Goal: Task Accomplishment & Management: Manage account settings

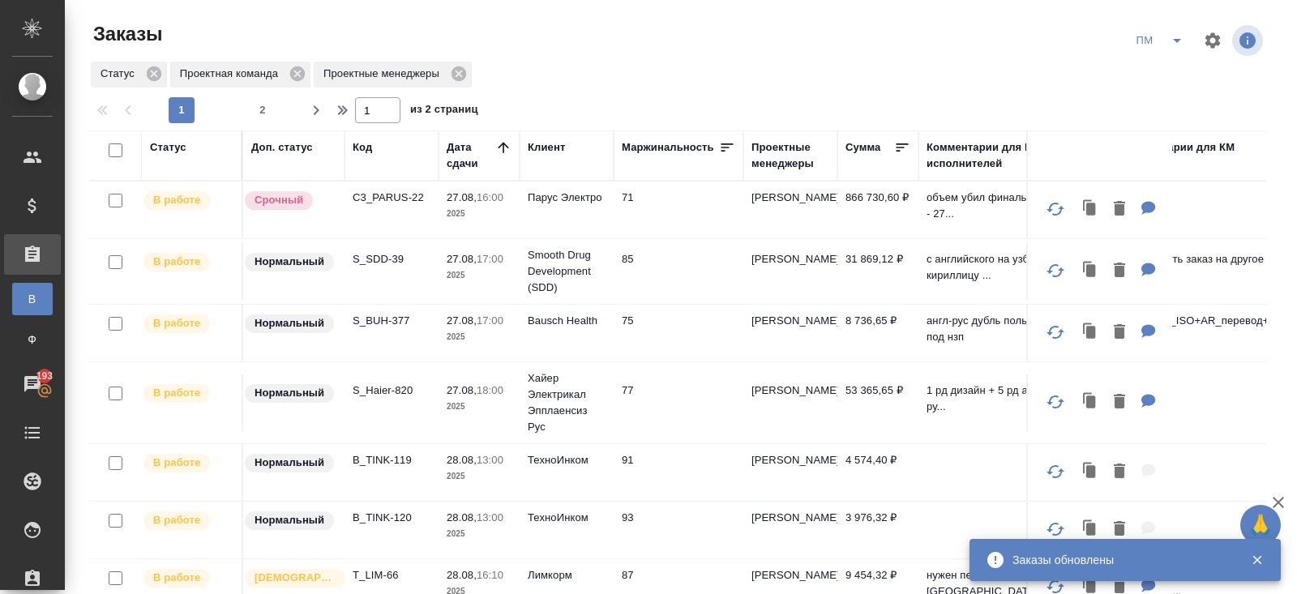
click at [1176, 41] on icon "split button" at bounding box center [1177, 41] width 8 height 4
click at [1167, 68] on li "В работу!" at bounding box center [1160, 73] width 82 height 26
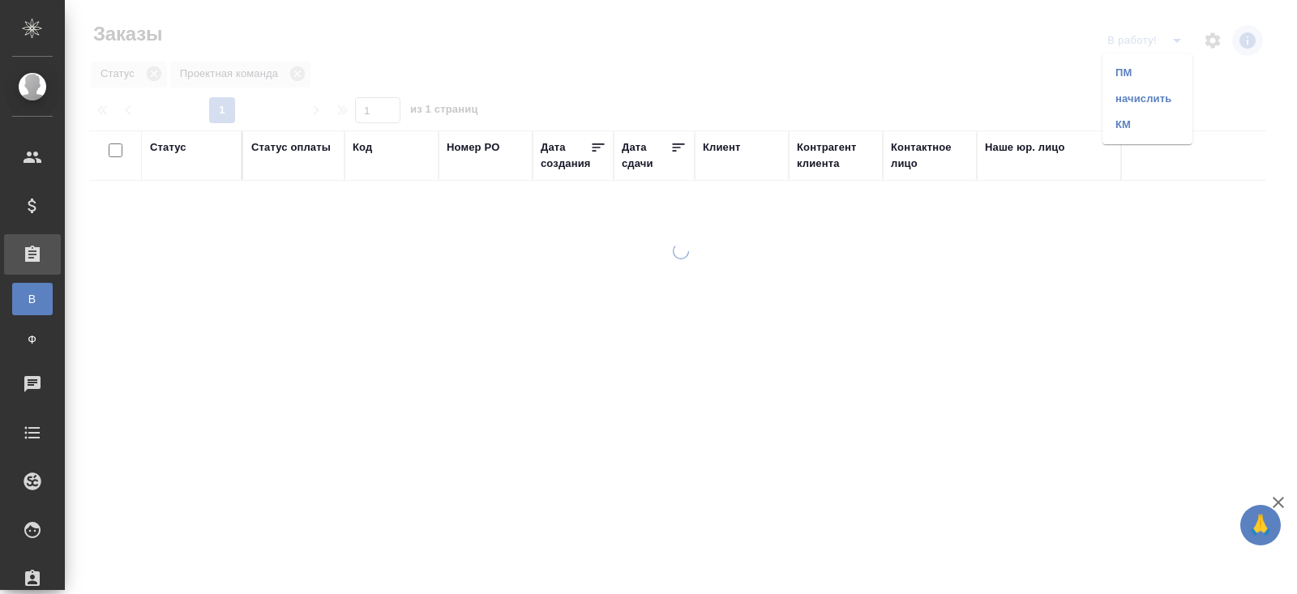
click at [1161, 70] on li "ПМ" at bounding box center [1147, 73] width 90 height 26
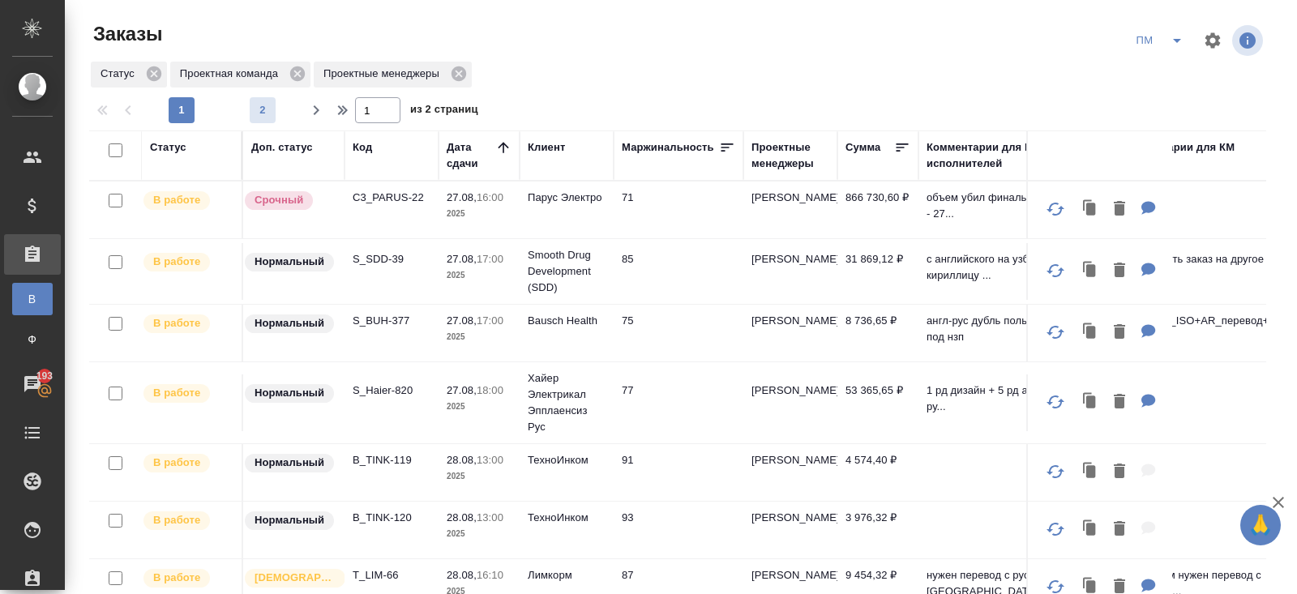
click at [264, 120] on button "2" at bounding box center [263, 110] width 26 height 26
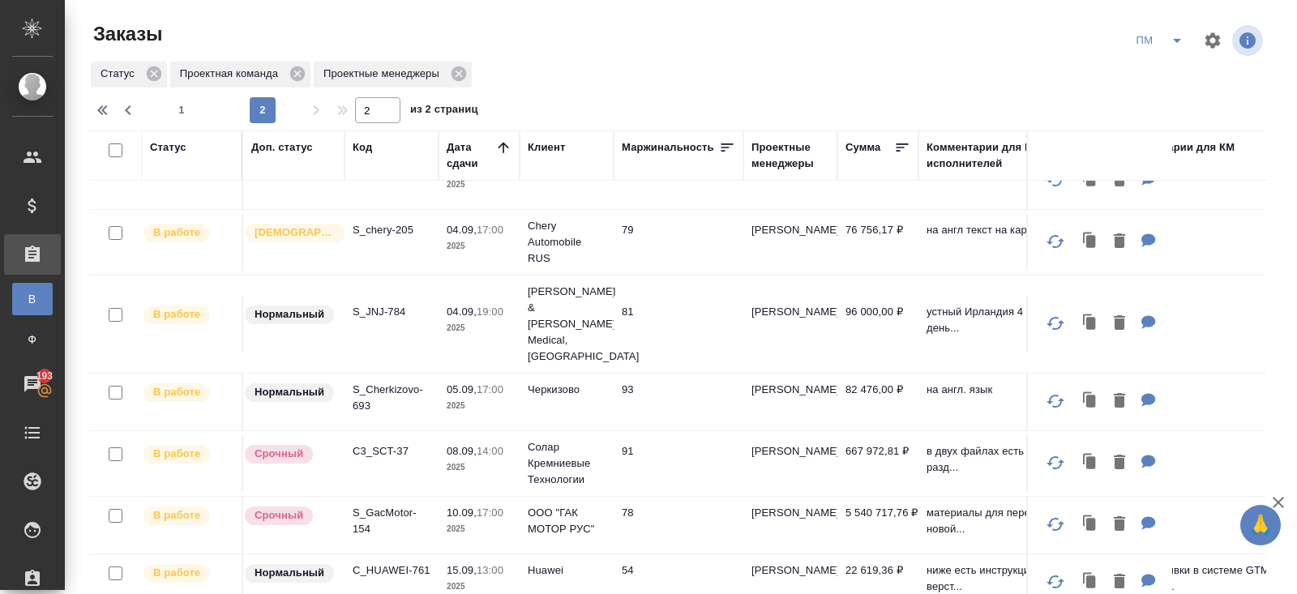
scroll to position [128, 0]
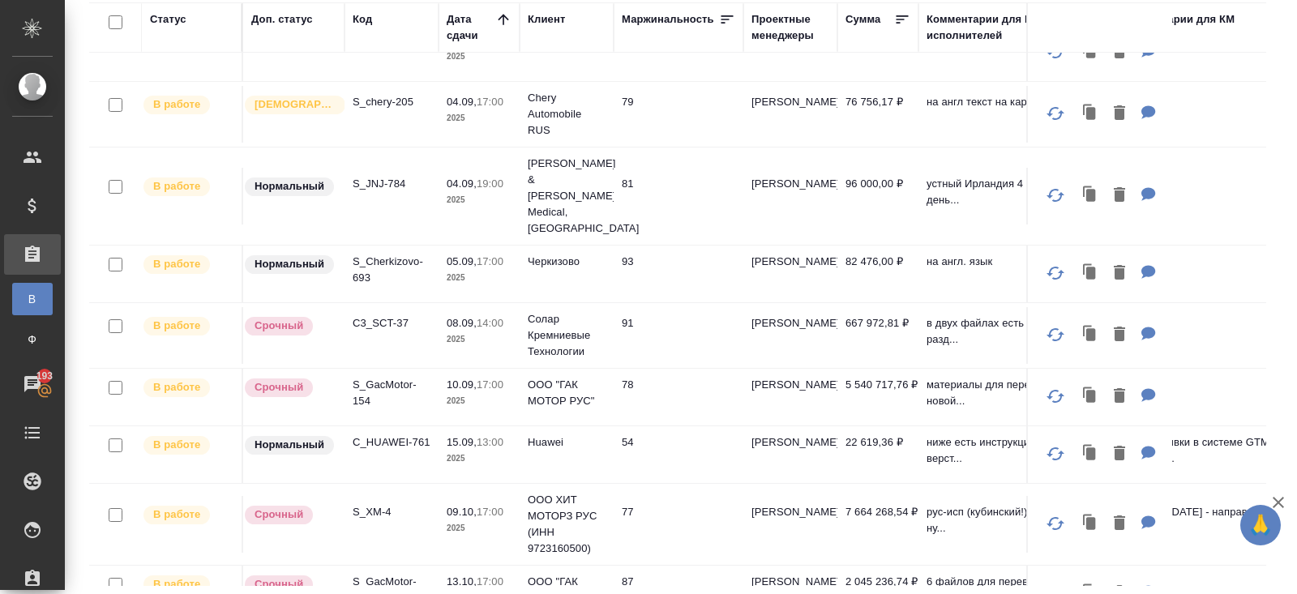
click at [370, 574] on p "S_GacMotor-164" at bounding box center [392, 590] width 78 height 32
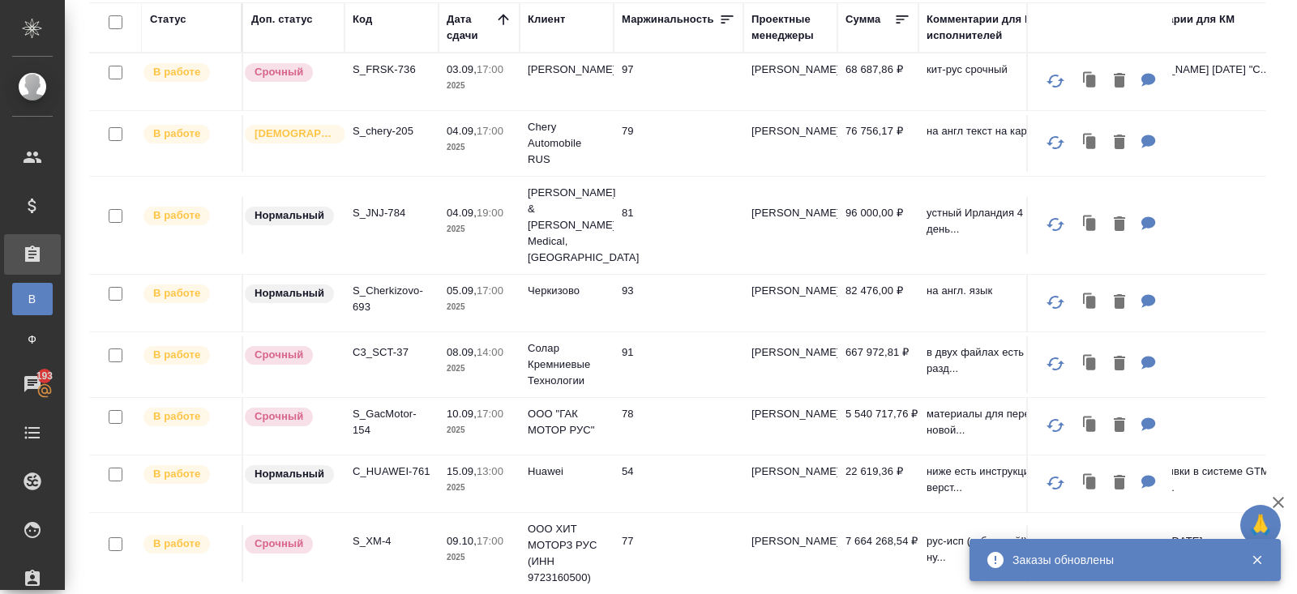
scroll to position [0, 0]
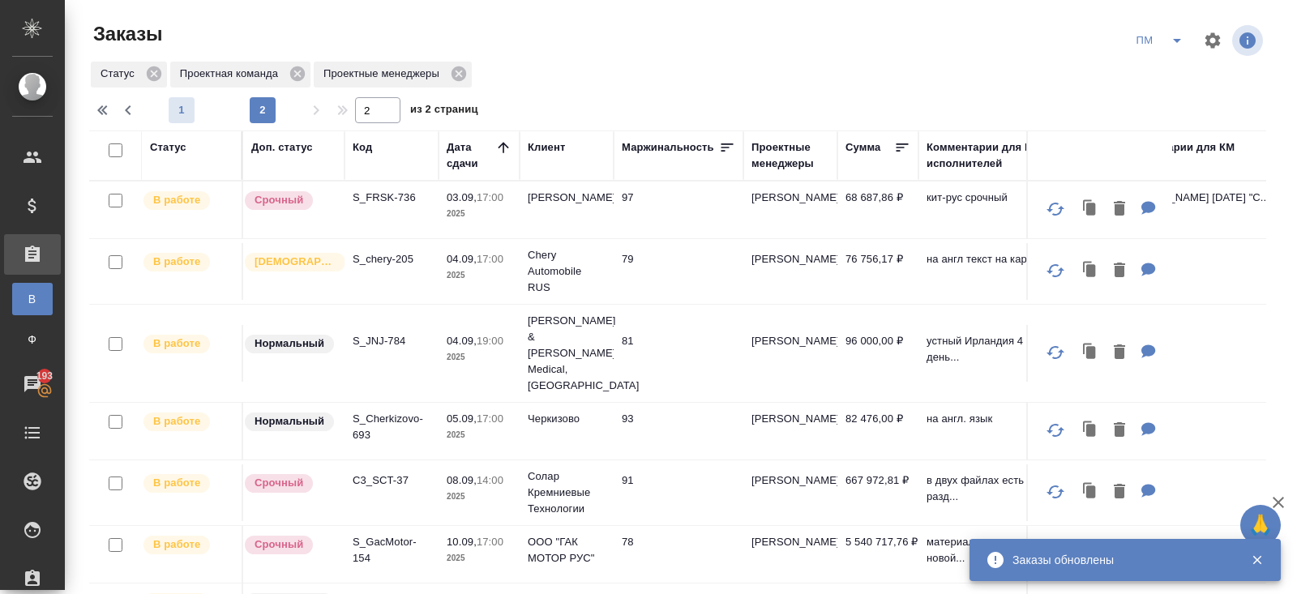
click at [182, 109] on span "1" at bounding box center [182, 110] width 26 height 16
type input "1"
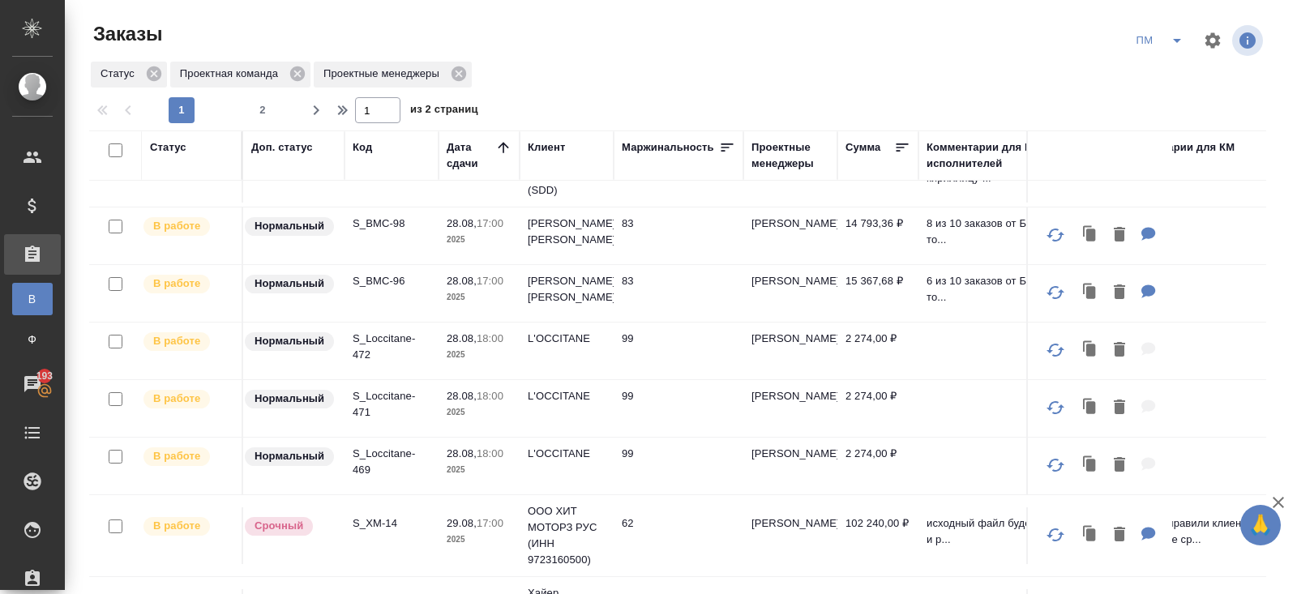
scroll to position [128, 0]
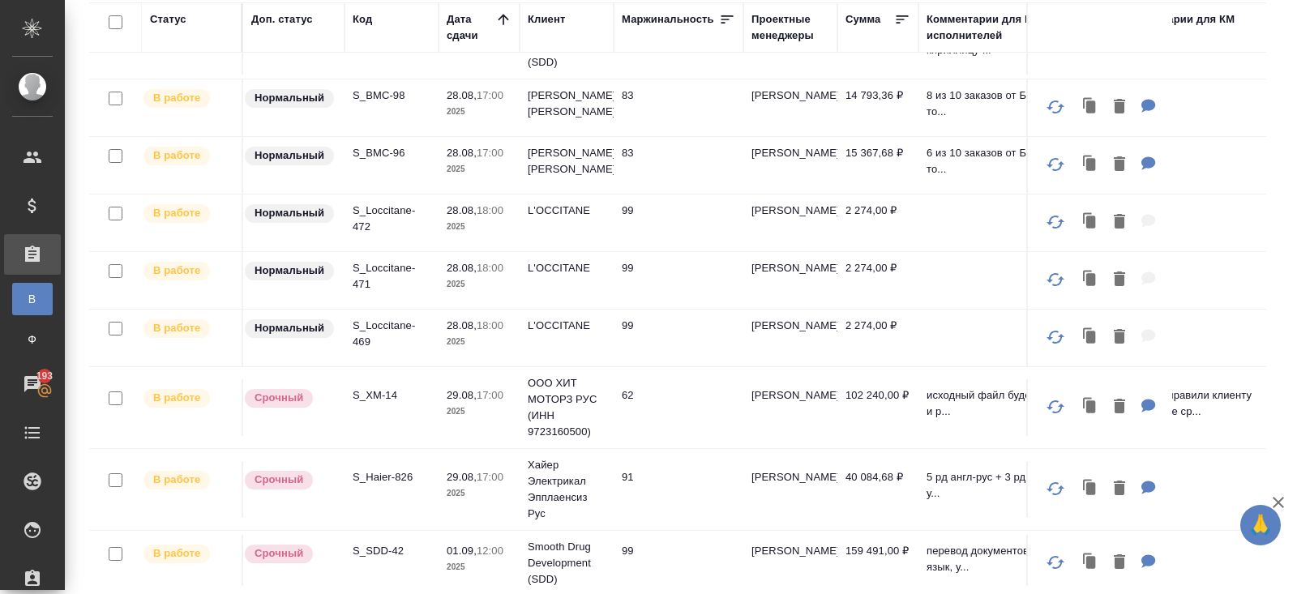
click at [369, 543] on p "S_SDD-42" at bounding box center [392, 551] width 78 height 16
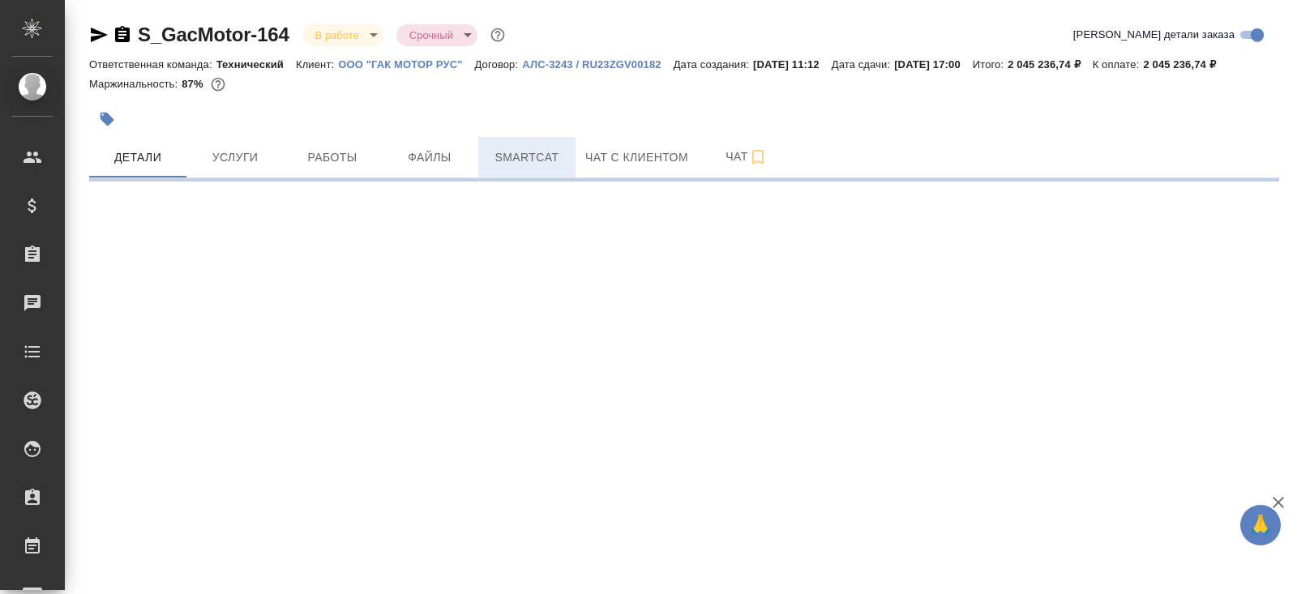
select select "RU"
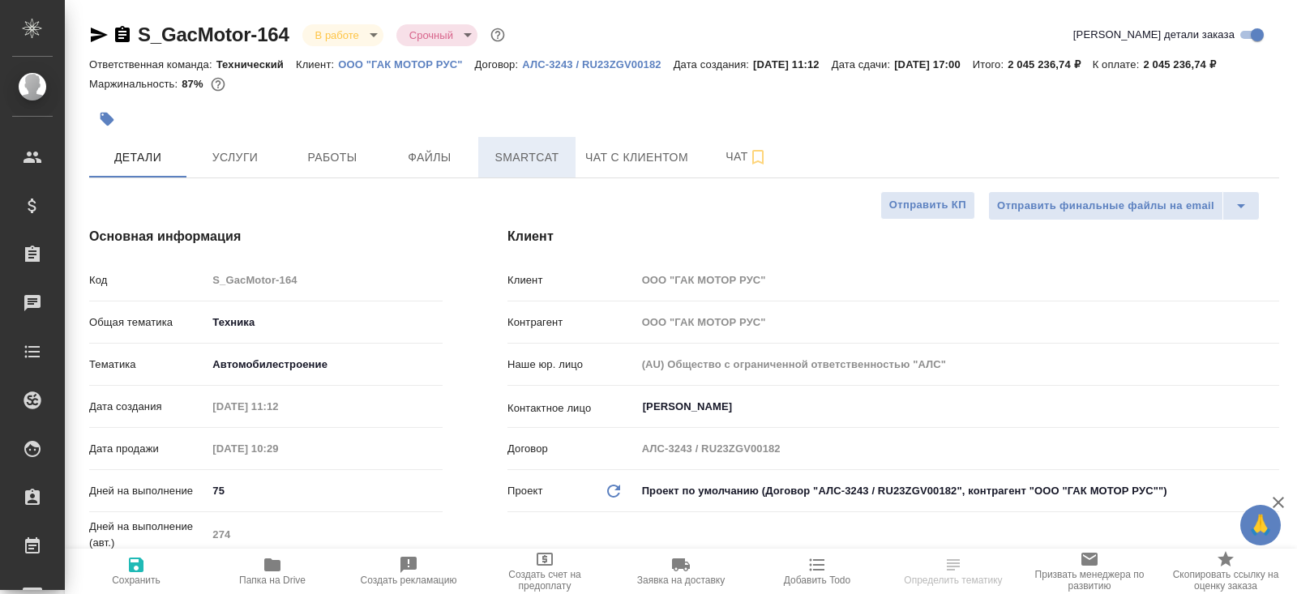
click at [553, 168] on span "Smartcat" at bounding box center [527, 158] width 78 height 20
type textarea "x"
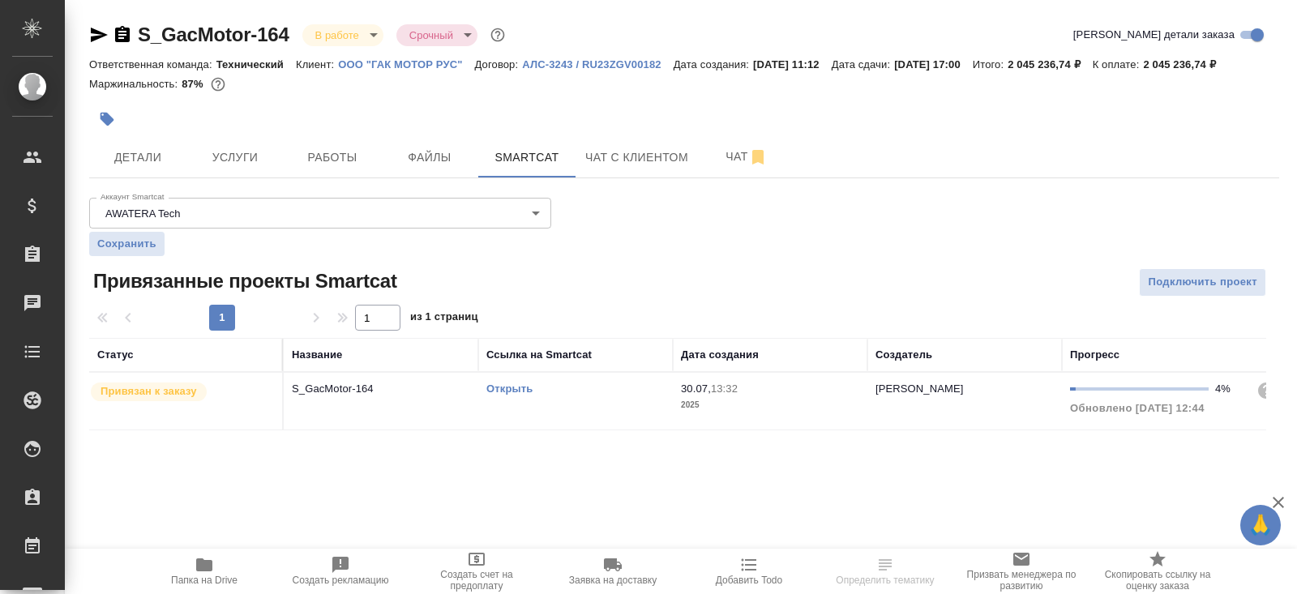
click at [504, 395] on link "Открыть" at bounding box center [509, 389] width 46 height 12
click at [340, 168] on span "Работы" at bounding box center [332, 158] width 78 height 20
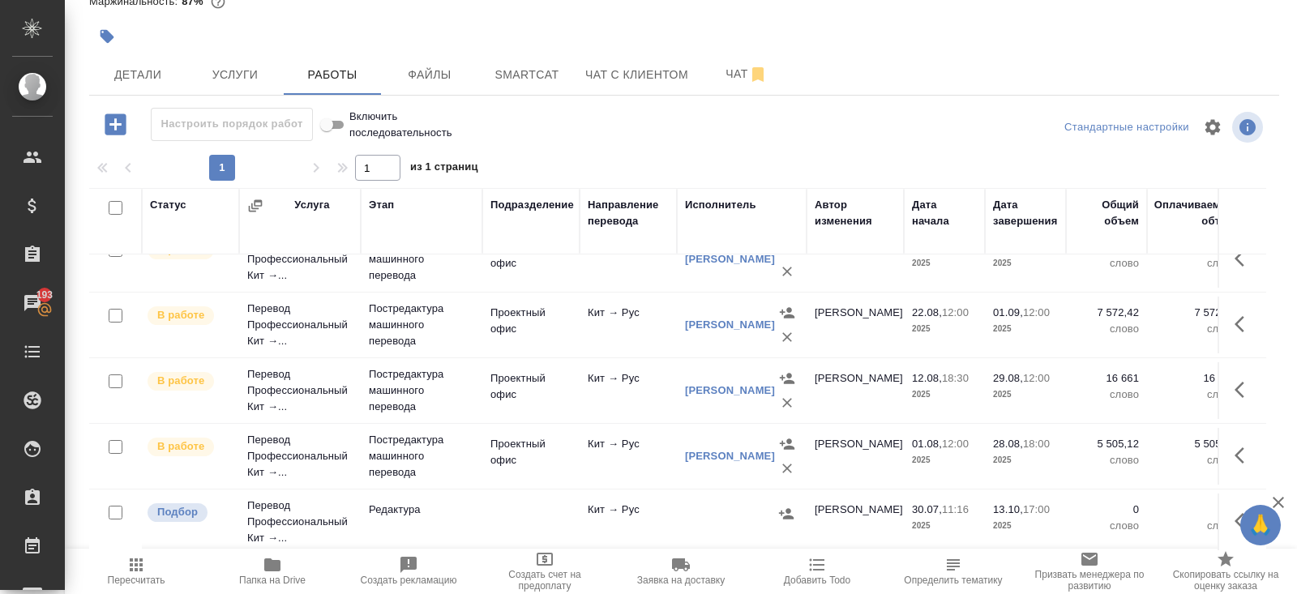
scroll to position [476, 0]
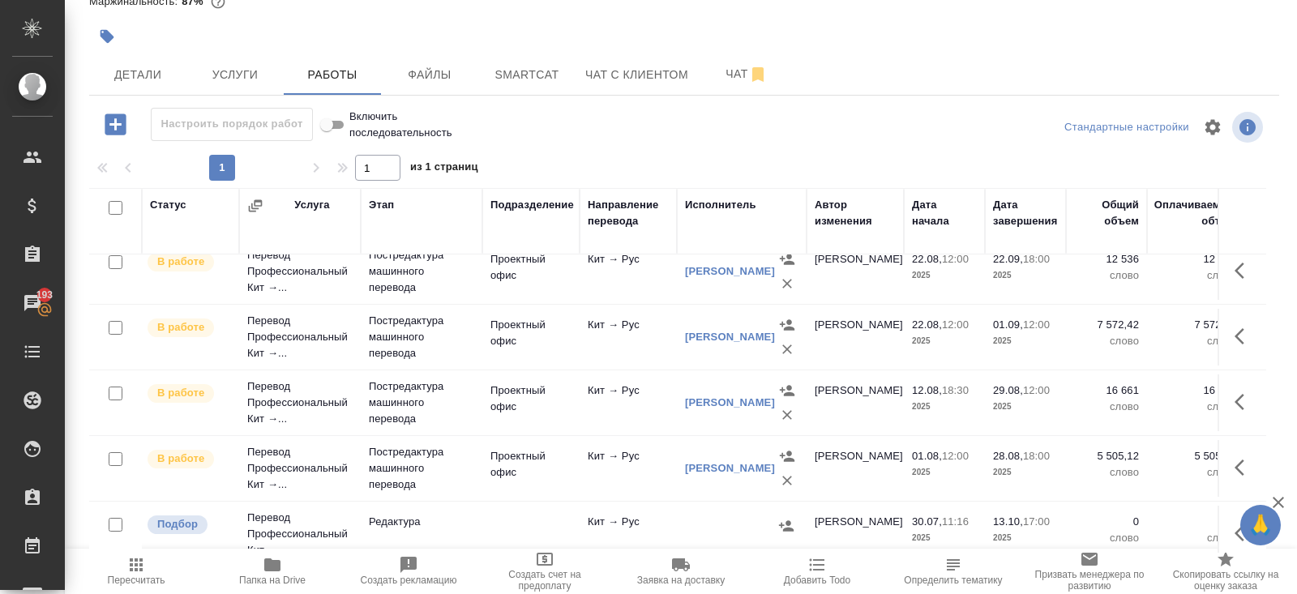
click at [1243, 461] on icon "button" at bounding box center [1244, 467] width 19 height 19
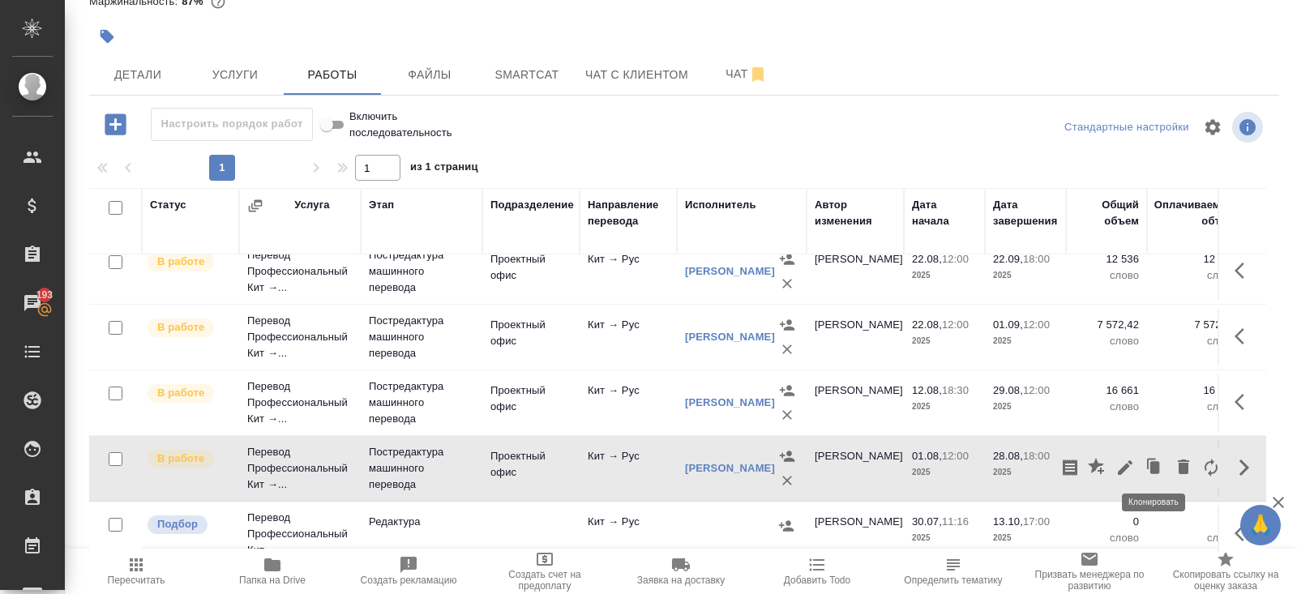
click at [1150, 461] on icon "button" at bounding box center [1155, 467] width 10 height 12
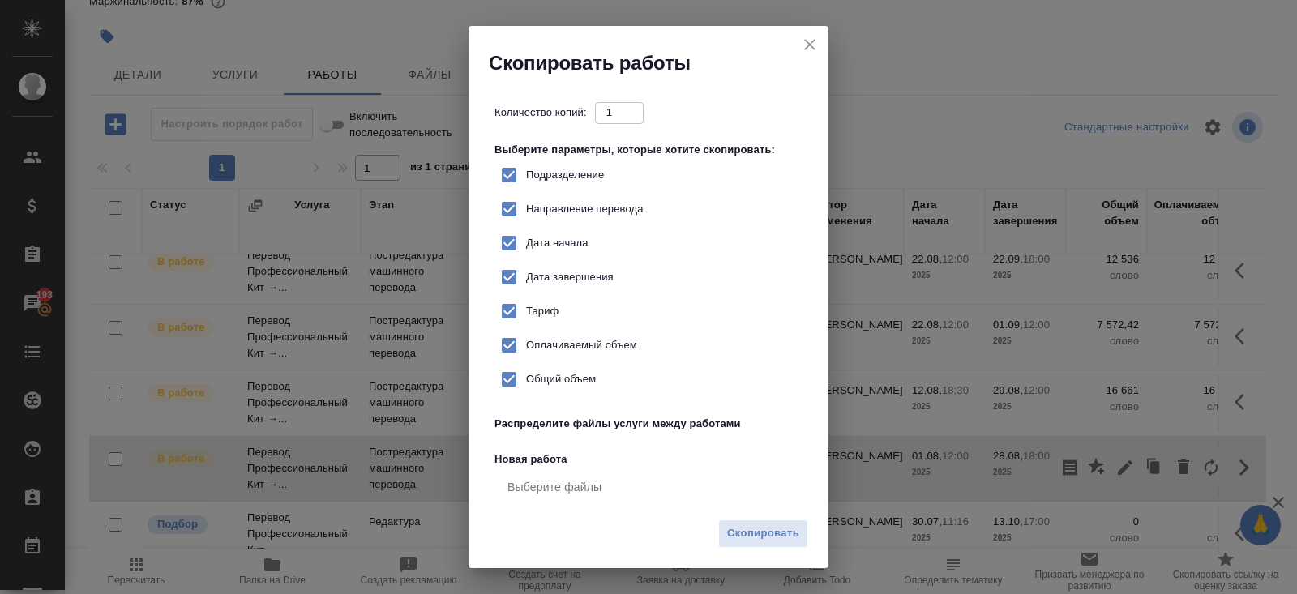
checkbox input "true"
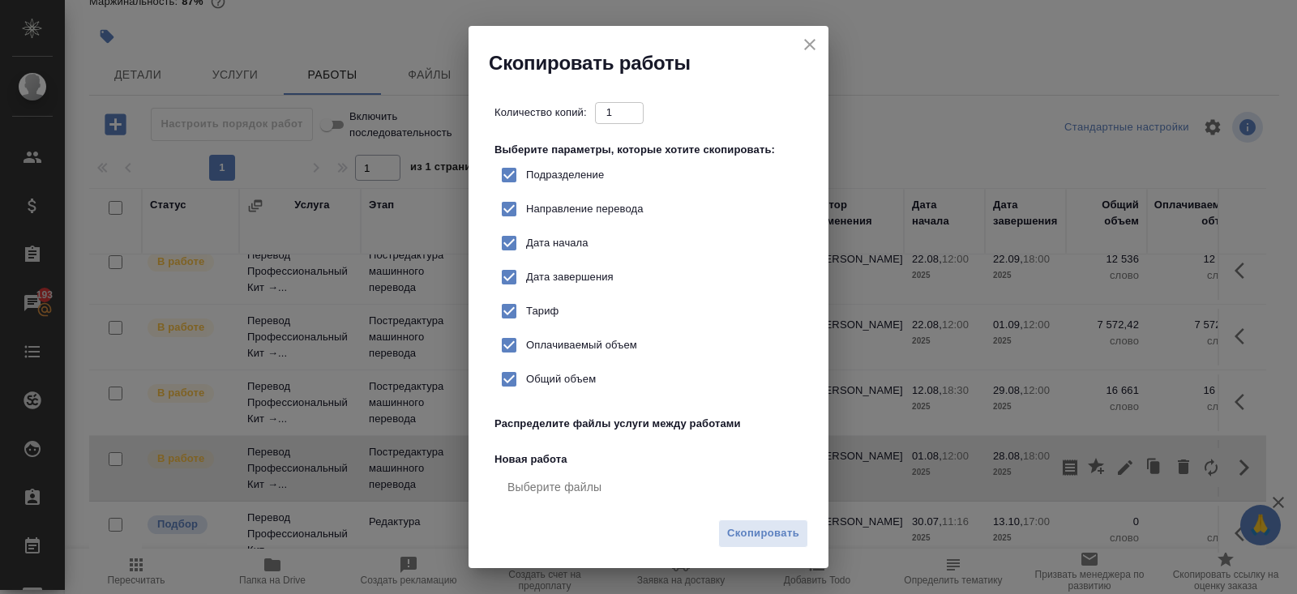
checkbox input "true"
click at [785, 537] on span "Скопировать" at bounding box center [763, 533] width 72 height 19
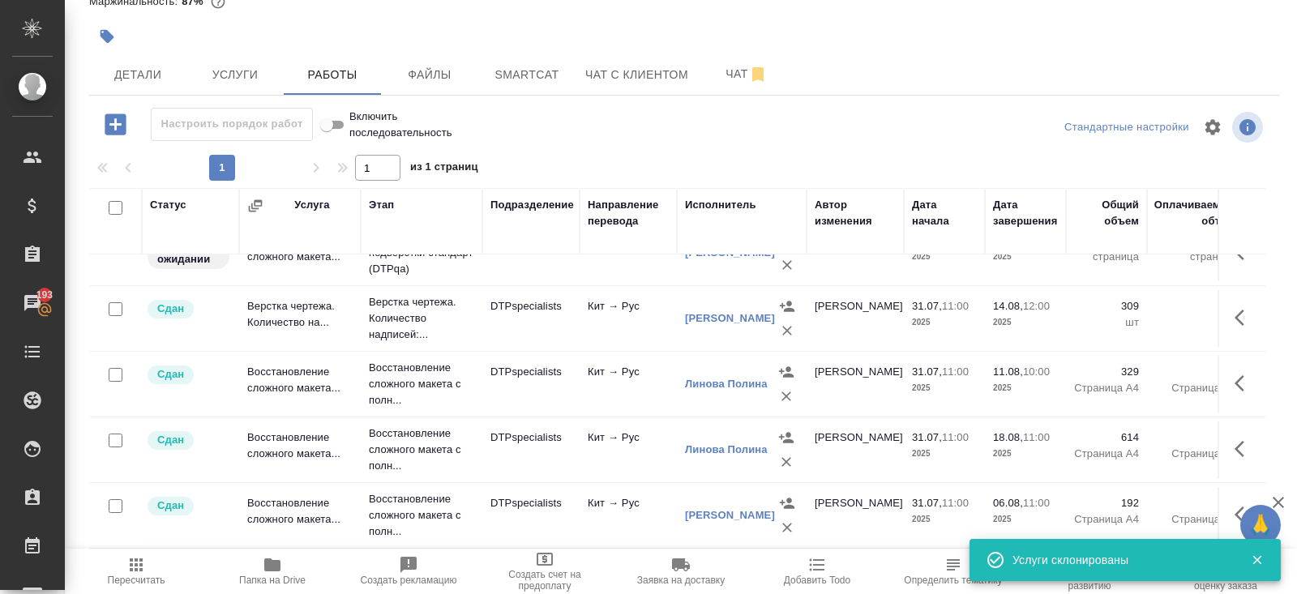
scroll to position [0, 0]
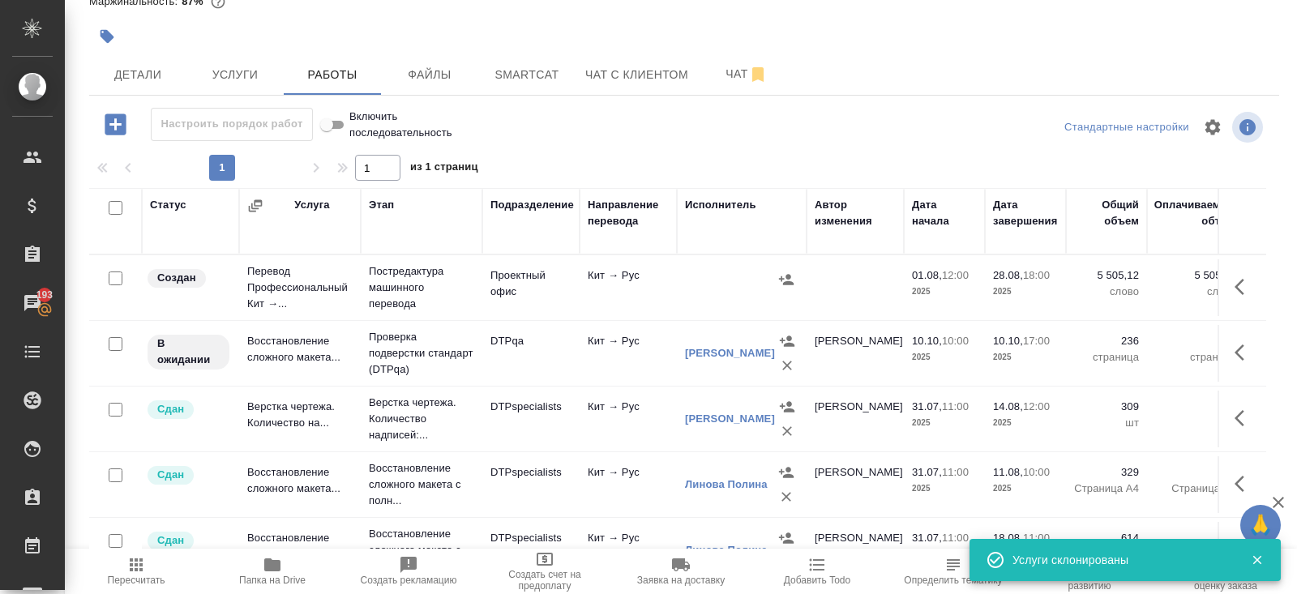
click at [1236, 285] on icon "button" at bounding box center [1240, 287] width 10 height 16
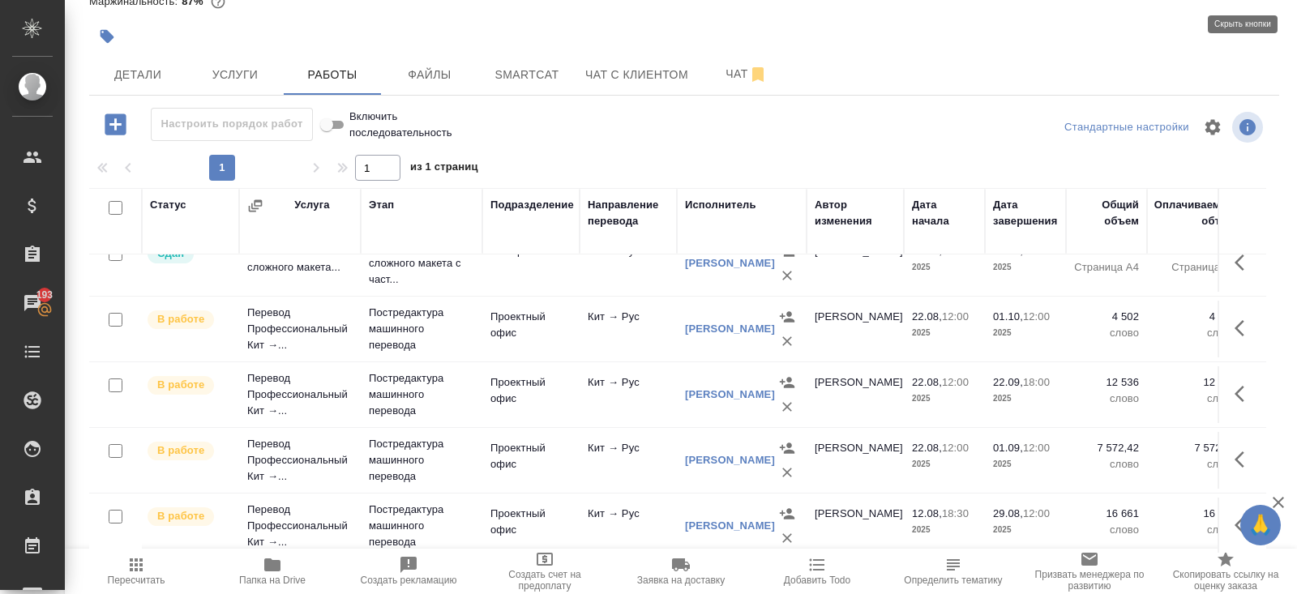
scroll to position [417, 0]
click at [1243, 333] on icon "button" at bounding box center [1244, 328] width 19 height 19
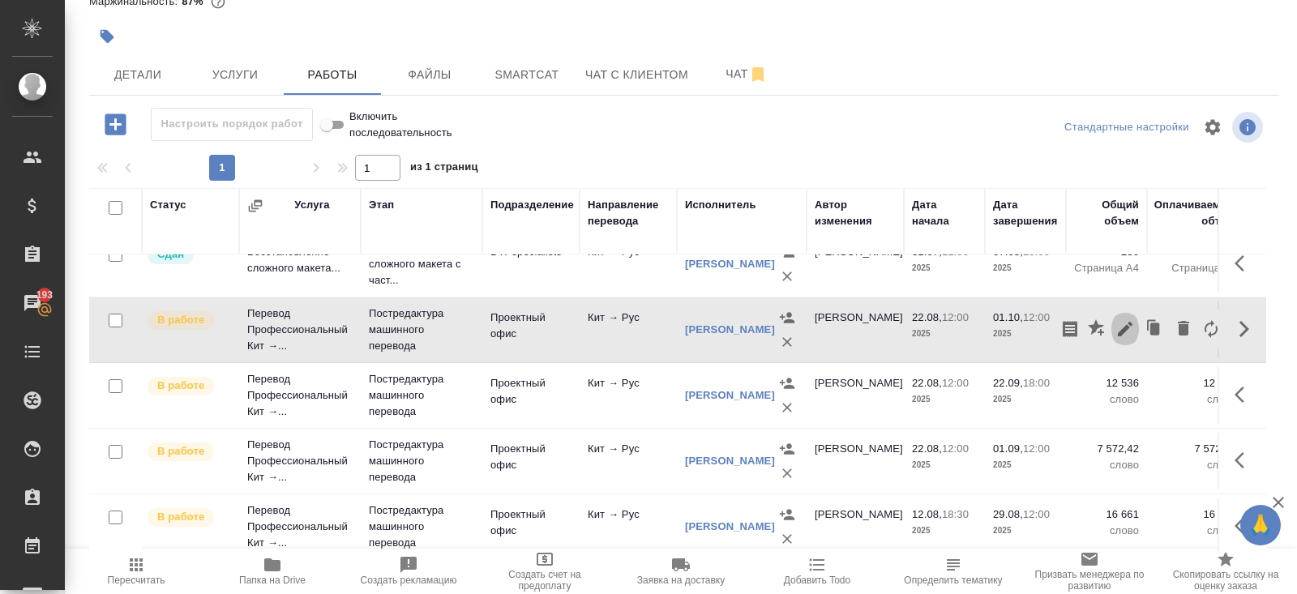
click at [1132, 331] on icon "button" at bounding box center [1124, 328] width 19 height 19
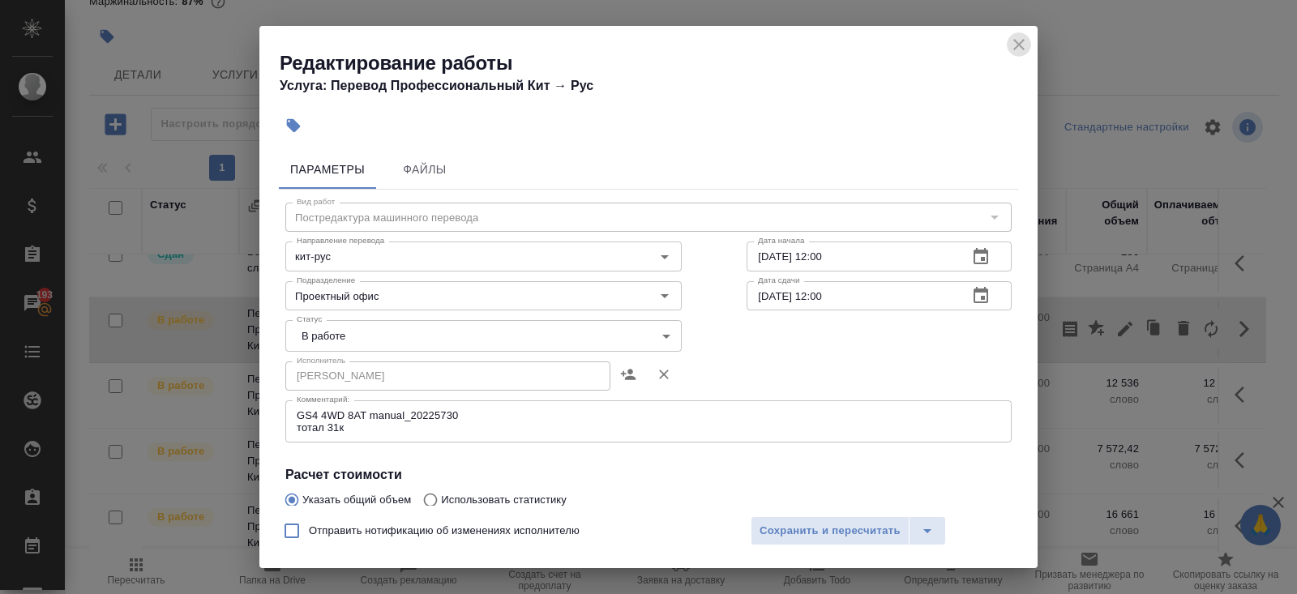
click at [1020, 44] on icon "close" at bounding box center [1018, 44] width 19 height 19
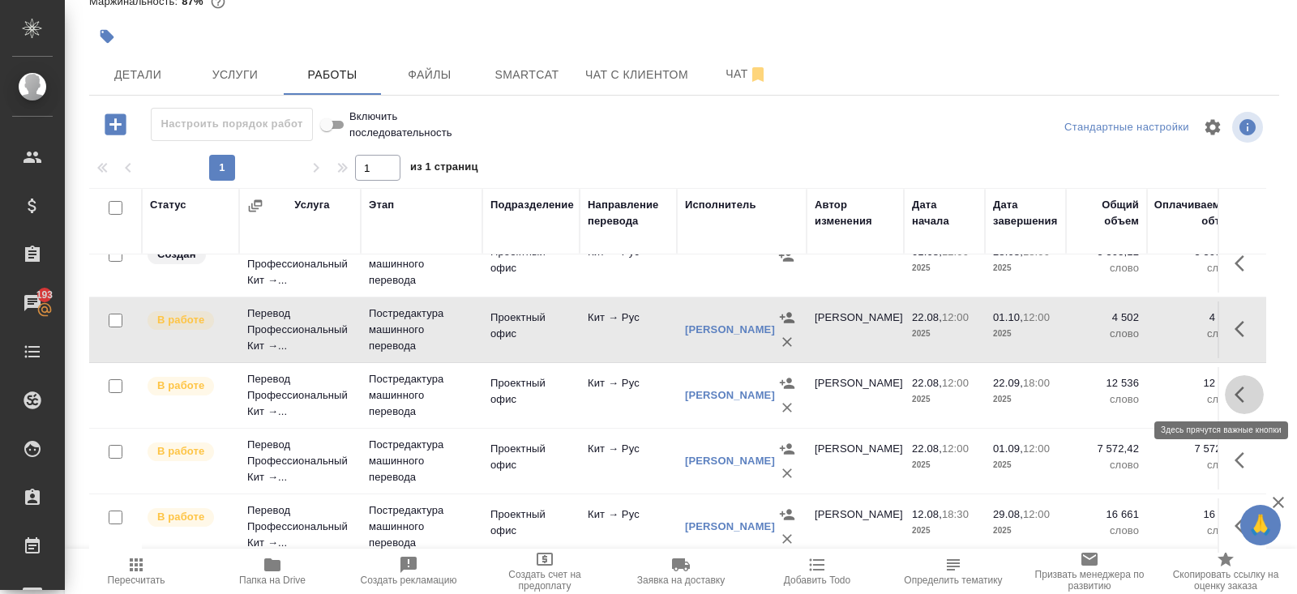
click at [1241, 393] on icon "button" at bounding box center [1244, 394] width 19 height 19
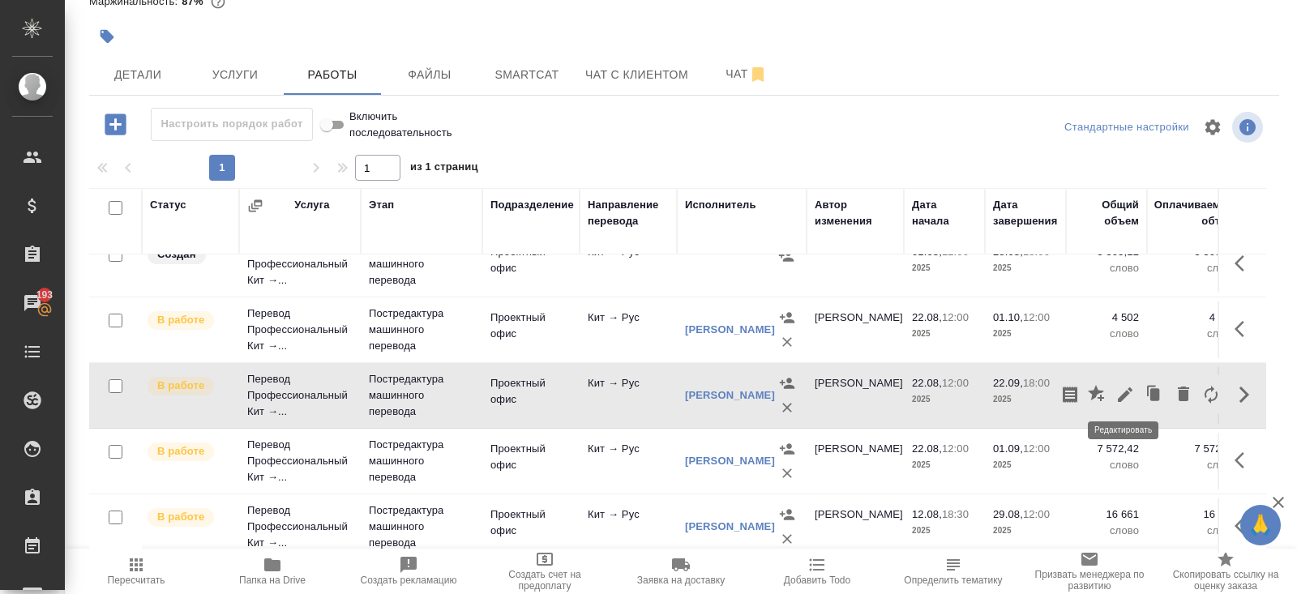
click at [1125, 391] on icon "button" at bounding box center [1125, 394] width 15 height 15
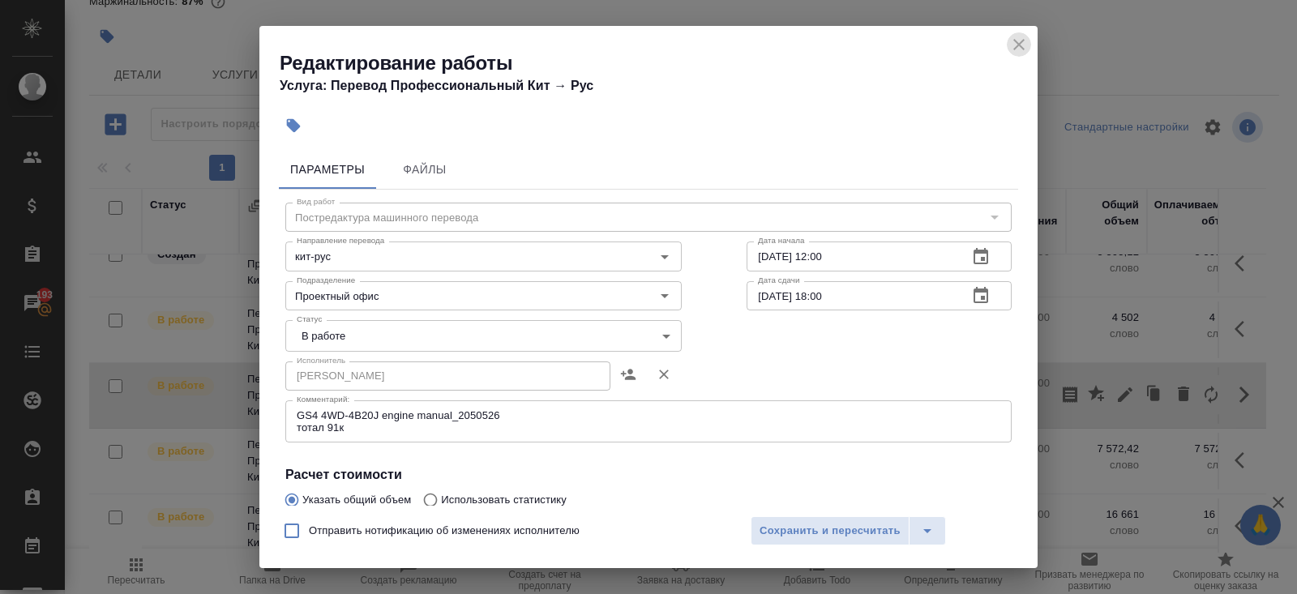
click at [1018, 44] on icon "close" at bounding box center [1018, 44] width 11 height 11
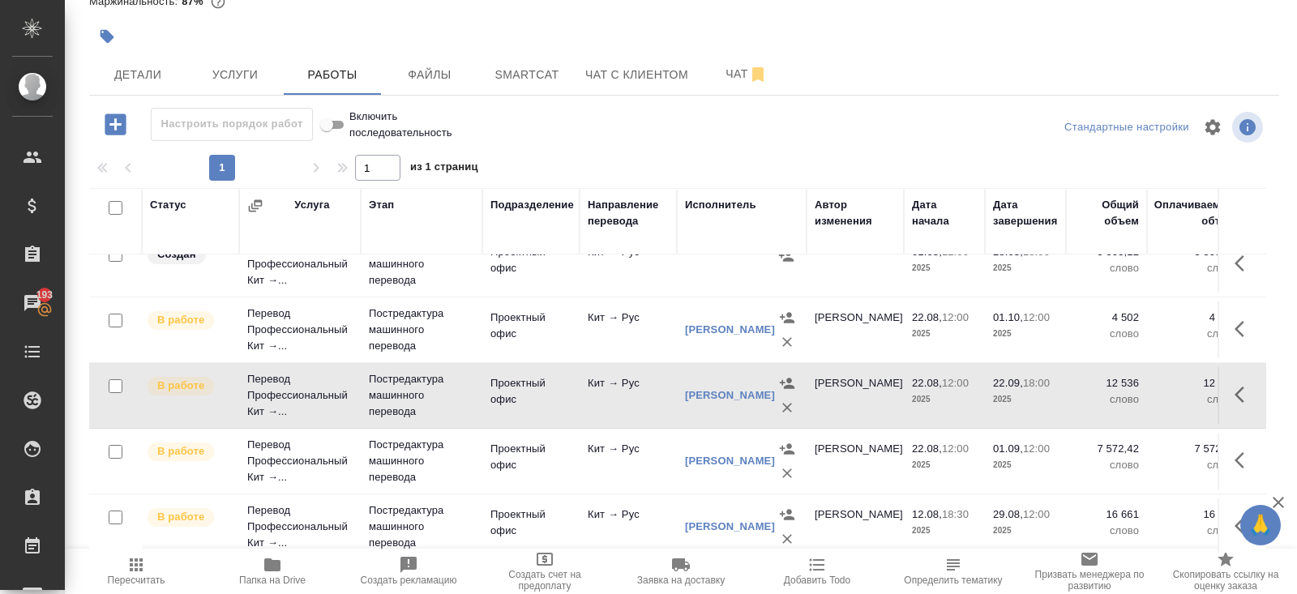
click at [1242, 457] on icon "button" at bounding box center [1244, 460] width 19 height 19
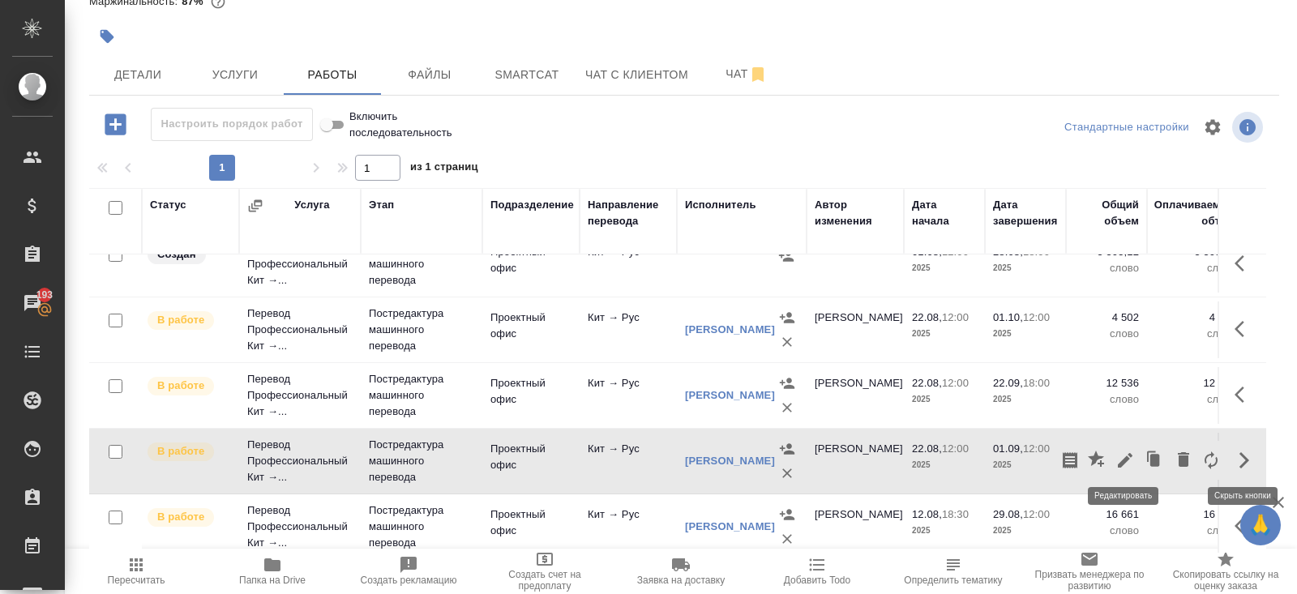
click at [1127, 455] on icon "button" at bounding box center [1125, 460] width 15 height 15
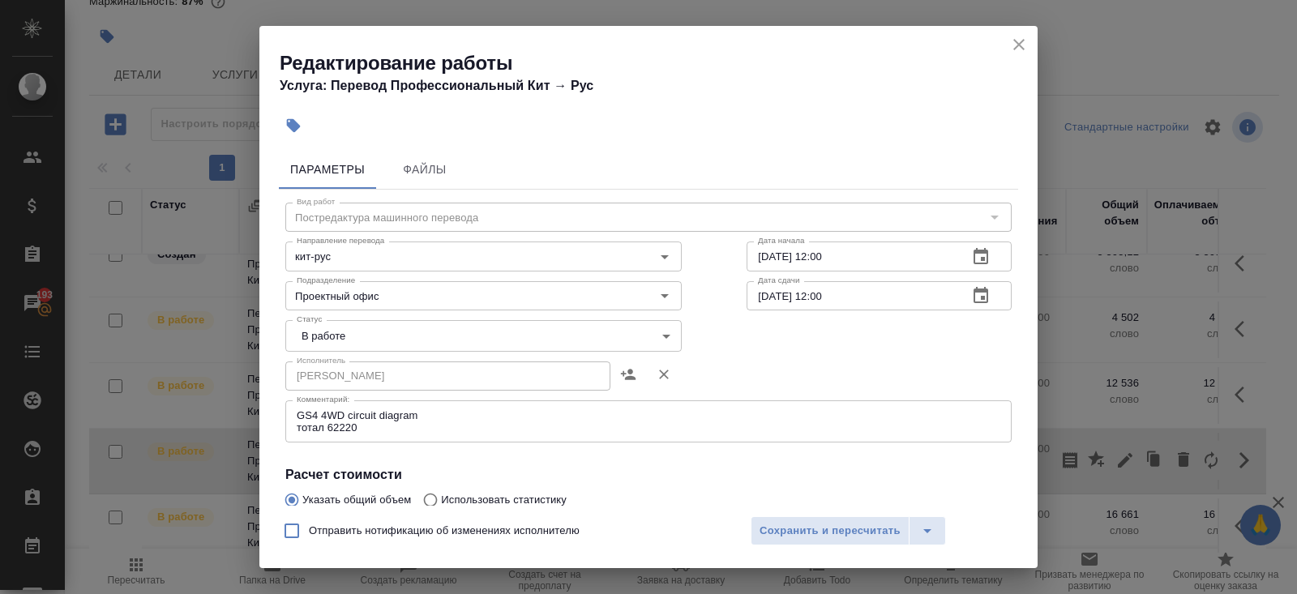
click at [1021, 45] on icon "close" at bounding box center [1018, 44] width 19 height 19
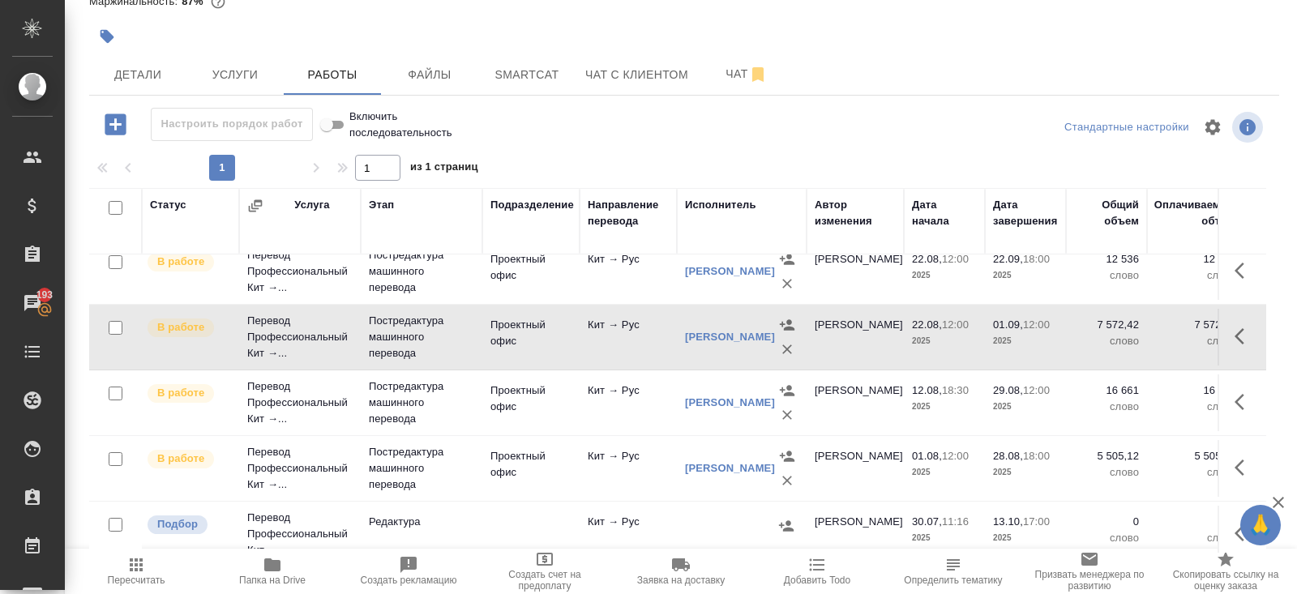
scroll to position [544, 0]
click at [1240, 396] on icon "button" at bounding box center [1244, 399] width 19 height 19
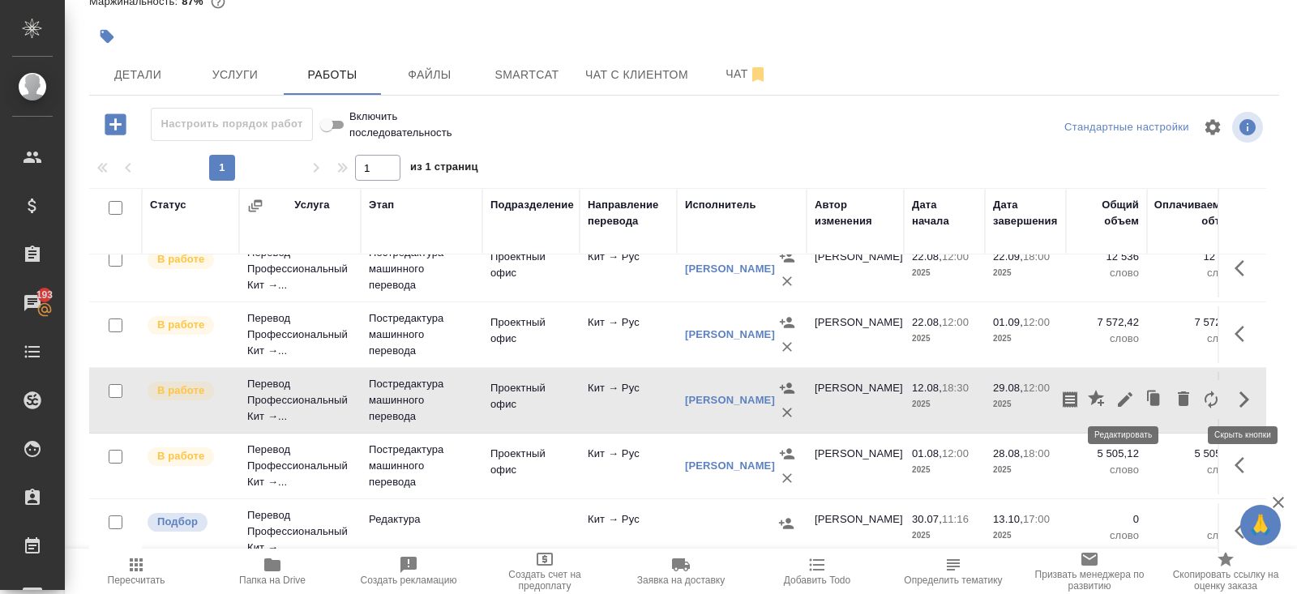
click at [1125, 395] on icon "button" at bounding box center [1125, 399] width 15 height 15
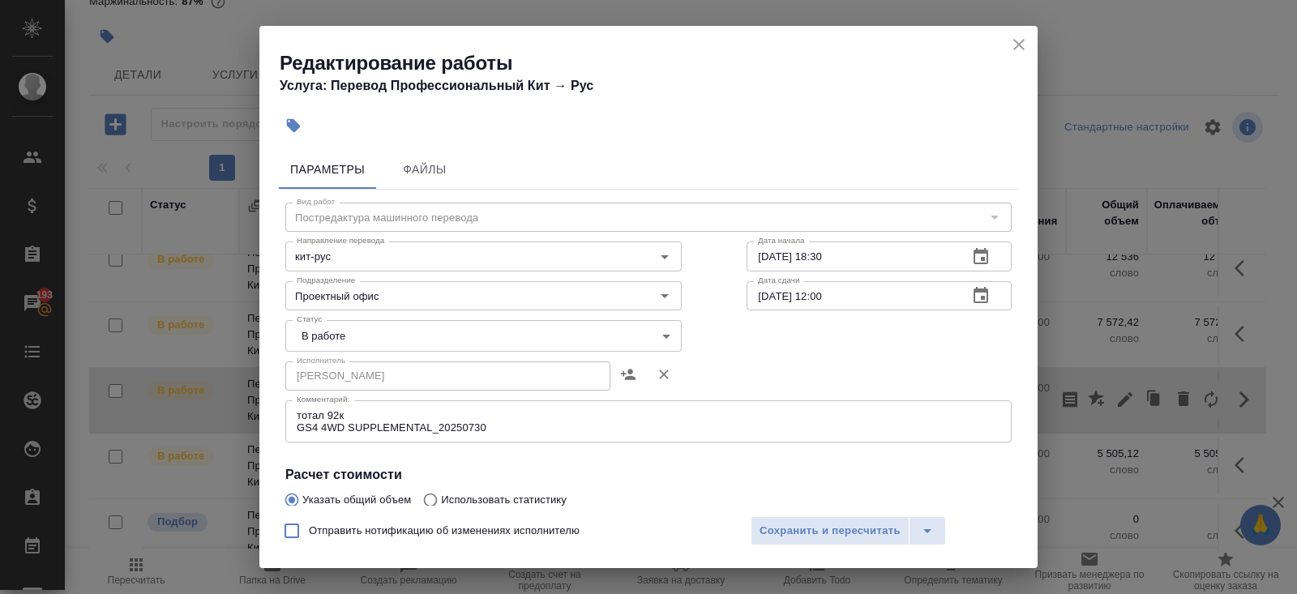
click at [1021, 43] on icon "close" at bounding box center [1018, 44] width 19 height 19
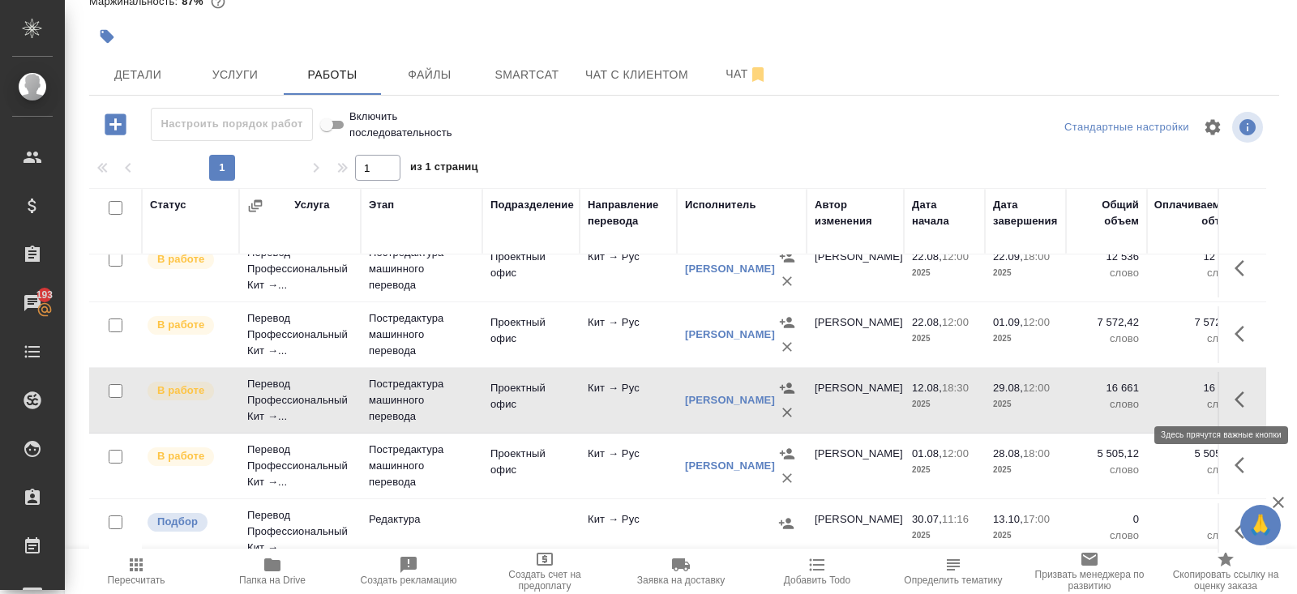
click at [1236, 394] on icon "button" at bounding box center [1240, 400] width 10 height 16
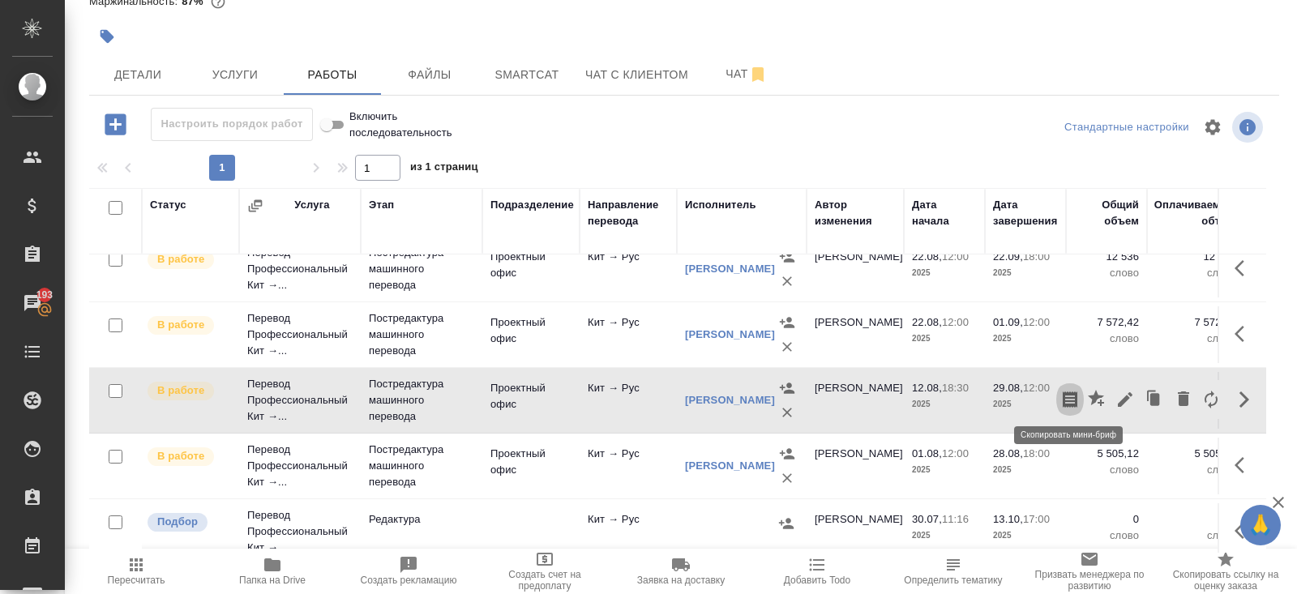
click at [1068, 395] on icon "button" at bounding box center [1069, 399] width 19 height 19
click at [786, 409] on icon "button" at bounding box center [787, 413] width 10 height 10
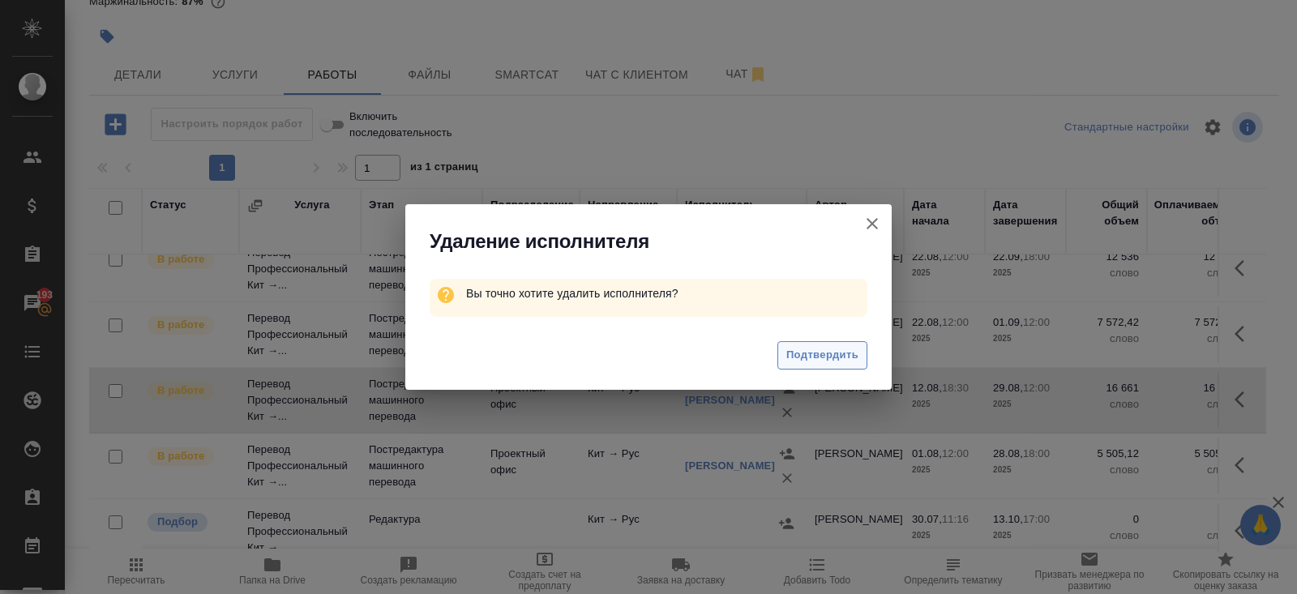
click at [814, 350] on span "Подтвердить" at bounding box center [822, 355] width 72 height 19
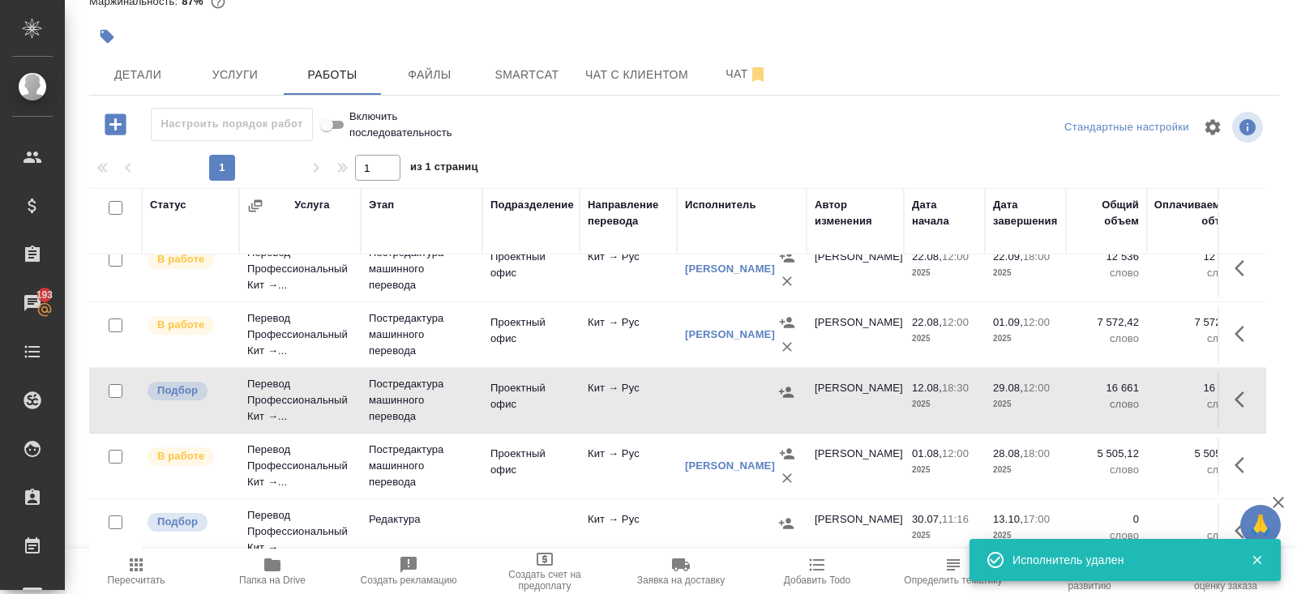
click at [158, 567] on span "Пересчитать" at bounding box center [136, 570] width 117 height 31
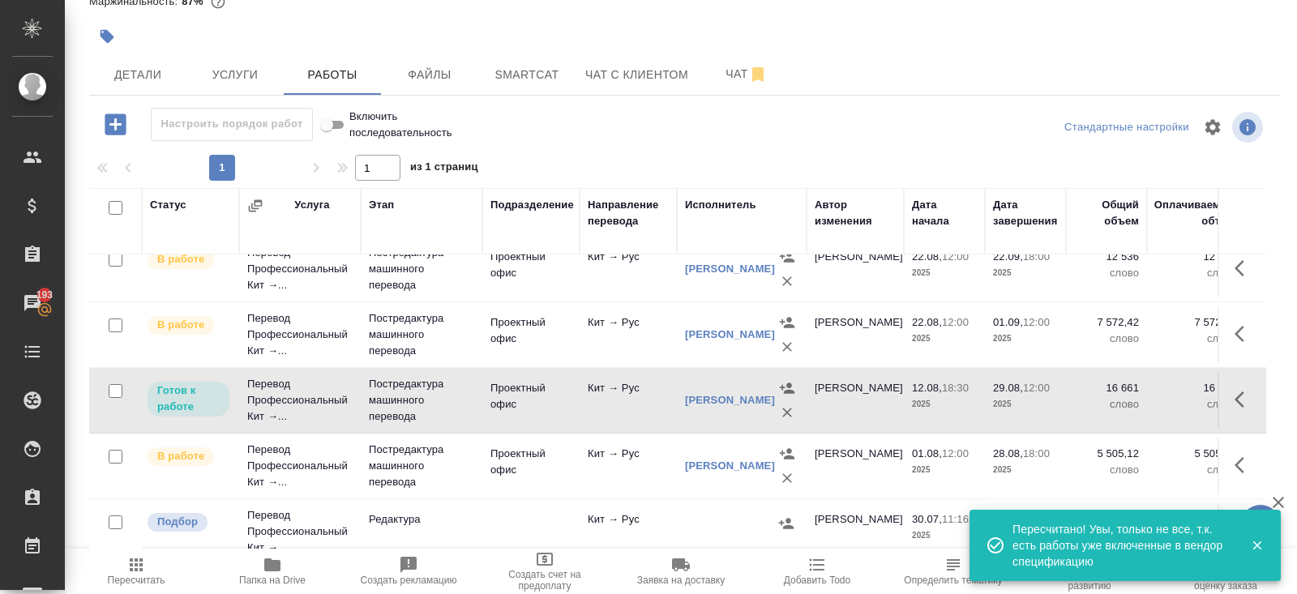
click at [1245, 391] on icon "button" at bounding box center [1244, 399] width 19 height 19
click at [1124, 396] on icon "button" at bounding box center [1125, 399] width 15 height 15
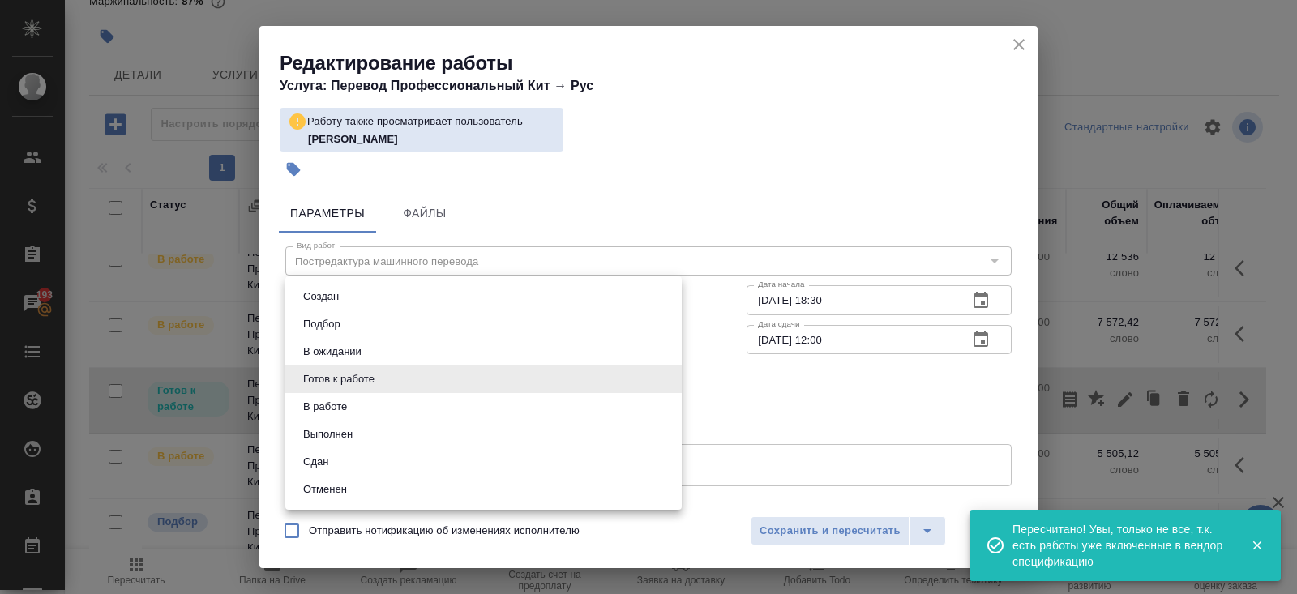
click at [328, 373] on body "🙏 .cls-1 fill:#fff; AWATERA Belyakova Yulia Клиенты Спецификации Заказы 193 Чат…" at bounding box center [648, 297] width 1297 height 594
click at [332, 400] on button "В работе" at bounding box center [325, 407] width 54 height 18
type input "inProgress"
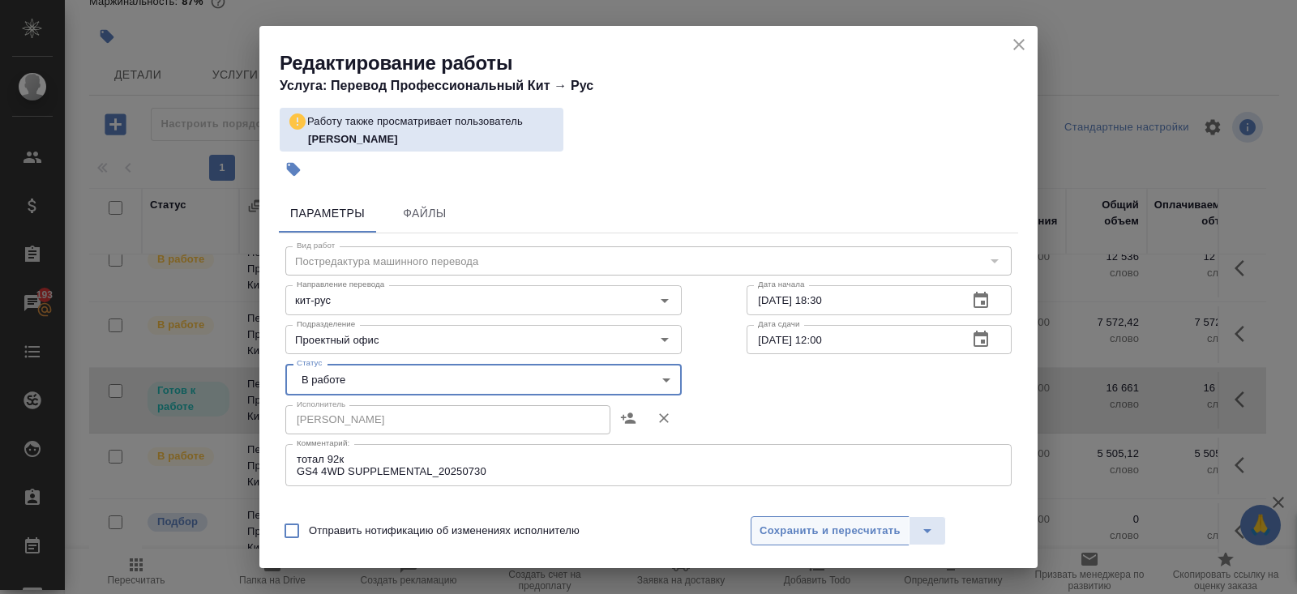
click at [768, 529] on span "Сохранить и пересчитать" at bounding box center [830, 531] width 141 height 19
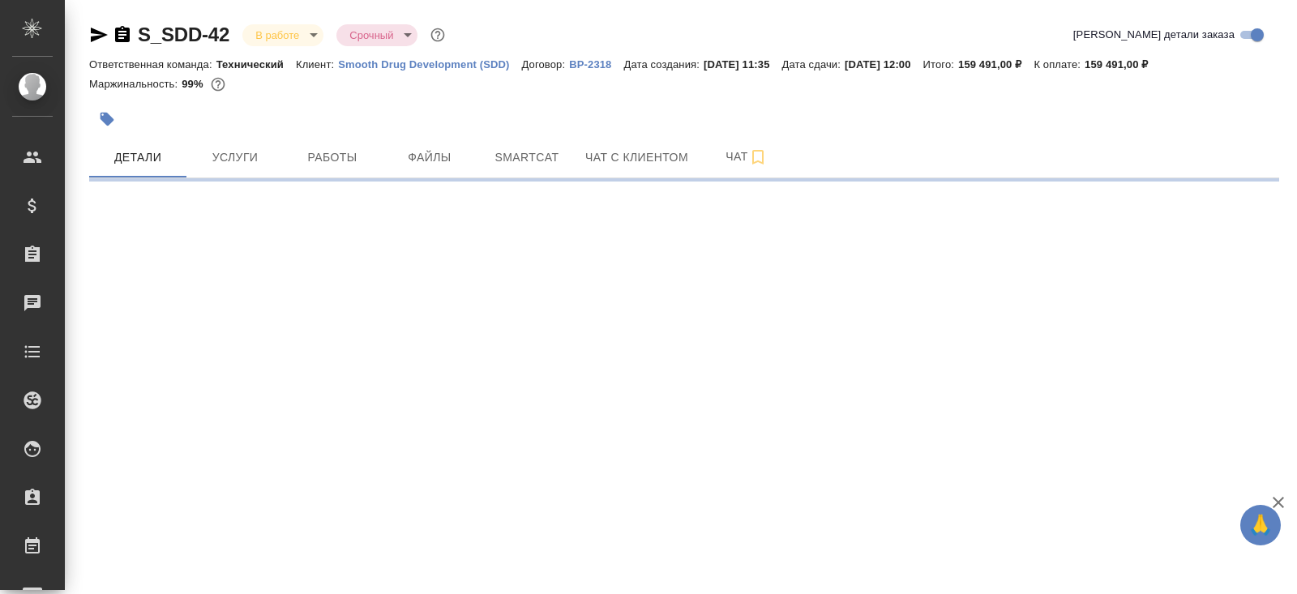
select select "RU"
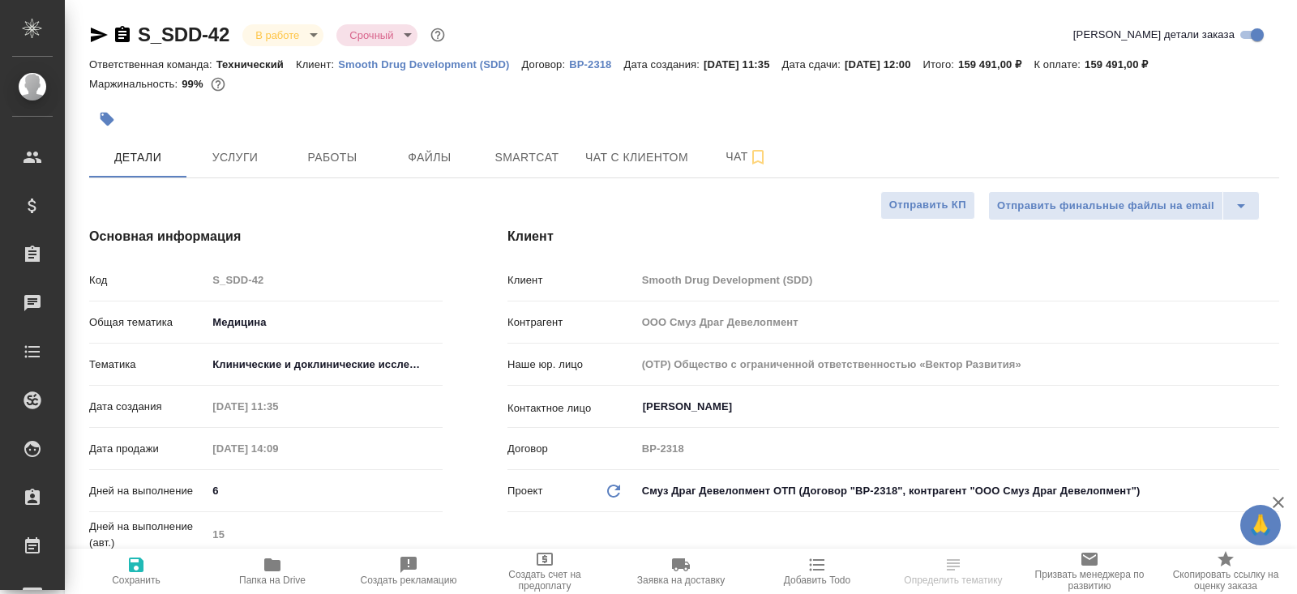
type textarea "x"
click at [396, 148] on span "Файлы" at bounding box center [430, 158] width 78 height 20
type textarea "x"
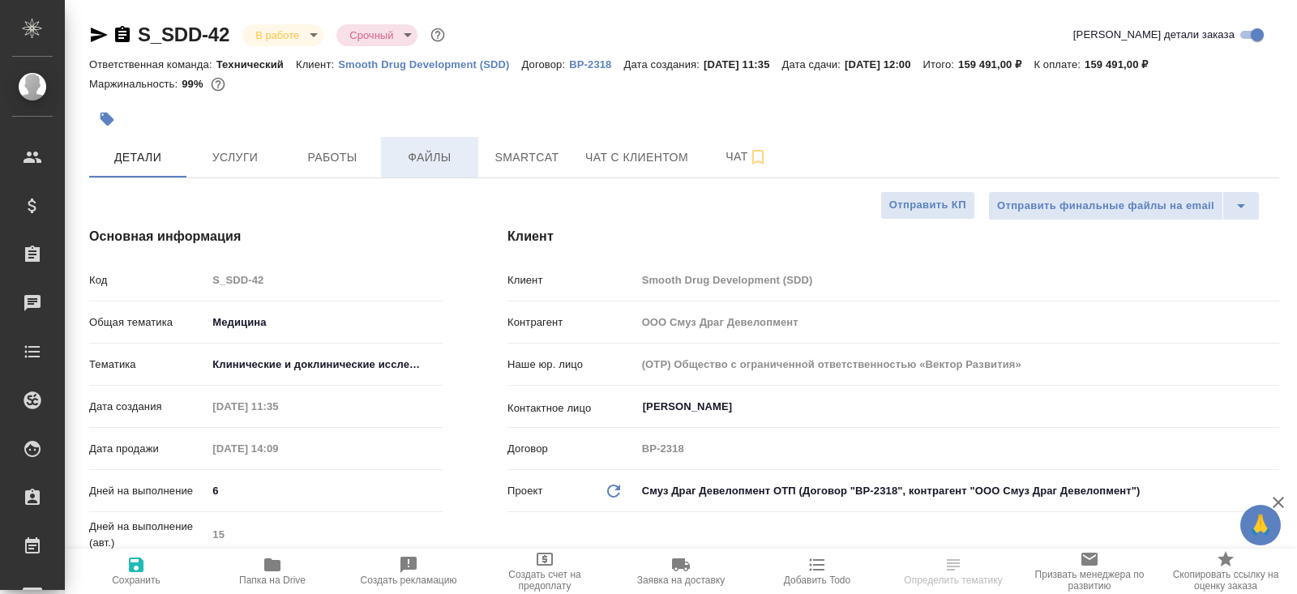
type textarea "x"
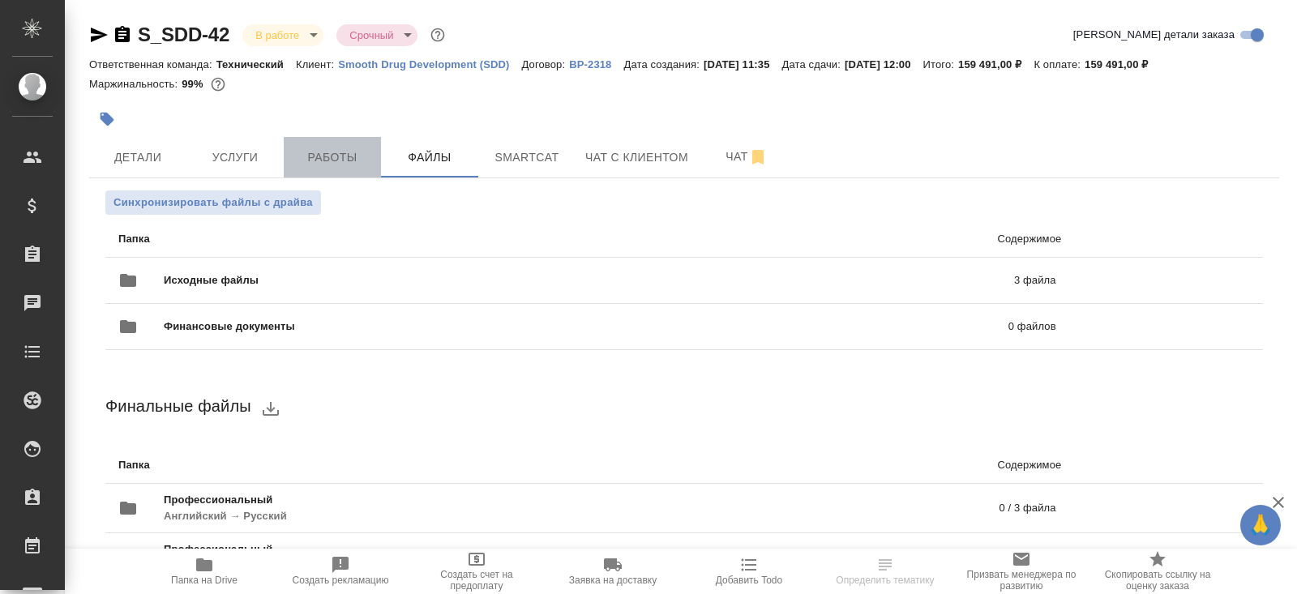
click at [352, 151] on span "Работы" at bounding box center [332, 158] width 78 height 20
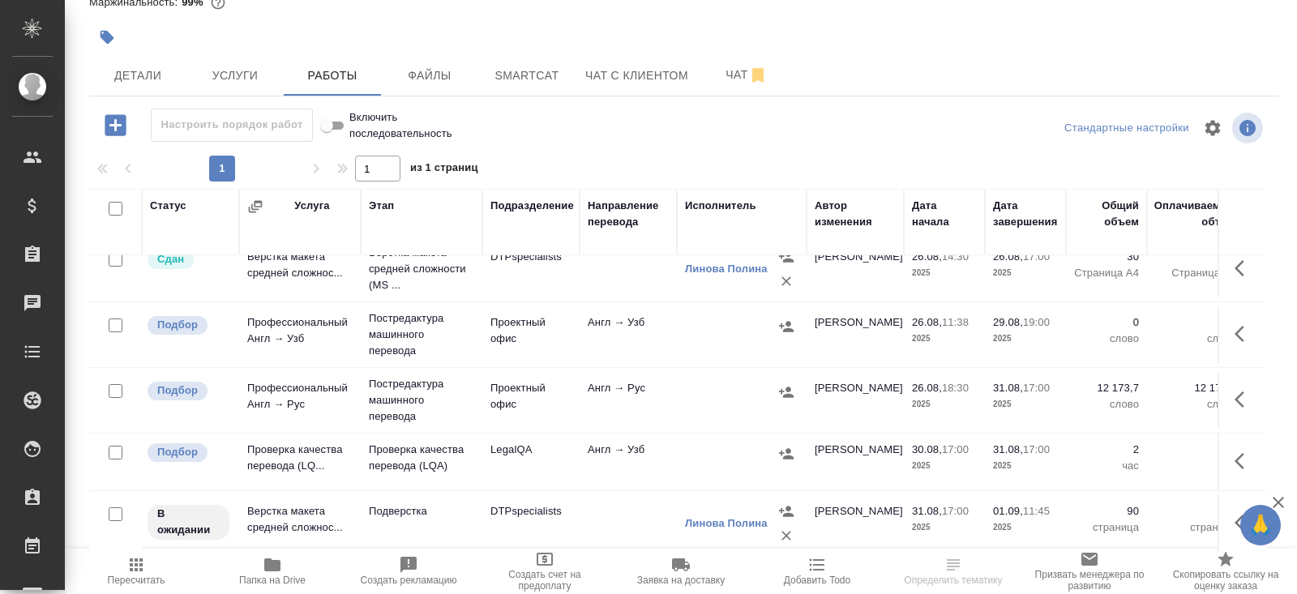
scroll to position [2, 0]
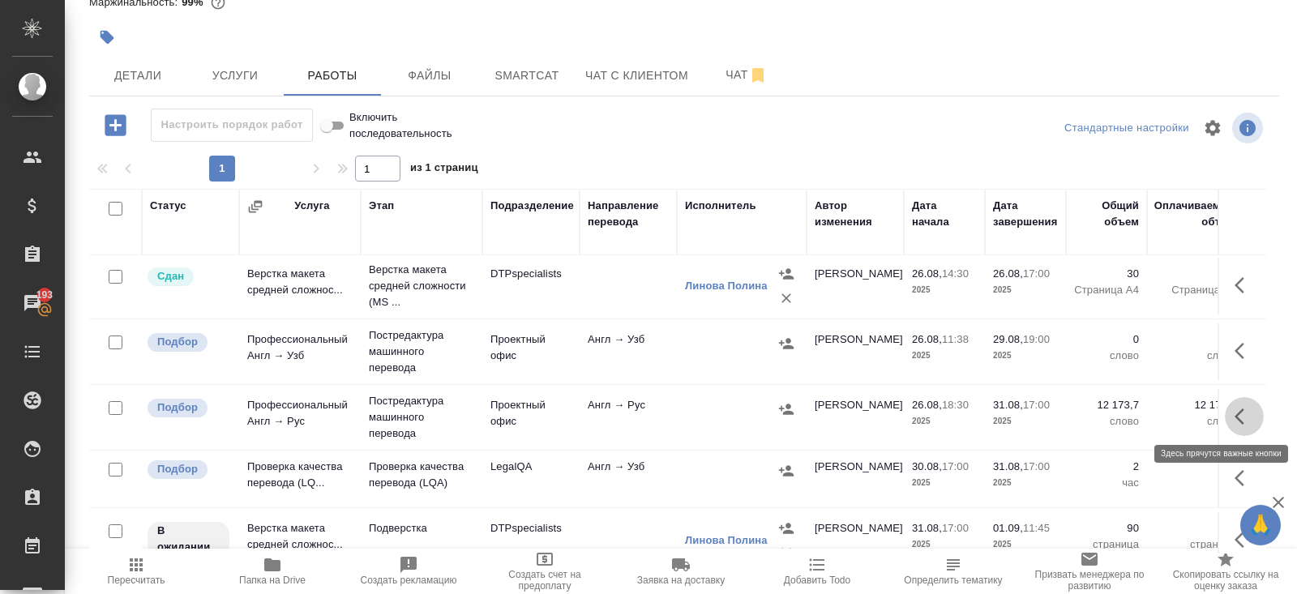
click at [1237, 421] on icon "button" at bounding box center [1244, 416] width 19 height 19
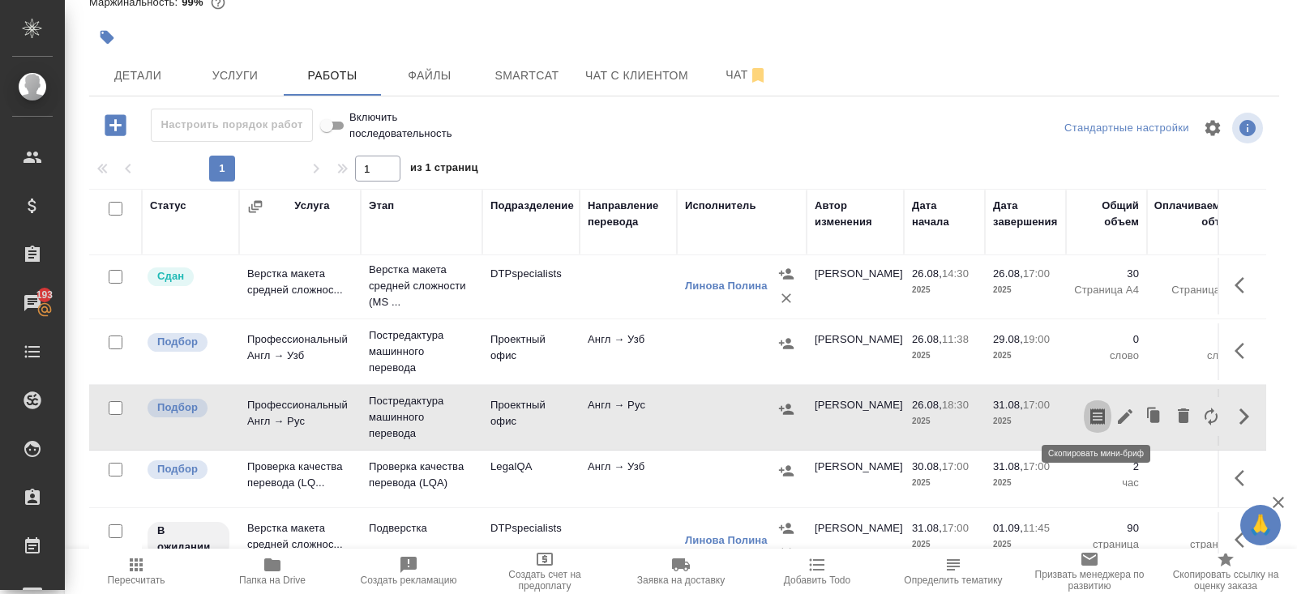
click at [1099, 417] on icon "button" at bounding box center [1097, 416] width 19 height 19
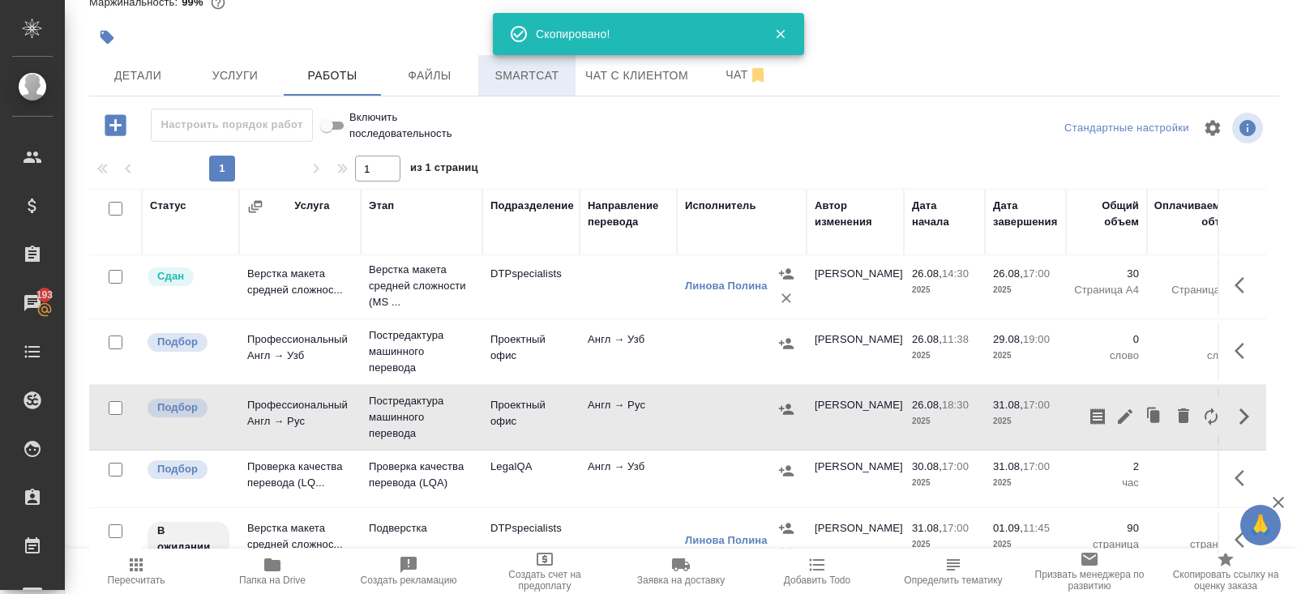
click at [514, 83] on span "Smartcat" at bounding box center [527, 76] width 78 height 20
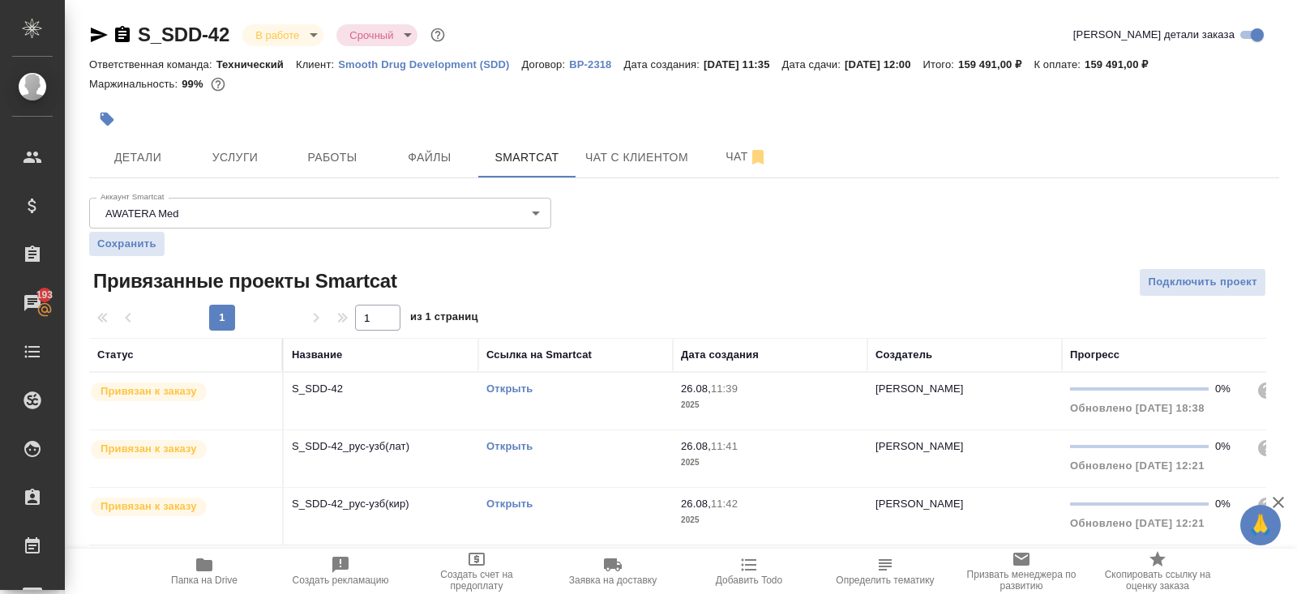
click at [504, 390] on link "Открыть" at bounding box center [509, 389] width 46 height 12
click at [370, 149] on span "Работы" at bounding box center [332, 158] width 78 height 20
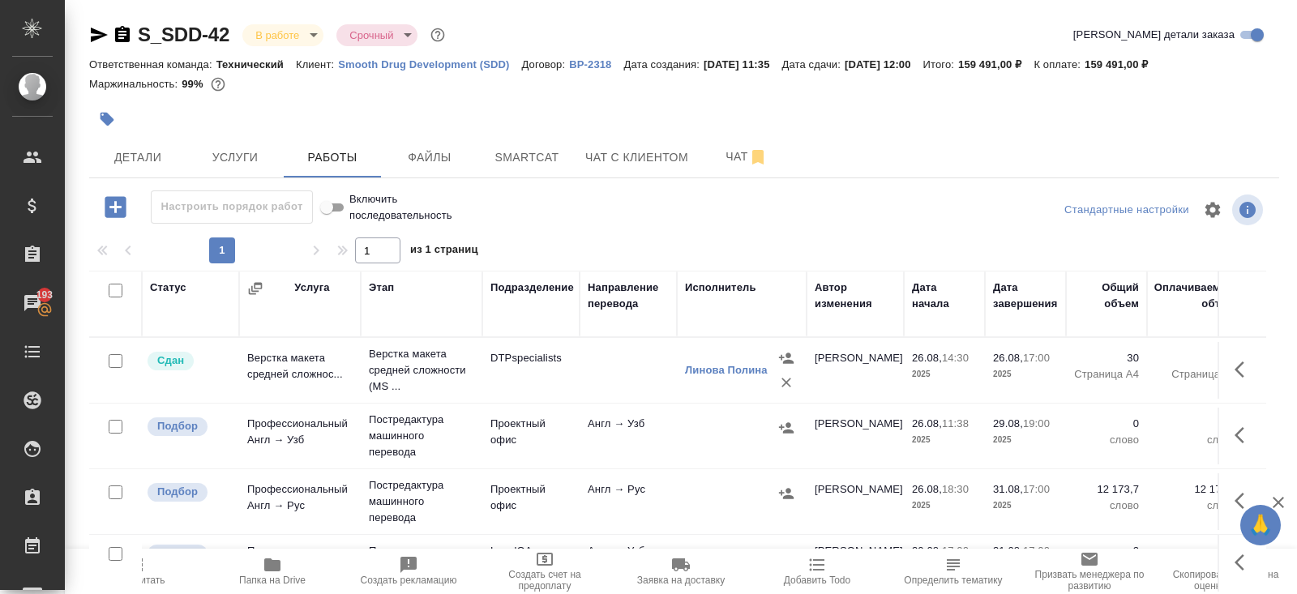
scroll to position [82, 0]
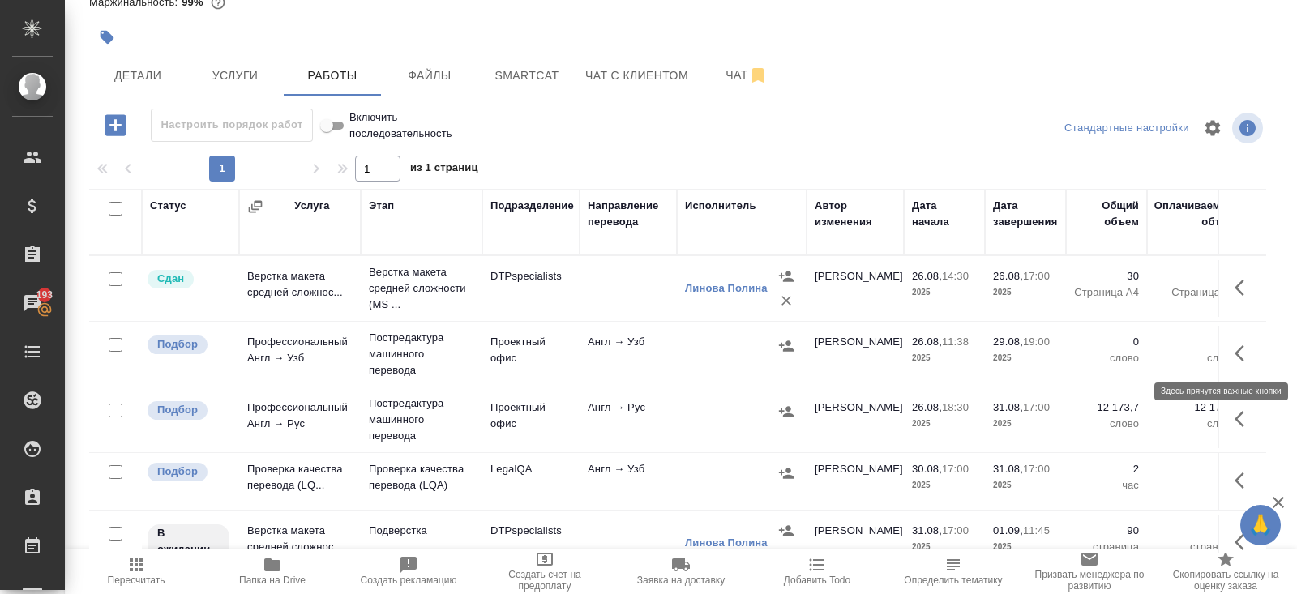
click at [1247, 362] on button "button" at bounding box center [1244, 353] width 39 height 39
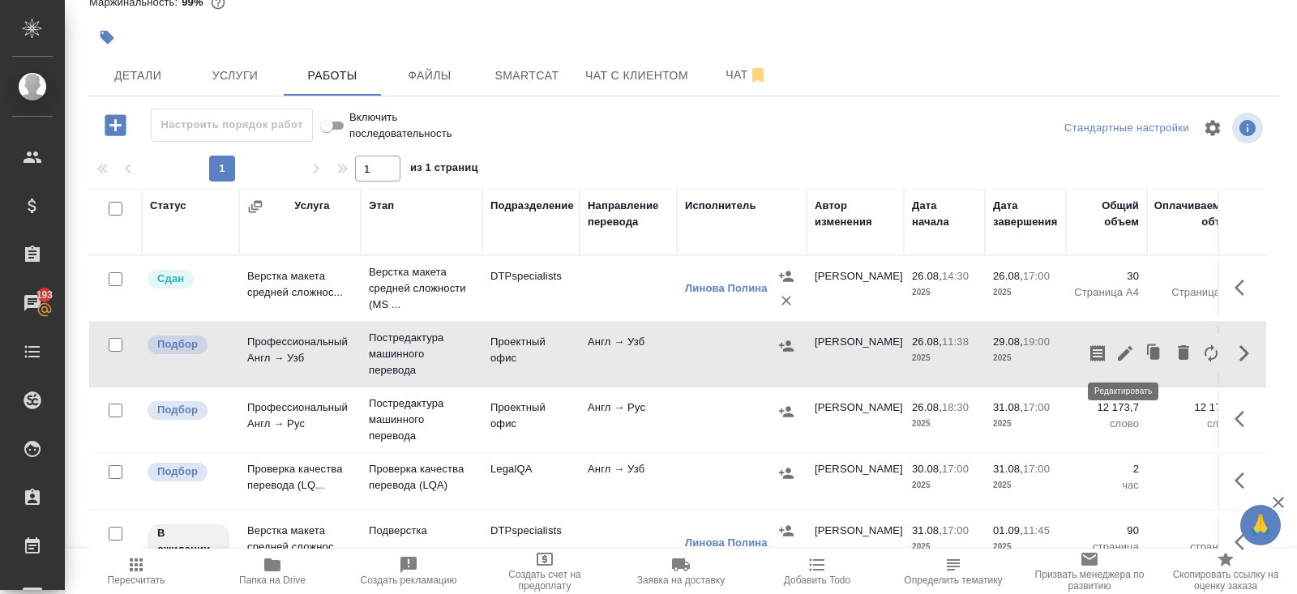
click at [1131, 353] on icon "button" at bounding box center [1124, 353] width 19 height 19
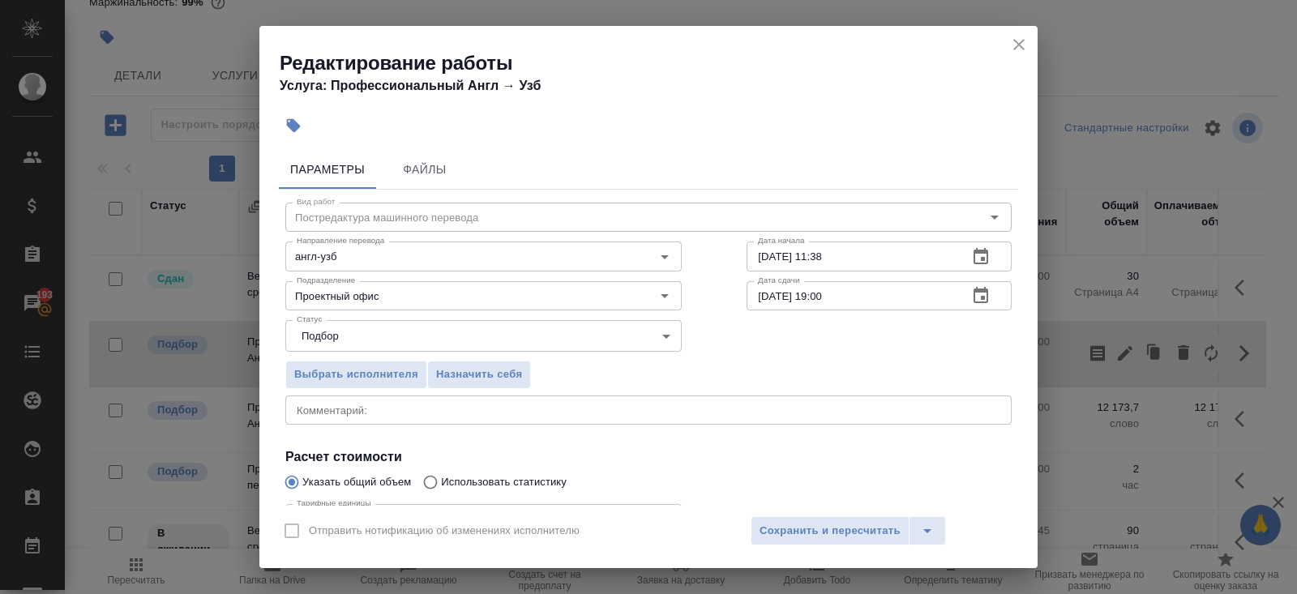
click at [982, 299] on icon "button" at bounding box center [981, 295] width 15 height 16
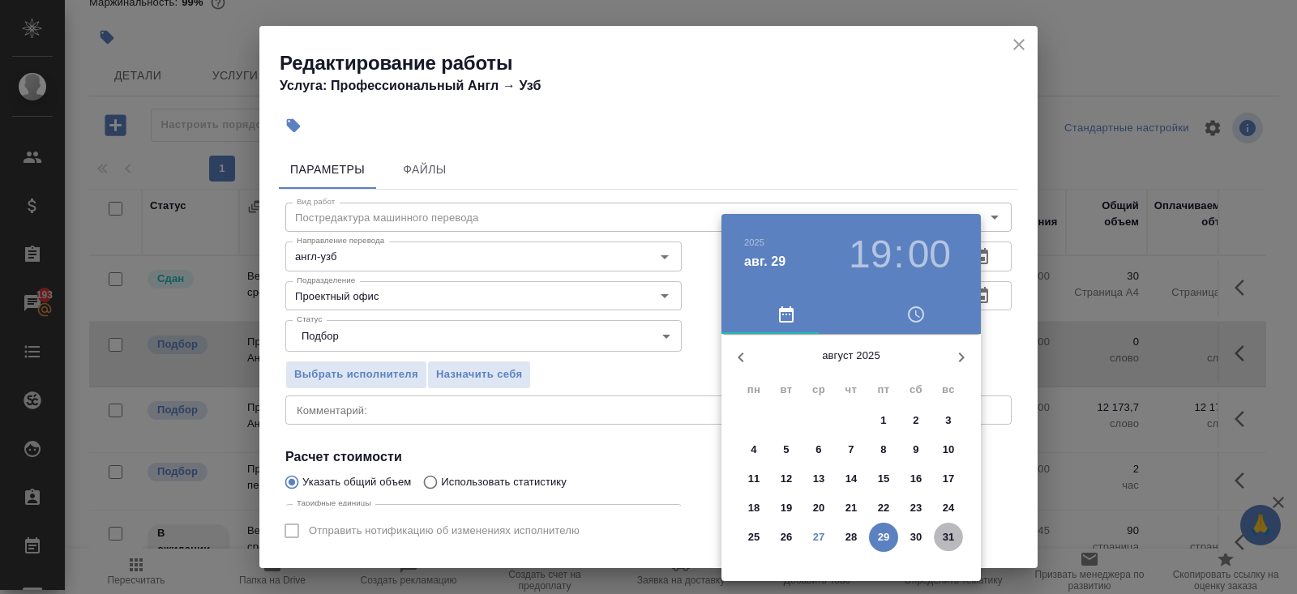
click at [946, 535] on p "31" at bounding box center [949, 537] width 12 height 16
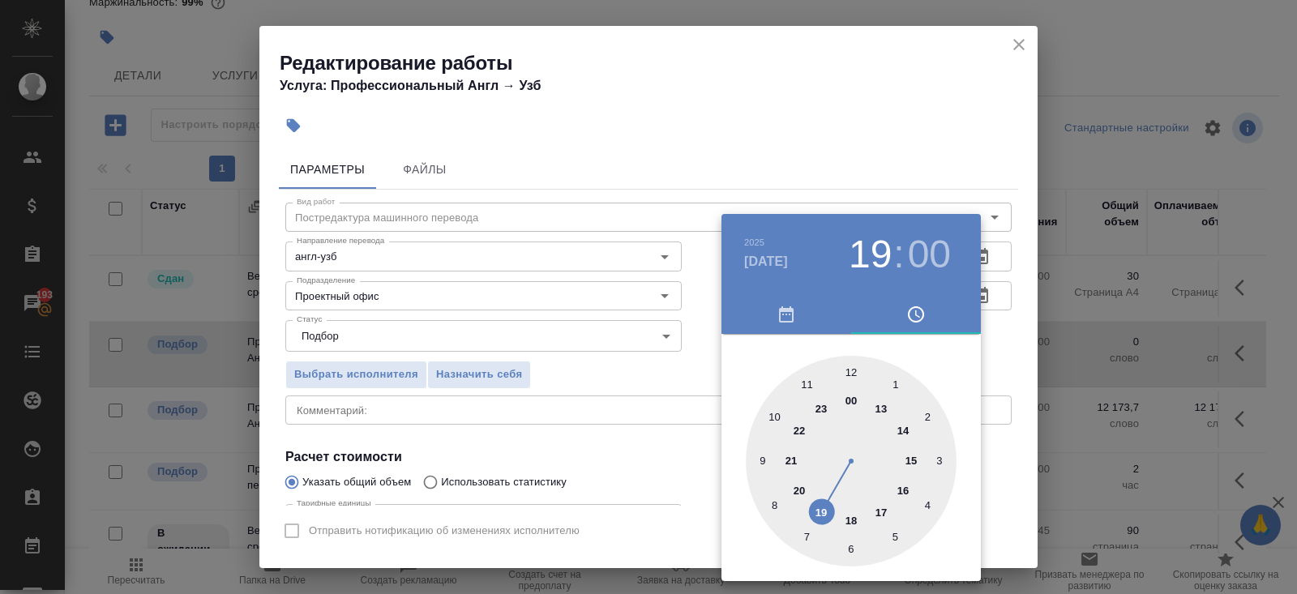
click at [880, 511] on div at bounding box center [851, 461] width 211 height 211
type input "31.08.2025 17:00"
drag, startPoint x: 964, startPoint y: 382, endPoint x: 965, endPoint y: 368, distance: 13.8
click at [965, 382] on div "00 05 10 15 20 25 30 35 40 45 50 55" at bounding box center [850, 461] width 259 height 211
click at [999, 255] on div at bounding box center [648, 297] width 1297 height 594
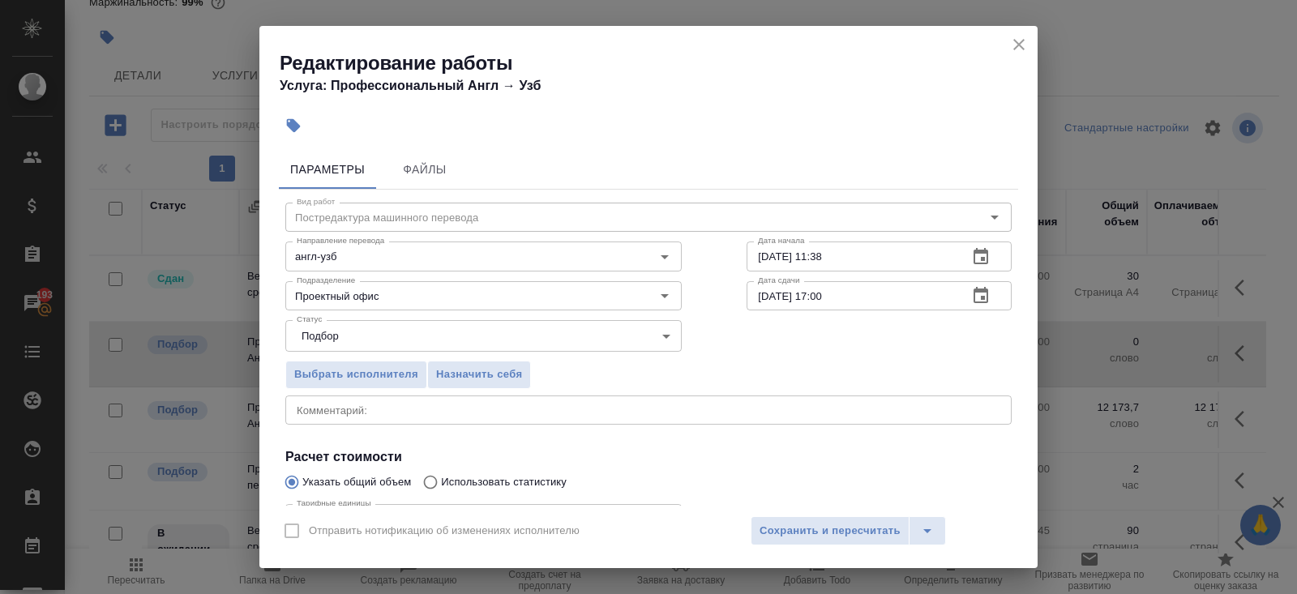
click at [978, 256] on icon "button" at bounding box center [980, 256] width 19 height 19
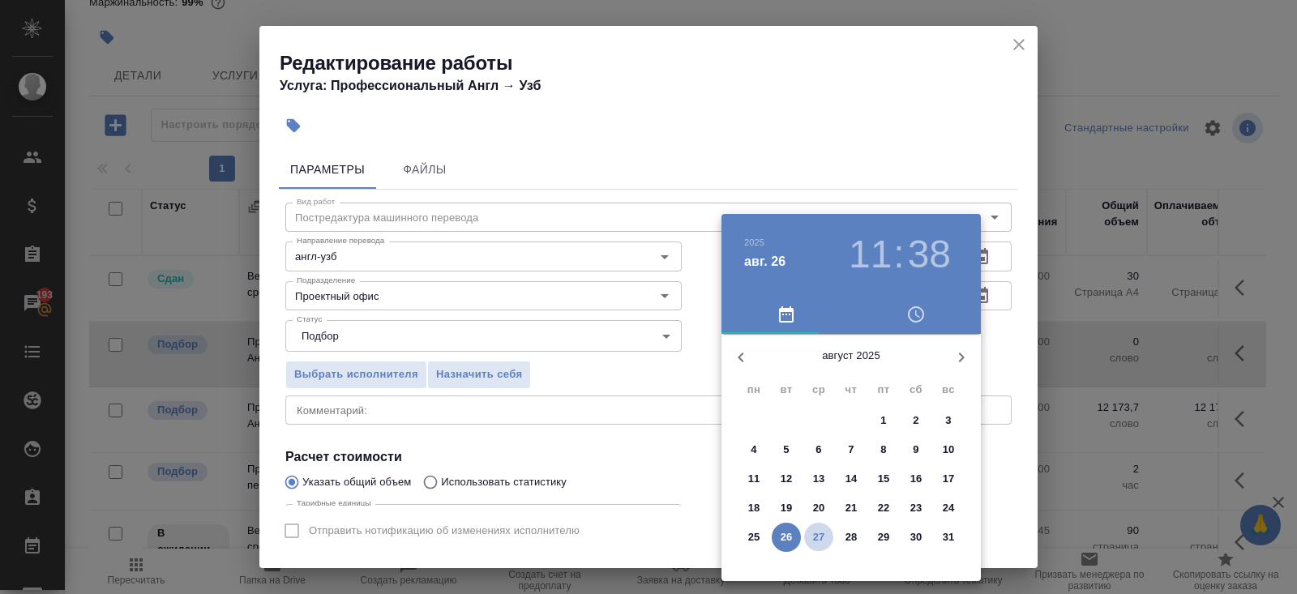
click at [814, 536] on p "27" at bounding box center [819, 537] width 12 height 16
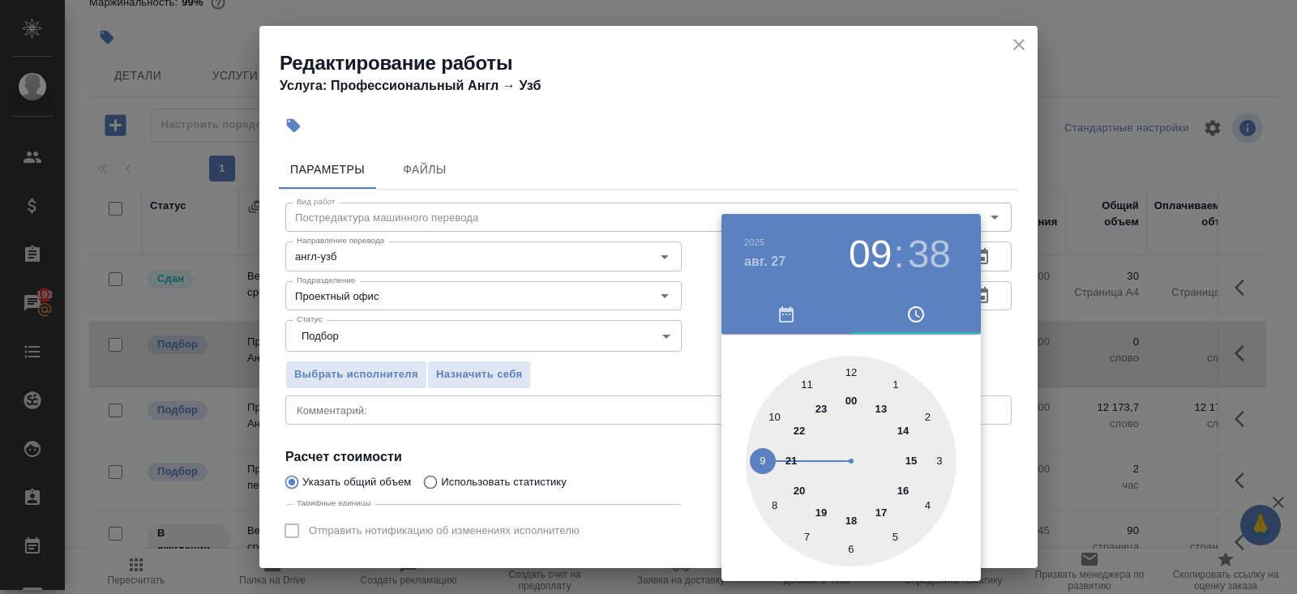
click at [760, 460] on div at bounding box center [851, 461] width 211 height 211
type input "27.08.2025 09:00"
click at [854, 368] on div at bounding box center [851, 461] width 211 height 211
click at [571, 366] on div at bounding box center [648, 297] width 1297 height 594
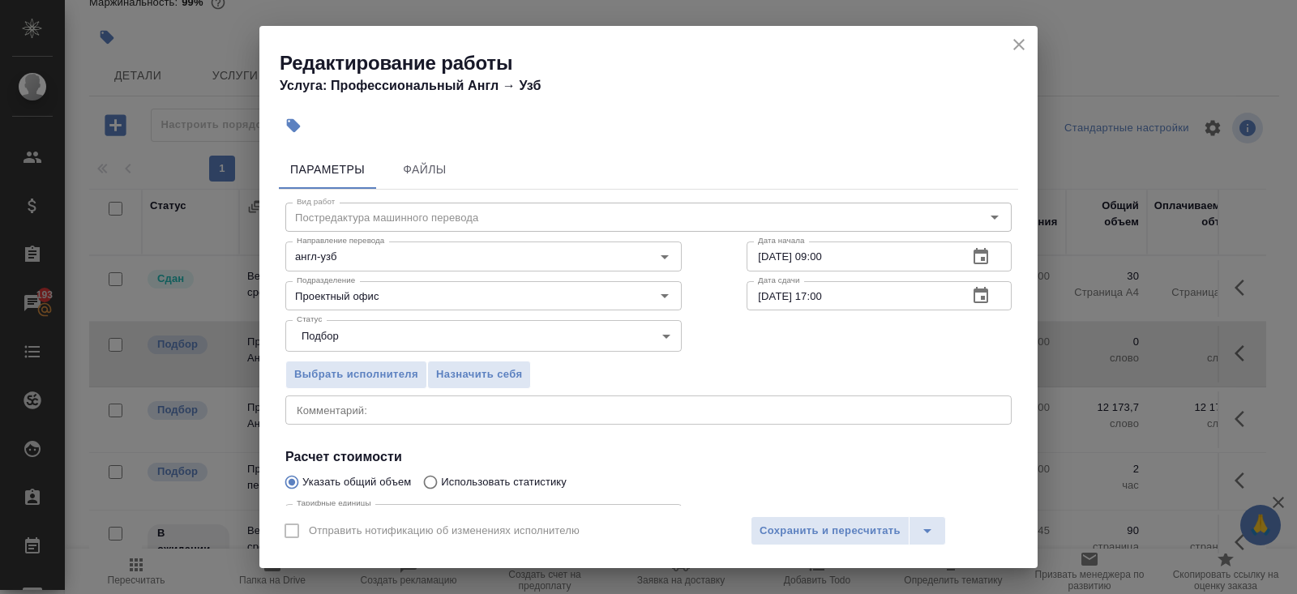
scroll to position [168, 0]
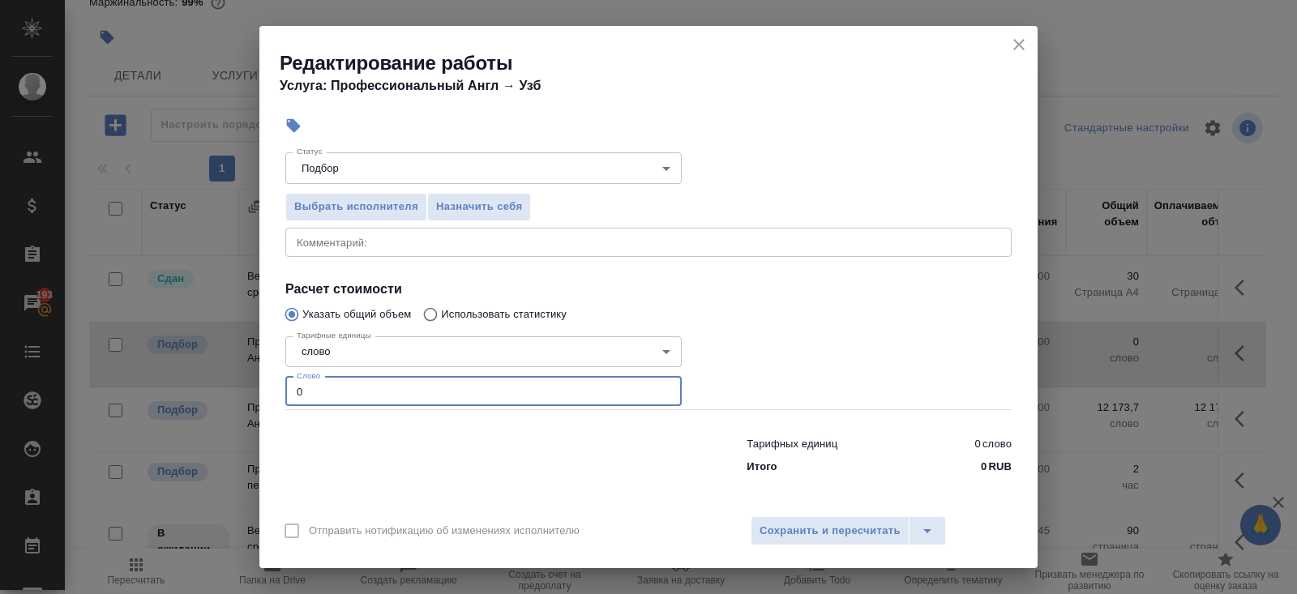
drag, startPoint x: 343, startPoint y: 386, endPoint x: 190, endPoint y: 386, distance: 152.4
click at [190, 386] on div "Редактирование работы Услуга: Профессиональный Англ → Узб Параметры Файлы Вид р…" at bounding box center [648, 297] width 1297 height 594
type input "12167"
click at [800, 535] on span "Сохранить и пересчитать" at bounding box center [830, 531] width 141 height 19
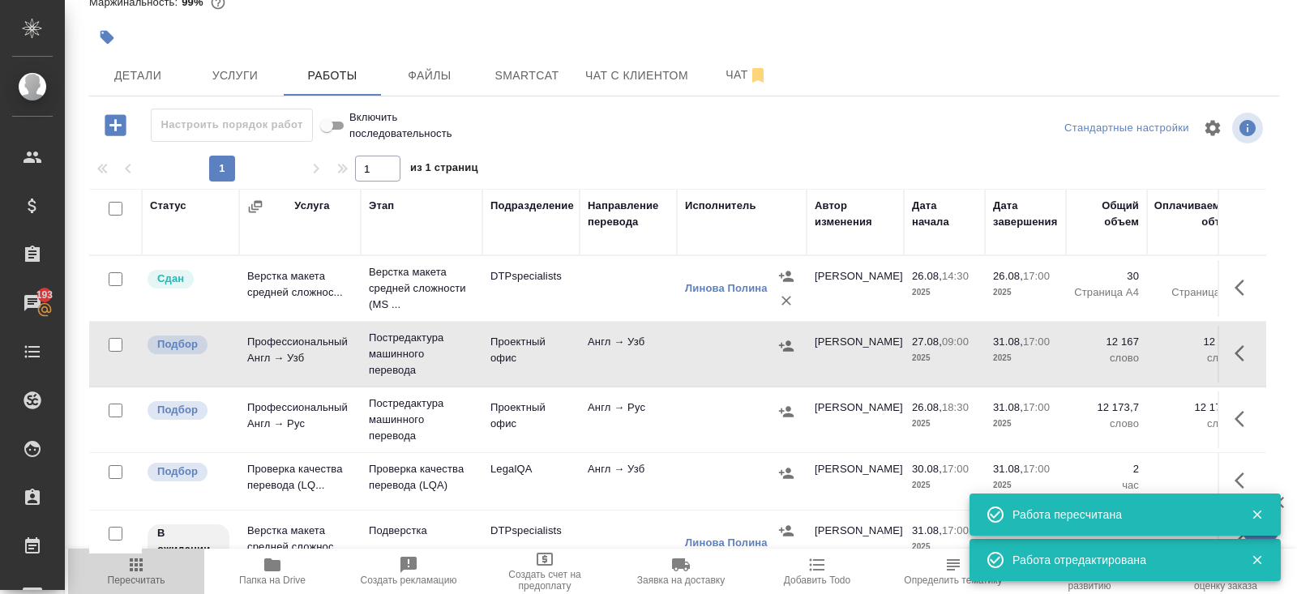
click at [132, 567] on icon "button" at bounding box center [135, 564] width 19 height 19
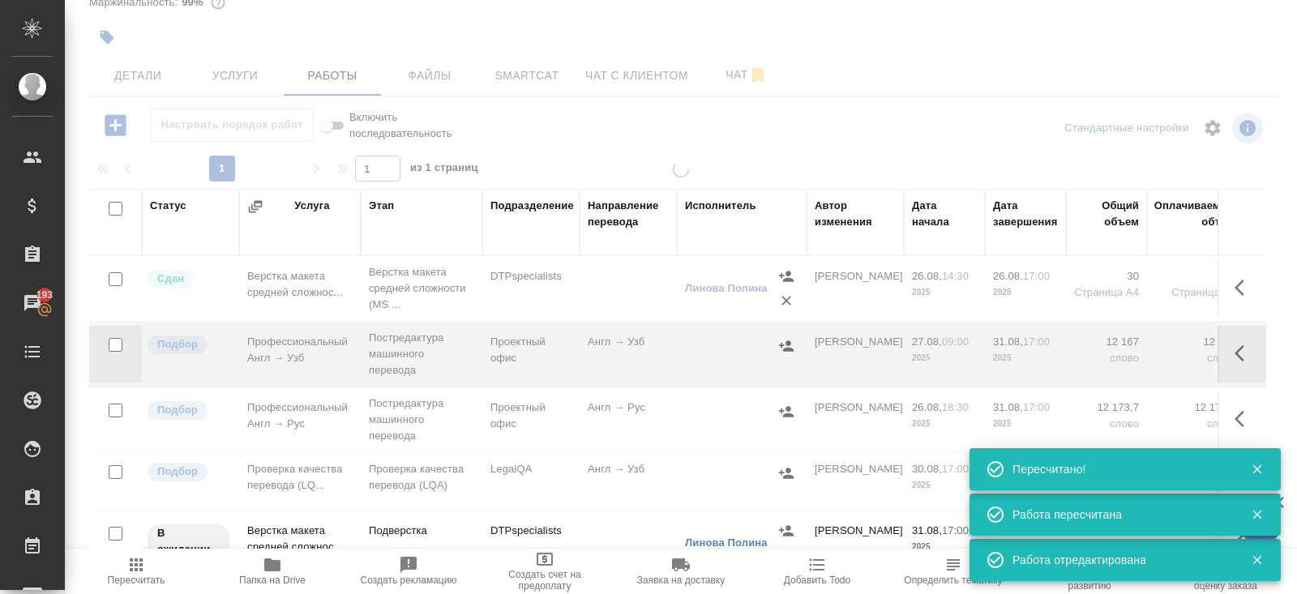
scroll to position [19, 0]
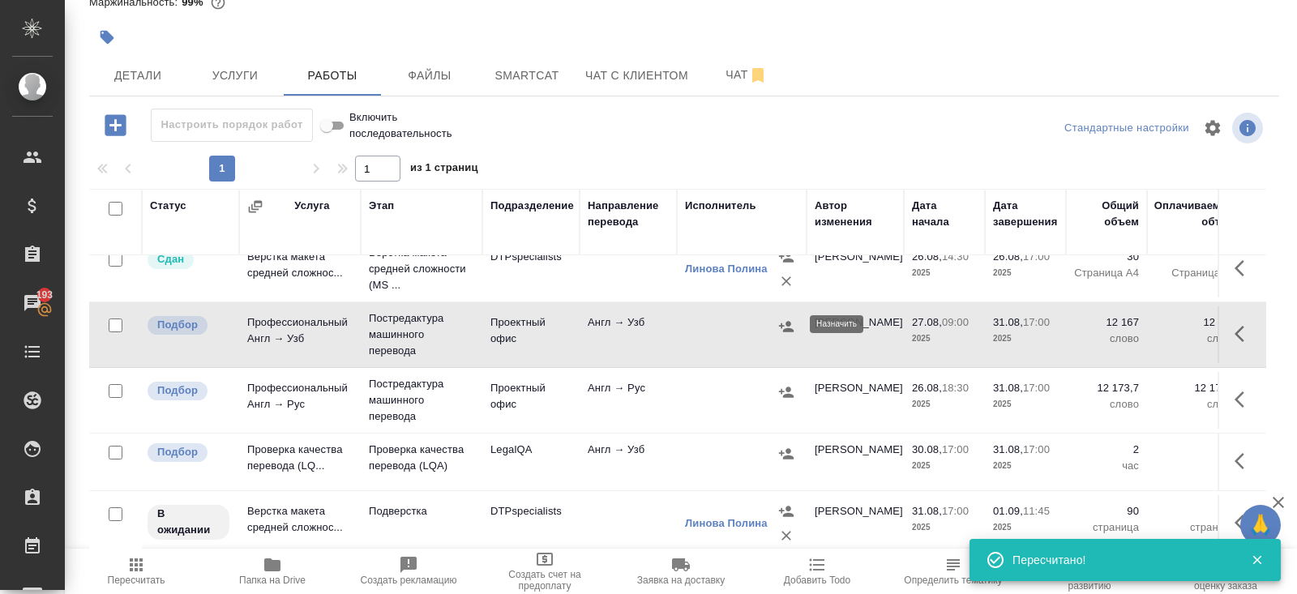
click at [788, 323] on icon "button" at bounding box center [786, 326] width 15 height 11
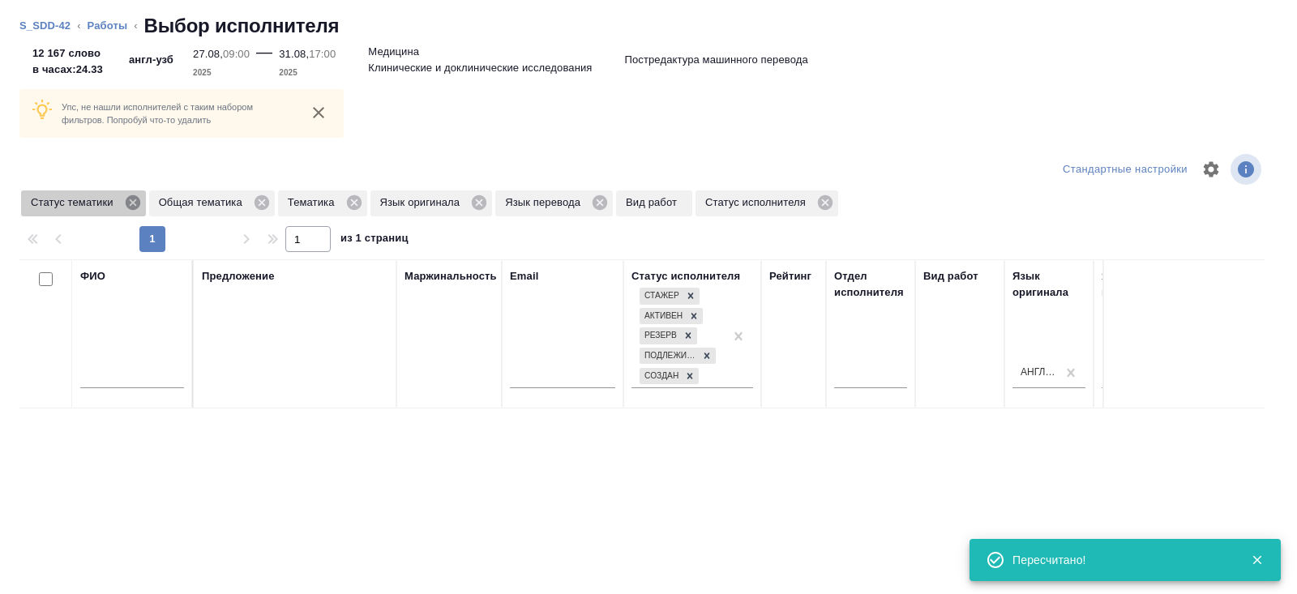
click at [139, 205] on icon at bounding box center [132, 202] width 15 height 15
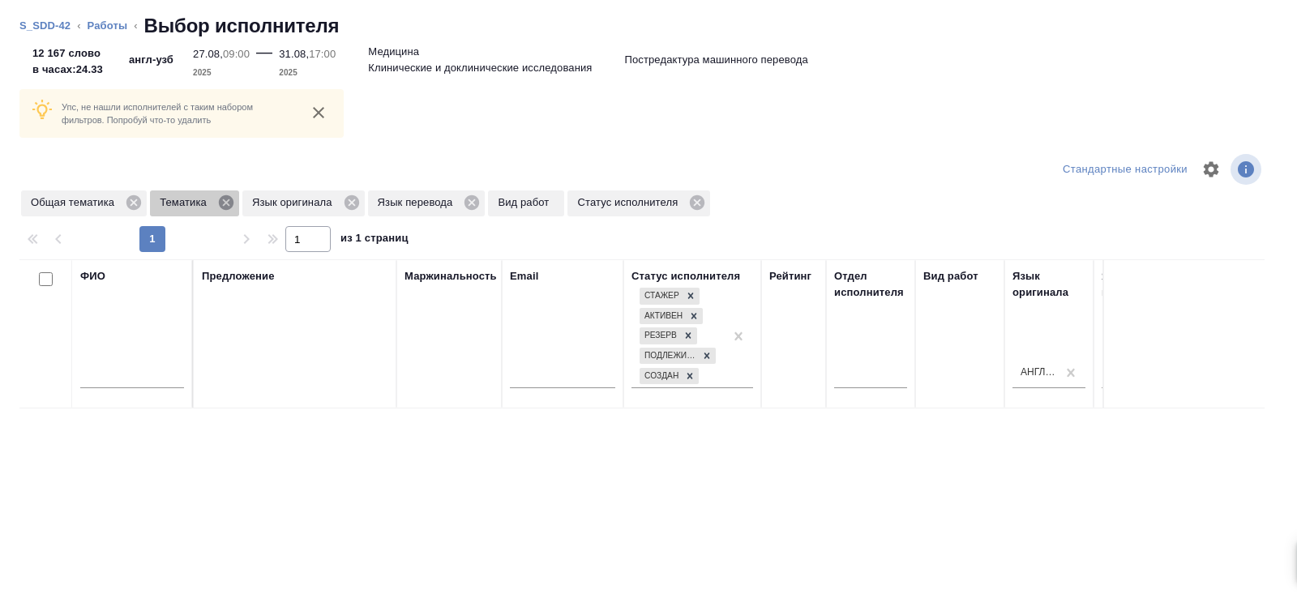
click at [224, 203] on icon at bounding box center [226, 202] width 15 height 15
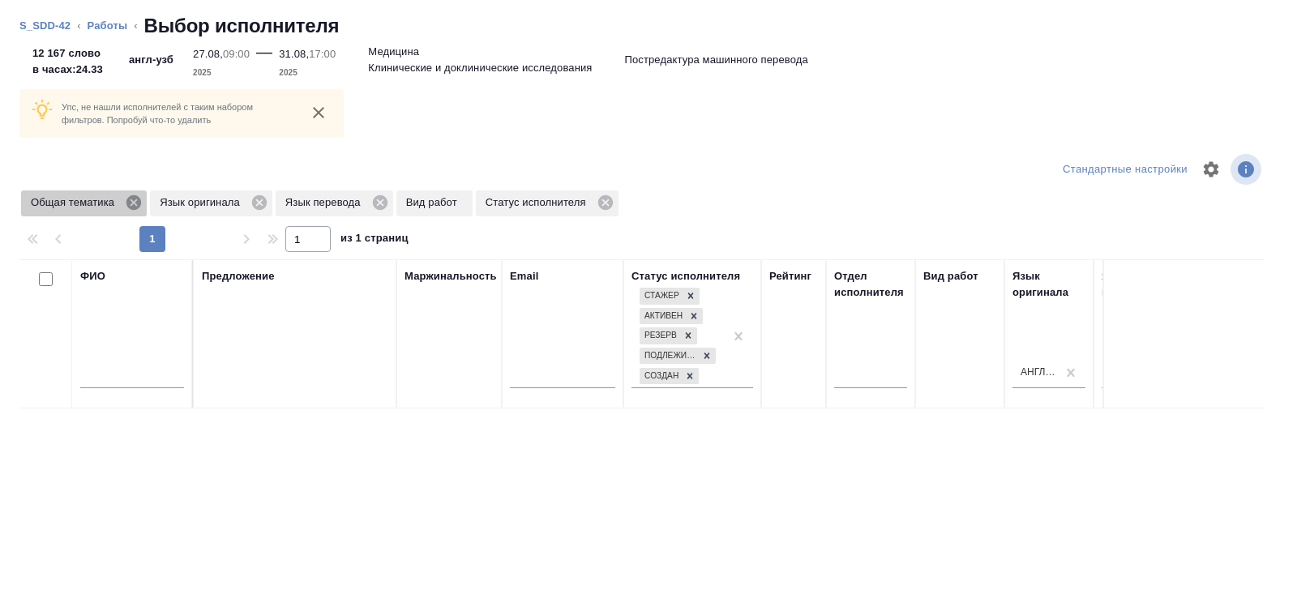
click at [135, 205] on icon at bounding box center [133, 202] width 15 height 15
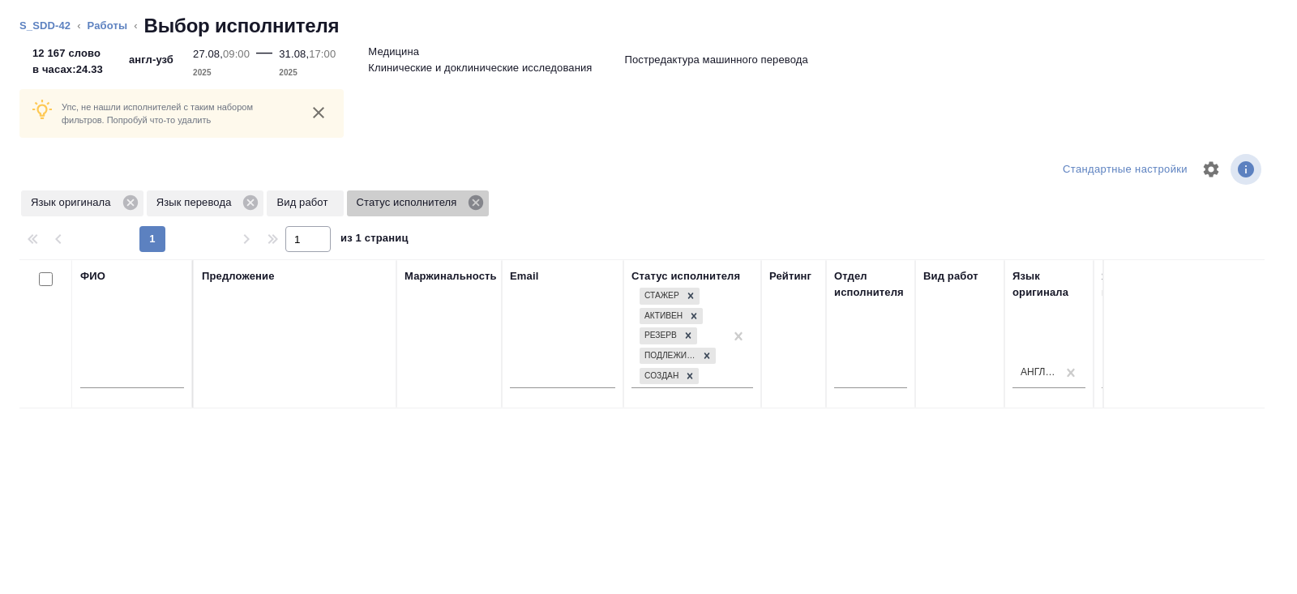
click at [485, 200] on icon at bounding box center [476, 203] width 18 height 18
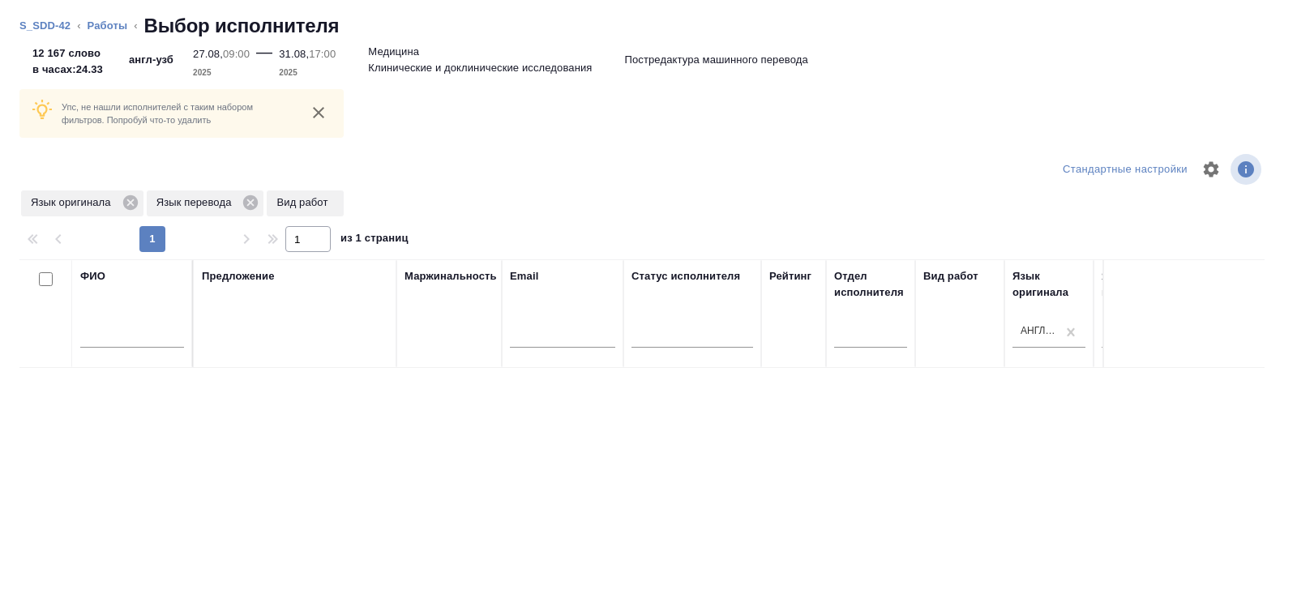
scroll to position [182, 0]
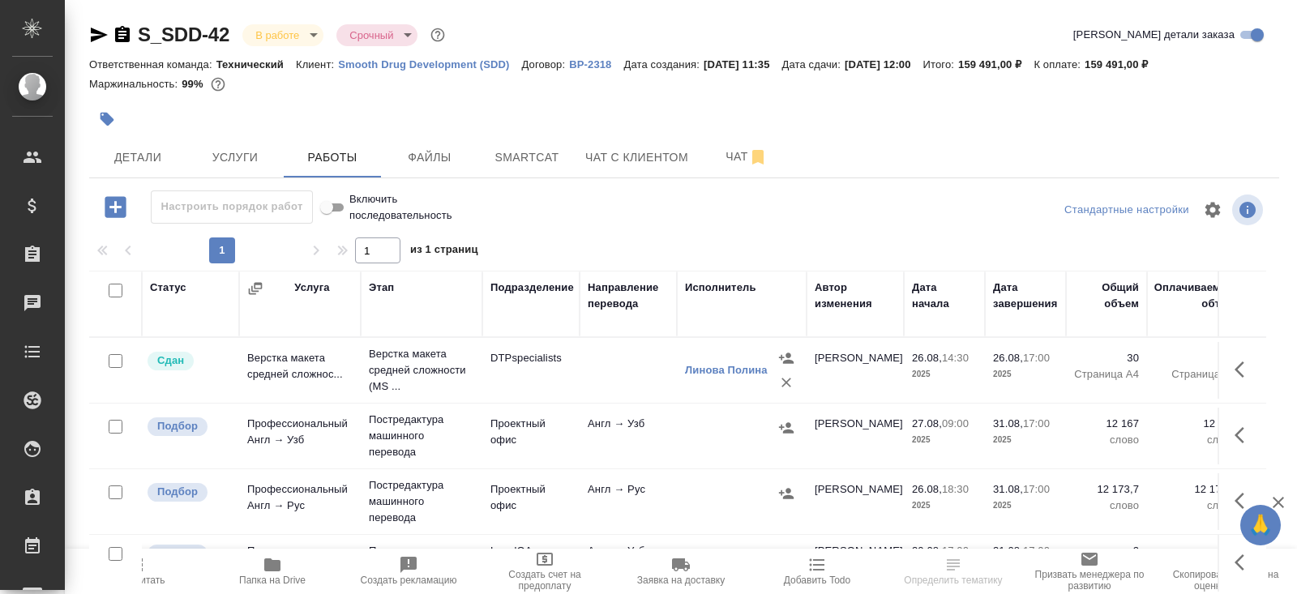
scroll to position [82, 0]
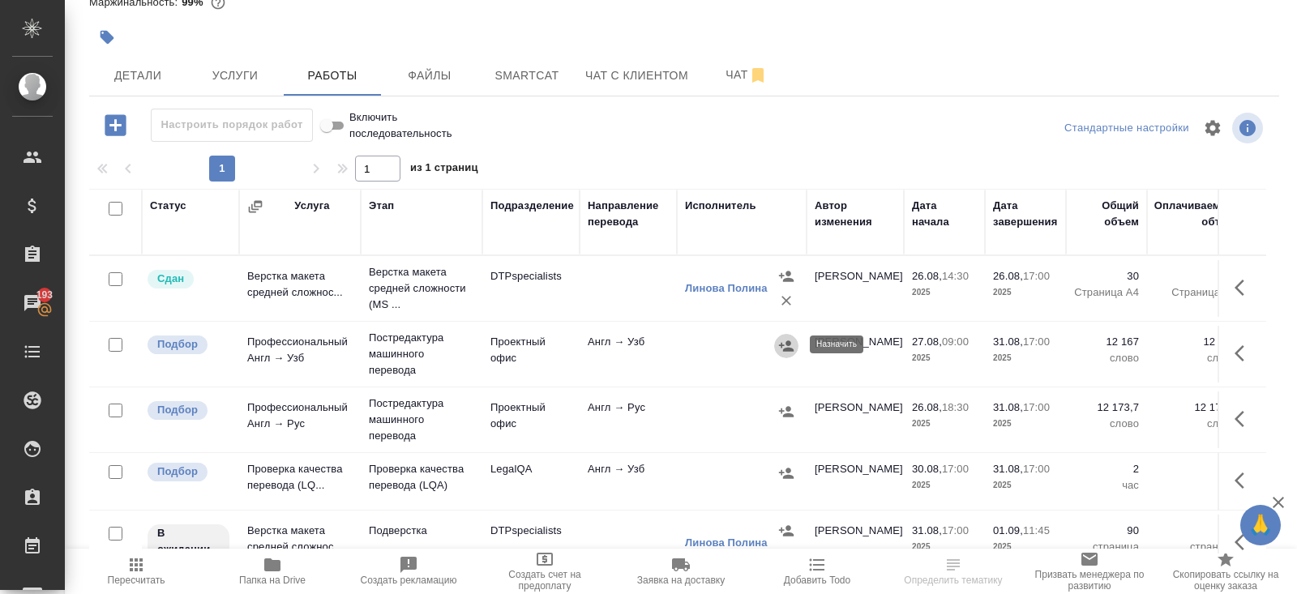
click at [785, 345] on icon "button" at bounding box center [786, 346] width 16 height 16
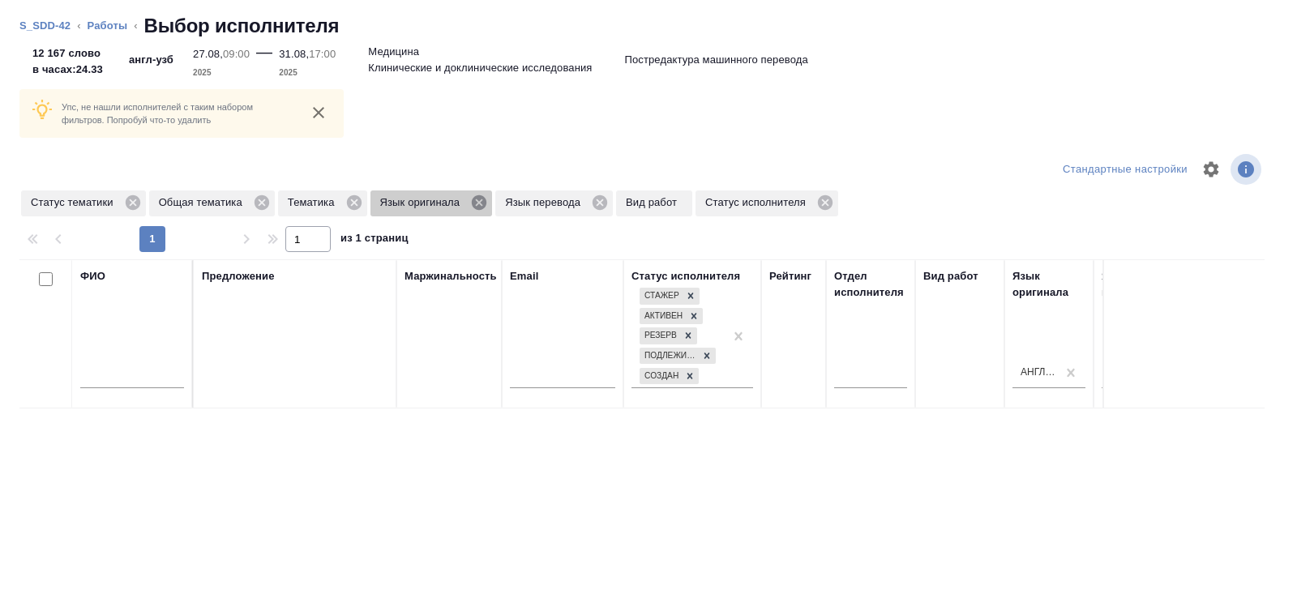
click at [486, 204] on icon at bounding box center [479, 202] width 15 height 15
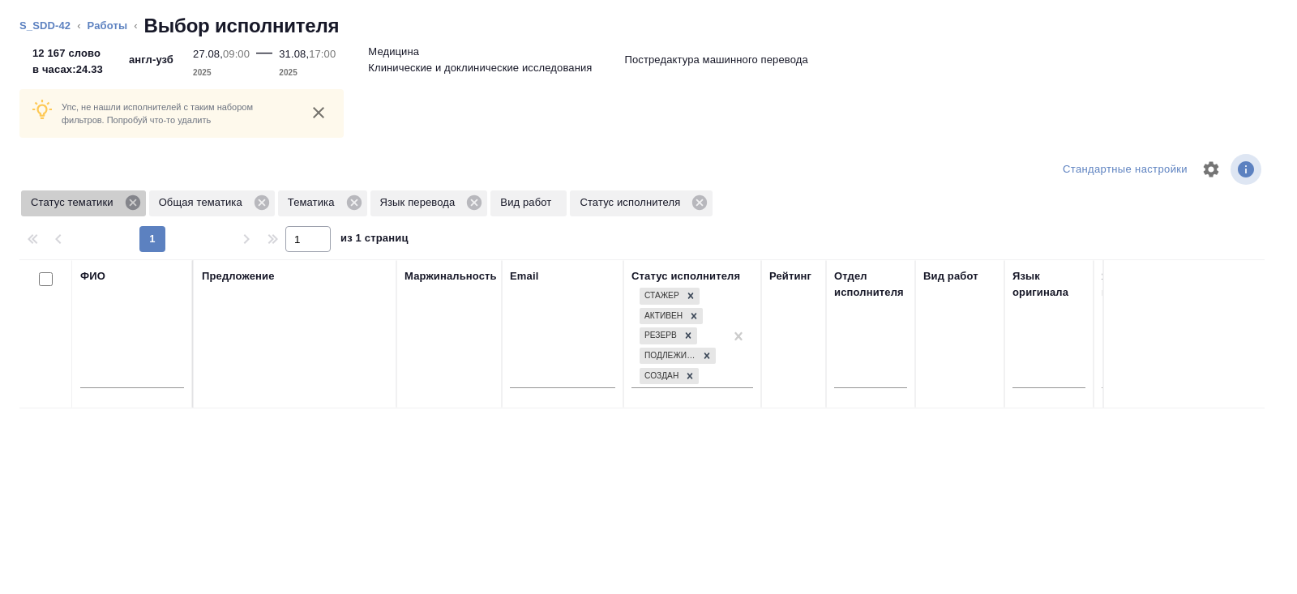
click at [139, 200] on icon at bounding box center [133, 203] width 18 height 18
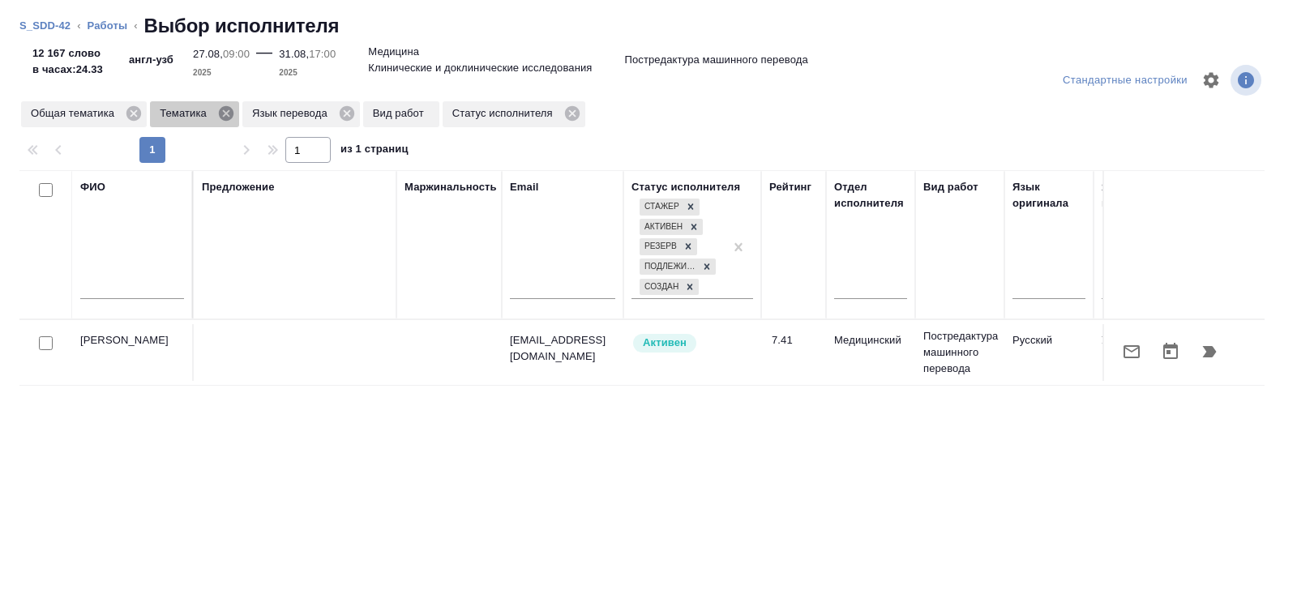
click at [232, 110] on icon at bounding box center [226, 114] width 18 height 18
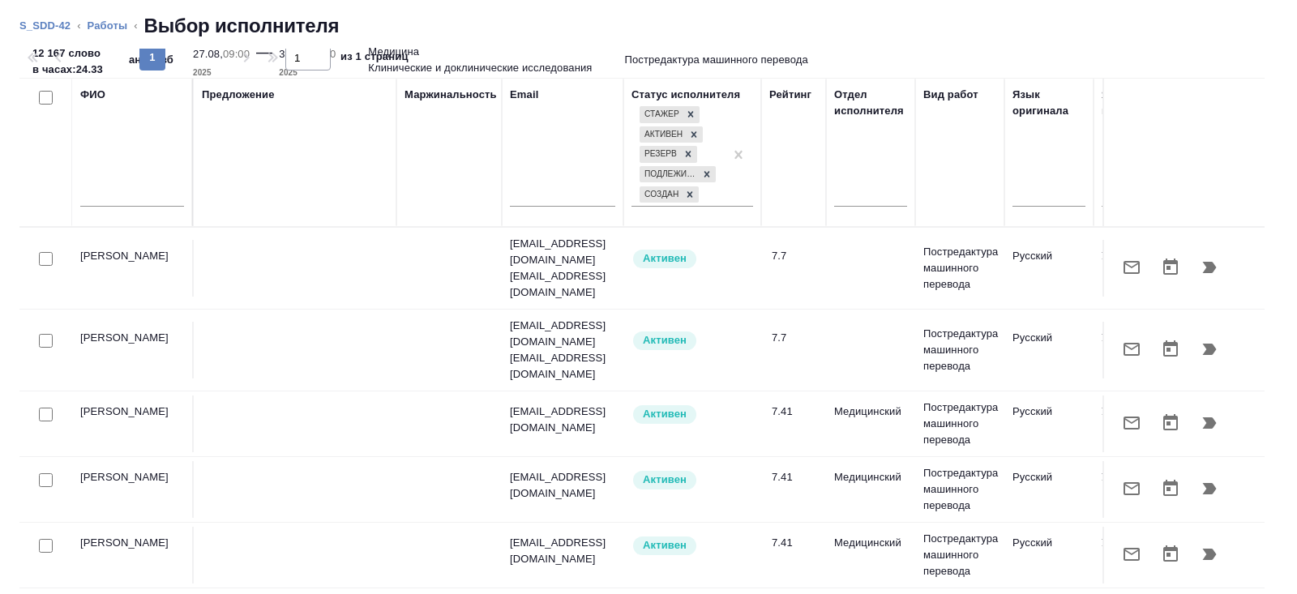
scroll to position [0, 0]
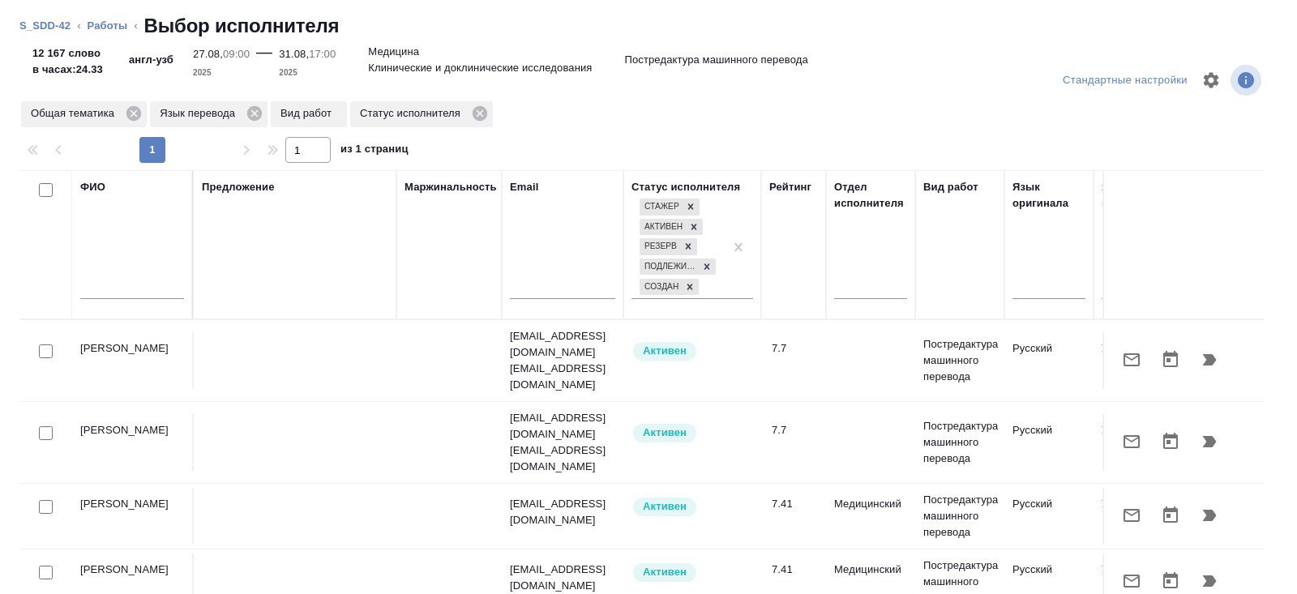
click at [140, 276] on div at bounding box center [132, 291] width 104 height 40
click at [145, 291] on input "text" at bounding box center [132, 289] width 104 height 20
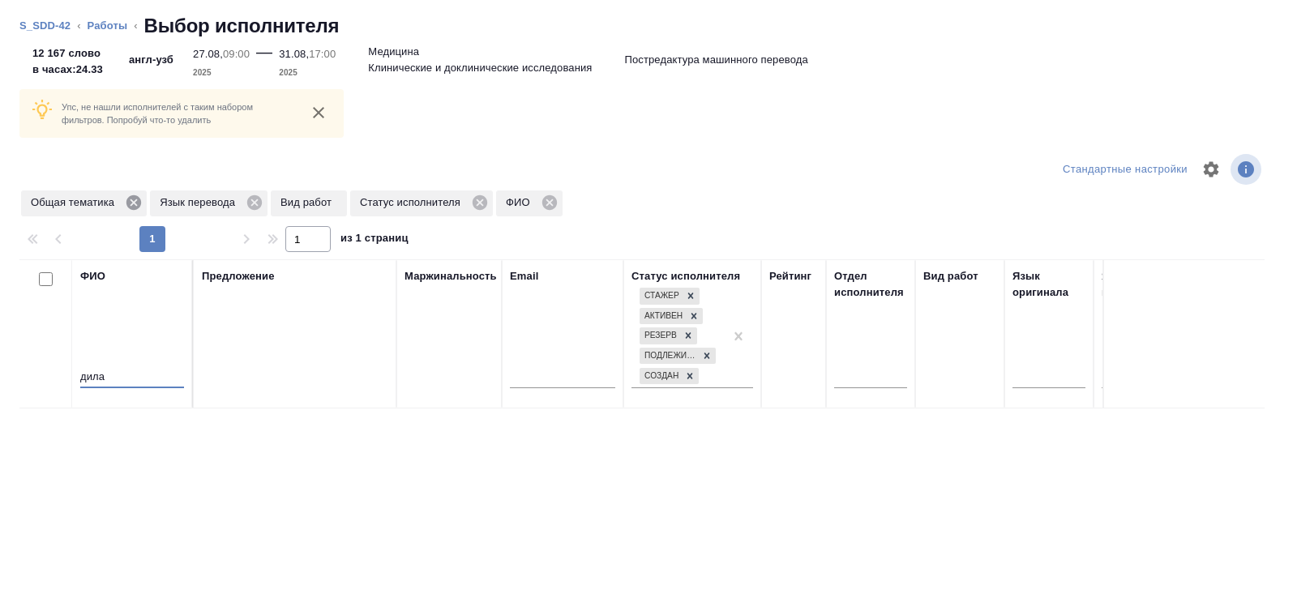
type input "дила"
click at [137, 196] on icon at bounding box center [133, 202] width 15 height 15
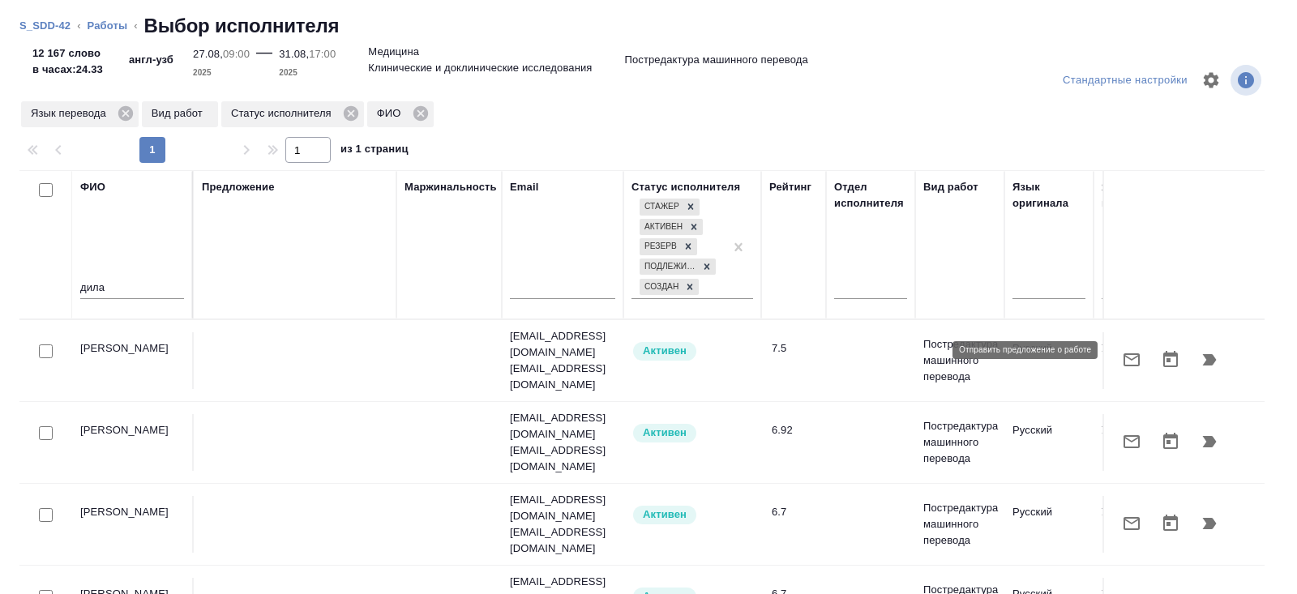
click at [1128, 353] on icon "button" at bounding box center [1131, 359] width 19 height 19
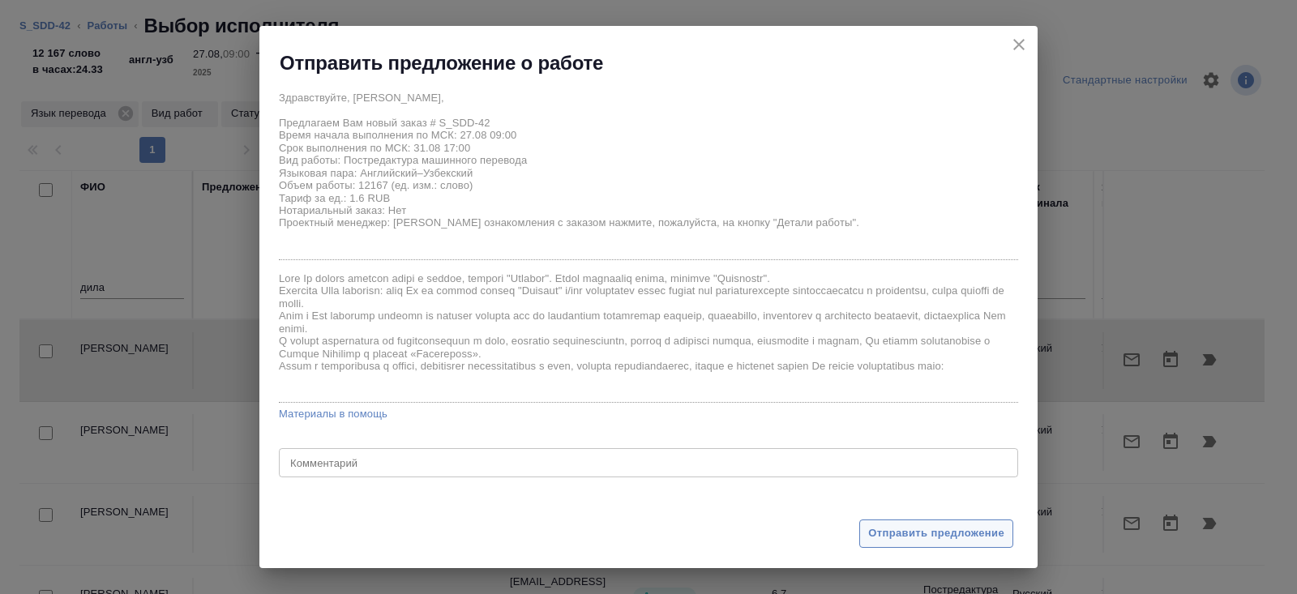
click at [897, 537] on span "Отправить предложение" at bounding box center [936, 533] width 136 height 19
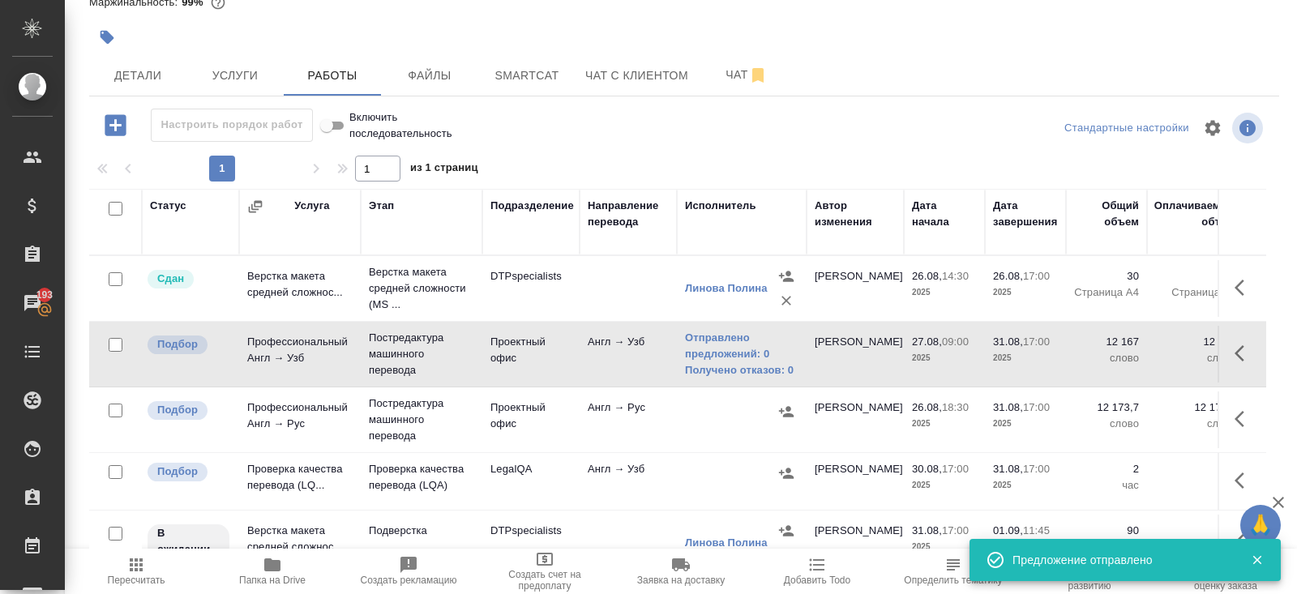
click at [156, 575] on span "Пересчитать" at bounding box center [137, 580] width 58 height 11
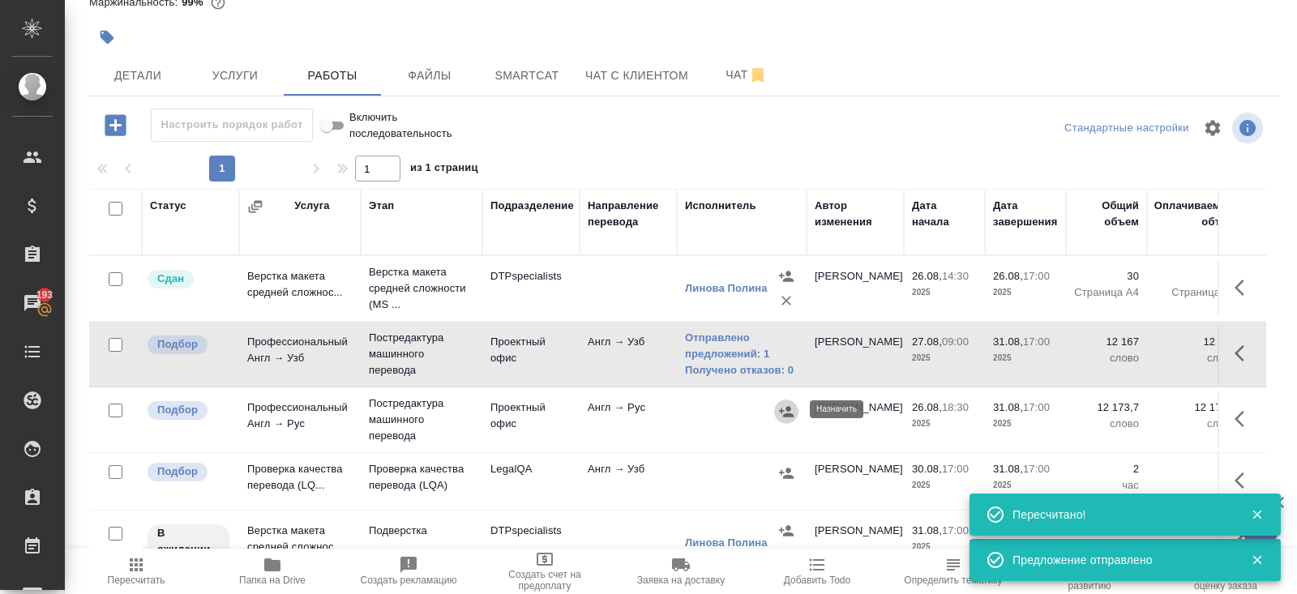
click at [788, 408] on icon "button" at bounding box center [786, 411] width 15 height 11
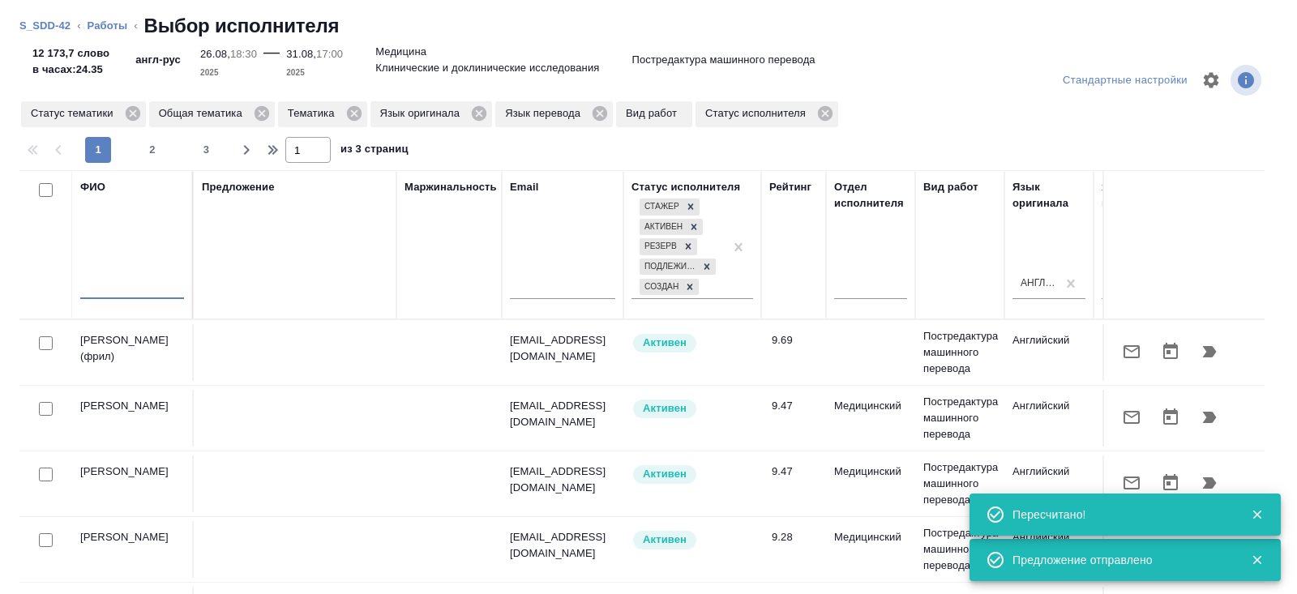
click at [144, 293] on input "text" at bounding box center [132, 289] width 104 height 20
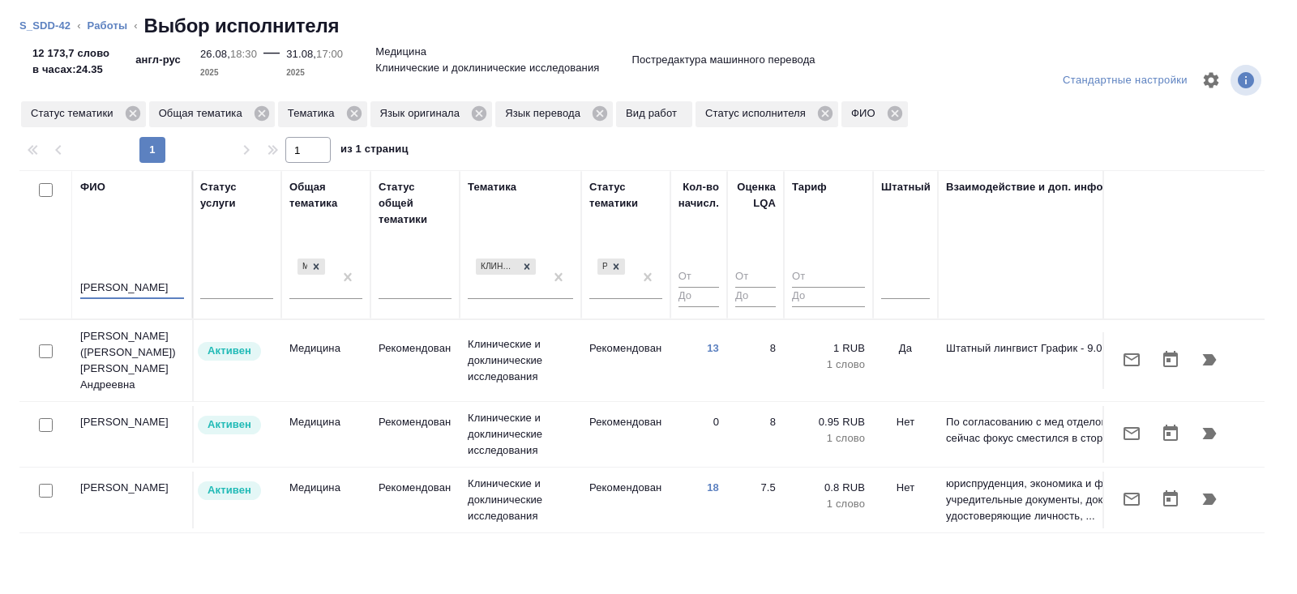
scroll to position [0, 1109]
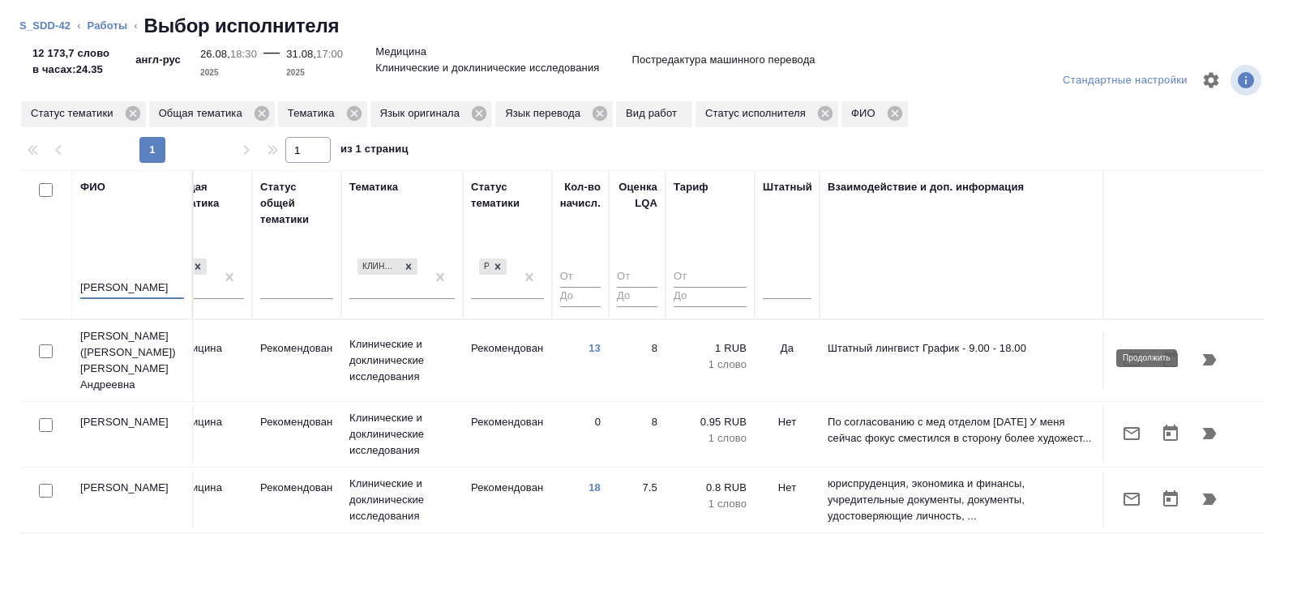
type input "василь"
click at [1209, 354] on icon "button" at bounding box center [1210, 359] width 14 height 11
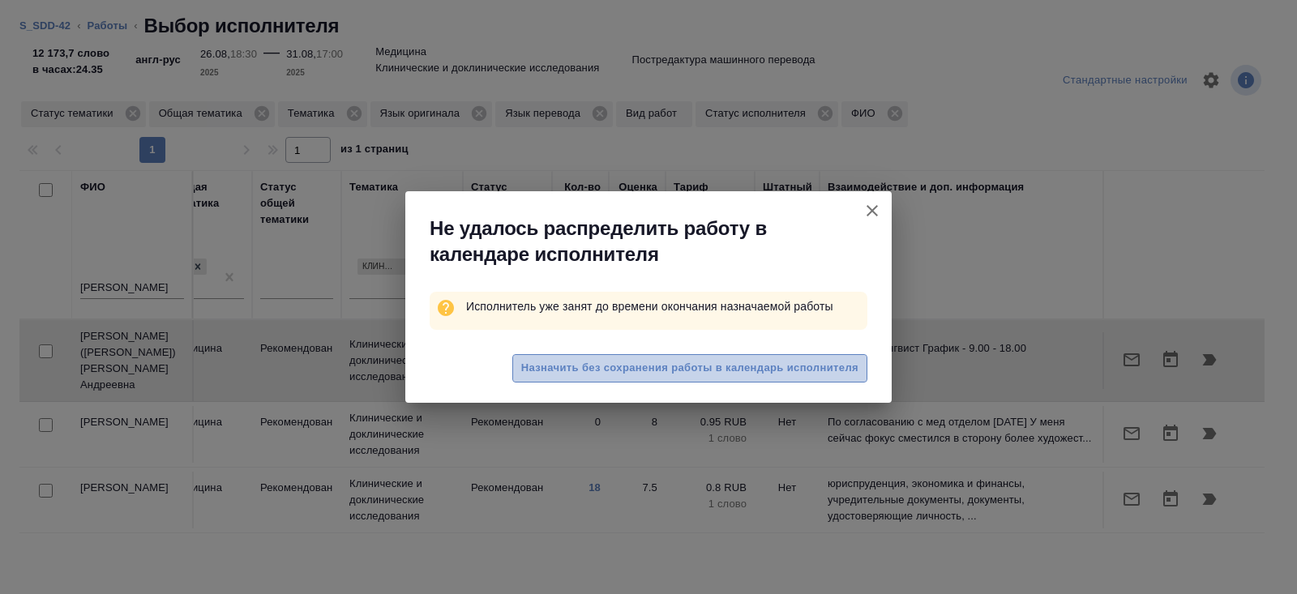
click at [614, 368] on span "Назначить без сохранения работы в календарь исполнителя" at bounding box center [689, 368] width 337 height 19
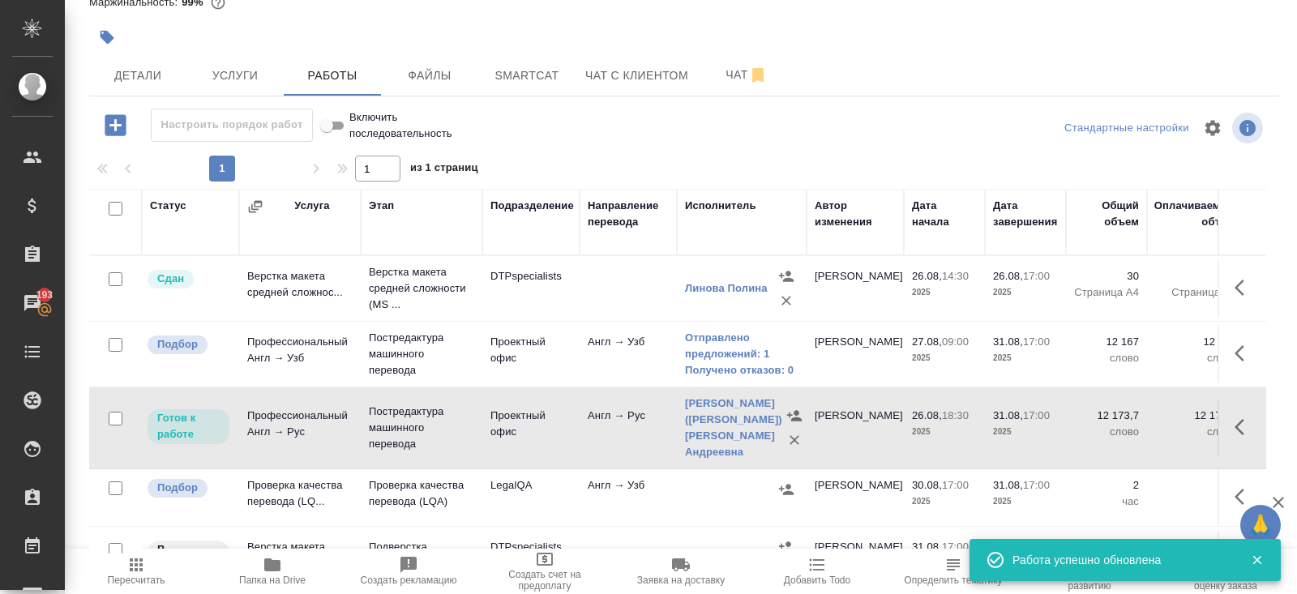
click at [146, 569] on span "Пересчитать" at bounding box center [136, 570] width 117 height 31
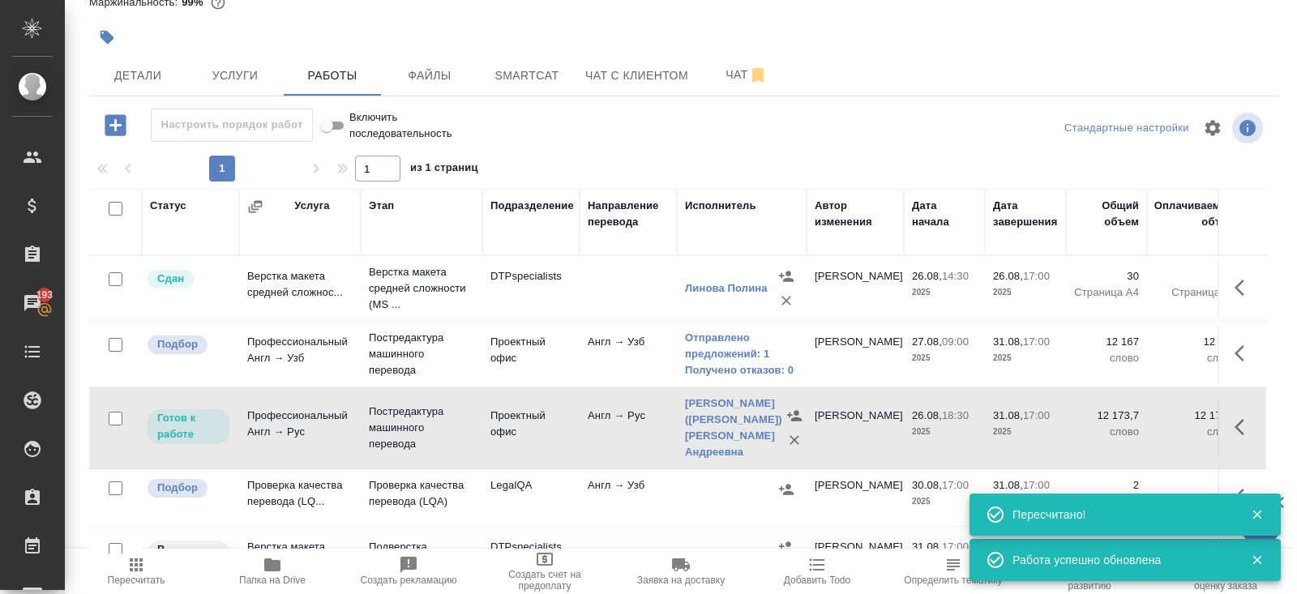
scroll to position [22, 0]
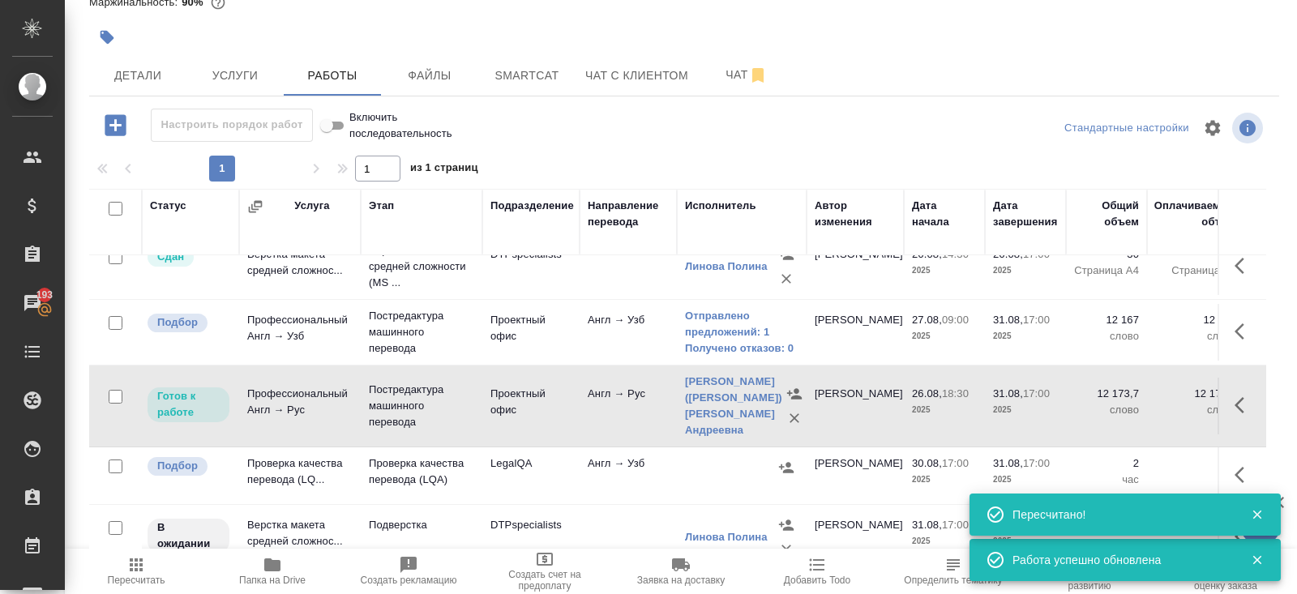
click at [1242, 408] on icon "button" at bounding box center [1240, 405] width 10 height 16
click at [1129, 403] on icon "button" at bounding box center [1124, 405] width 19 height 19
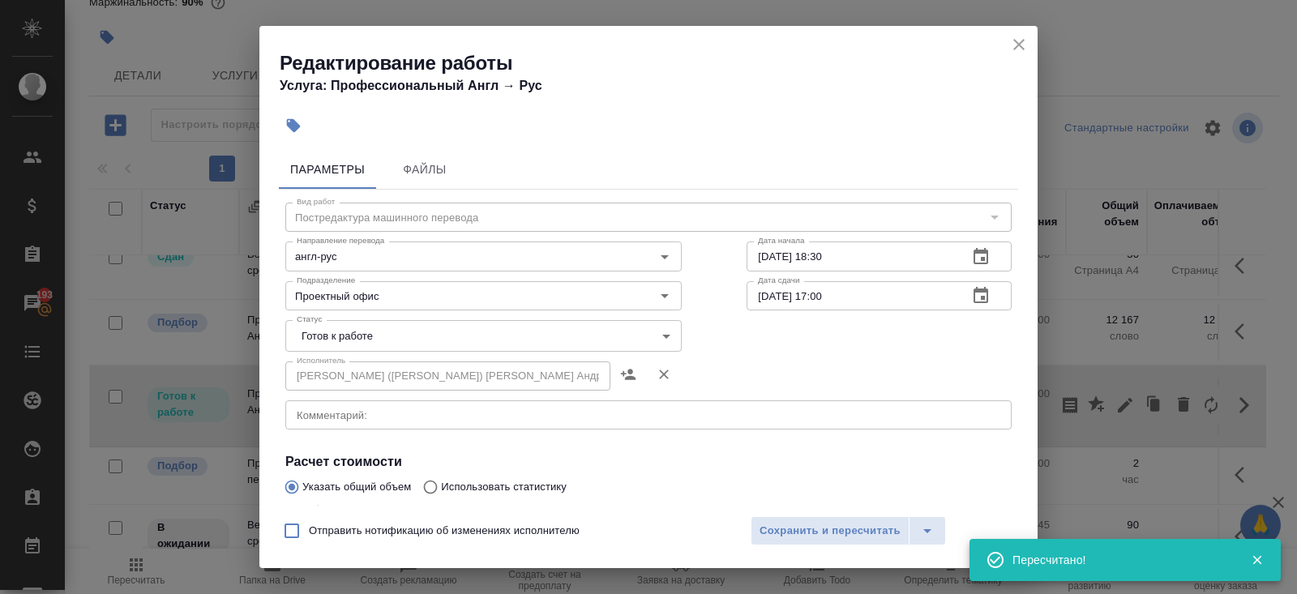
click at [343, 342] on body "🙏 .cls-1 fill:#fff; AWATERA Belyakova Yulia Клиенты Спецификации Заказы 193 Чат…" at bounding box center [648, 297] width 1297 height 594
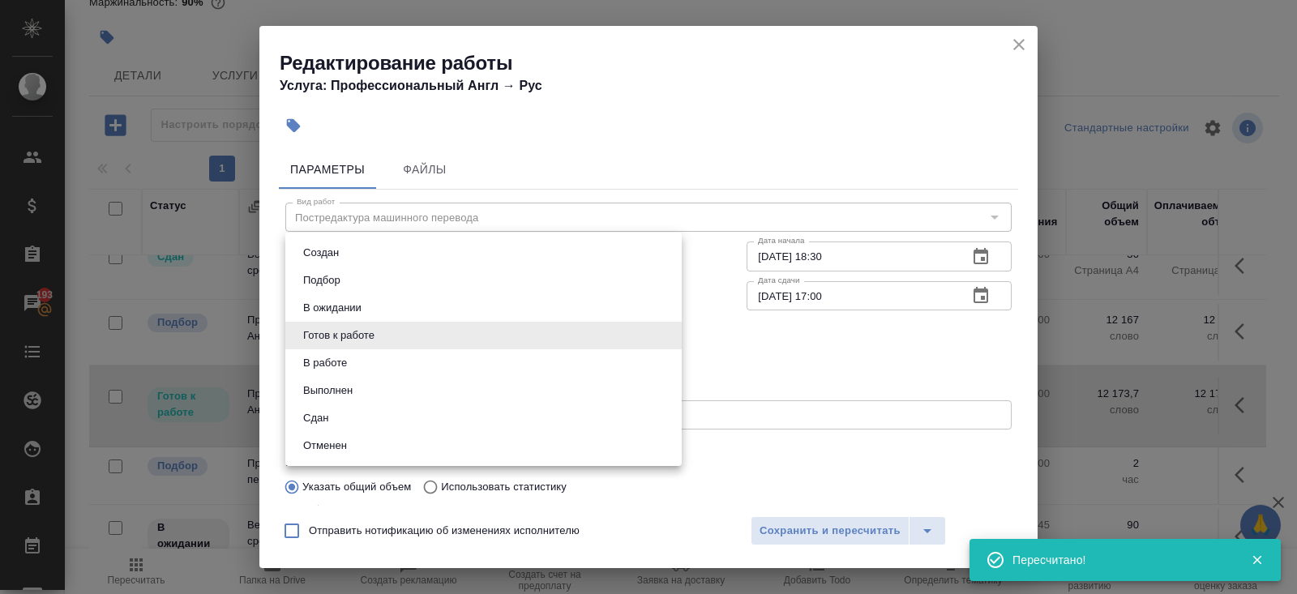
click at [343, 357] on button "В работе" at bounding box center [325, 363] width 54 height 18
type input "inProgress"
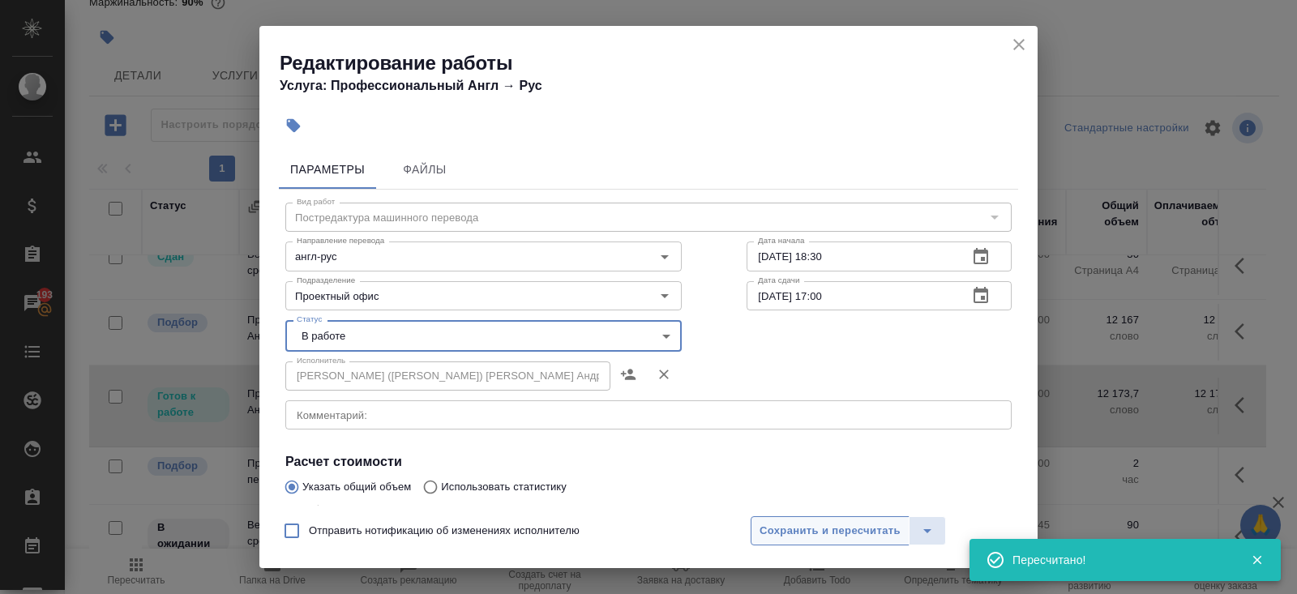
click at [834, 529] on span "Сохранить и пересчитать" at bounding box center [830, 531] width 141 height 19
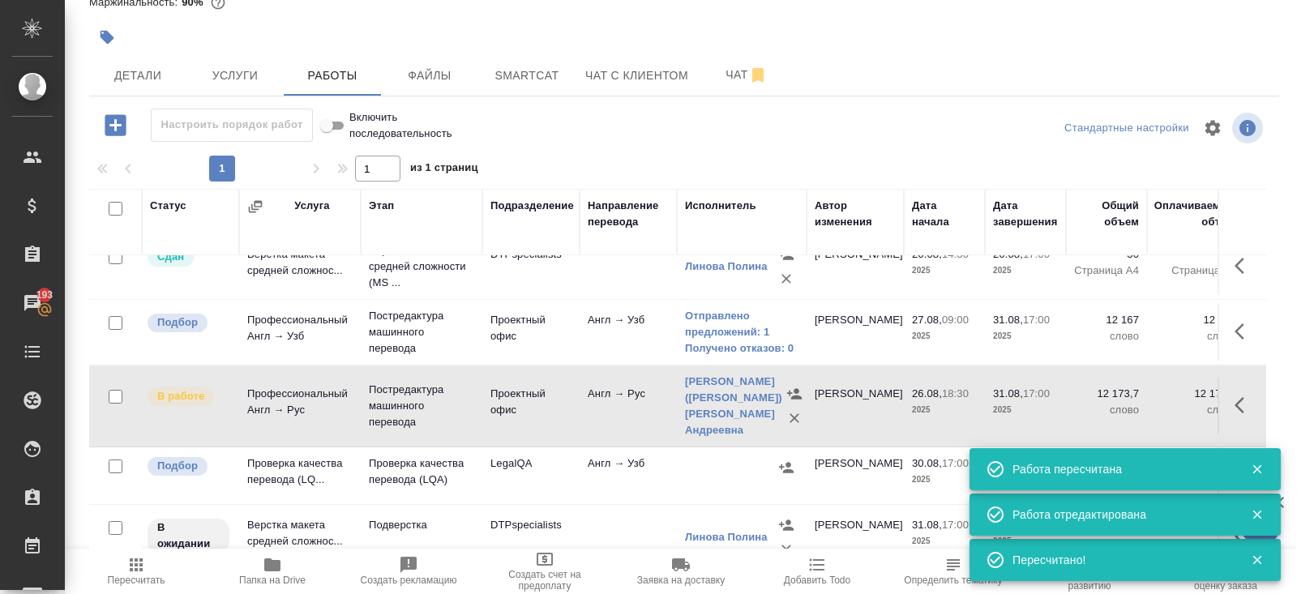
click at [138, 563] on icon "button" at bounding box center [135, 564] width 19 height 19
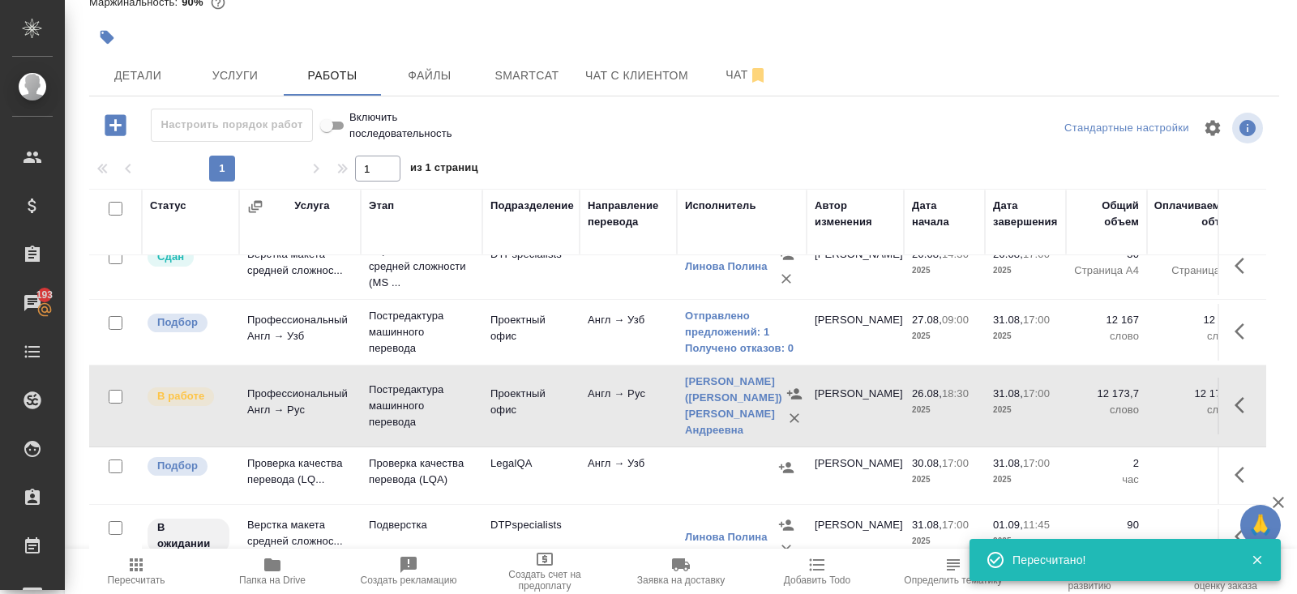
click at [142, 577] on span "Пересчитать" at bounding box center [137, 580] width 58 height 11
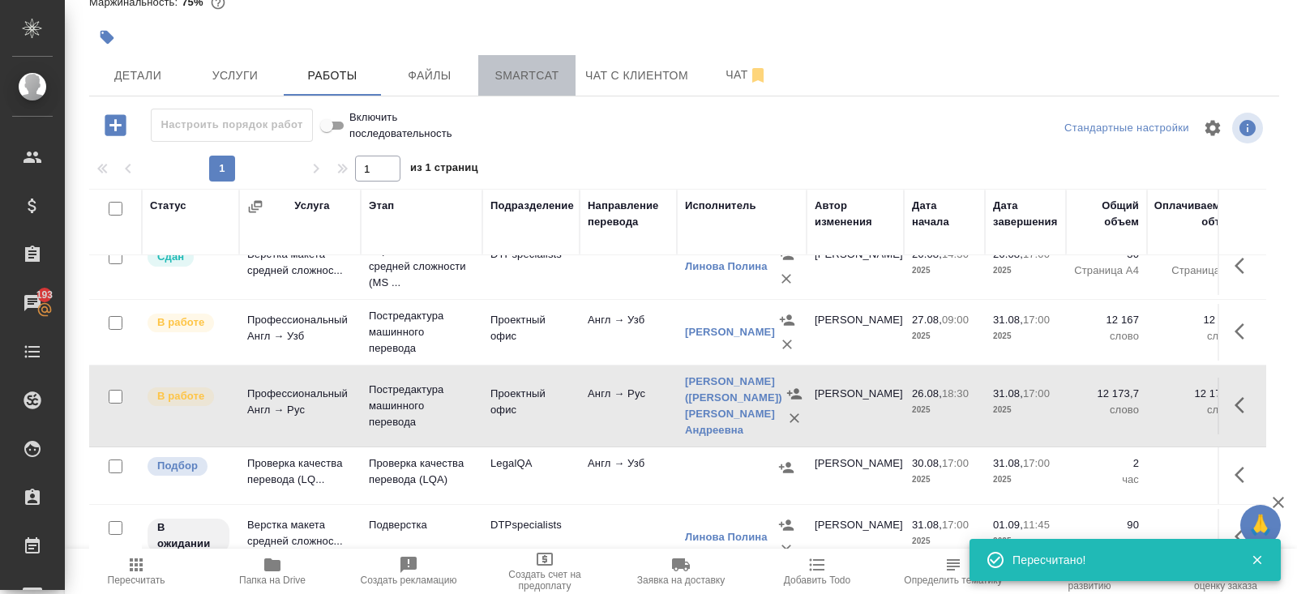
click at [543, 75] on span "Smartcat" at bounding box center [527, 76] width 78 height 20
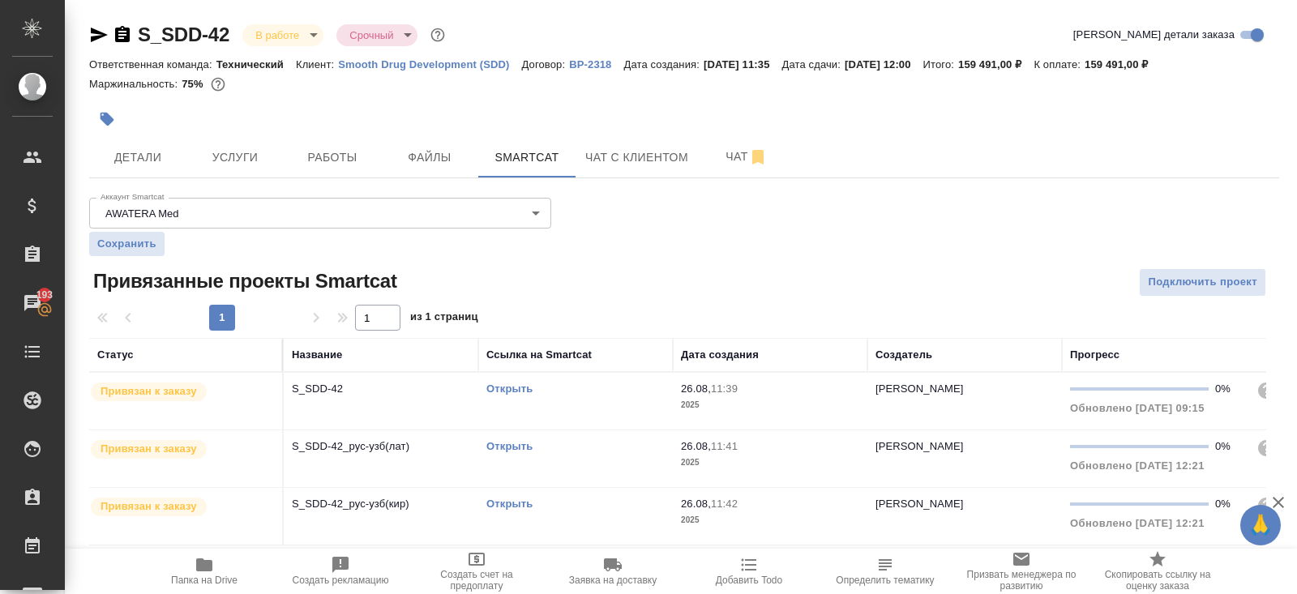
click at [512, 388] on link "Открыть" at bounding box center [509, 389] width 46 height 12
click at [203, 568] on icon "button" at bounding box center [204, 565] width 16 height 13
click at [353, 163] on span "Работы" at bounding box center [332, 158] width 78 height 20
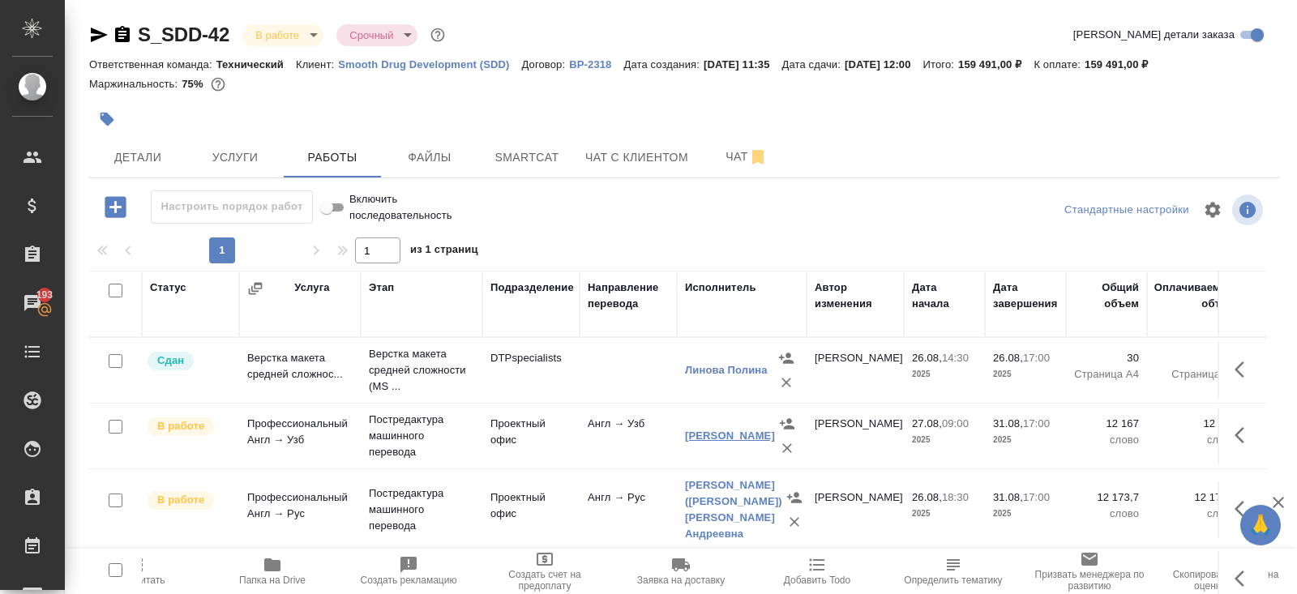
scroll to position [82, 0]
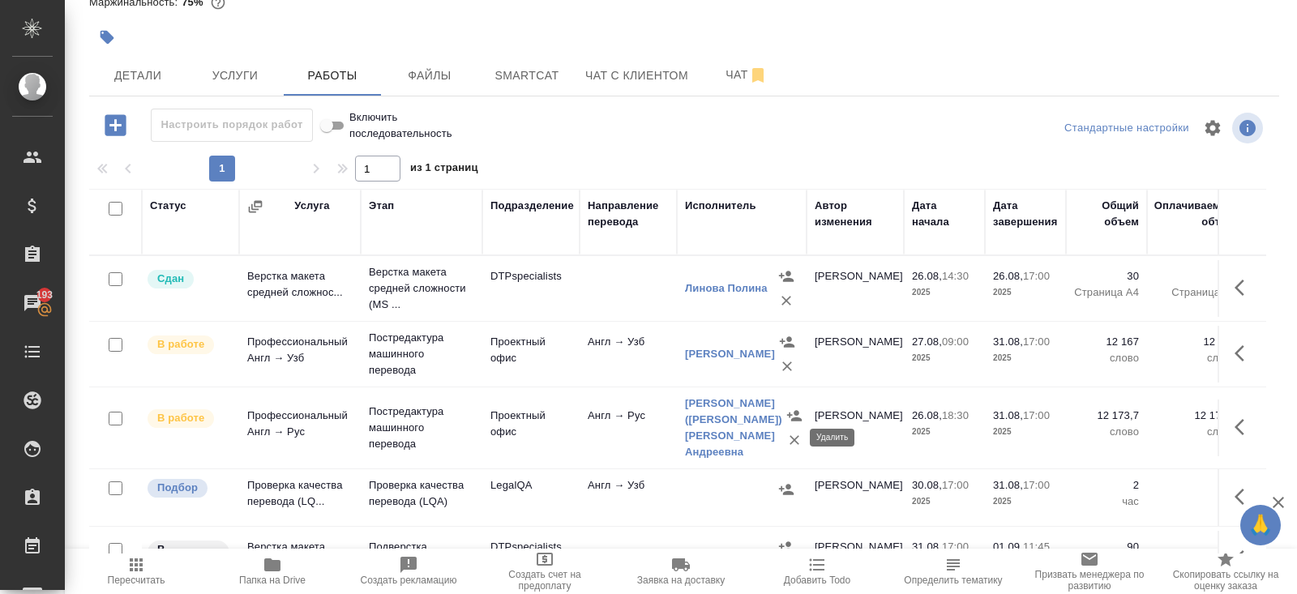
click at [790, 435] on icon "button" at bounding box center [795, 440] width 10 height 10
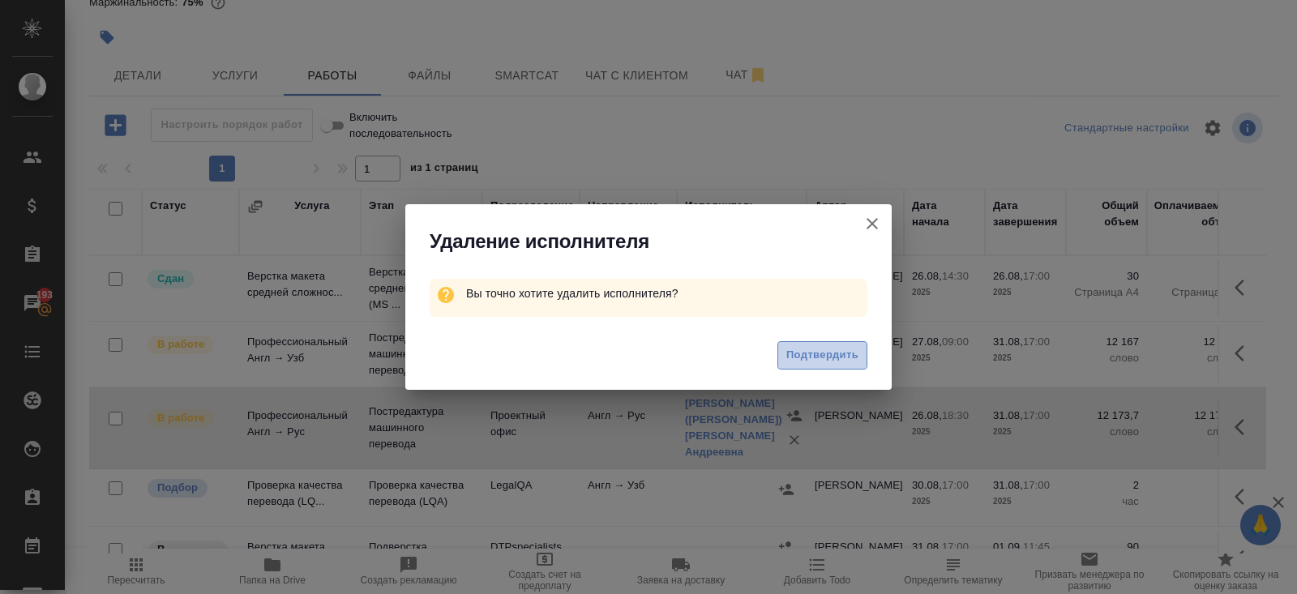
click at [792, 355] on span "Подтвердить" at bounding box center [822, 355] width 72 height 19
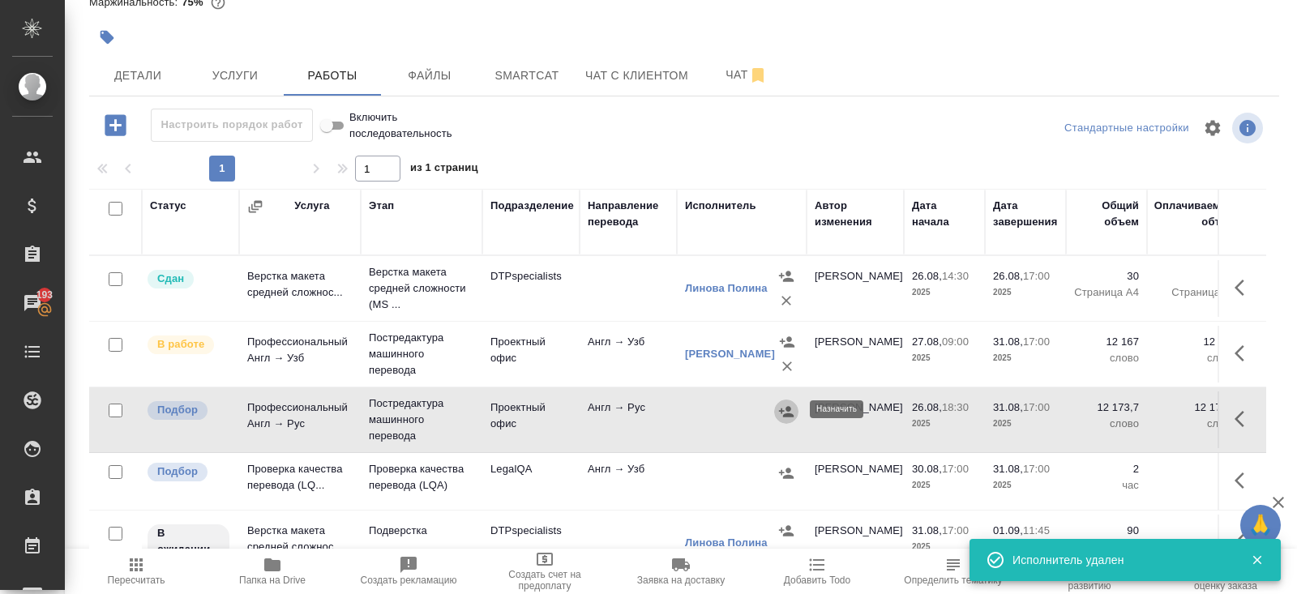
click at [786, 415] on icon "button" at bounding box center [786, 412] width 16 height 16
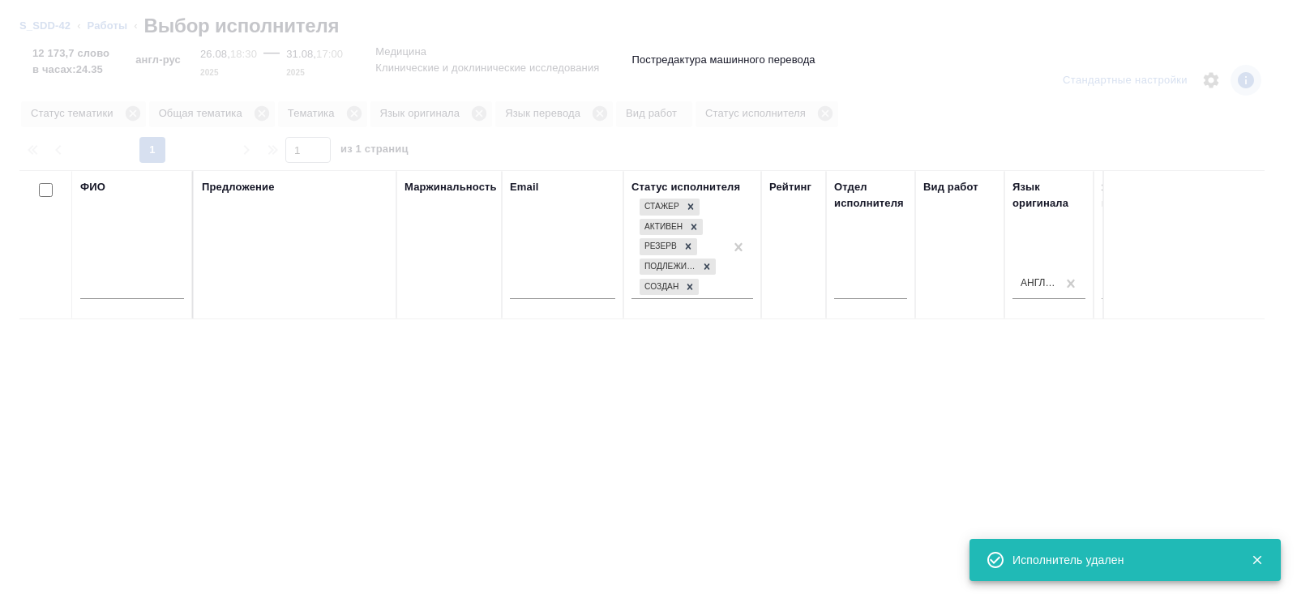
click at [137, 294] on input "text" at bounding box center [132, 289] width 104 height 20
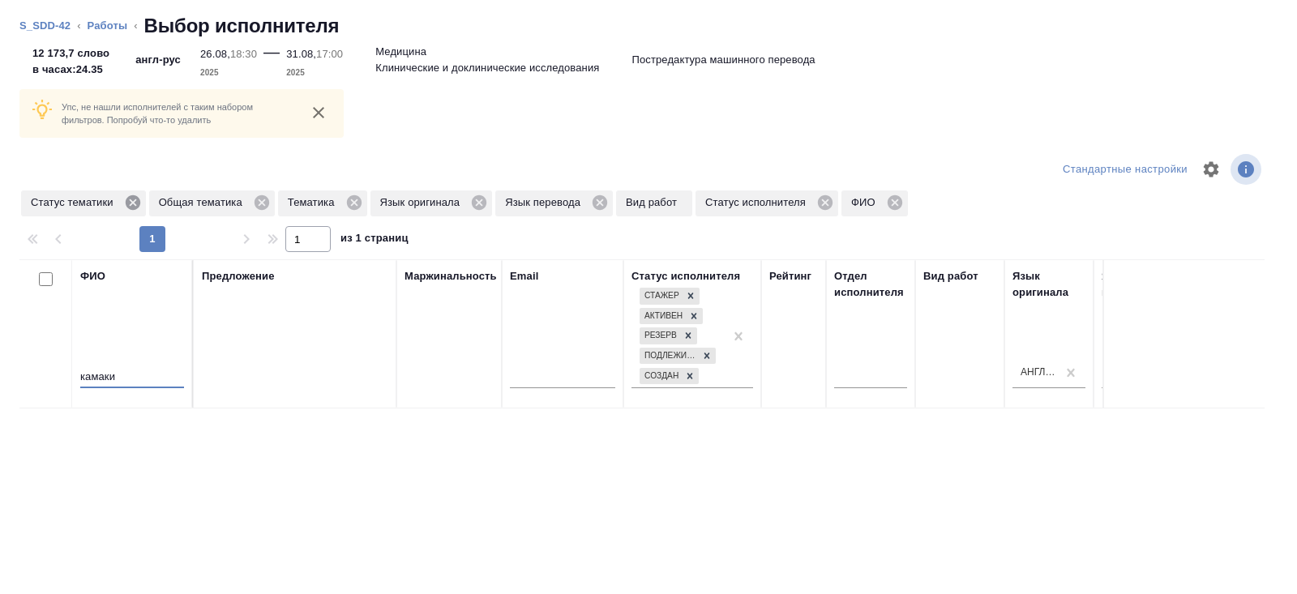
type input "камаки"
click at [139, 195] on icon at bounding box center [133, 203] width 18 height 18
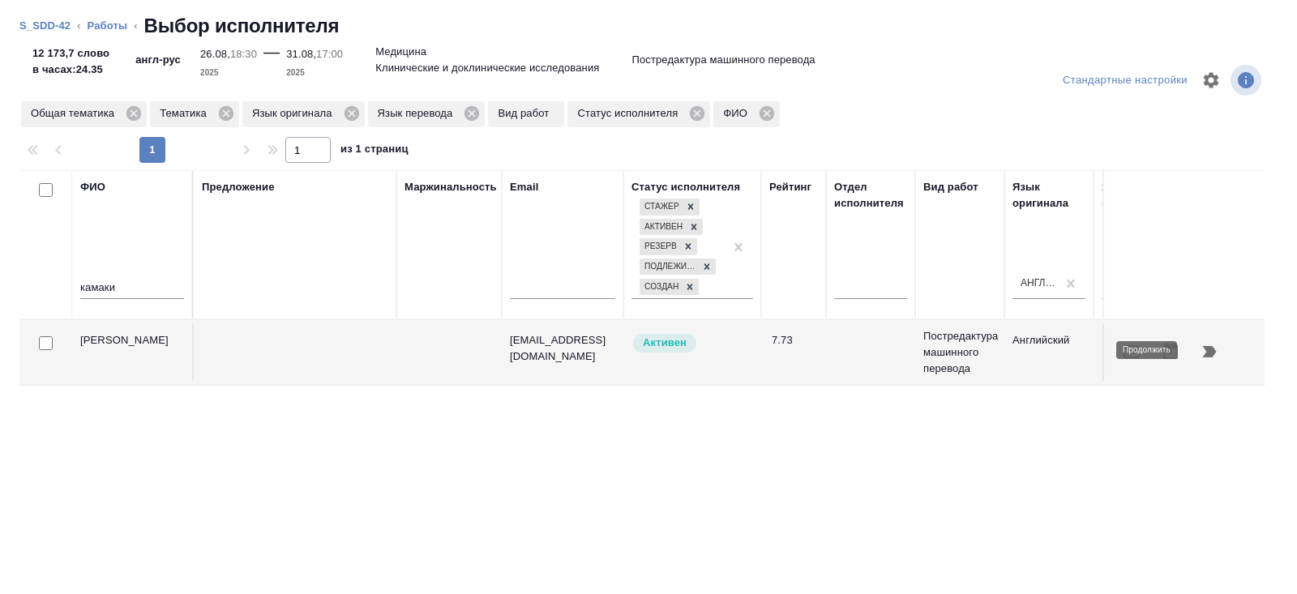
click at [1214, 356] on icon "button" at bounding box center [1209, 351] width 19 height 19
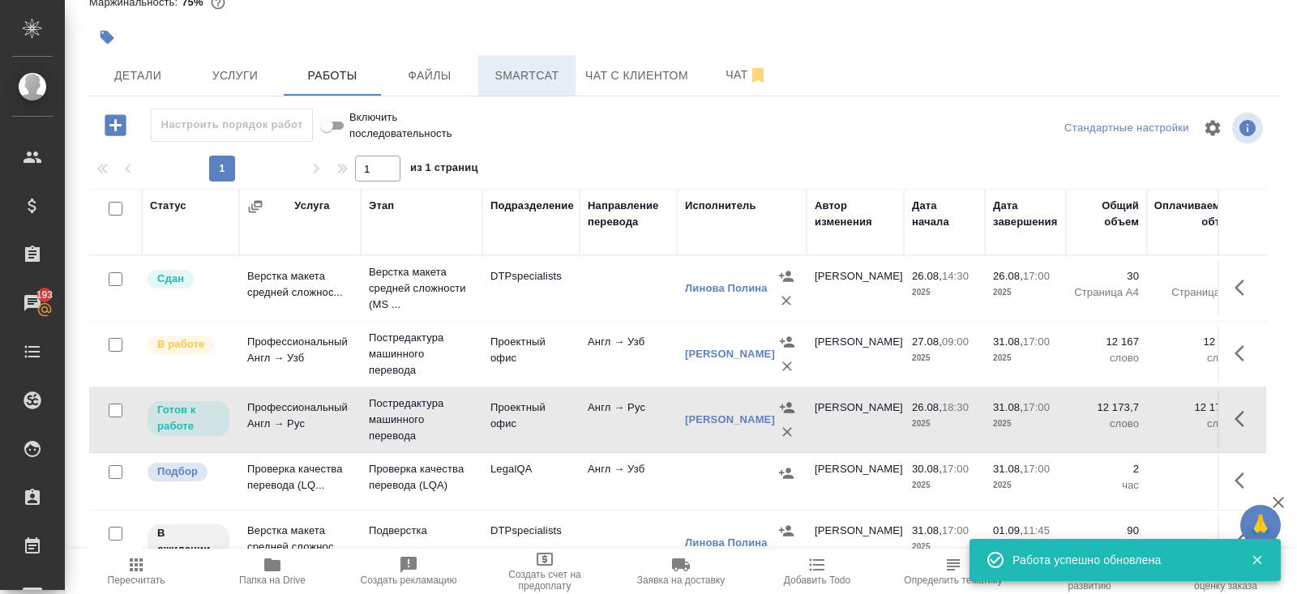
click at [509, 68] on span "Smartcat" at bounding box center [527, 76] width 78 height 20
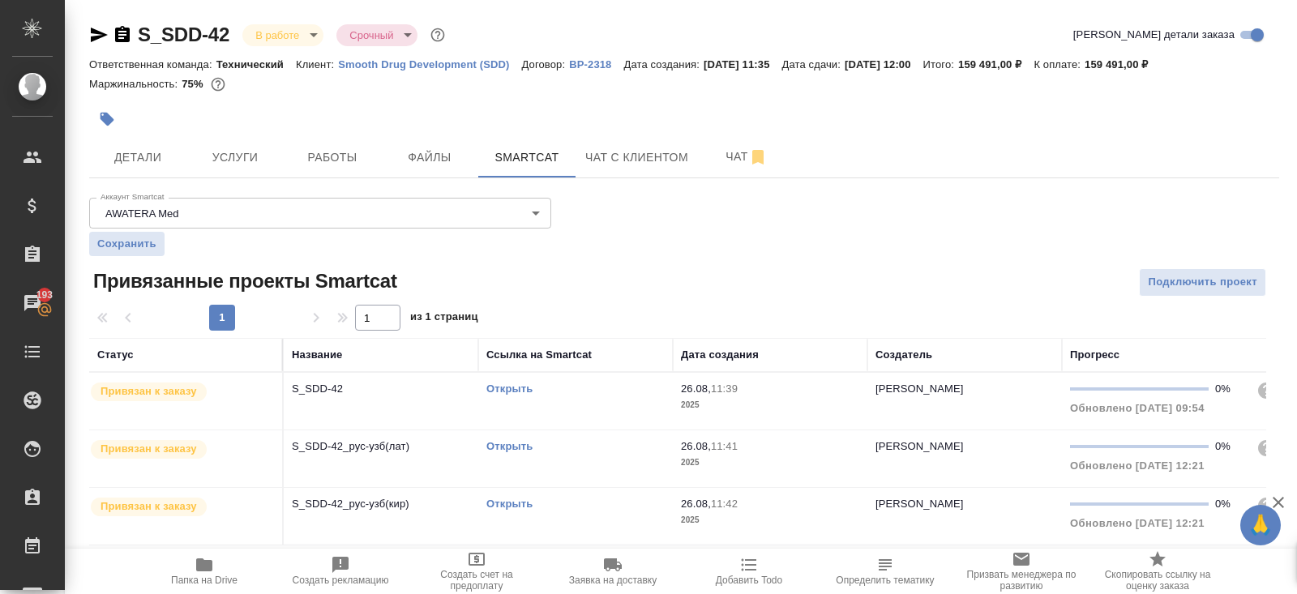
click at [508, 386] on link "Открыть" at bounding box center [509, 389] width 46 height 12
click at [345, 158] on span "Работы" at bounding box center [332, 158] width 78 height 20
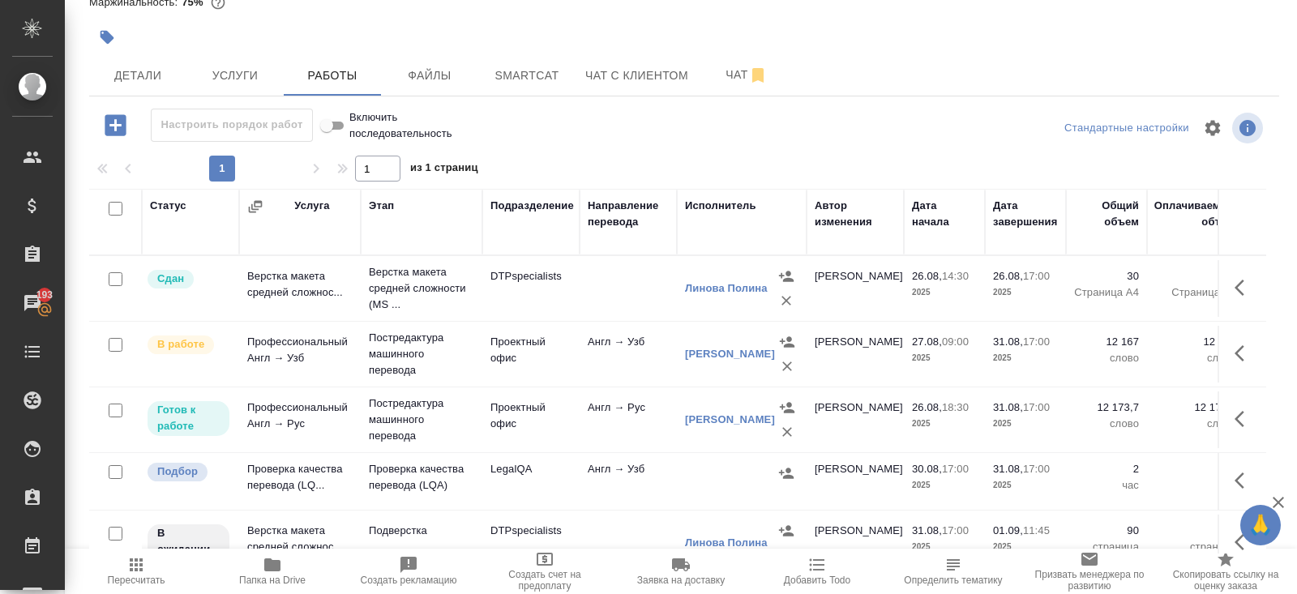
scroll to position [19, 0]
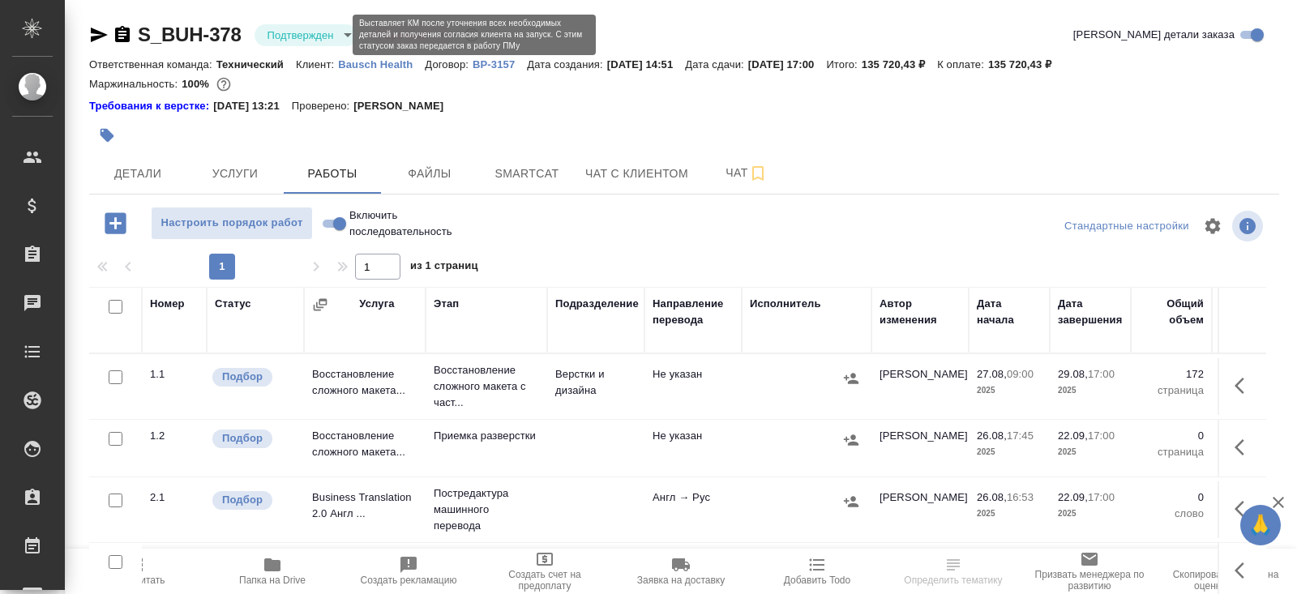
click at [299, 40] on body "🙏 .cls-1 fill:#fff; AWATERA [PERSON_NAME] Спецификации Заказы Чаты Todo Проекты…" at bounding box center [648, 297] width 1297 height 594
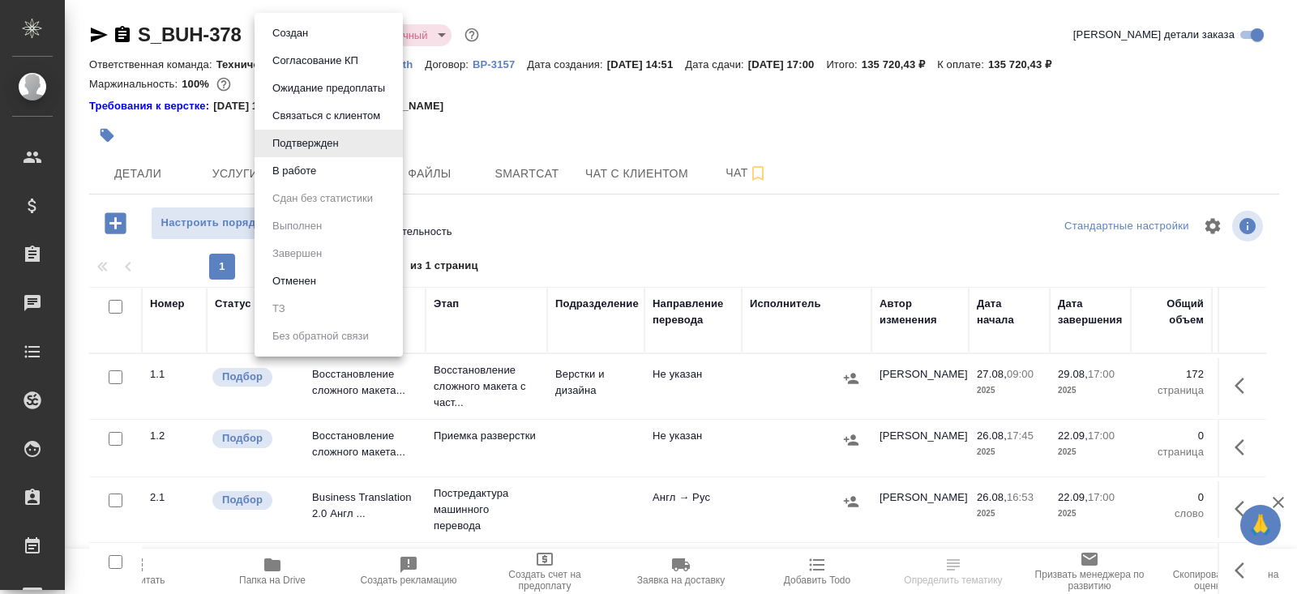
click at [139, 186] on div at bounding box center [648, 297] width 1297 height 594
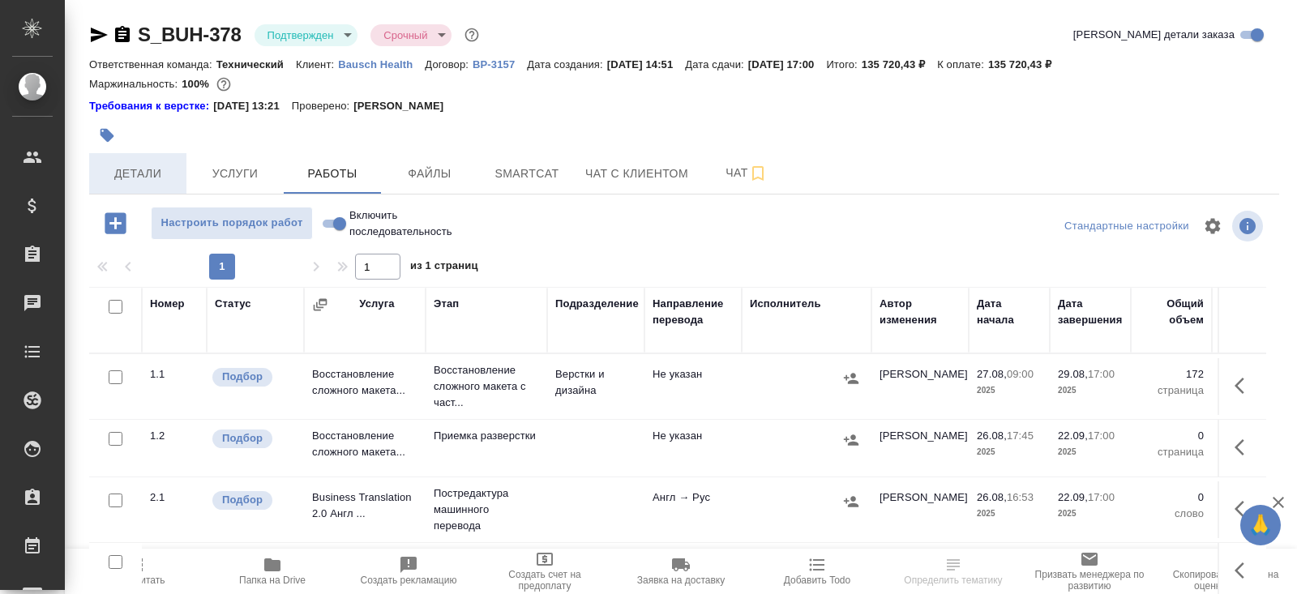
click at [142, 173] on span "Детали" at bounding box center [138, 174] width 78 height 20
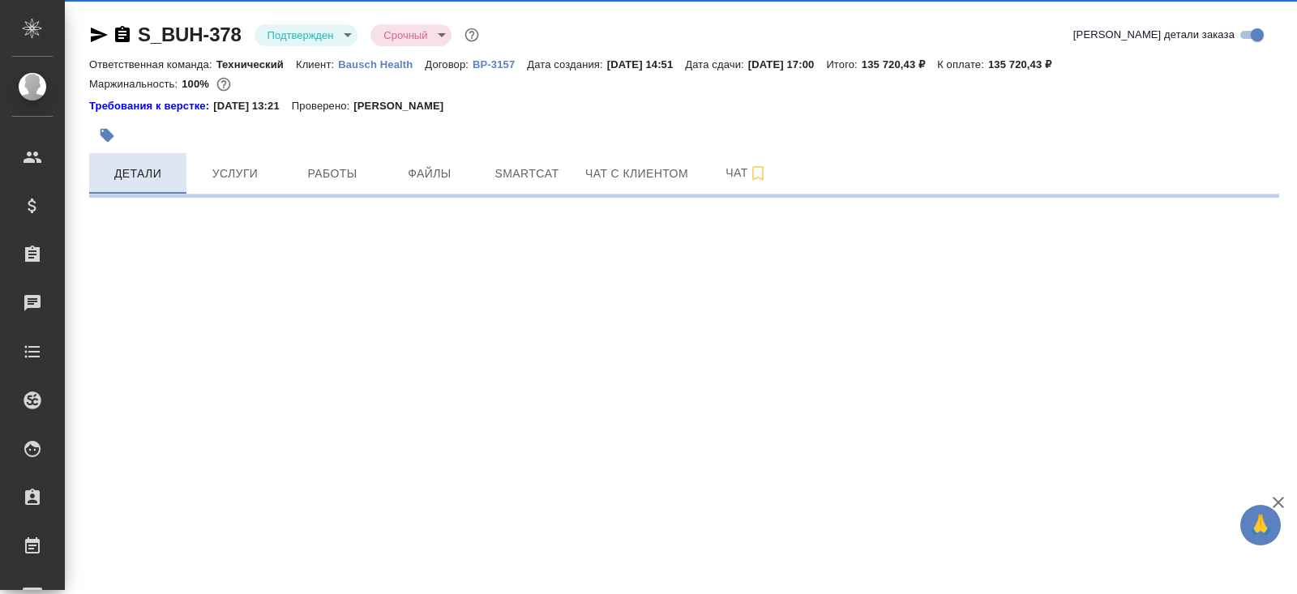
select select "RU"
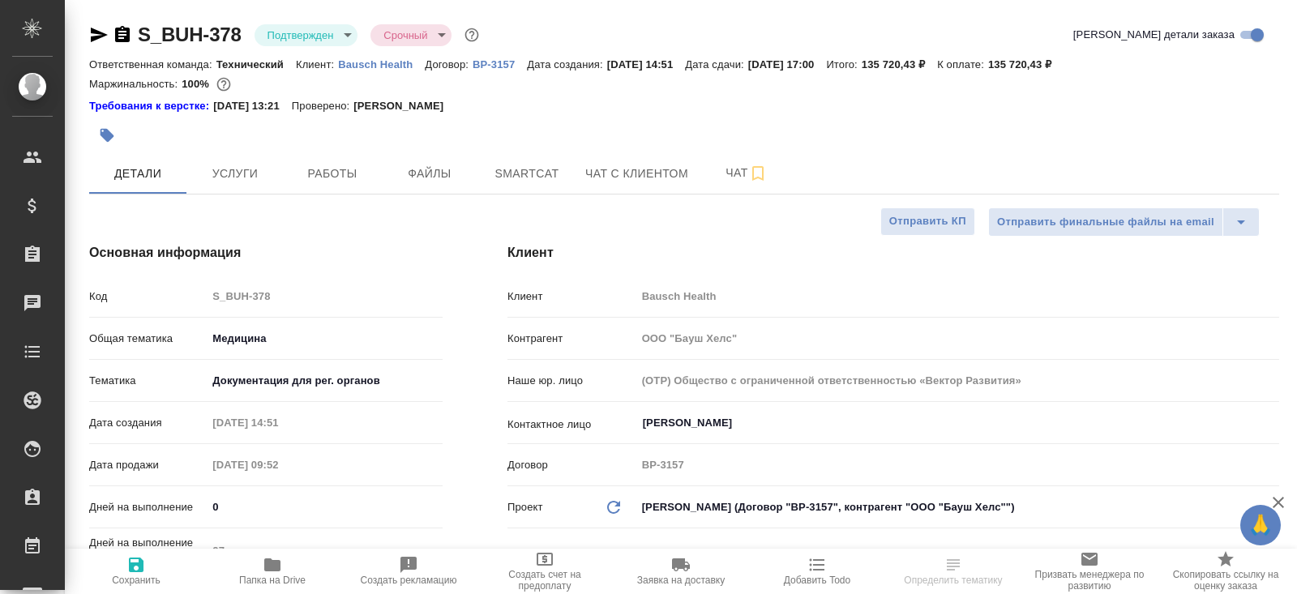
type textarea "x"
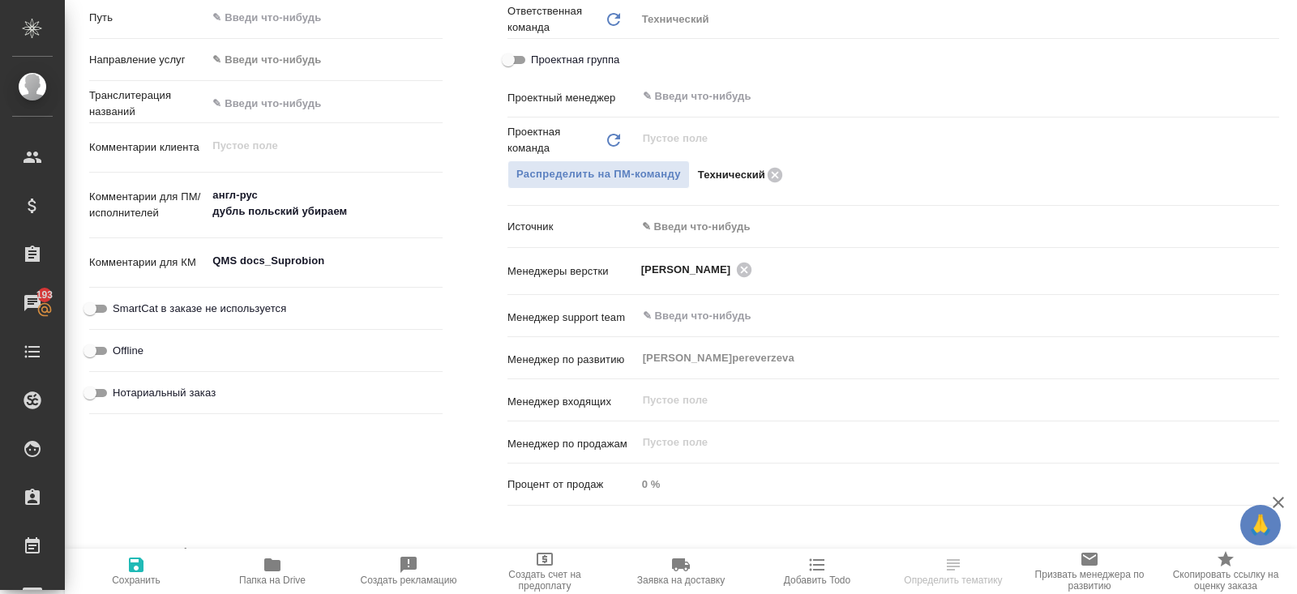
scroll to position [833, 0]
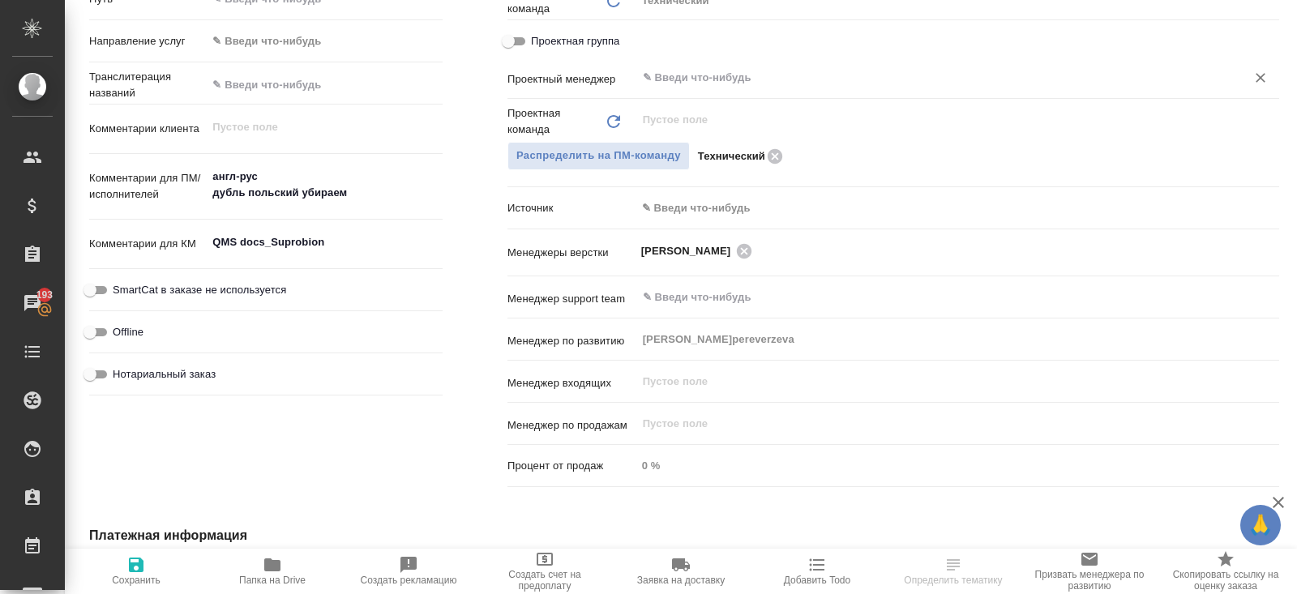
click at [710, 77] on input "text" at bounding box center [930, 77] width 579 height 19
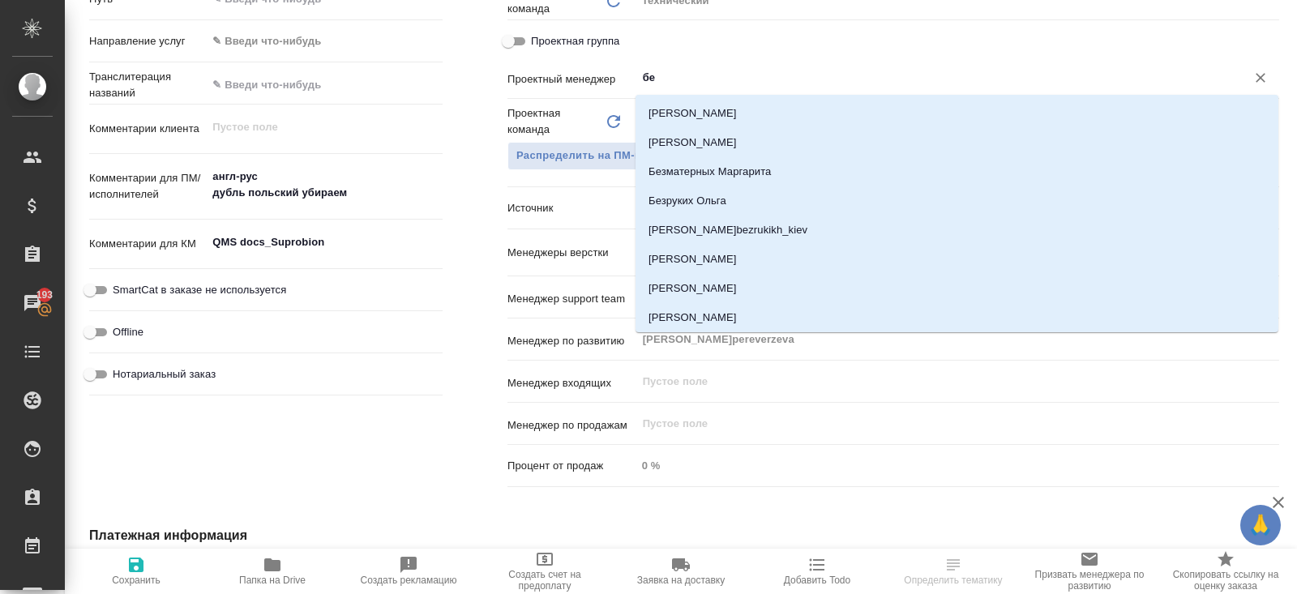
type input "бел"
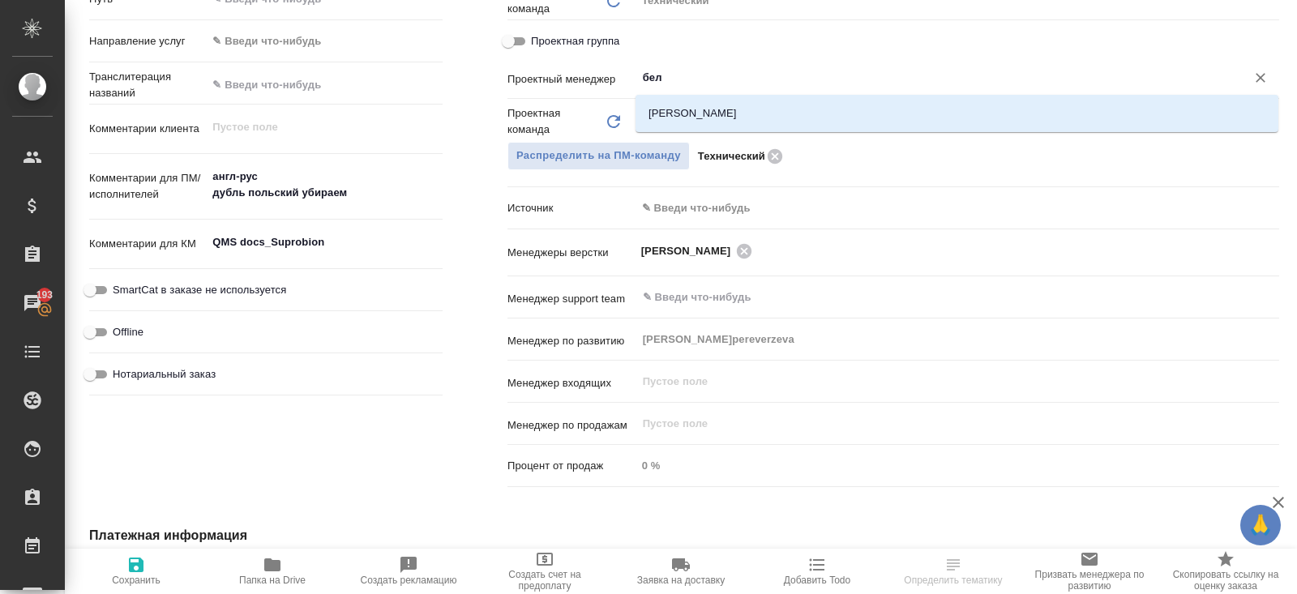
click at [713, 107] on li "[PERSON_NAME]" at bounding box center [957, 113] width 643 height 29
type textarea "x"
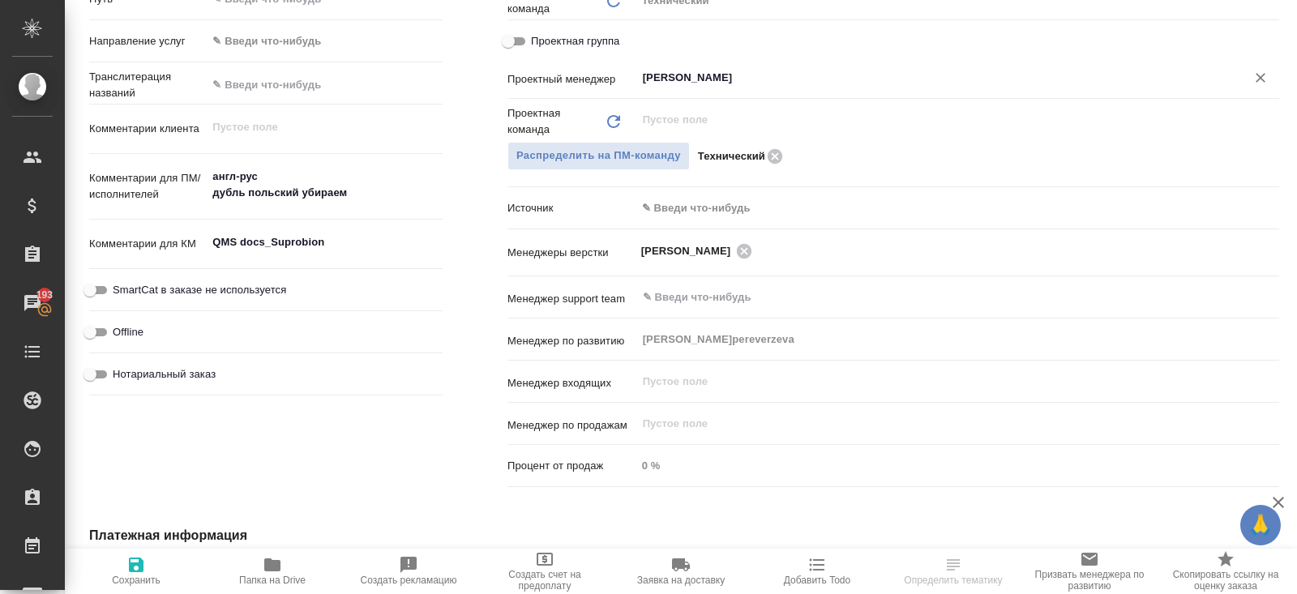
type input "[PERSON_NAME]"
click at [139, 561] on icon "button" at bounding box center [135, 564] width 19 height 19
type textarea "x"
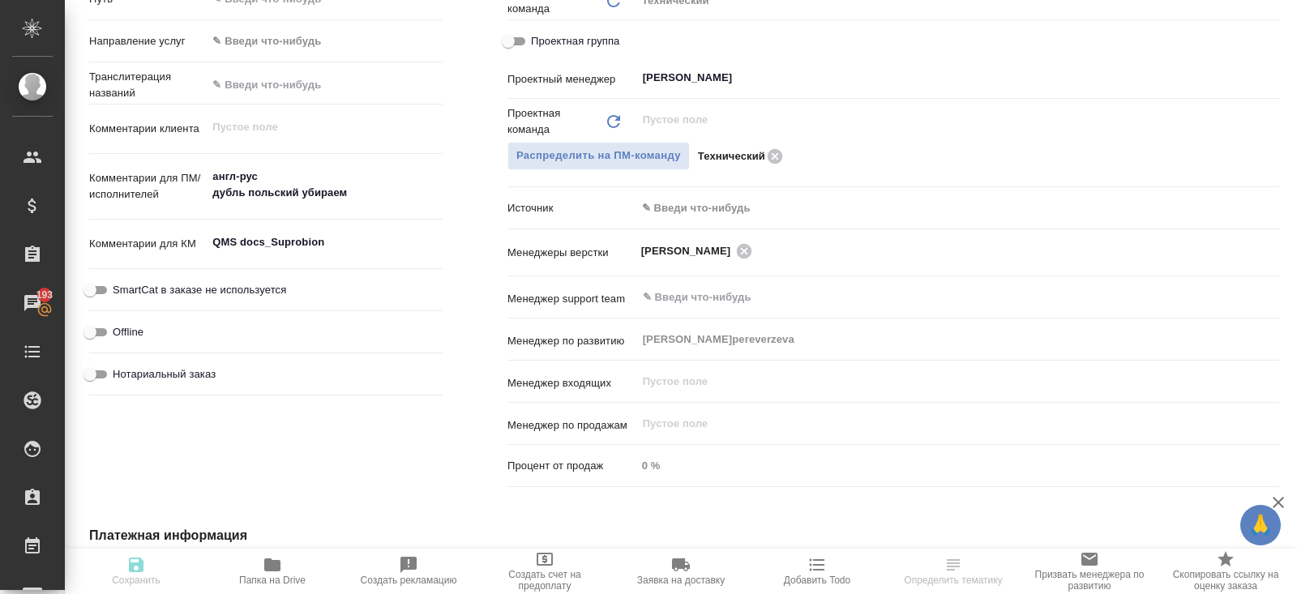
type textarea "x"
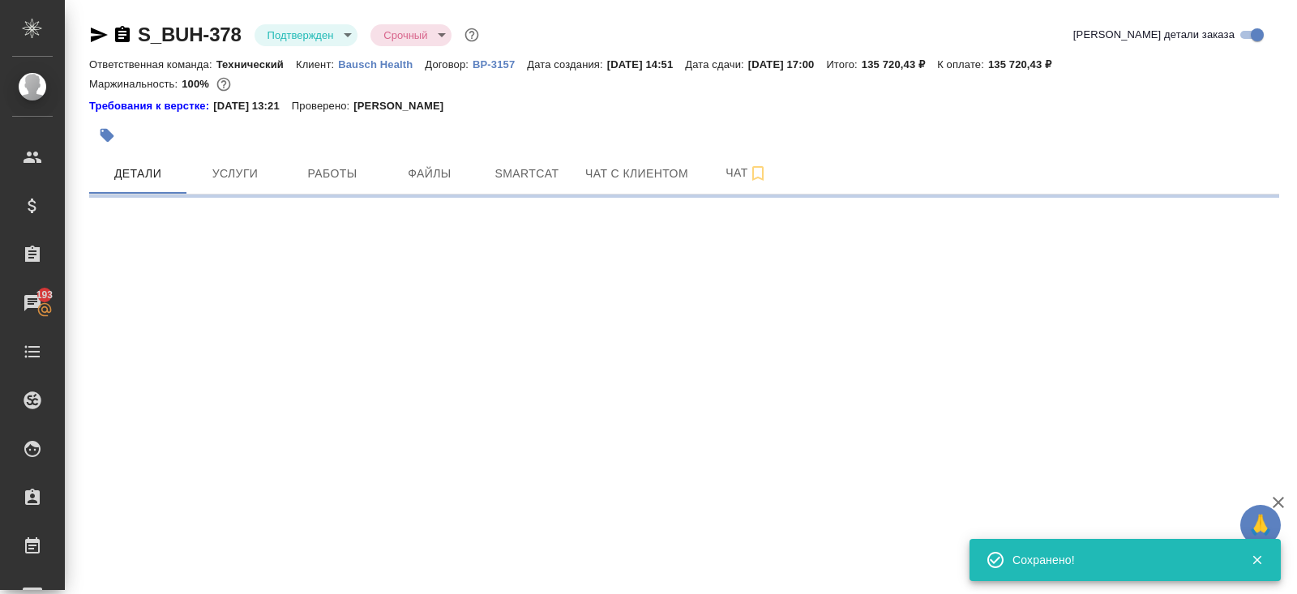
scroll to position [0, 0]
select select "RU"
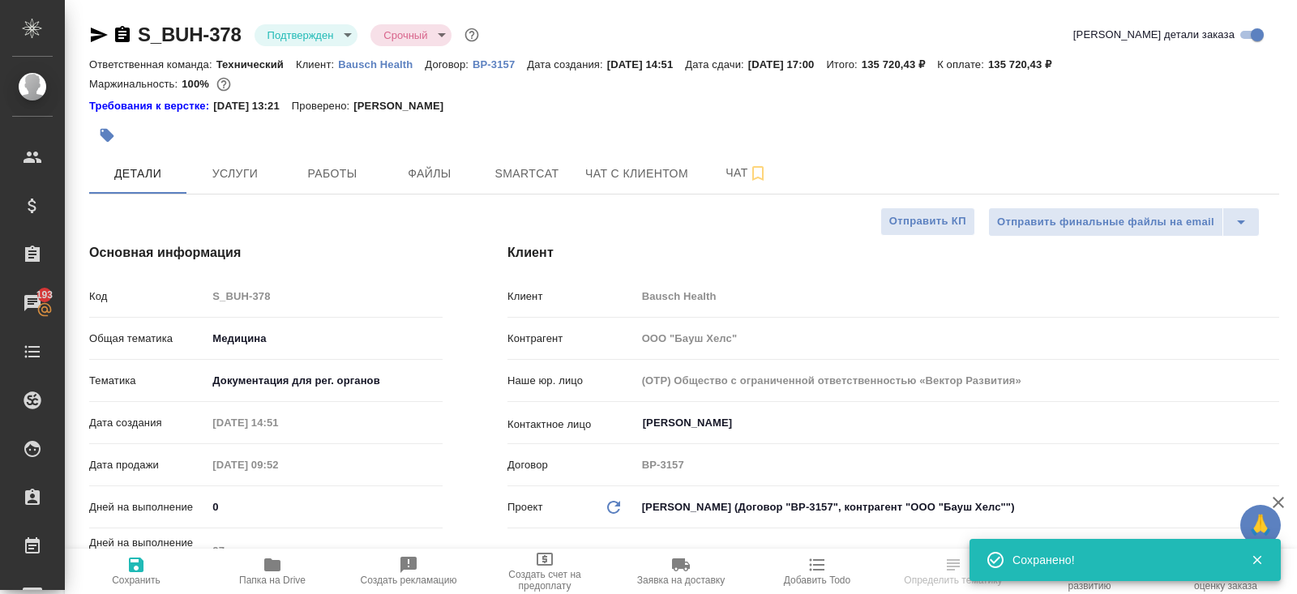
type textarea "x"
click at [301, 36] on body "🙏 .cls-1 fill:#fff; AWATERA [PERSON_NAME] Спецификации Заказы 193 Чаты Todo Про…" at bounding box center [648, 297] width 1297 height 594
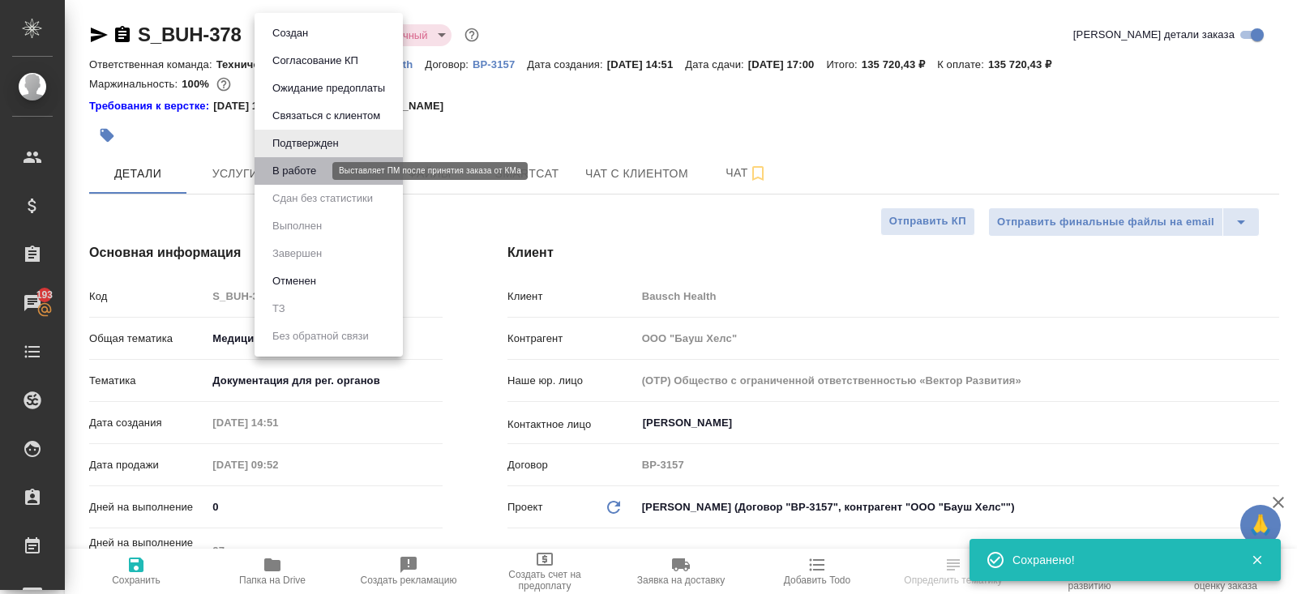
click at [304, 165] on button "В работе" at bounding box center [295, 171] width 54 height 18
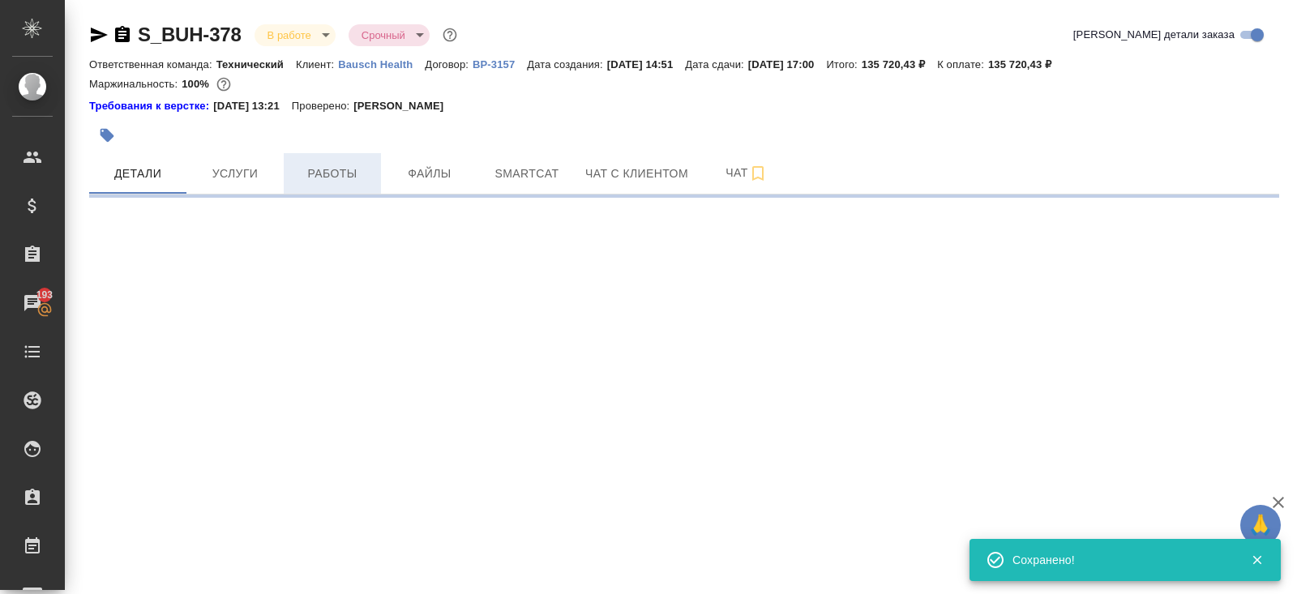
click at [327, 173] on span "Работы" at bounding box center [332, 174] width 78 height 20
select select "RU"
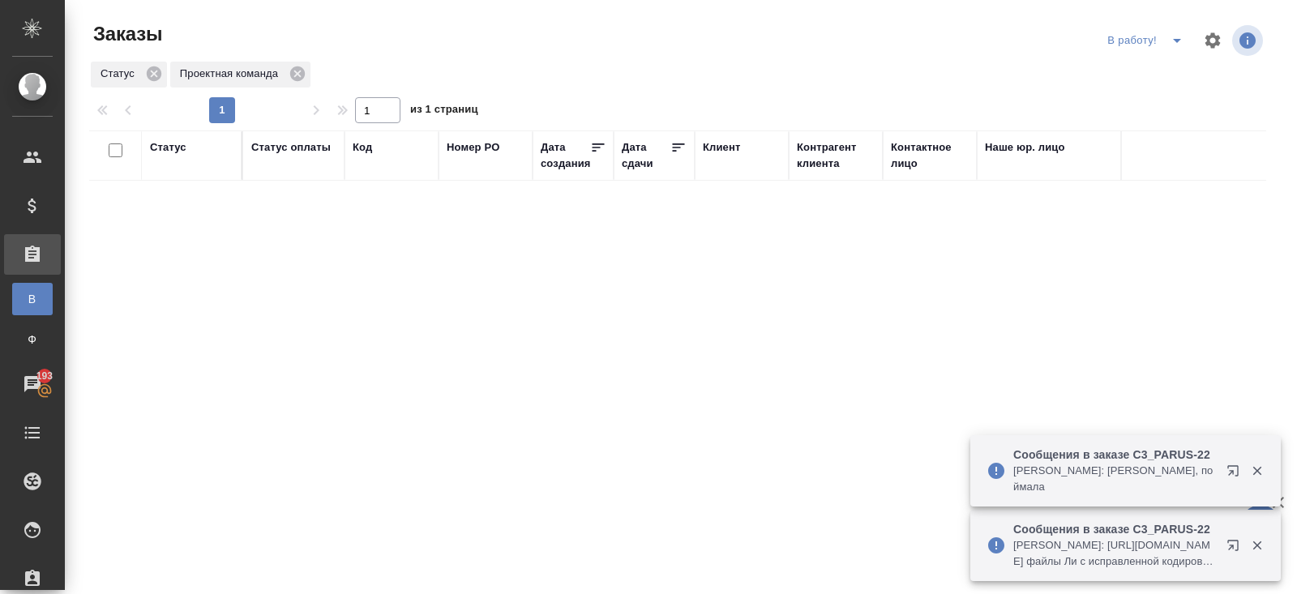
click at [1229, 544] on icon "button" at bounding box center [1235, 548] width 19 height 19
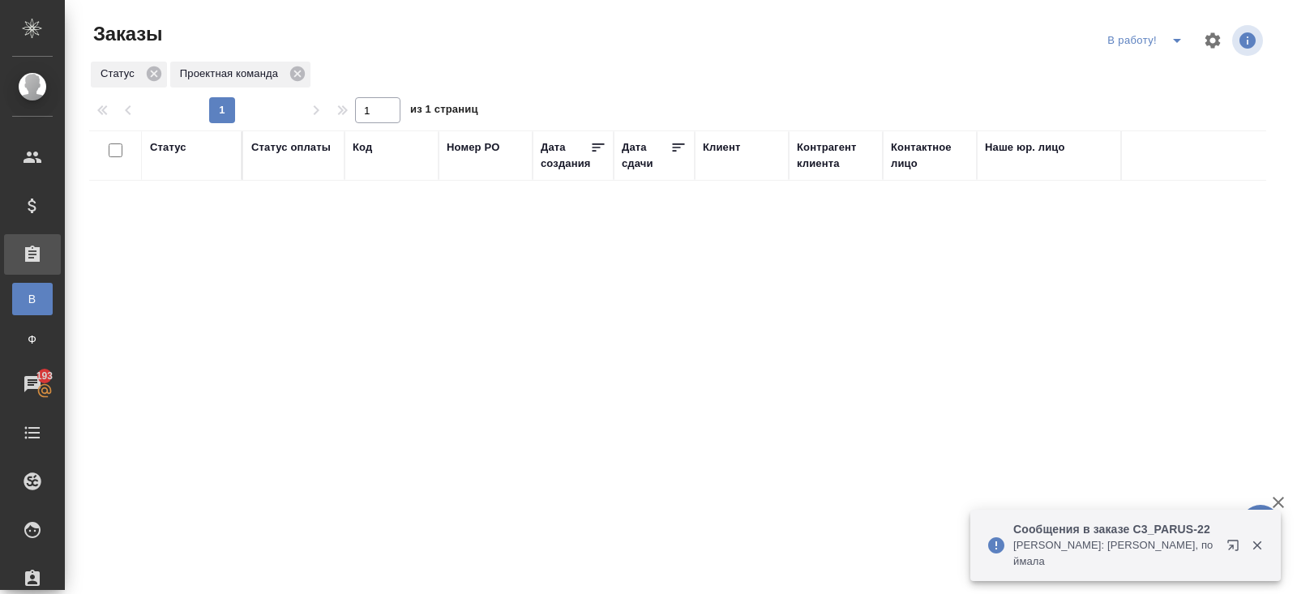
click at [1176, 40] on icon "split button" at bounding box center [1177, 41] width 8 height 4
click at [1164, 69] on li "ПМ" at bounding box center [1147, 73] width 90 height 26
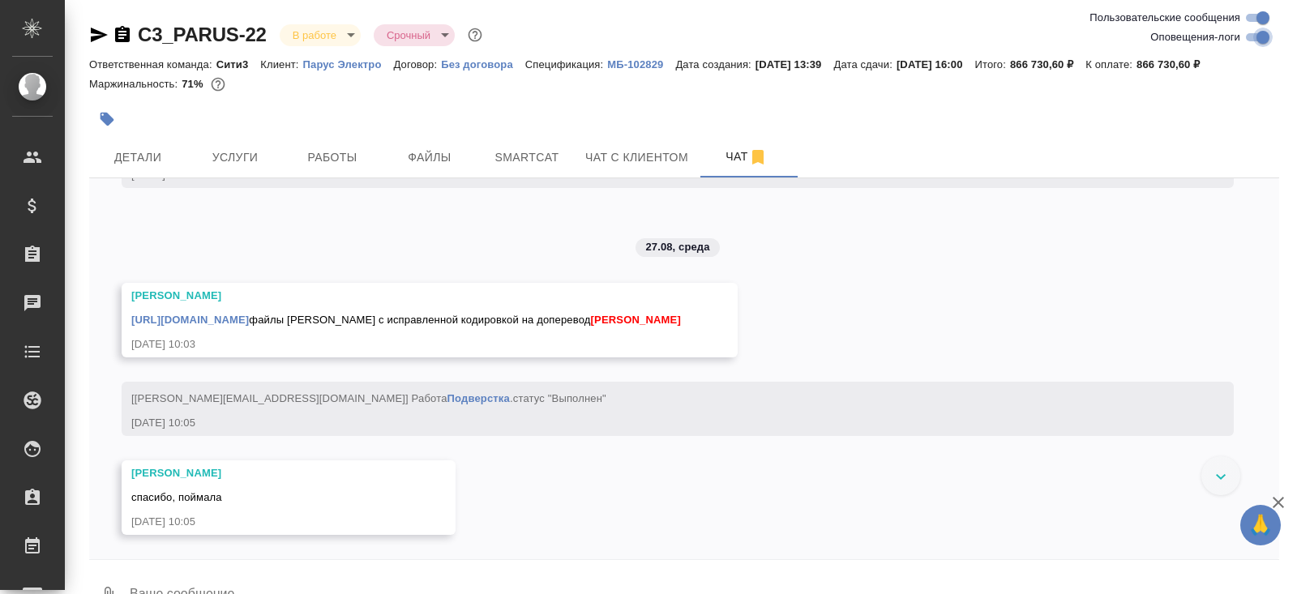
drag, startPoint x: 1257, startPoint y: 41, endPoint x: 532, endPoint y: 418, distance: 818.0
click at [1257, 41] on input "Оповещения-логи" at bounding box center [1263, 37] width 58 height 19
checkbox input "false"
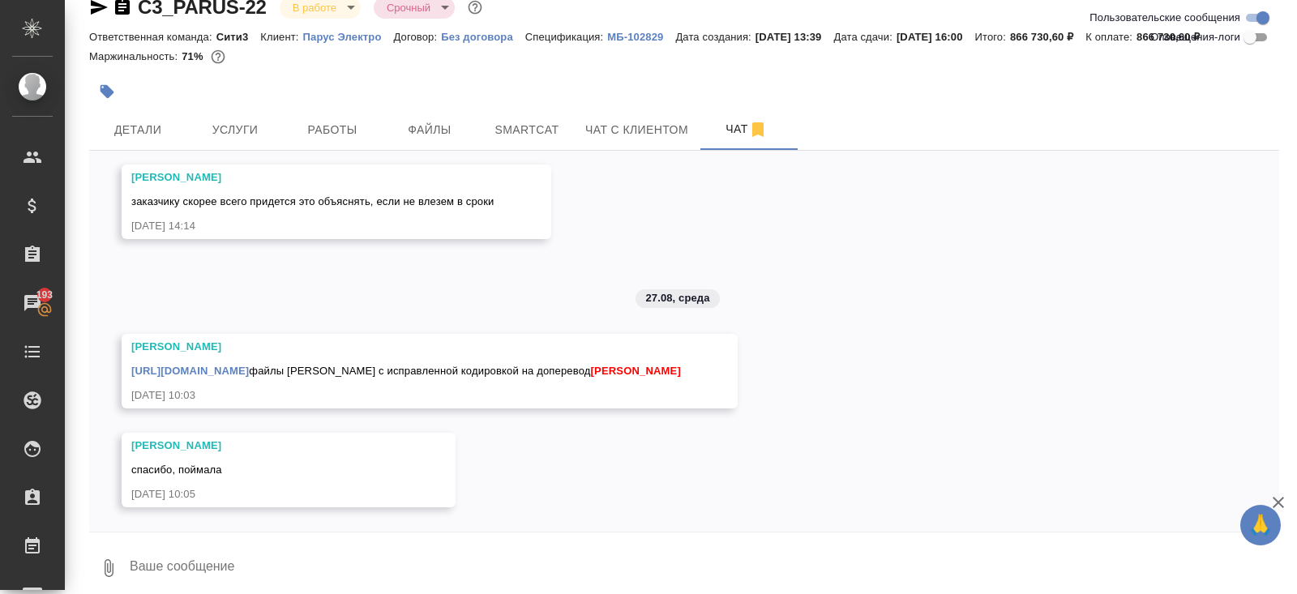
scroll to position [38, 0]
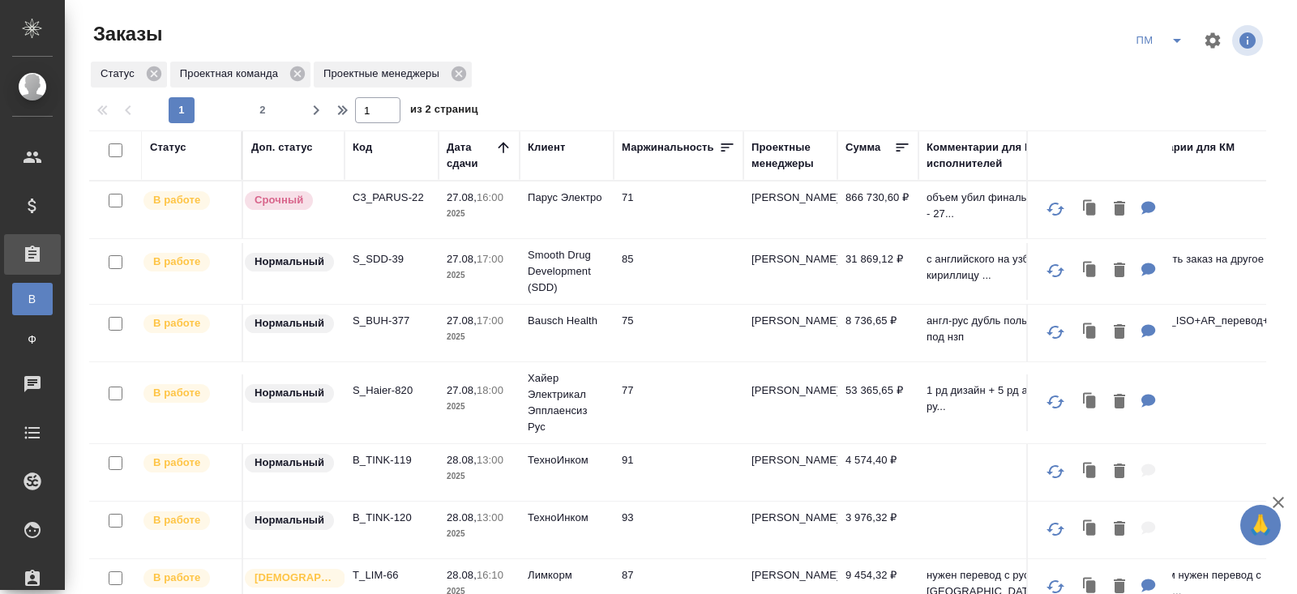
click at [367, 392] on p "S_Haier-820" at bounding box center [392, 391] width 78 height 16
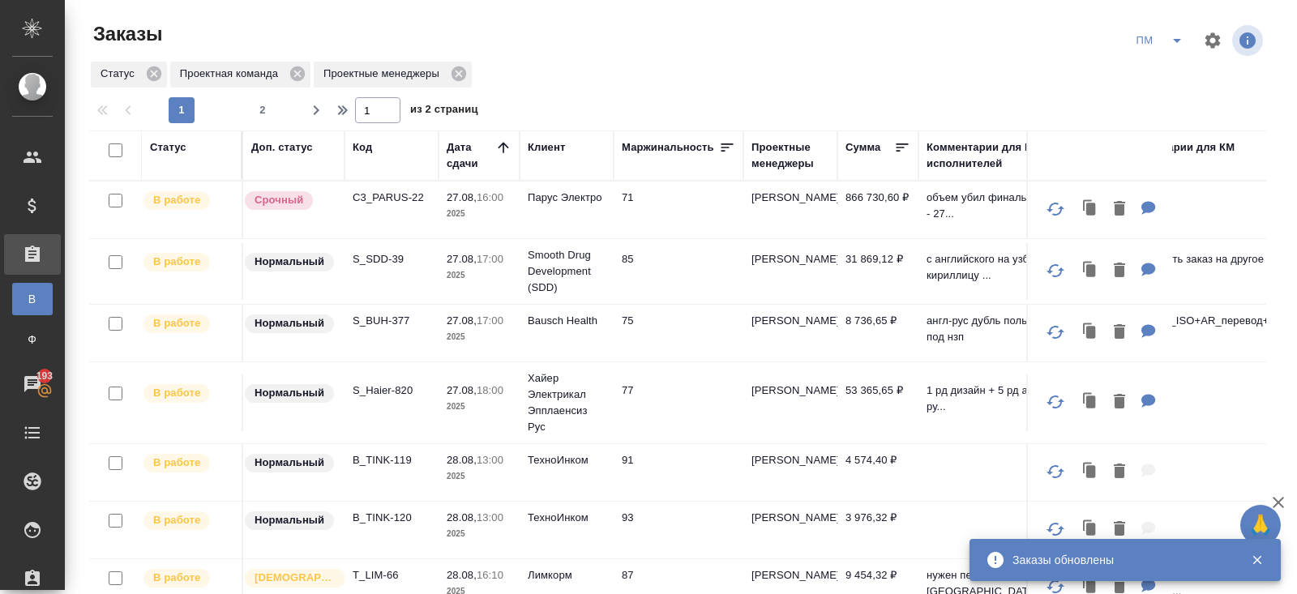
click at [1181, 45] on icon "split button" at bounding box center [1176, 40] width 19 height 19
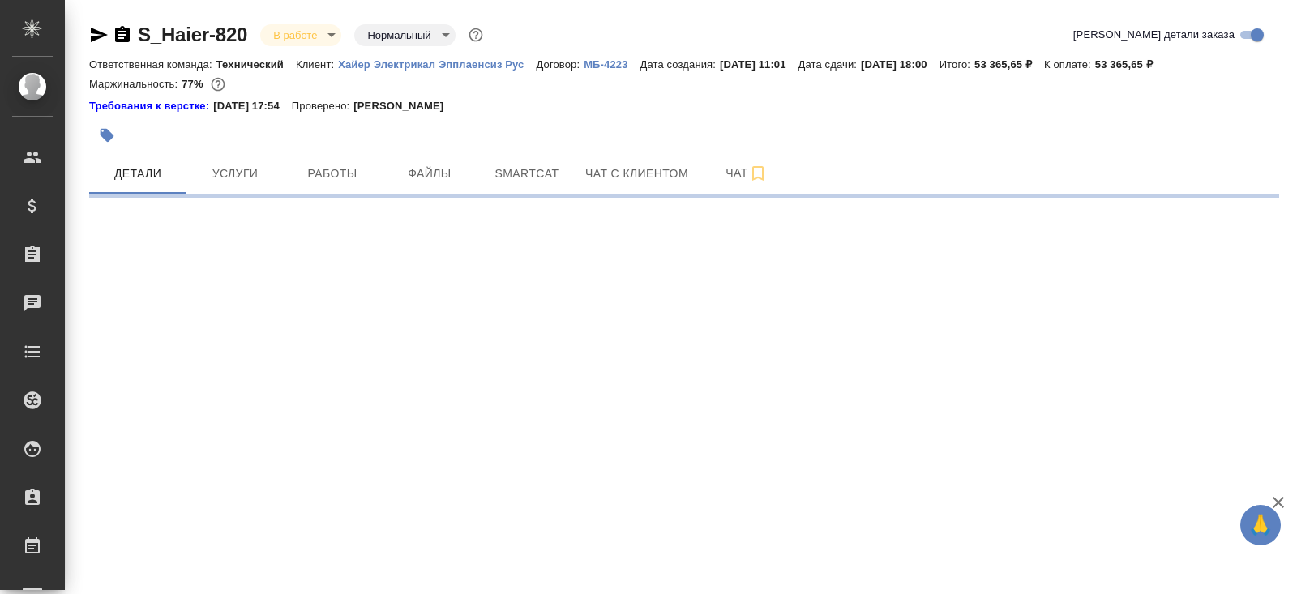
select select "RU"
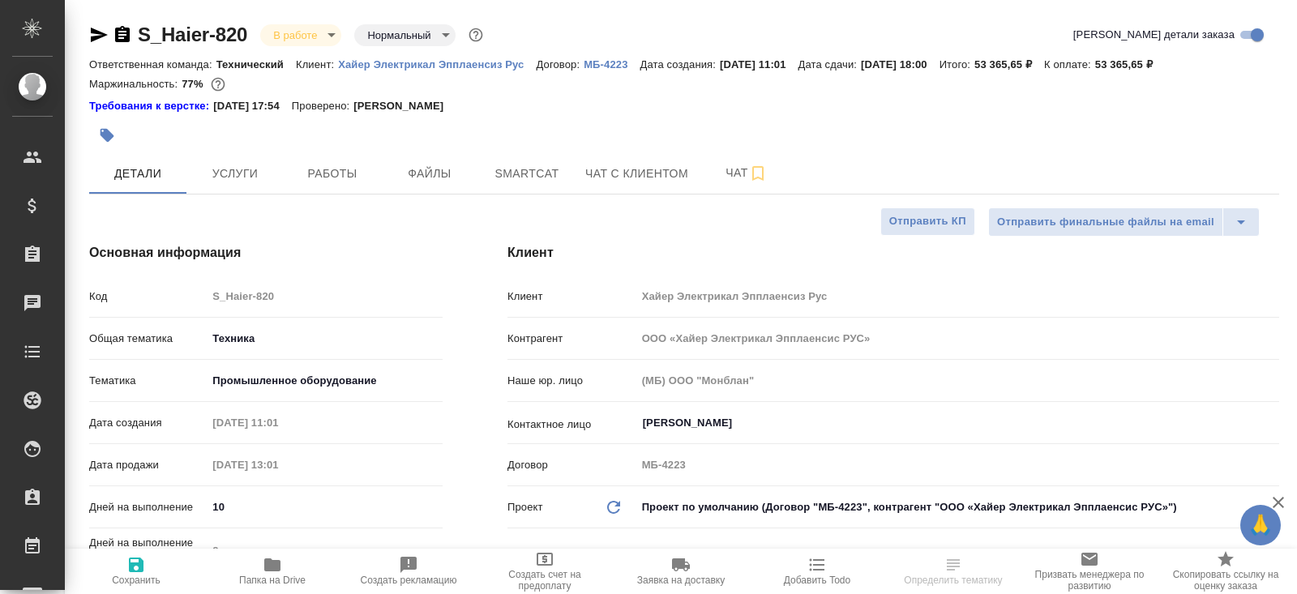
type textarea "x"
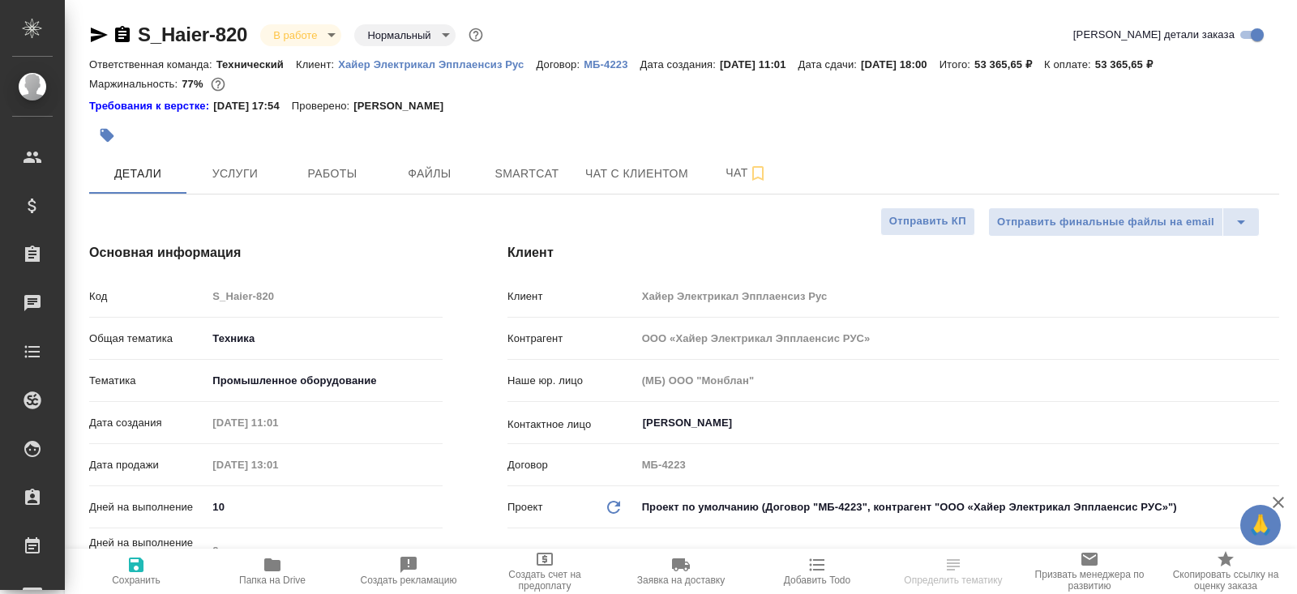
type textarea "x"
click at [336, 186] on button "Работы" at bounding box center [332, 173] width 97 height 41
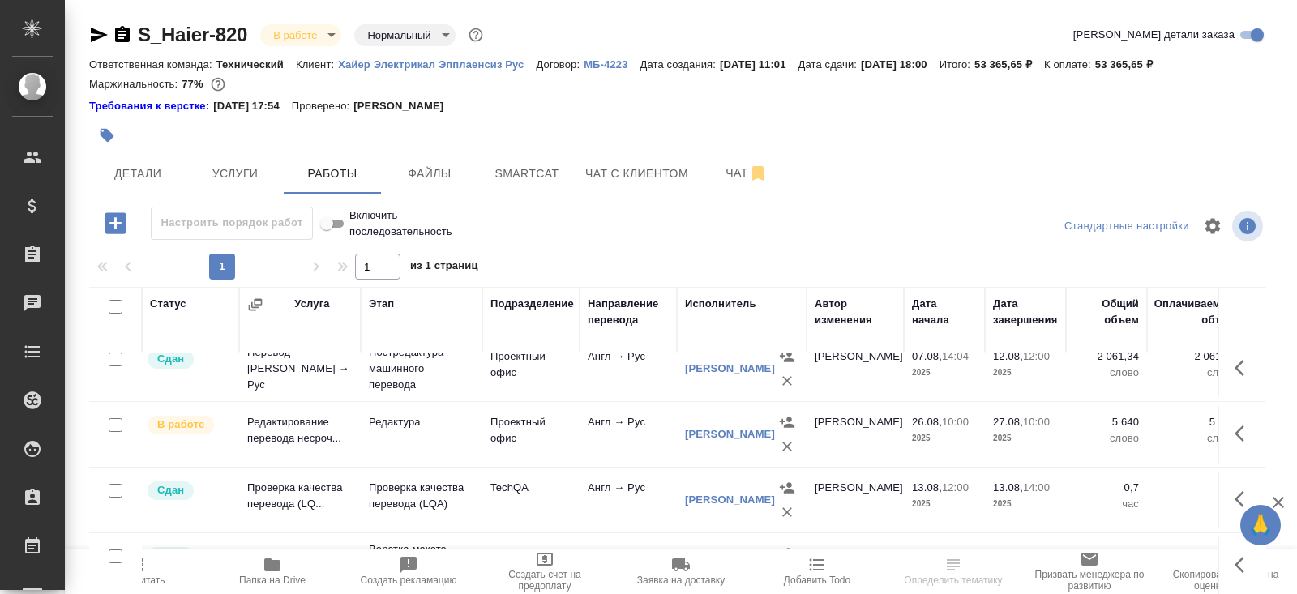
scroll to position [98, 0]
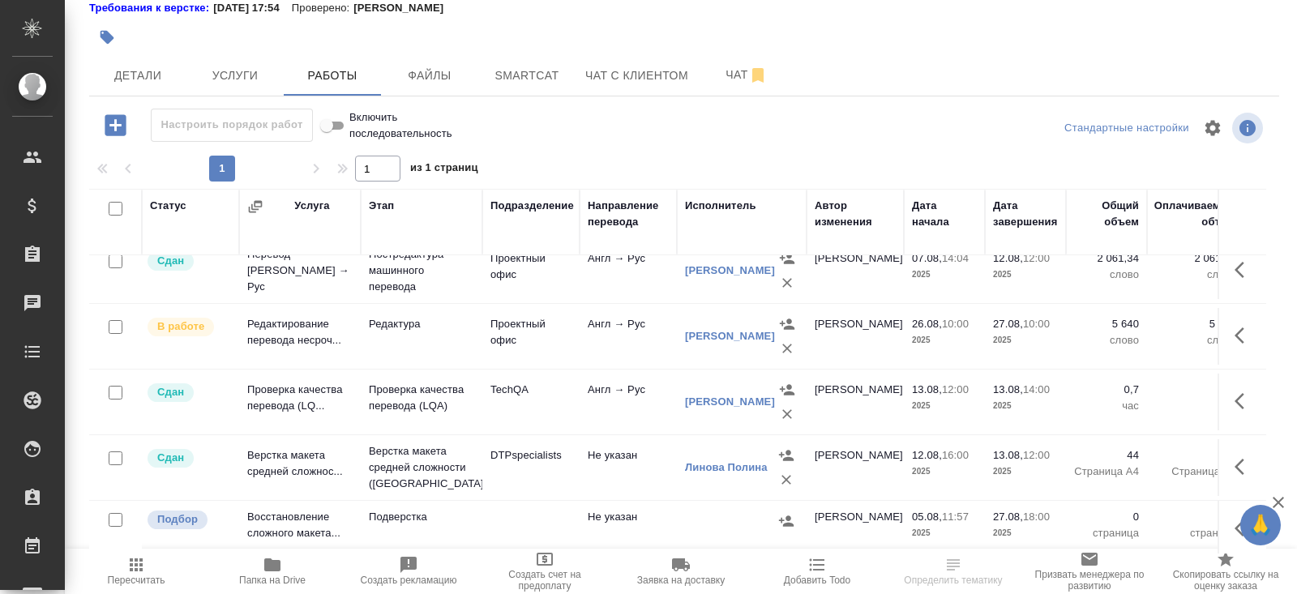
click at [567, 318] on td "Проектный офис" at bounding box center [530, 336] width 97 height 57
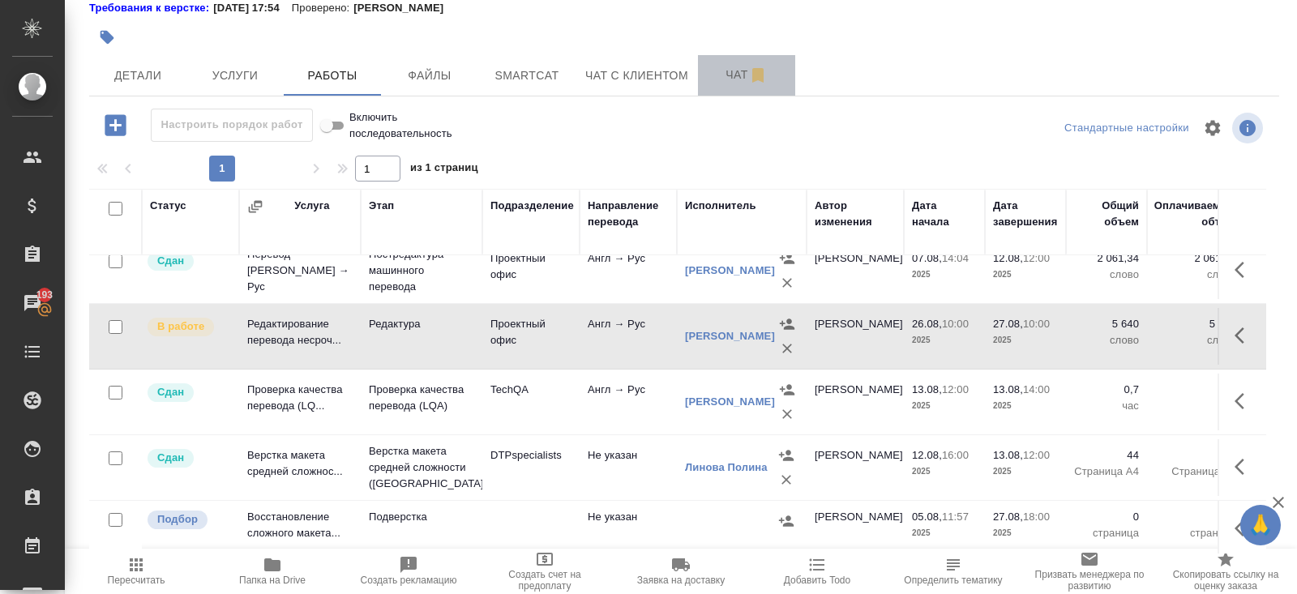
click at [733, 76] on span "Чат" at bounding box center [747, 75] width 78 height 20
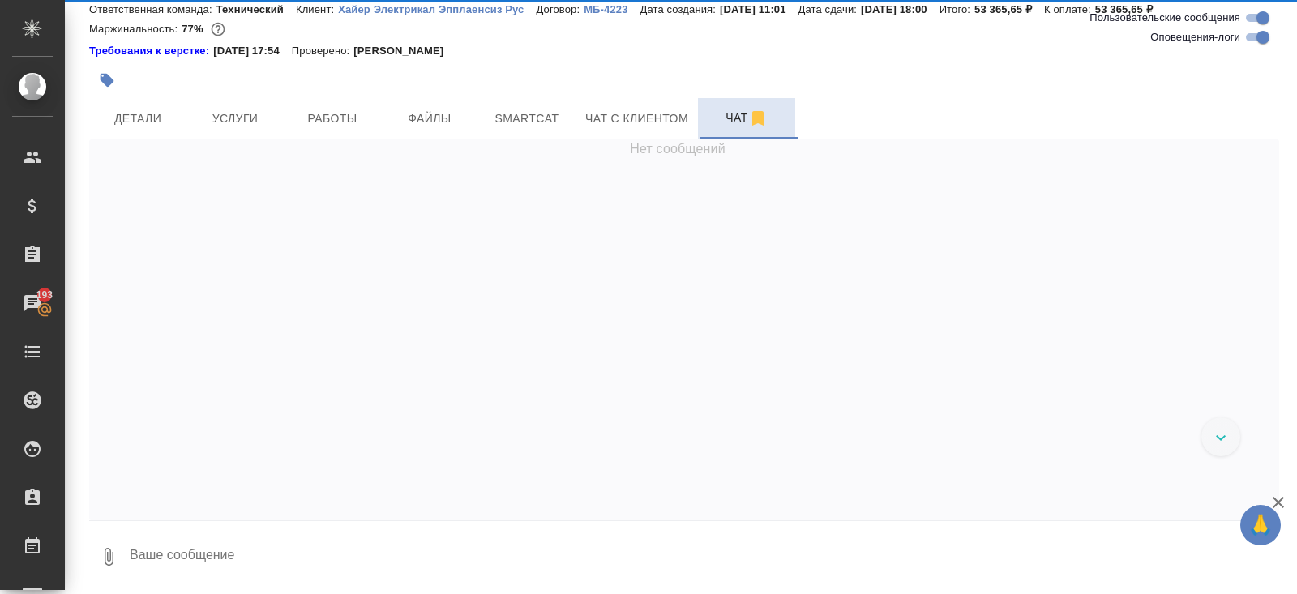
scroll to position [54, 0]
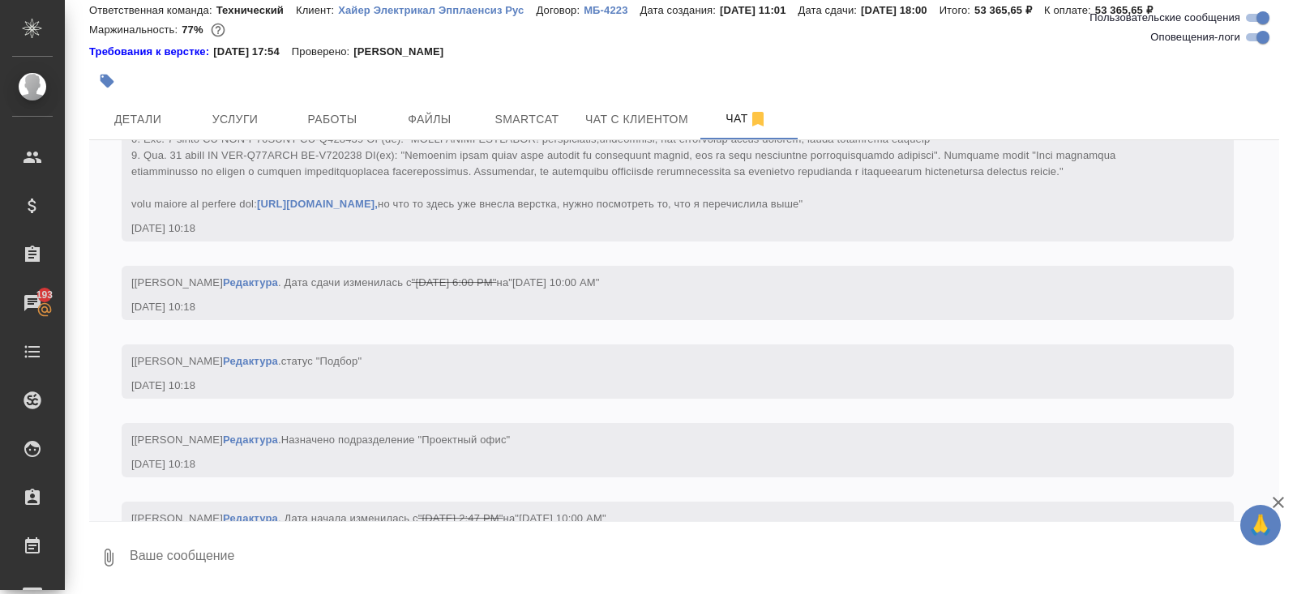
click at [1257, 41] on input "Оповещения-логи" at bounding box center [1263, 37] width 58 height 19
checkbox input "false"
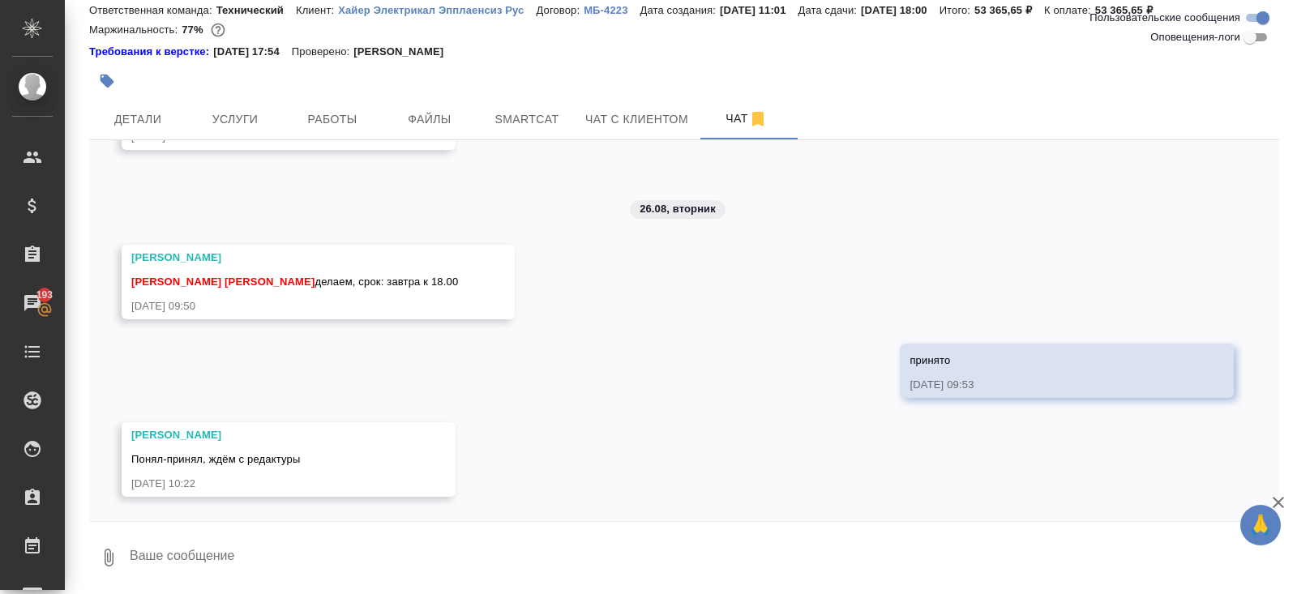
scroll to position [14329, 0]
click at [249, 561] on textarea at bounding box center [703, 557] width 1151 height 55
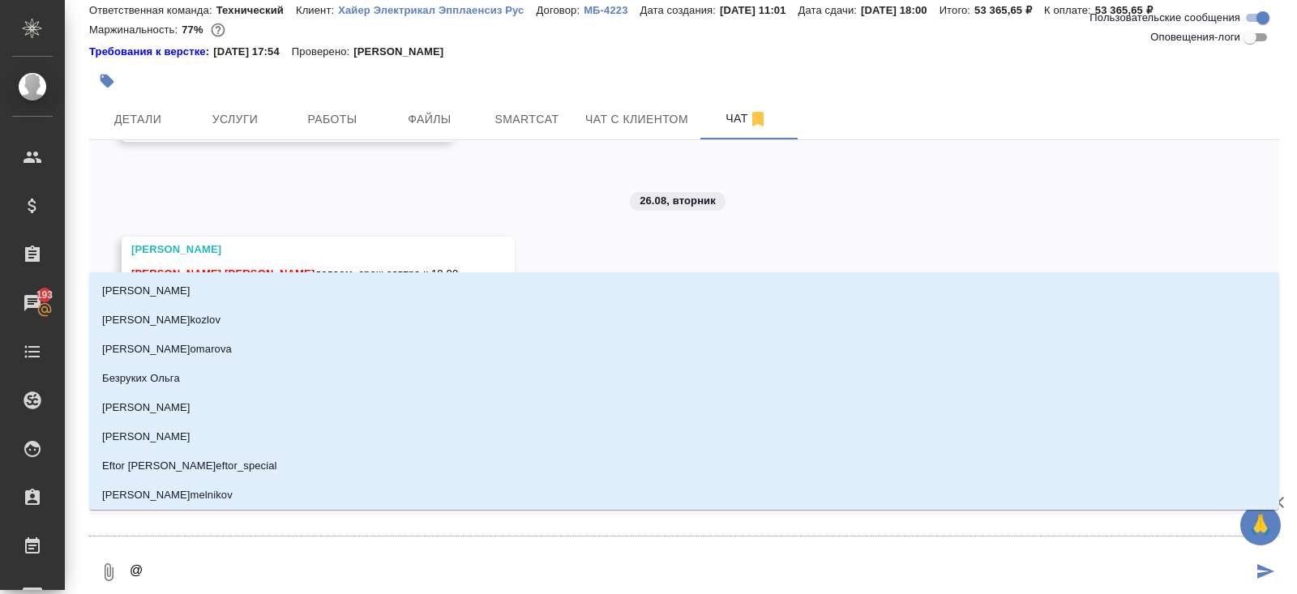
type textarea "@м"
type input "м"
type textarea "@ма"
type input "ма"
type textarea "@мал"
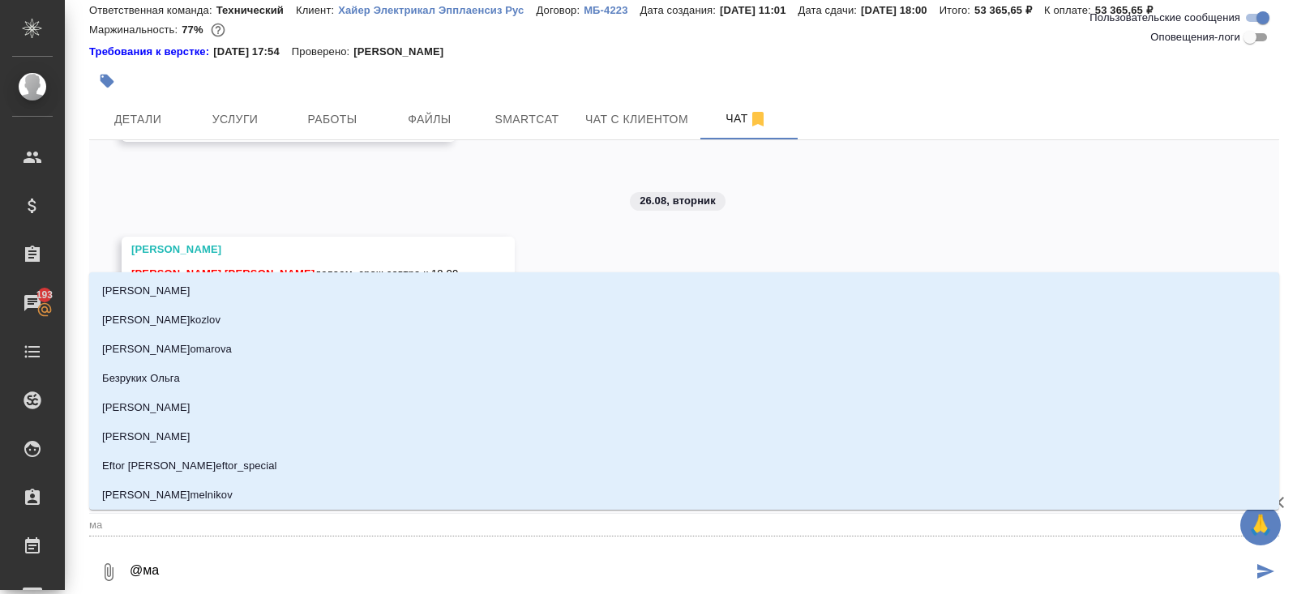
type input "мал"
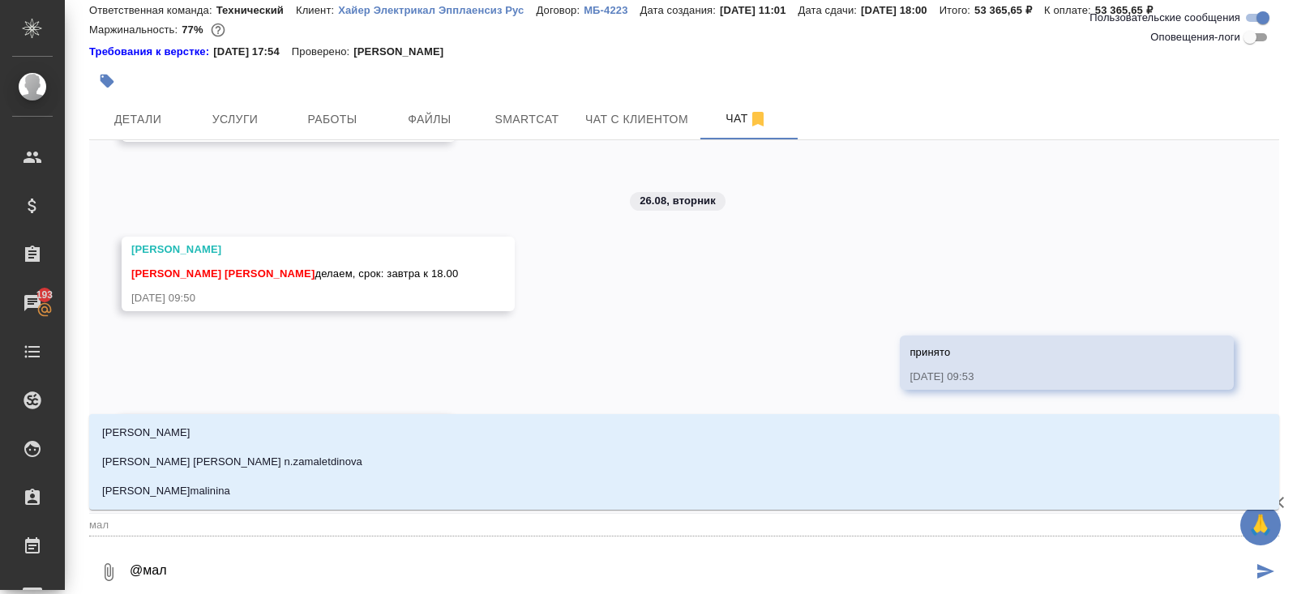
type textarea "@мало"
type input "мало"
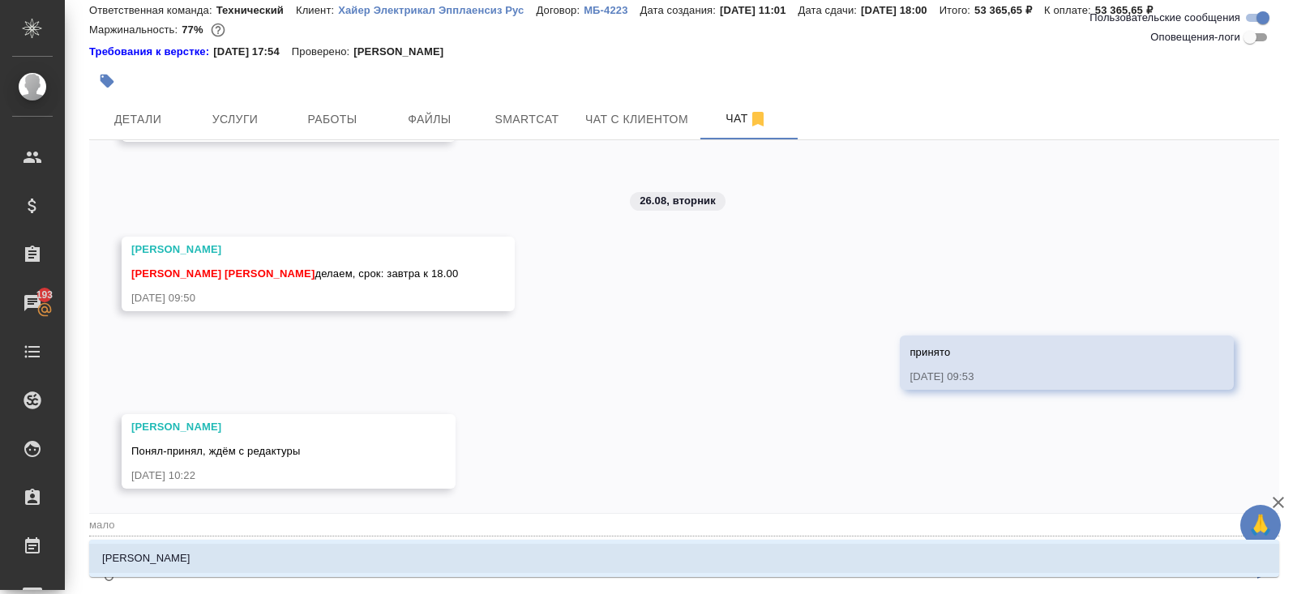
click at [190, 562] on p "Малофеева Екатерина" at bounding box center [146, 558] width 88 height 16
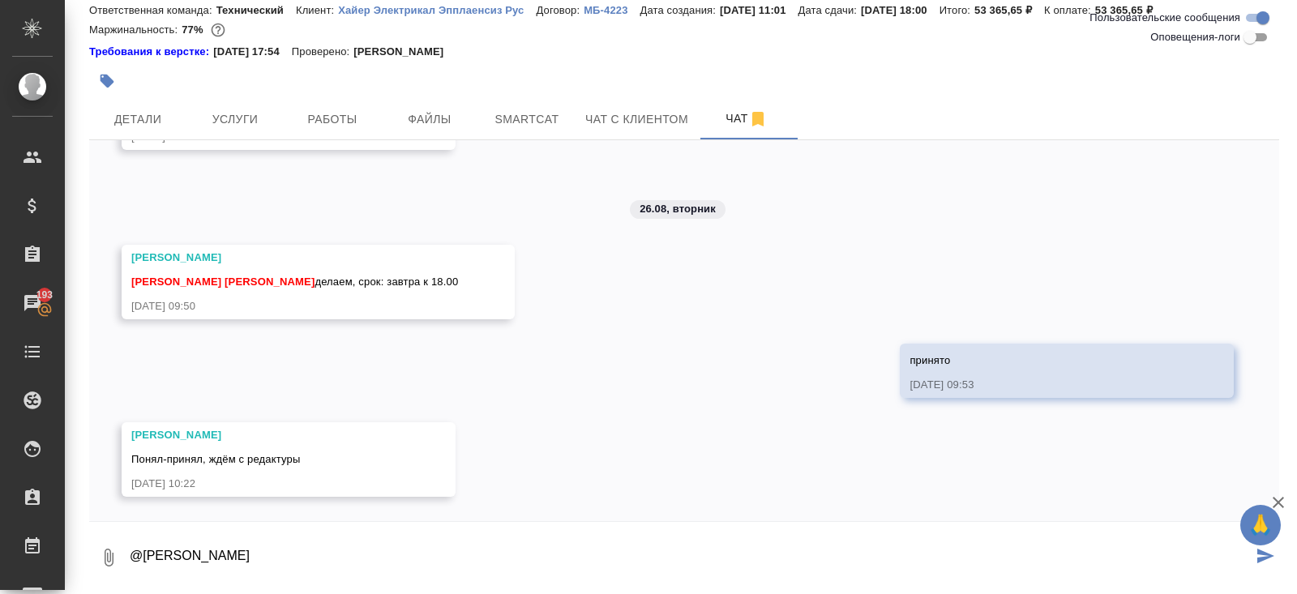
paste textarea "https://drive.awatera.com/s/nx2NmGoMoarW9dm"
type textarea "@Малофеева Екатерина готово https://drive.awatera.com/s/nx2NmGoMoarW9dm"
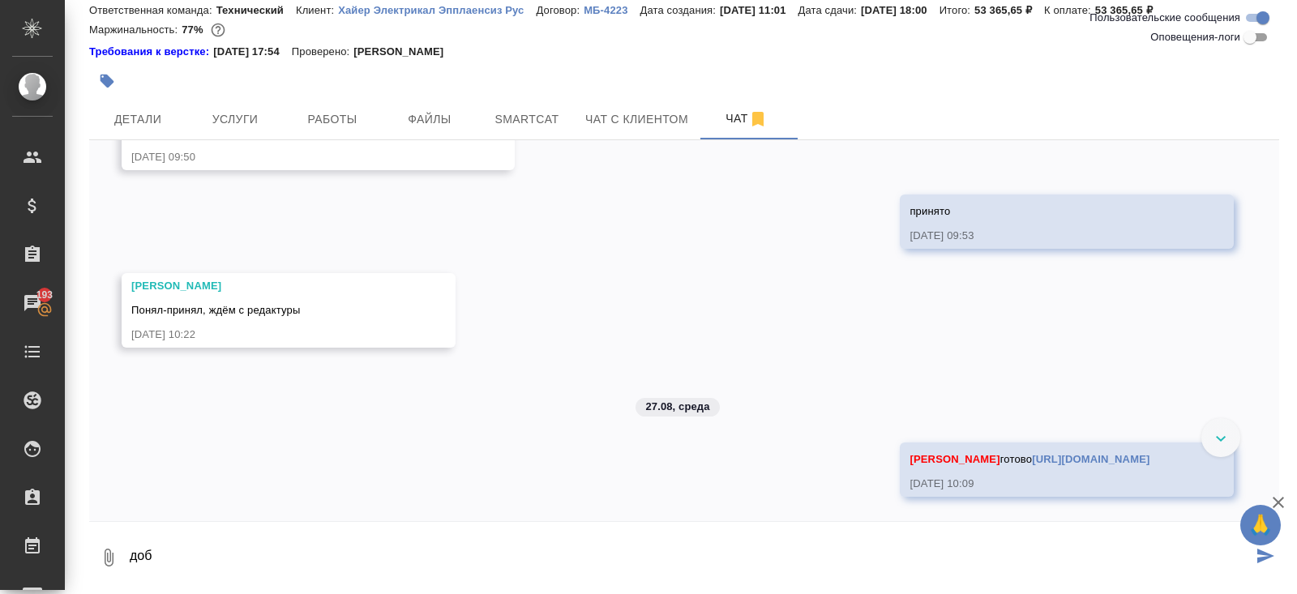
scroll to position [14478, 0]
type textarea "доброе утро"
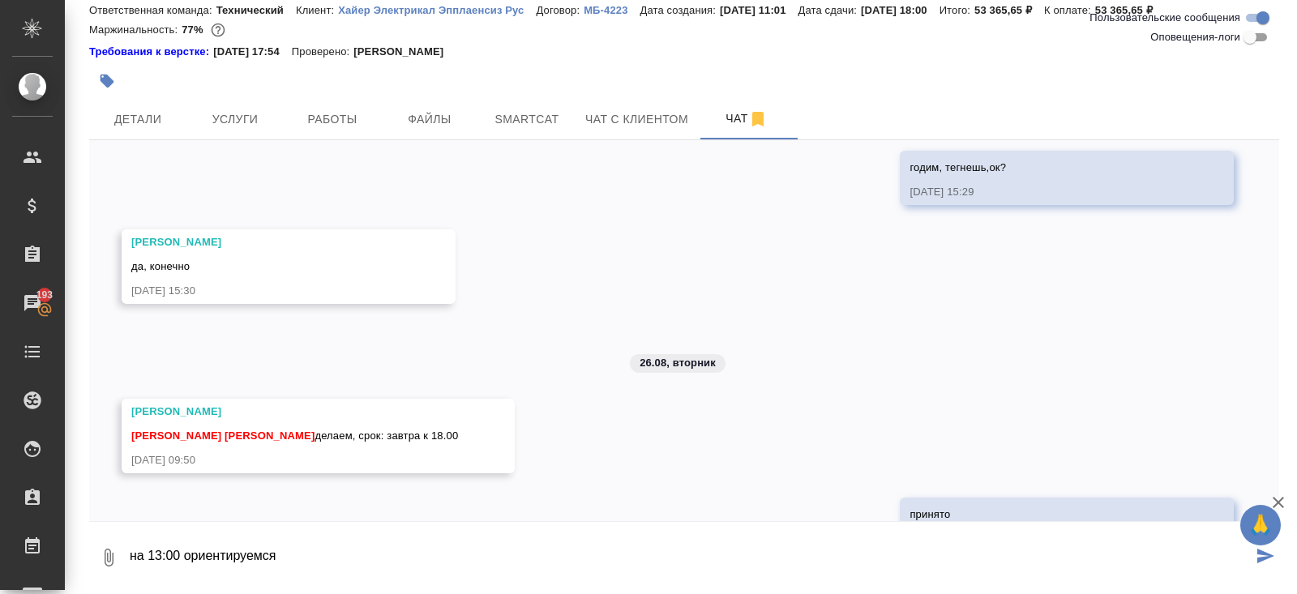
scroll to position [14557, 0]
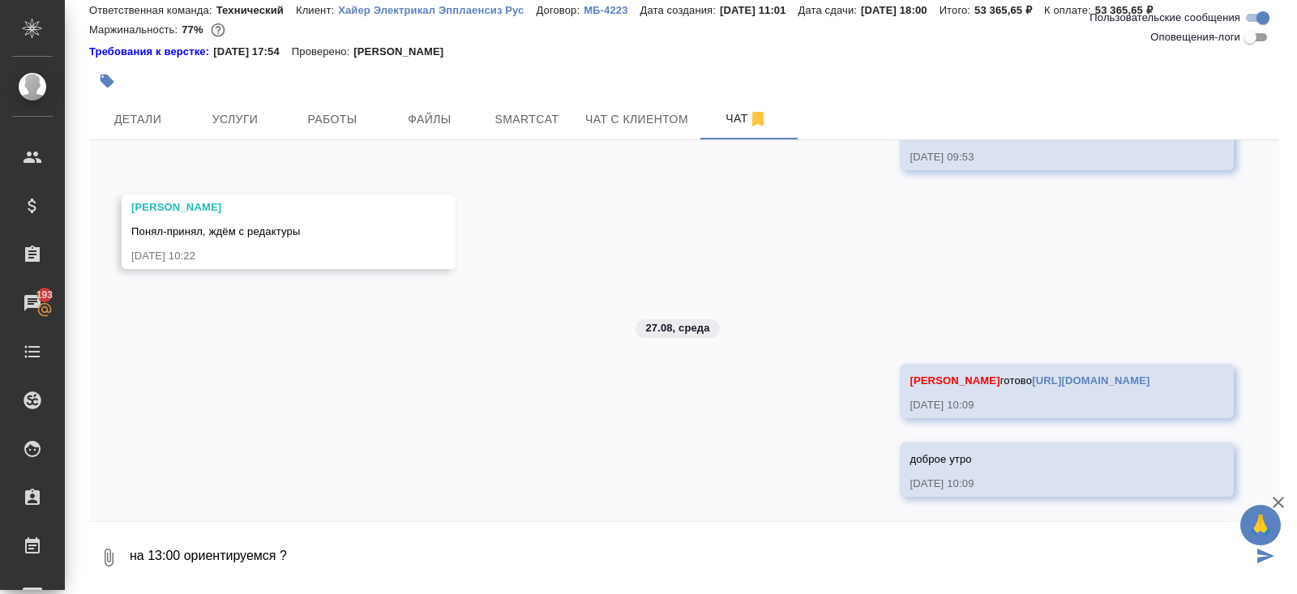
type textarea "на 13:00 ориентируемся ?"
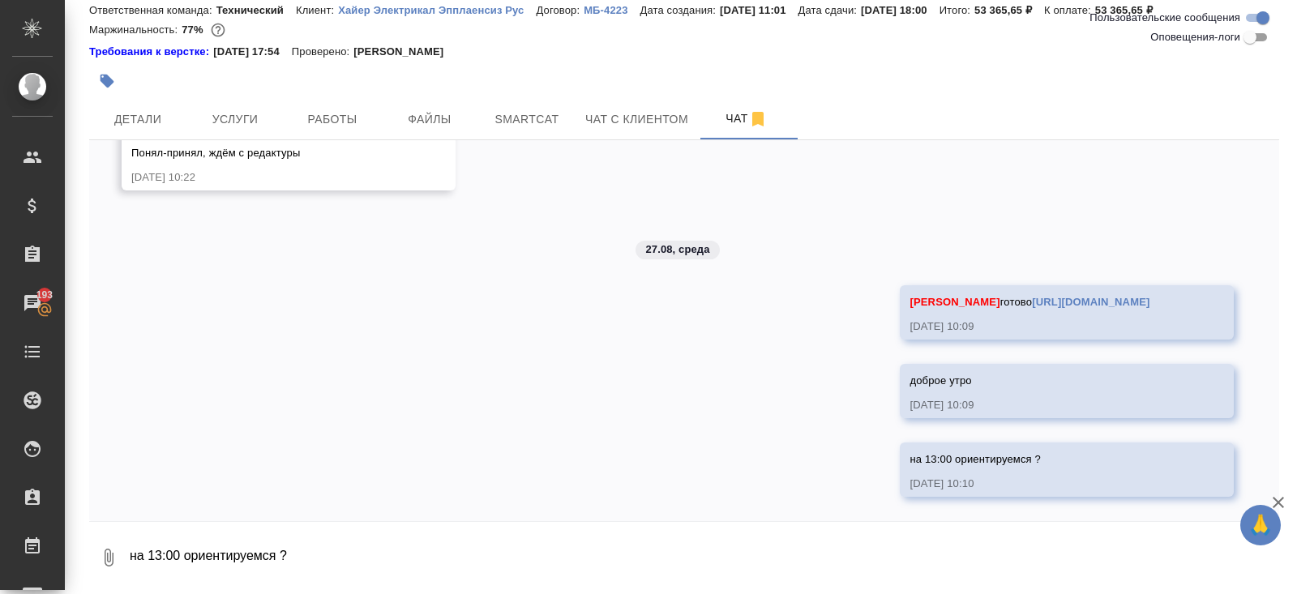
scroll to position [14636, 0]
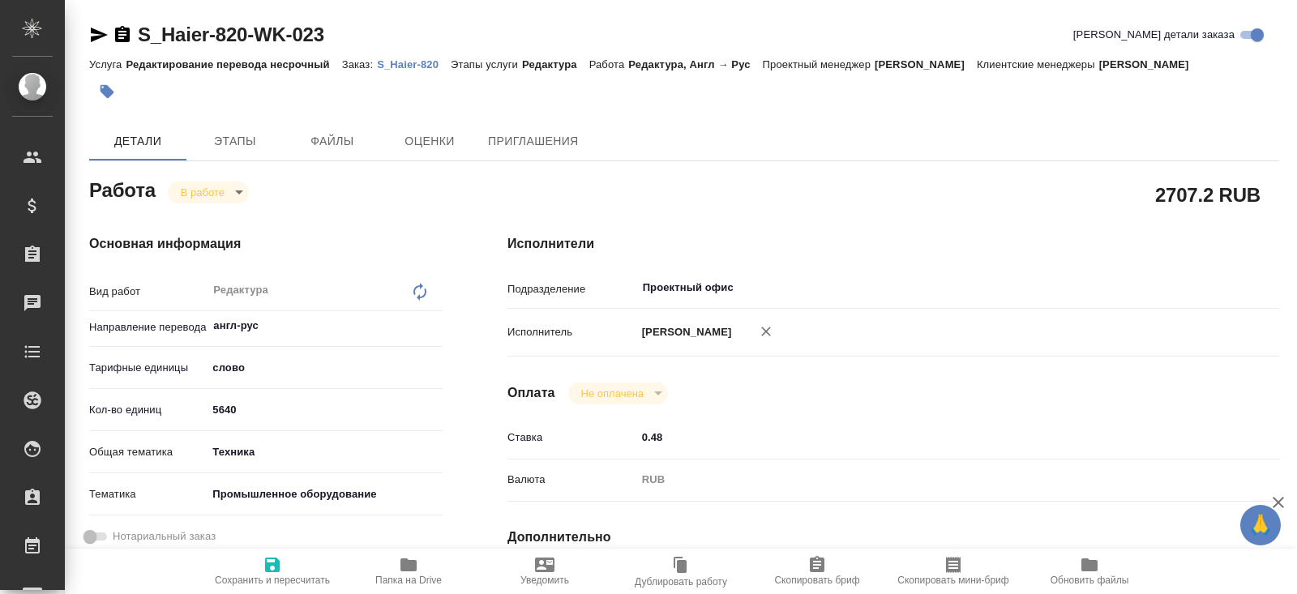
type textarea "x"
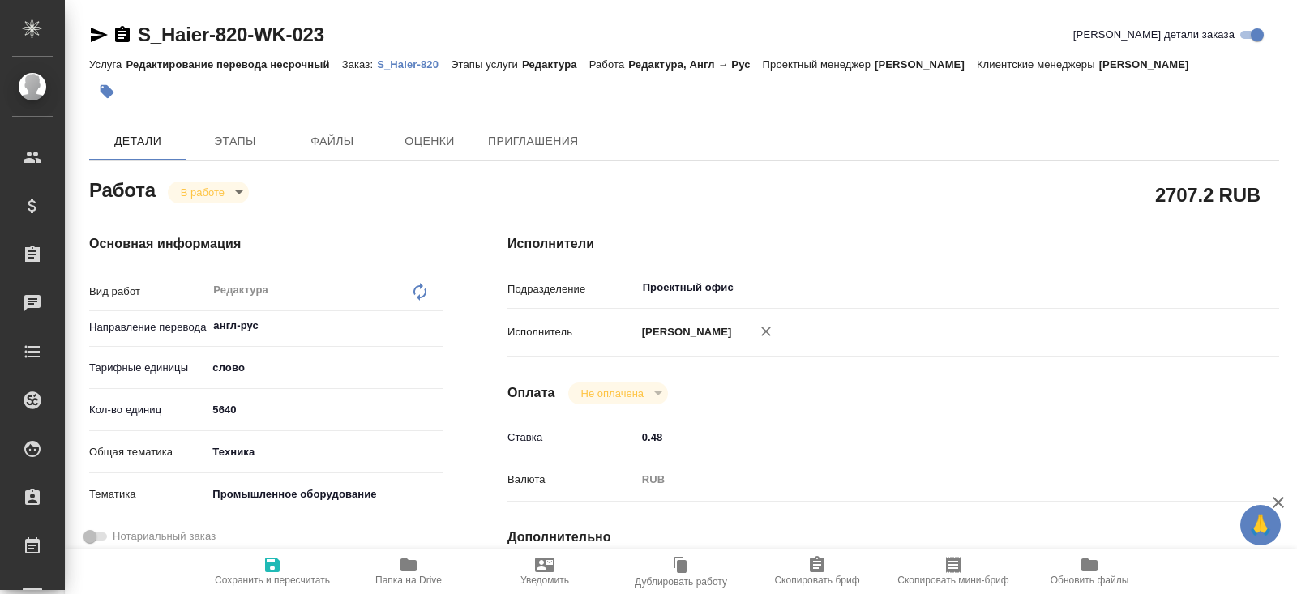
type textarea "x"
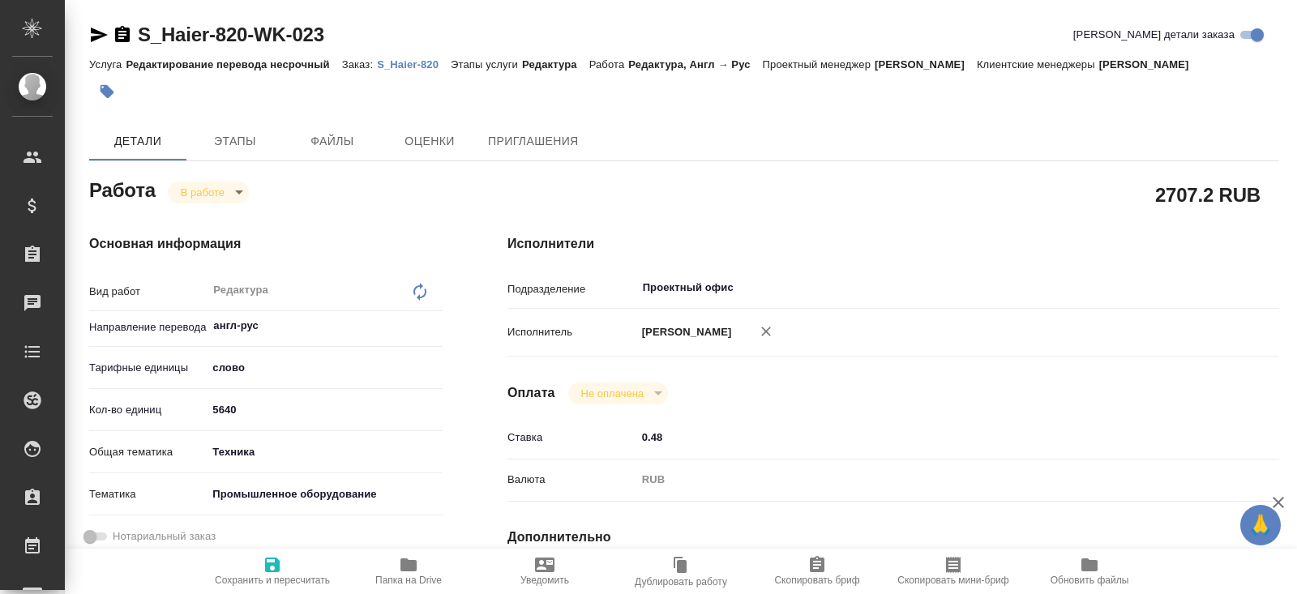
type textarea "x"
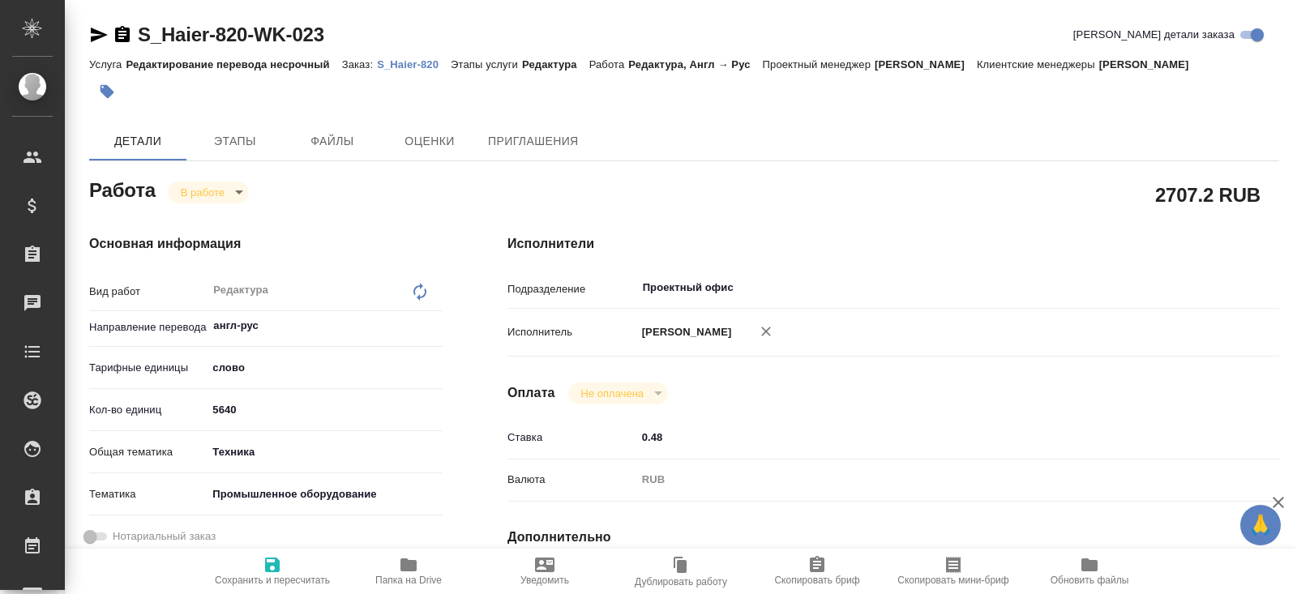
type textarea "x"
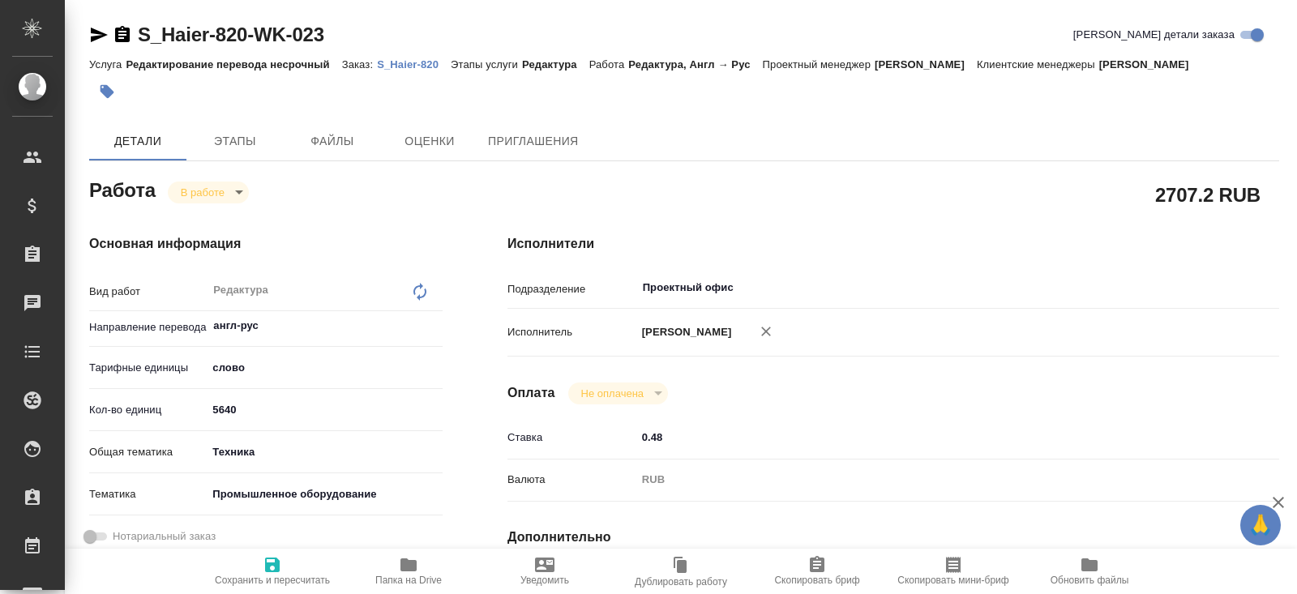
type textarea "x"
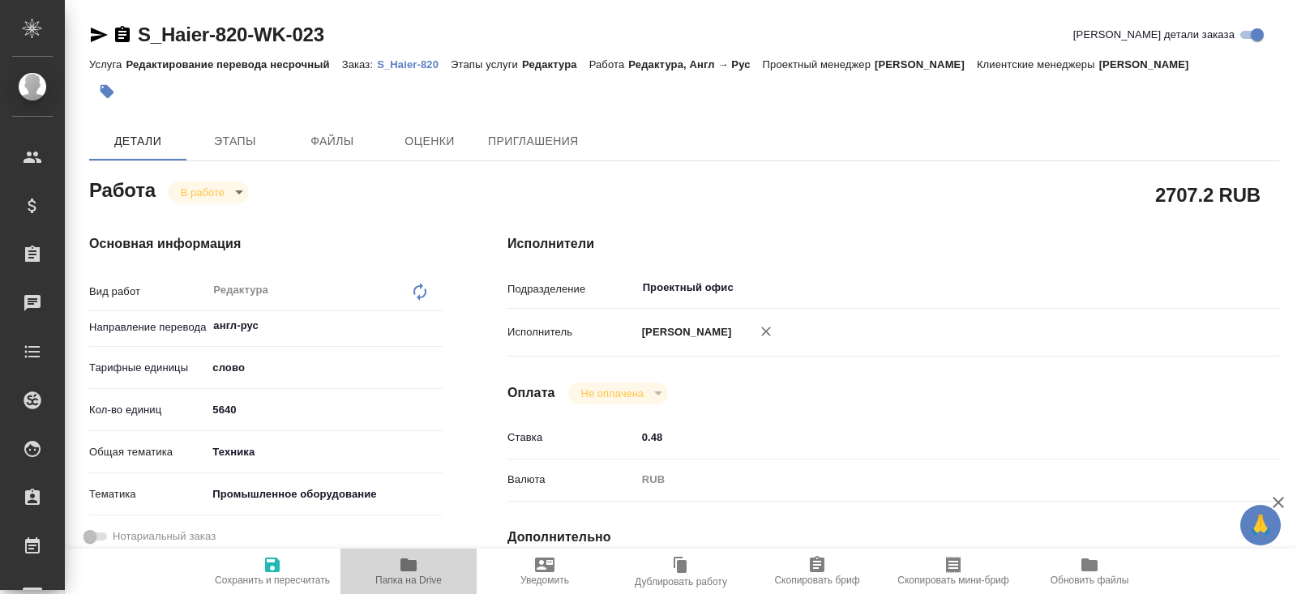
click at [396, 559] on span "Папка на Drive" at bounding box center [408, 570] width 117 height 31
type textarea "x"
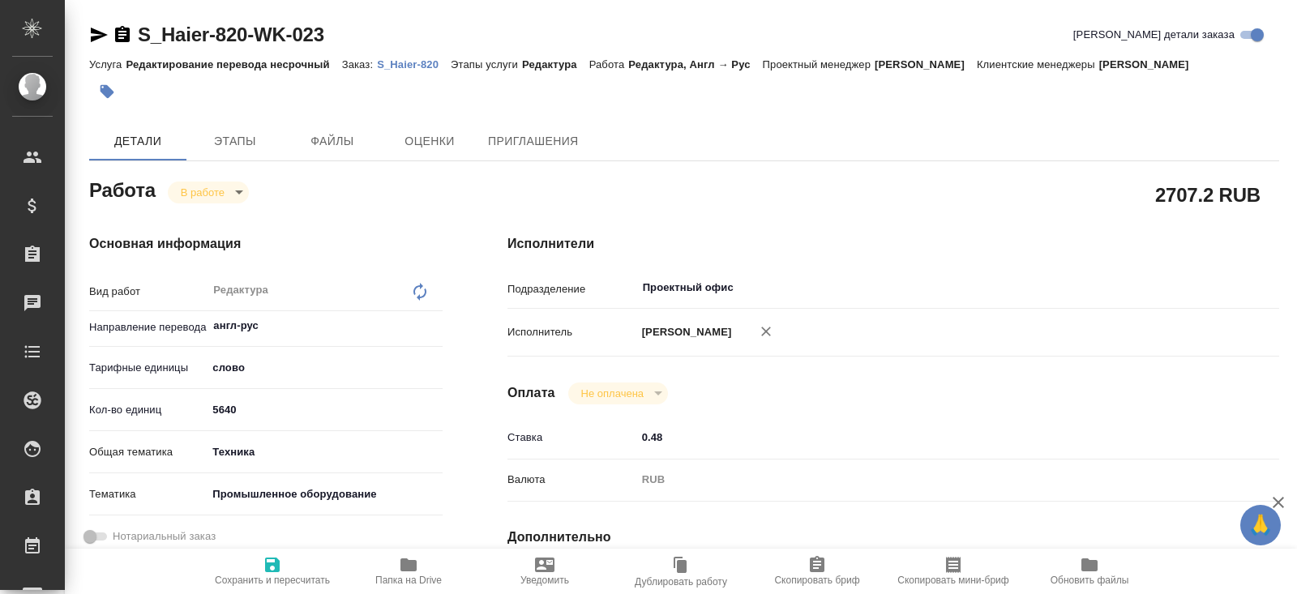
type textarea "x"
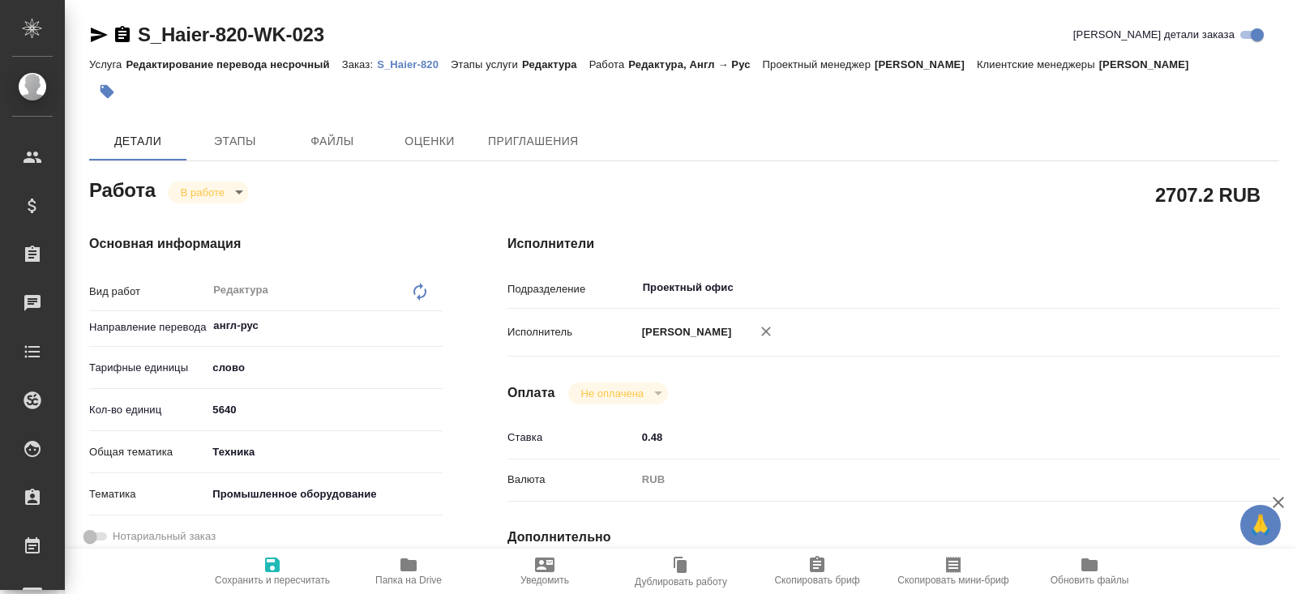
type textarea "x"
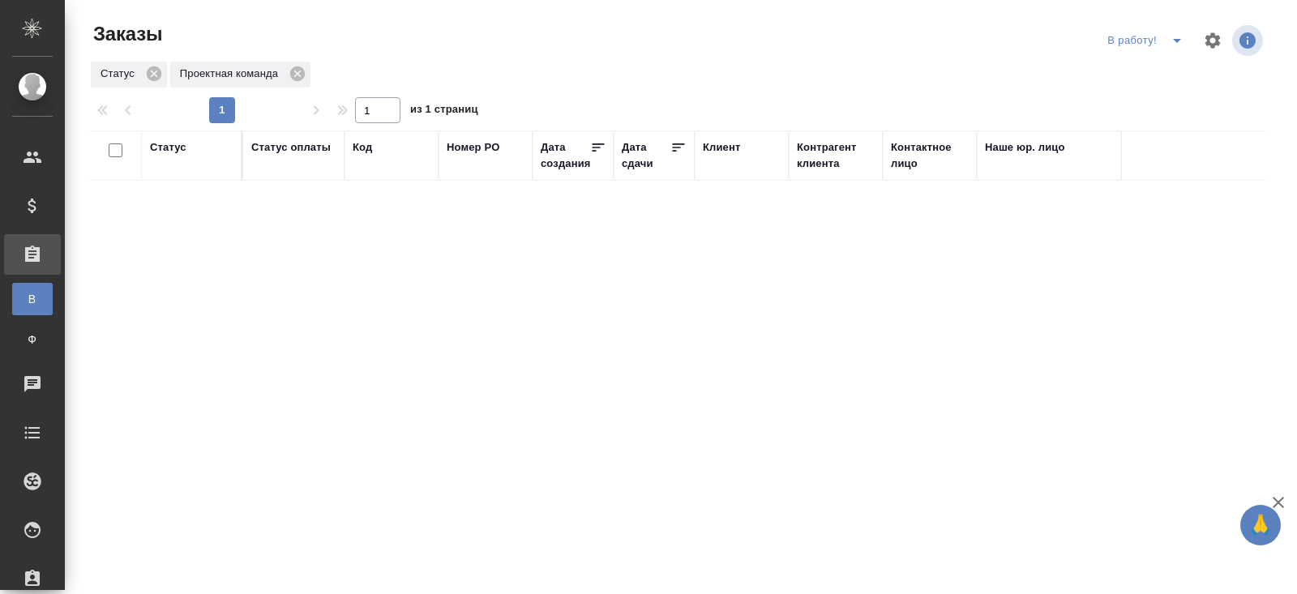
click at [1171, 41] on icon "split button" at bounding box center [1176, 40] width 19 height 19
click at [1162, 68] on li "ПМ" at bounding box center [1147, 73] width 90 height 26
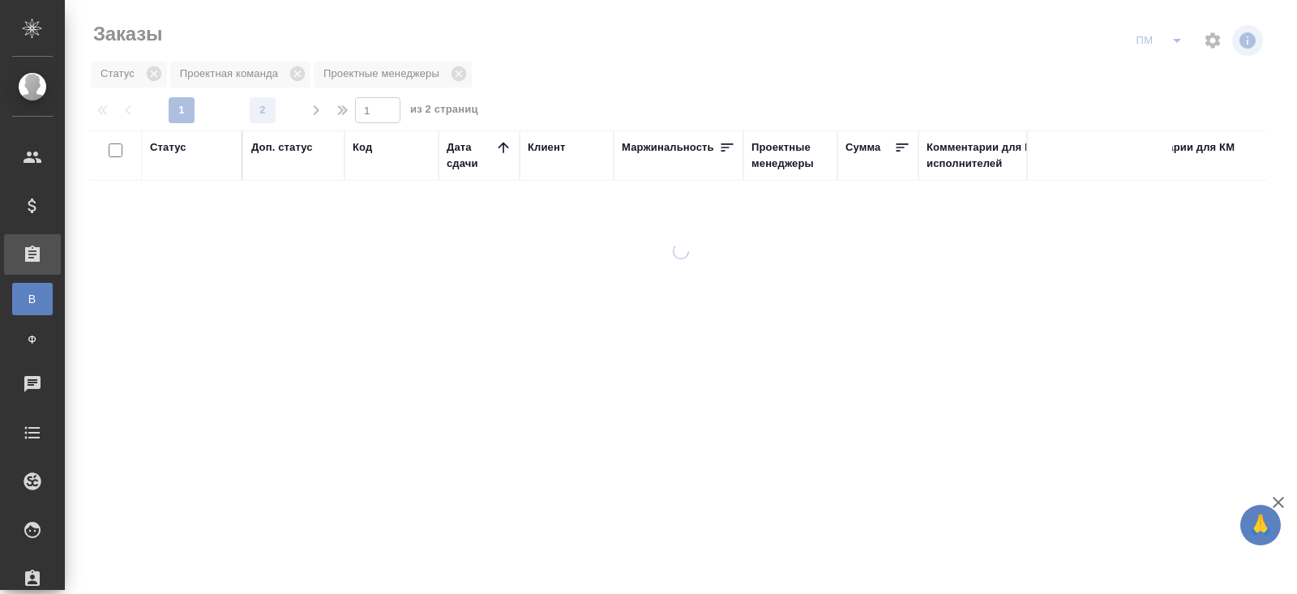
click at [259, 117] on span "2" at bounding box center [263, 110] width 26 height 16
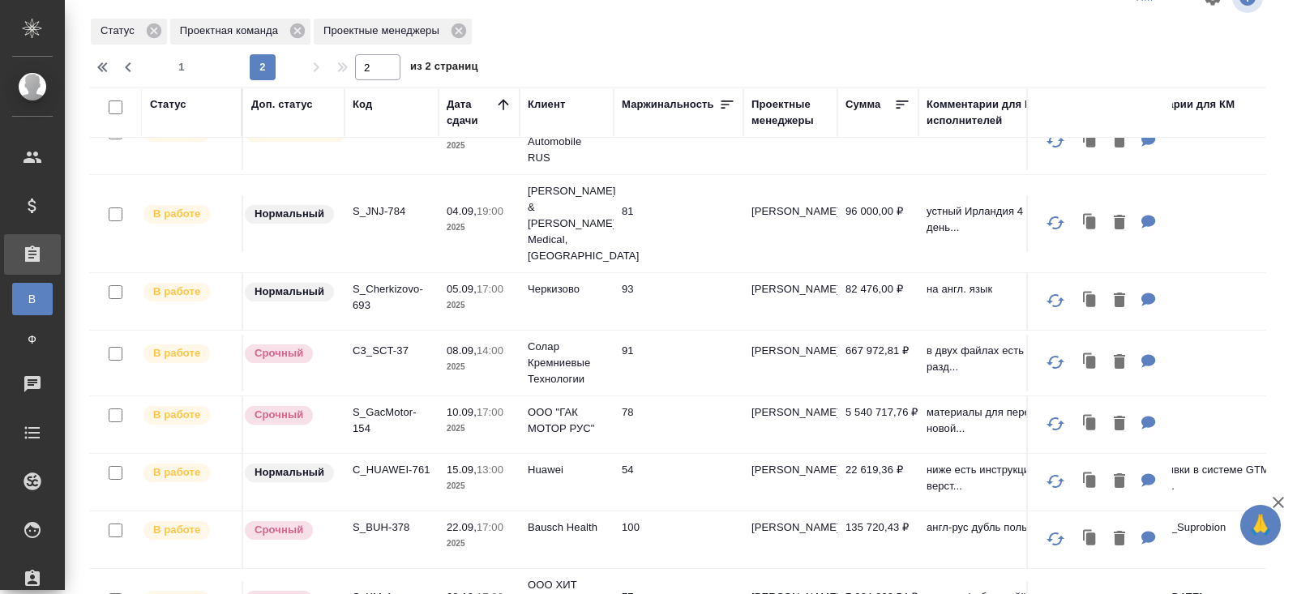
scroll to position [51, 0]
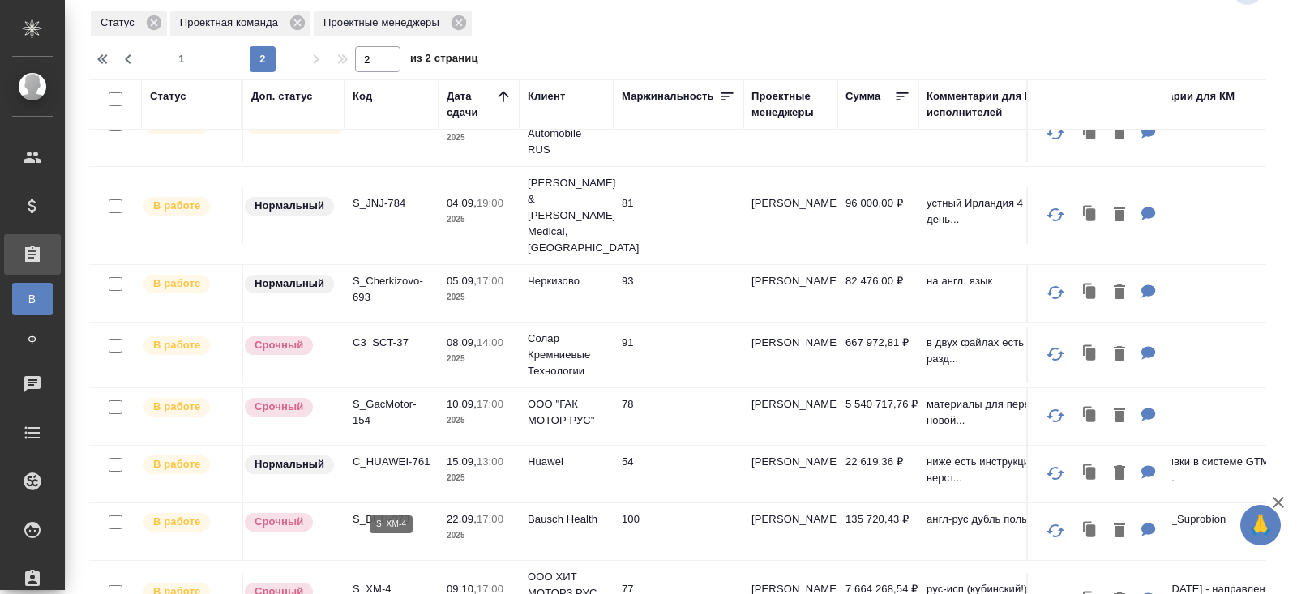
click at [376, 581] on p "S_XM-4" at bounding box center [392, 589] width 78 height 16
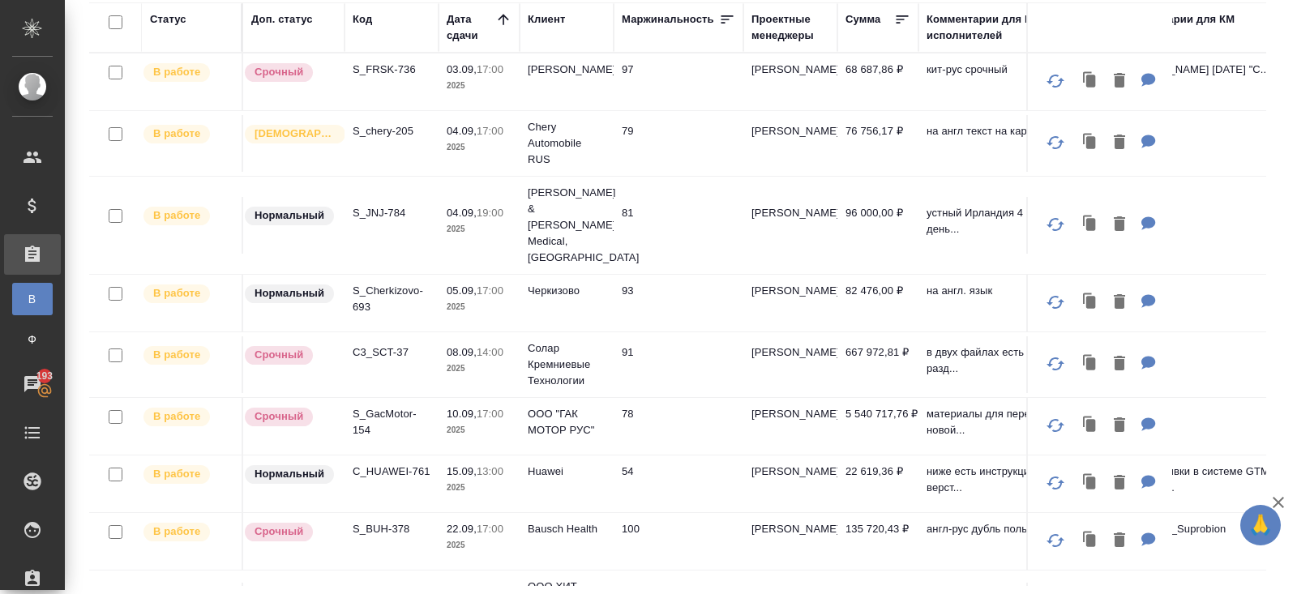
scroll to position [0, 0]
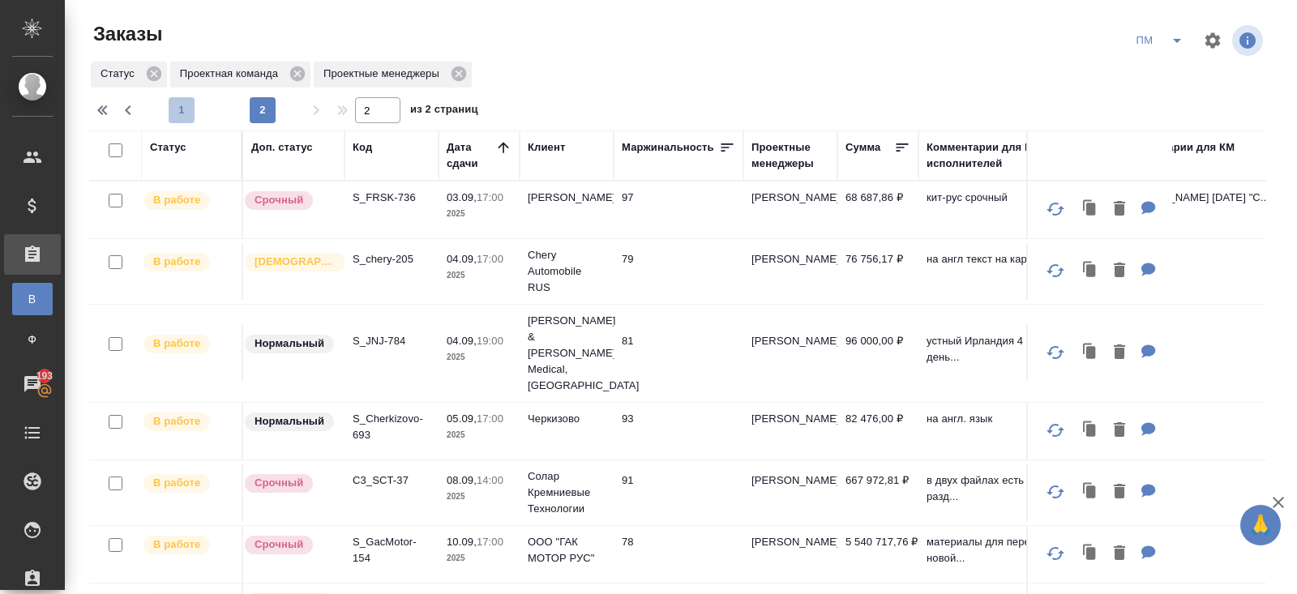
click at [193, 110] on span "1" at bounding box center [182, 110] width 26 height 16
type input "1"
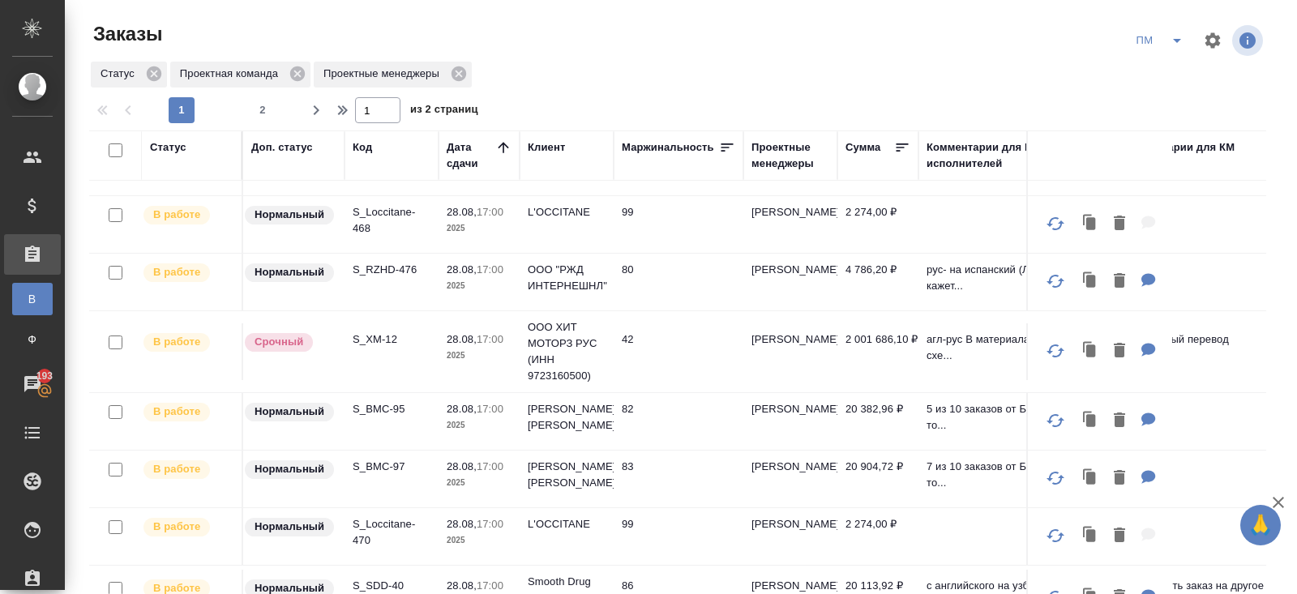
scroll to position [657, 0]
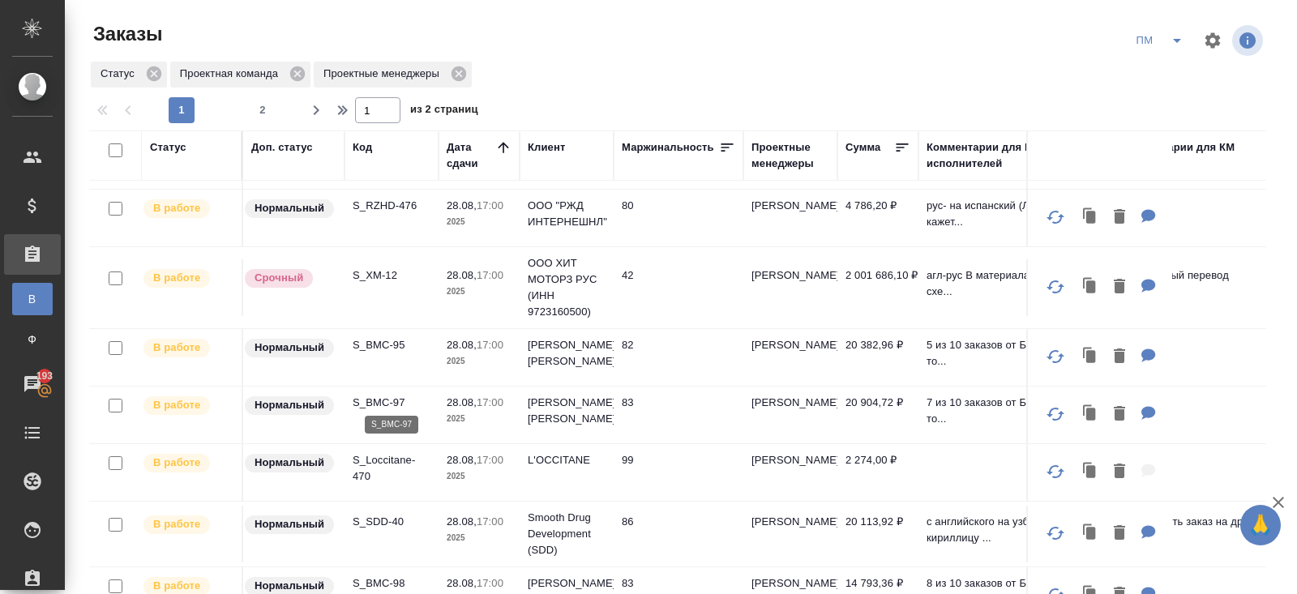
click at [371, 399] on p "S_BMC-97" at bounding box center [392, 403] width 78 height 16
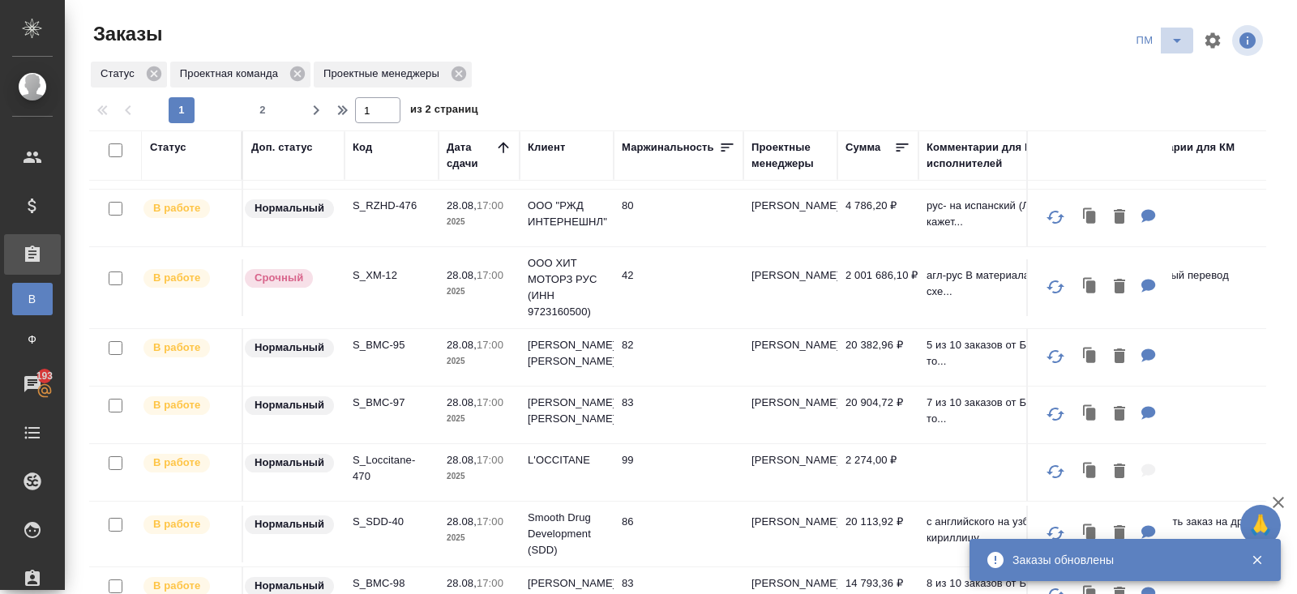
click at [1171, 44] on icon "split button" at bounding box center [1176, 40] width 19 height 19
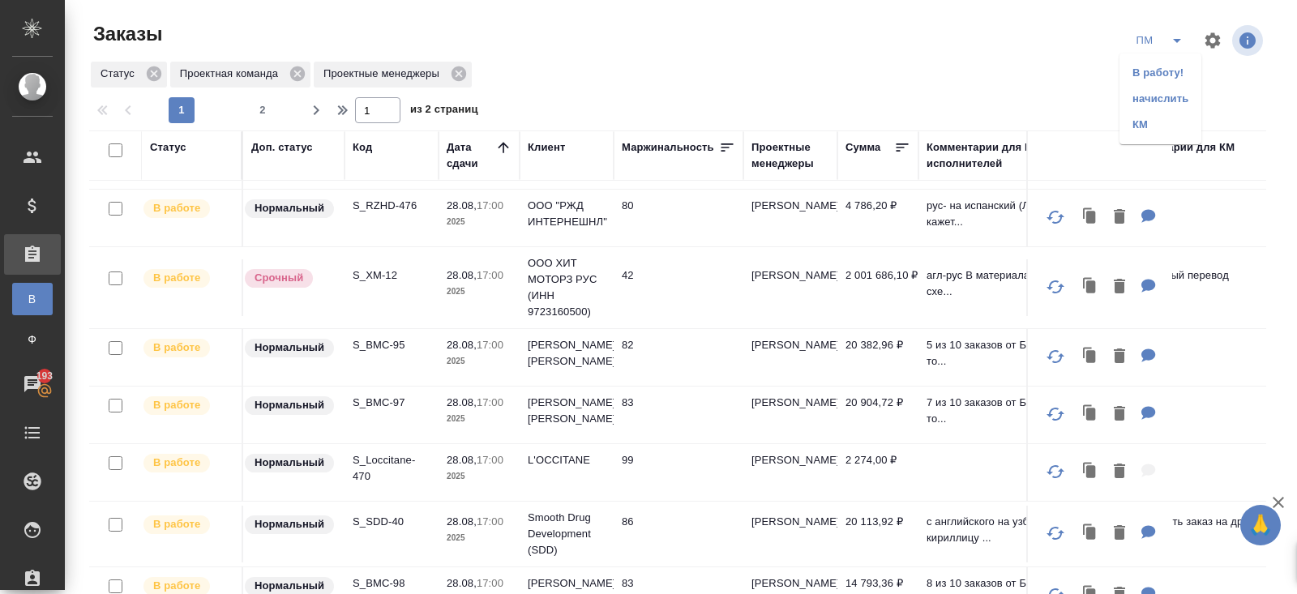
click at [1171, 64] on li "В работу!" at bounding box center [1160, 73] width 82 height 26
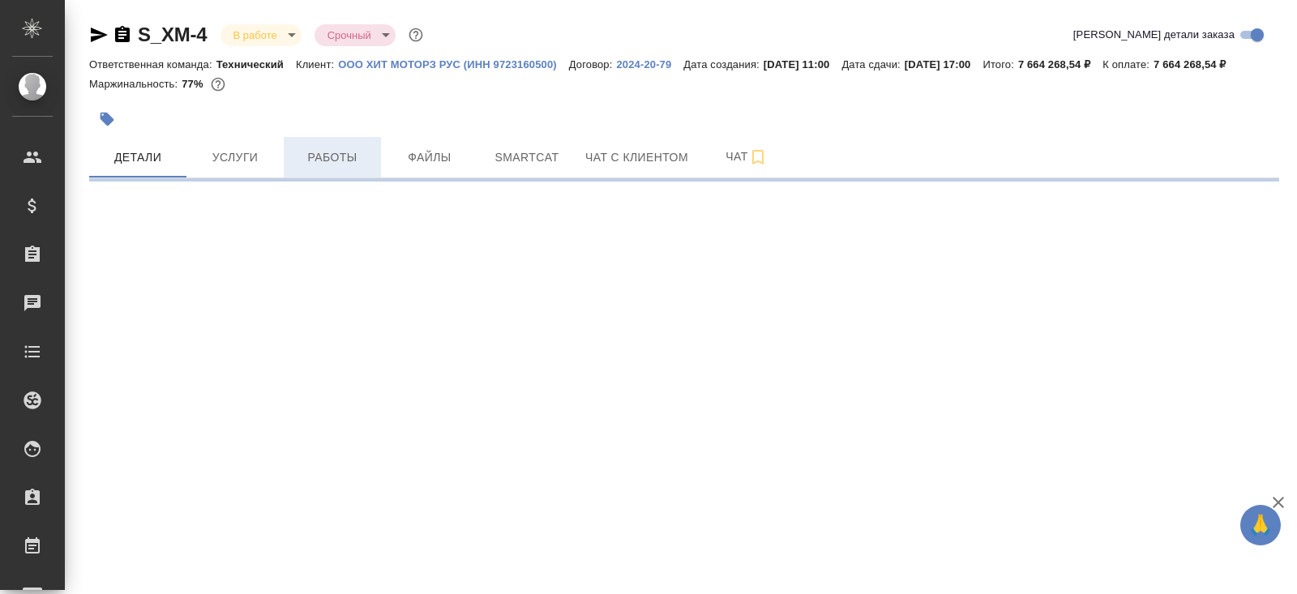
select select "RU"
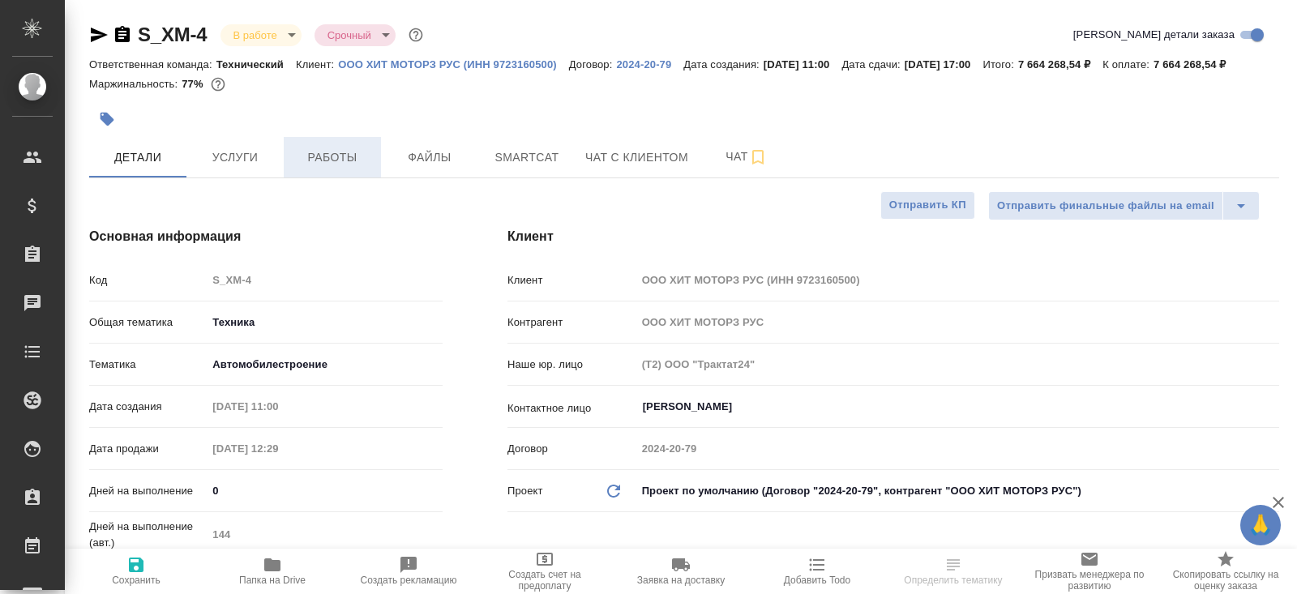
type textarea "x"
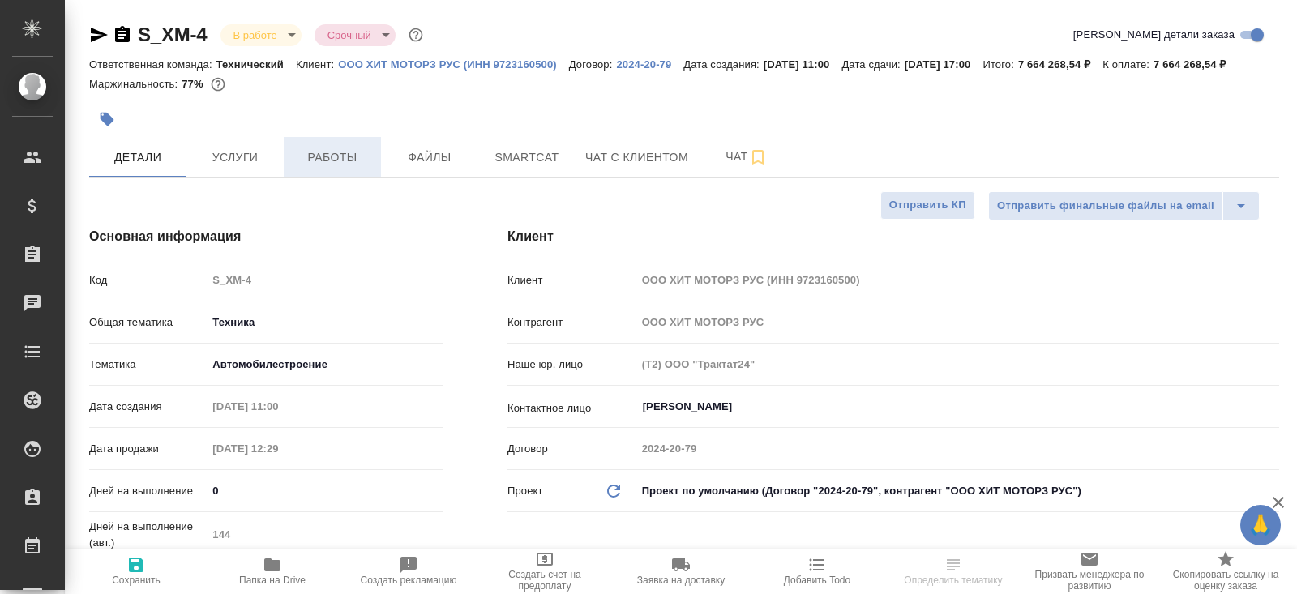
type textarea "x"
click at [350, 168] on span "Работы" at bounding box center [332, 158] width 78 height 20
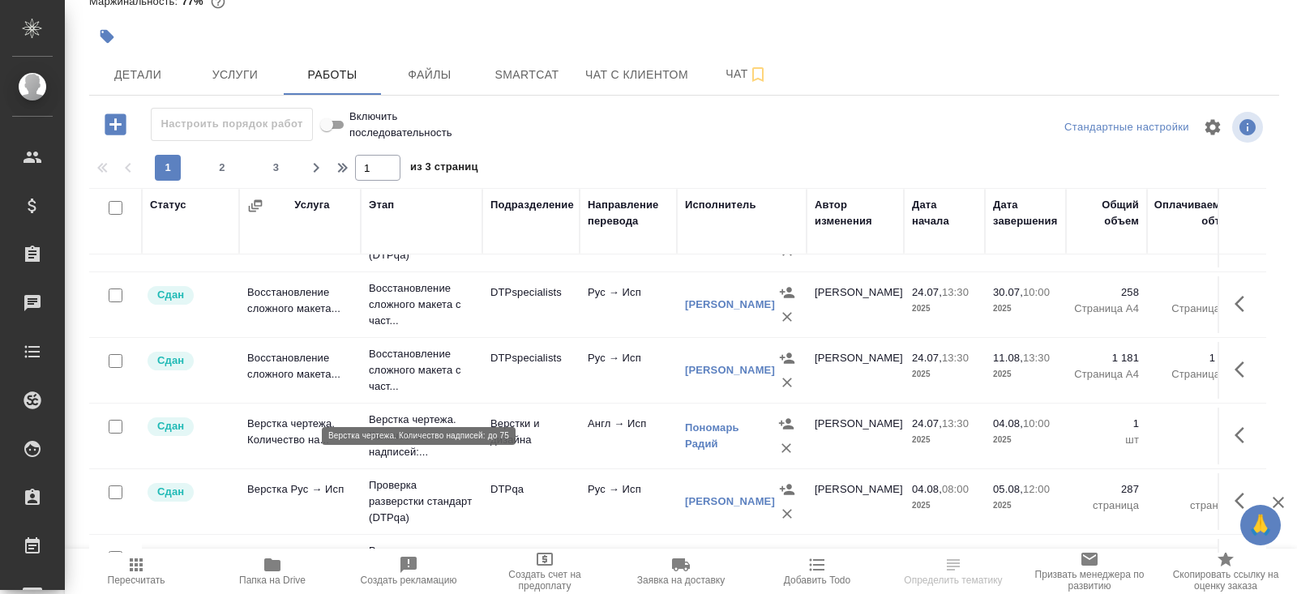
scroll to position [293, 0]
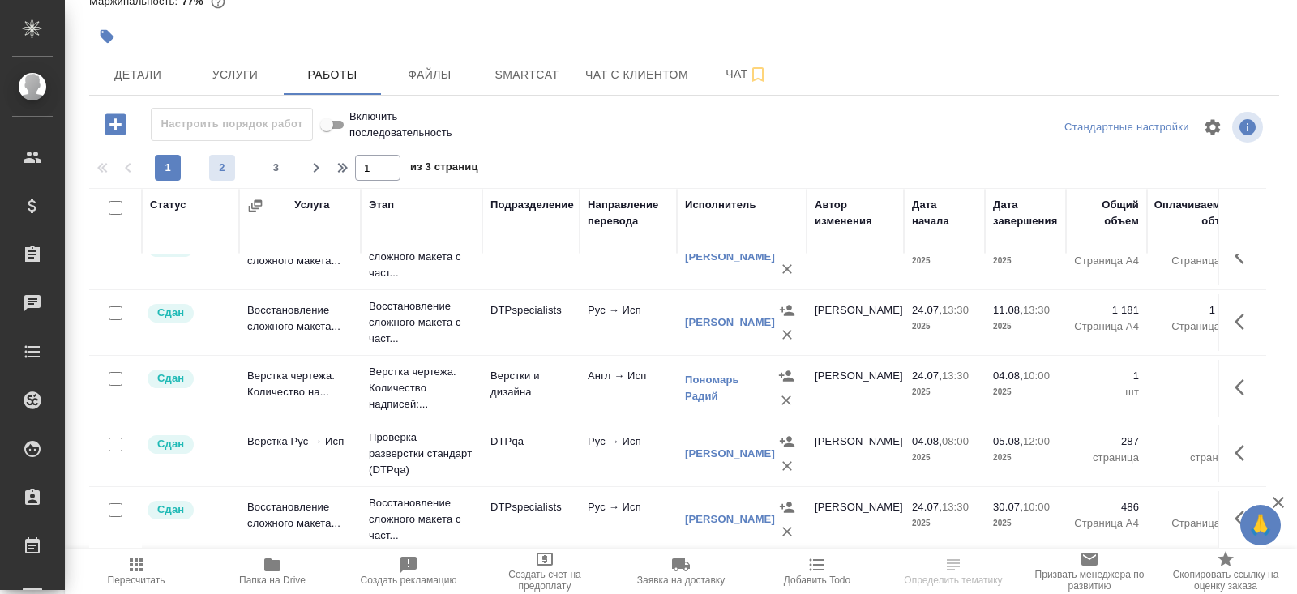
click at [220, 170] on span "2" at bounding box center [222, 168] width 26 height 16
type input "2"
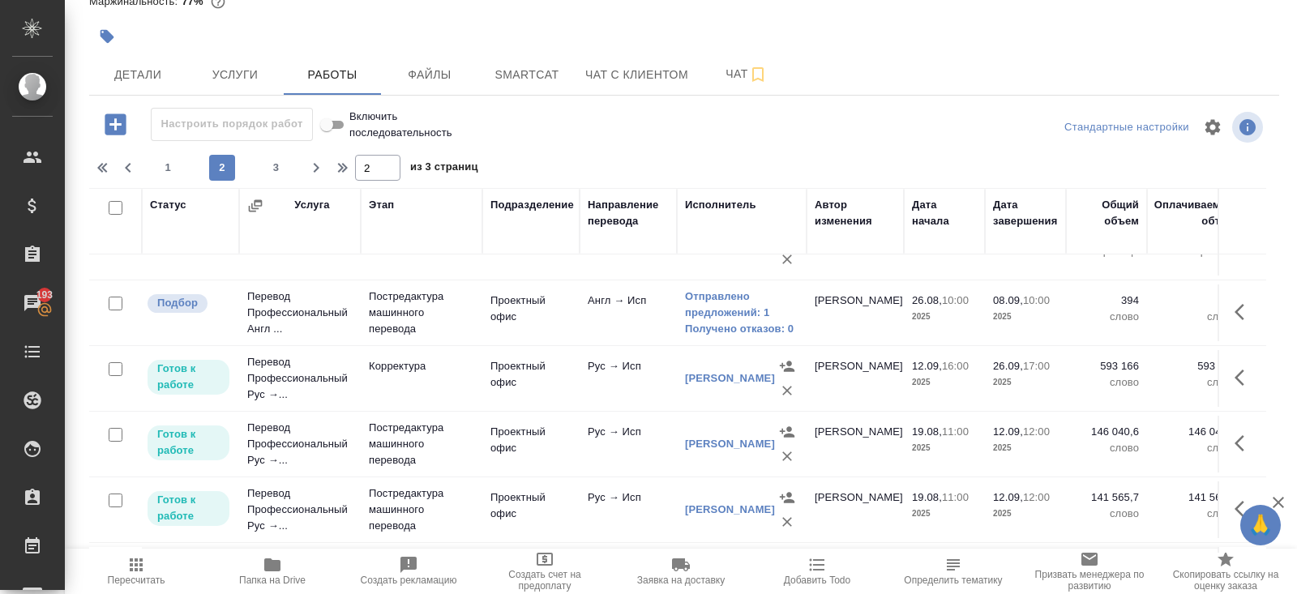
scroll to position [0, 0]
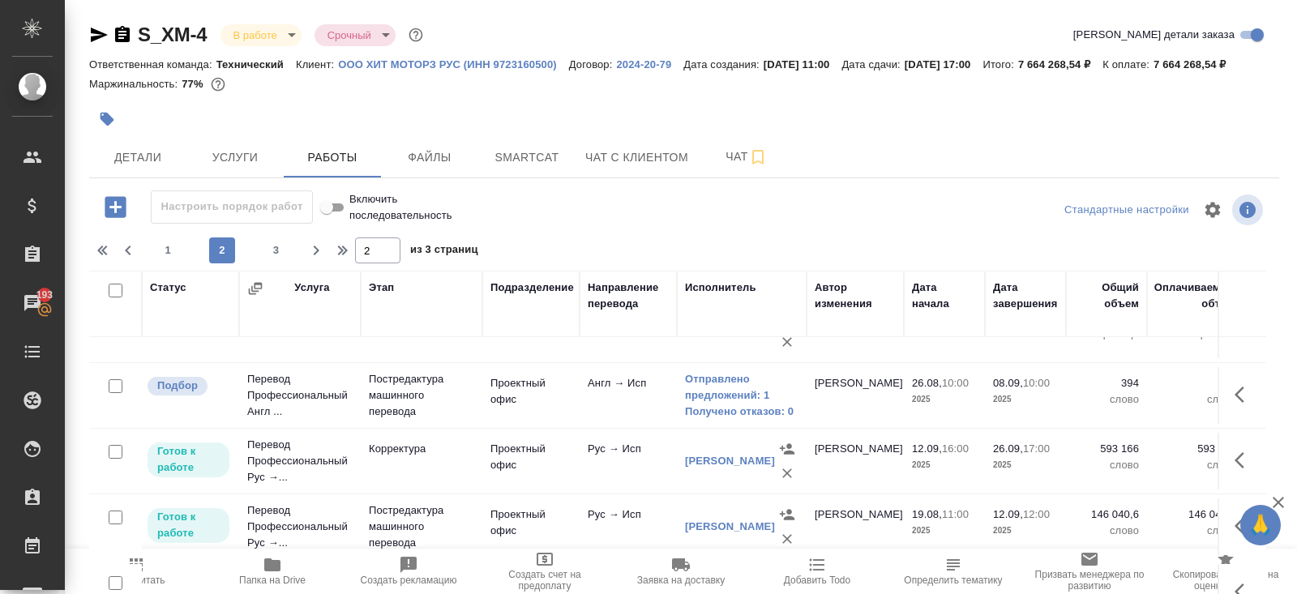
click at [128, 34] on icon "button" at bounding box center [122, 34] width 15 height 16
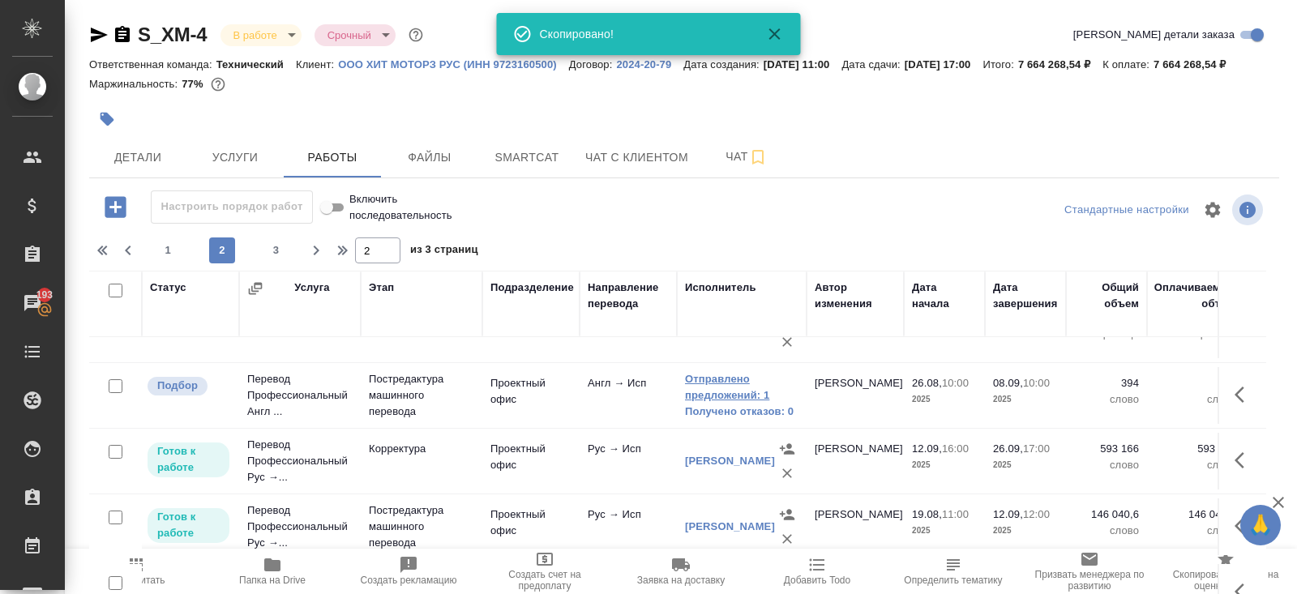
click at [702, 397] on link "Отправлено предложений: 1" at bounding box center [741, 387] width 113 height 32
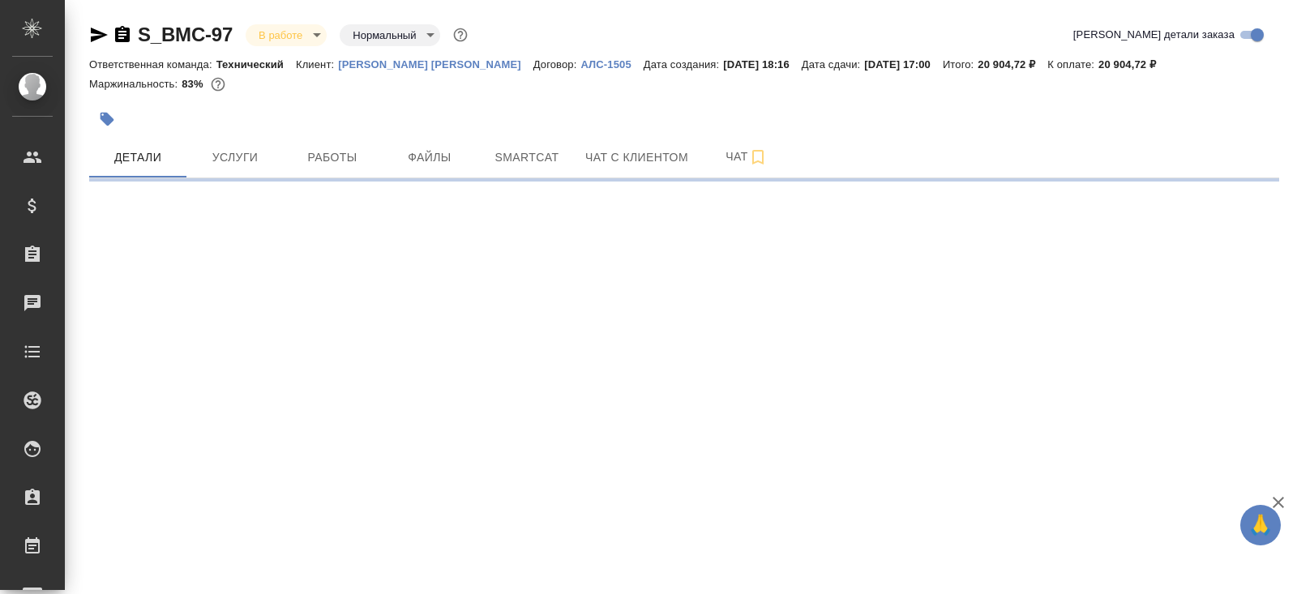
select select "RU"
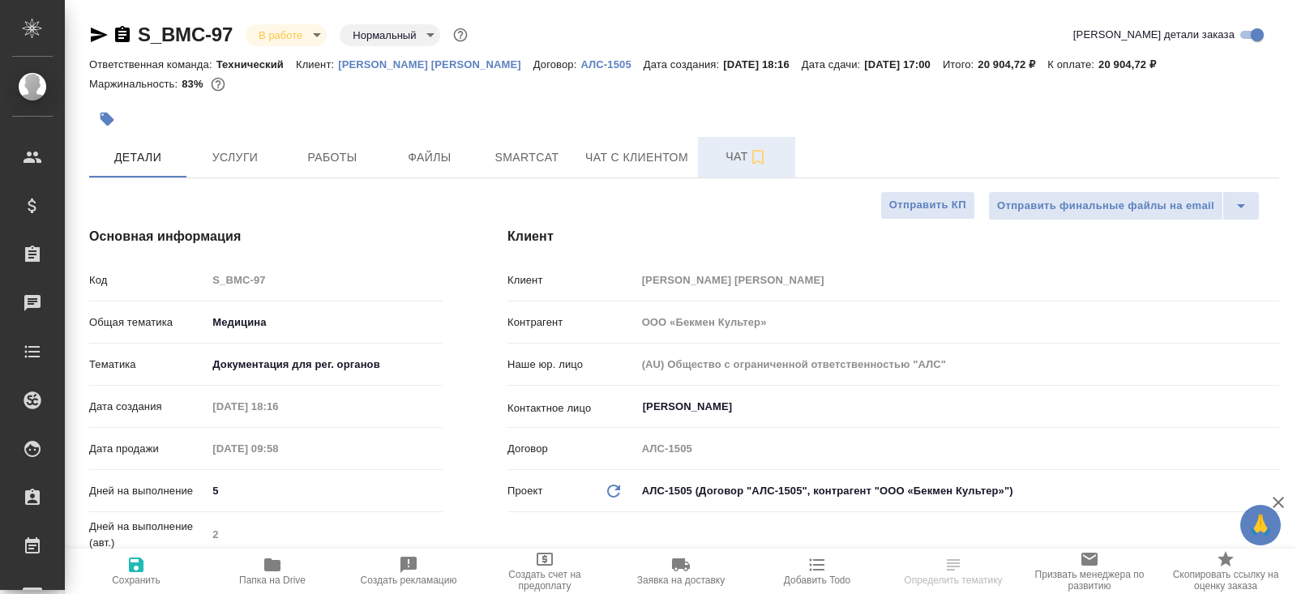
type textarea "x"
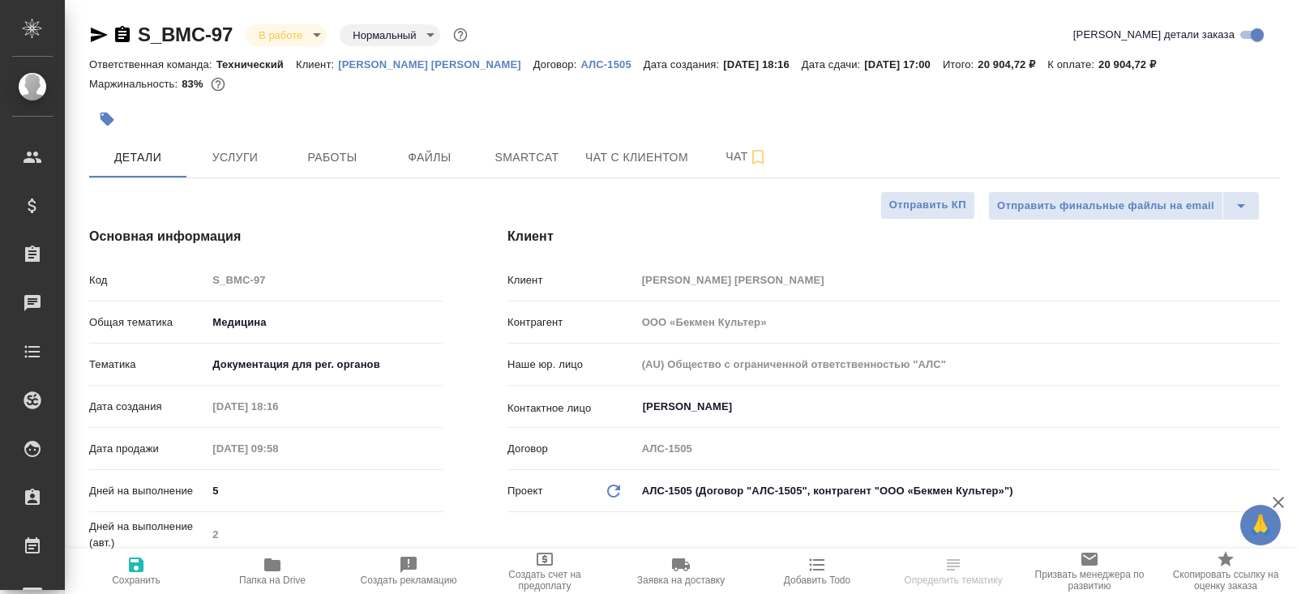
type textarea "x"
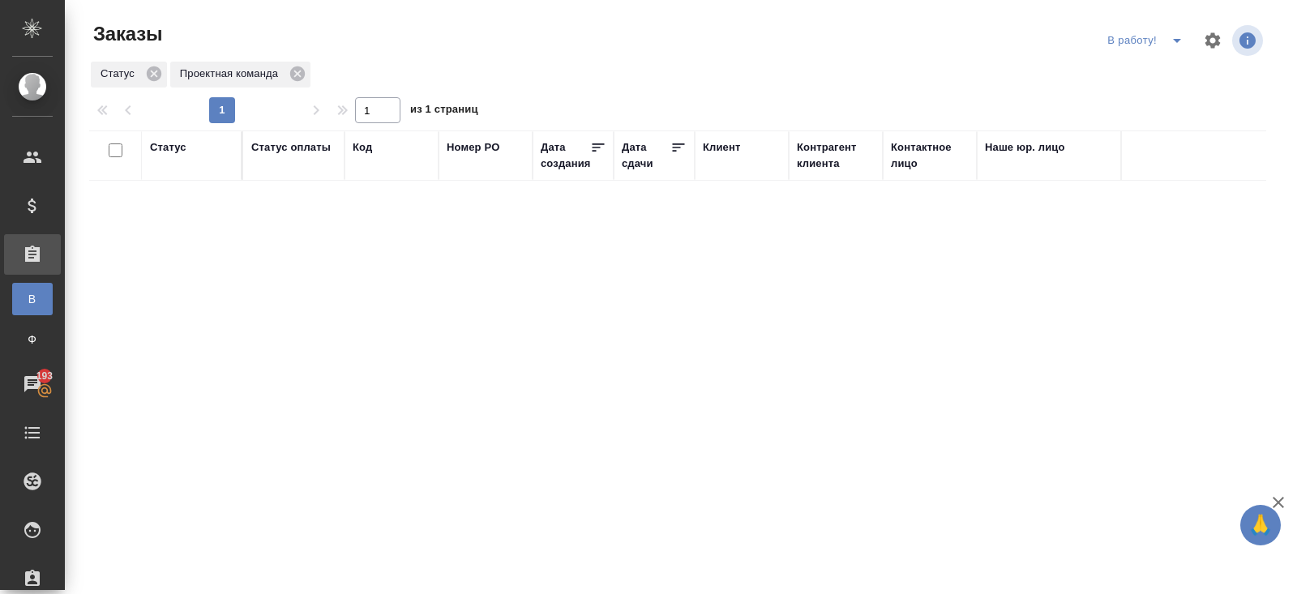
click at [1165, 45] on span "split button" at bounding box center [1177, 40] width 24 height 19
click at [1149, 73] on li "ПМ" at bounding box center [1147, 73] width 90 height 26
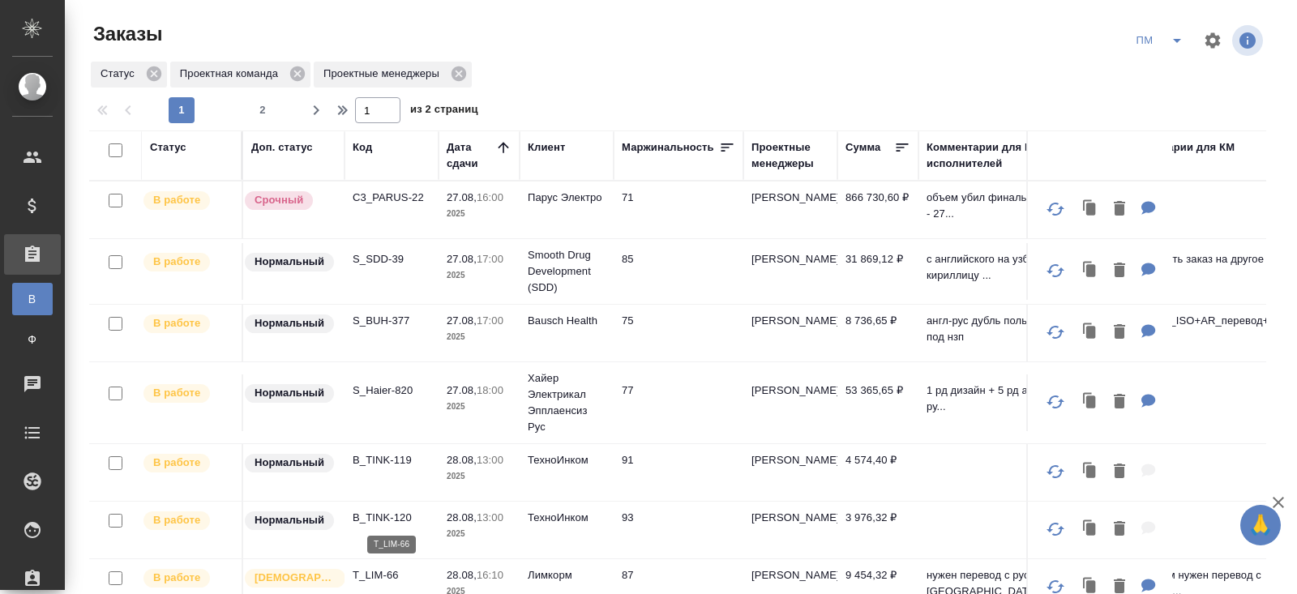
scroll to position [100, 0]
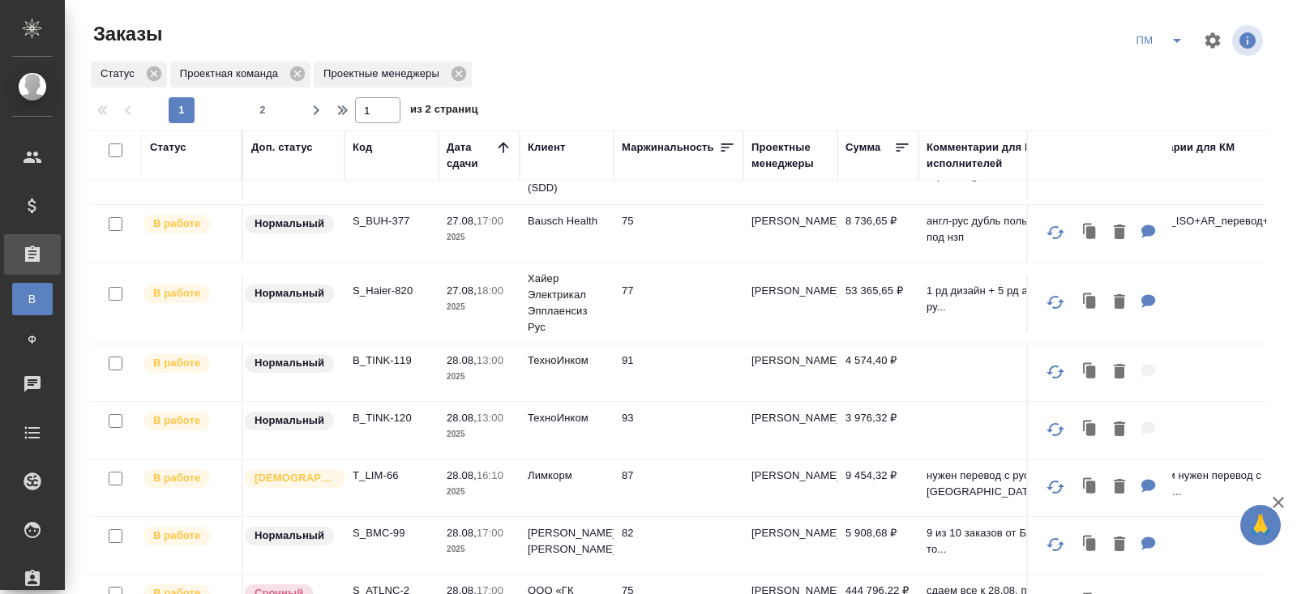
click at [374, 473] on p "T_LIM-66" at bounding box center [392, 476] width 78 height 16
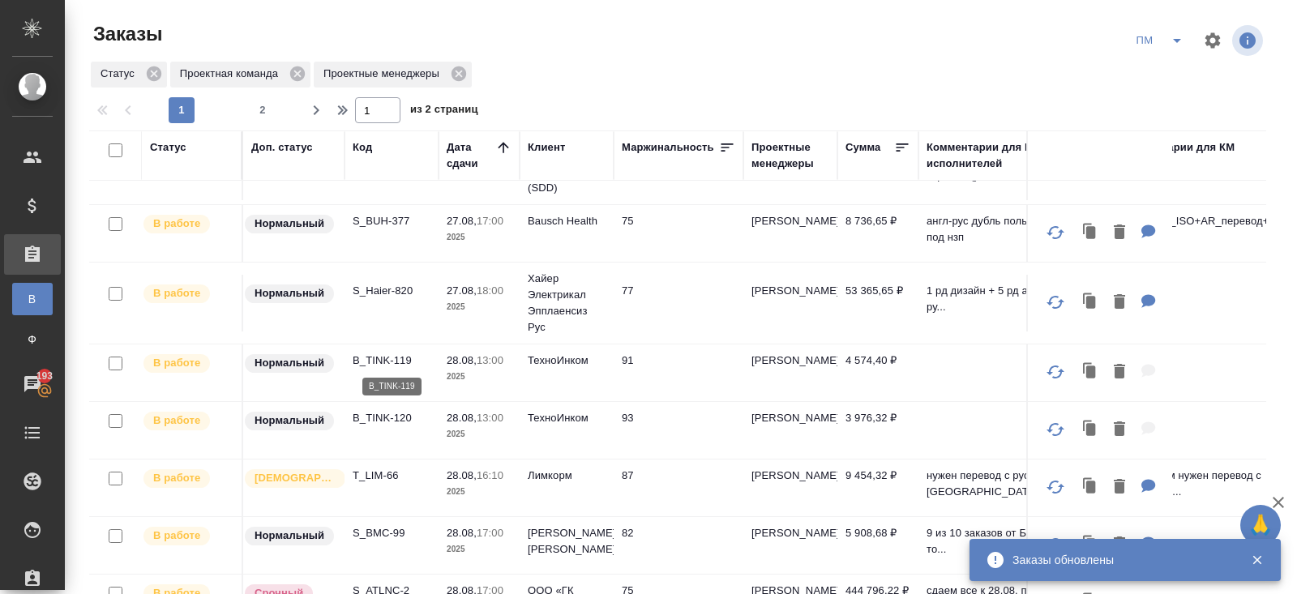
scroll to position [0, 0]
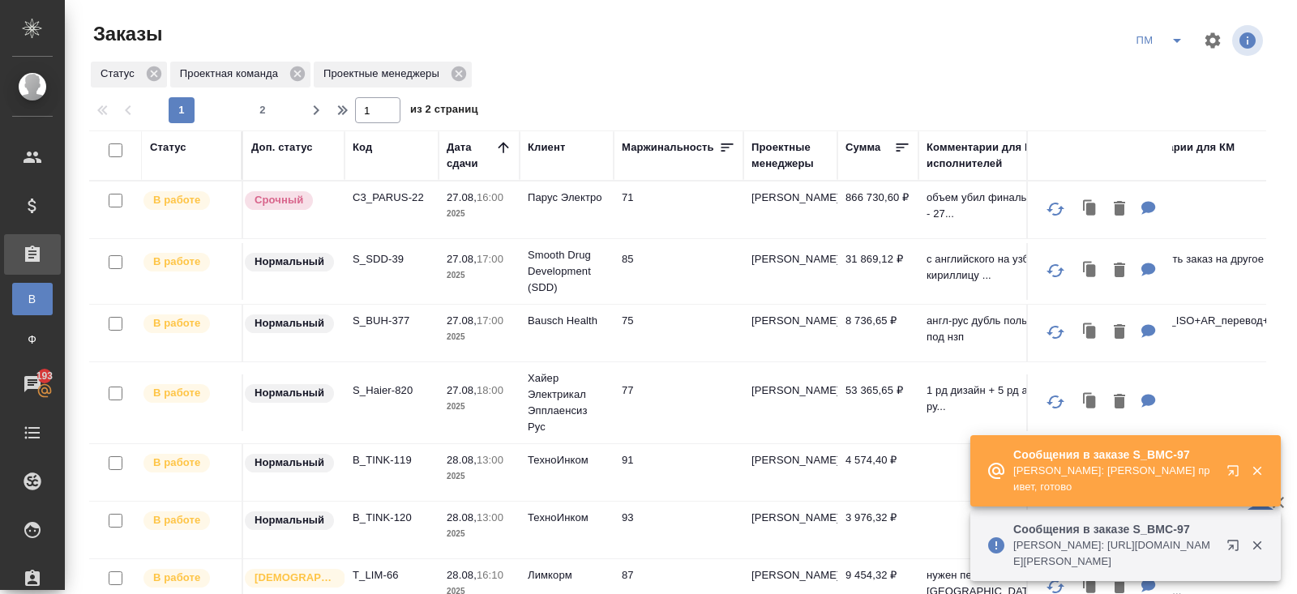
click at [1237, 541] on icon "button" at bounding box center [1232, 545] width 11 height 11
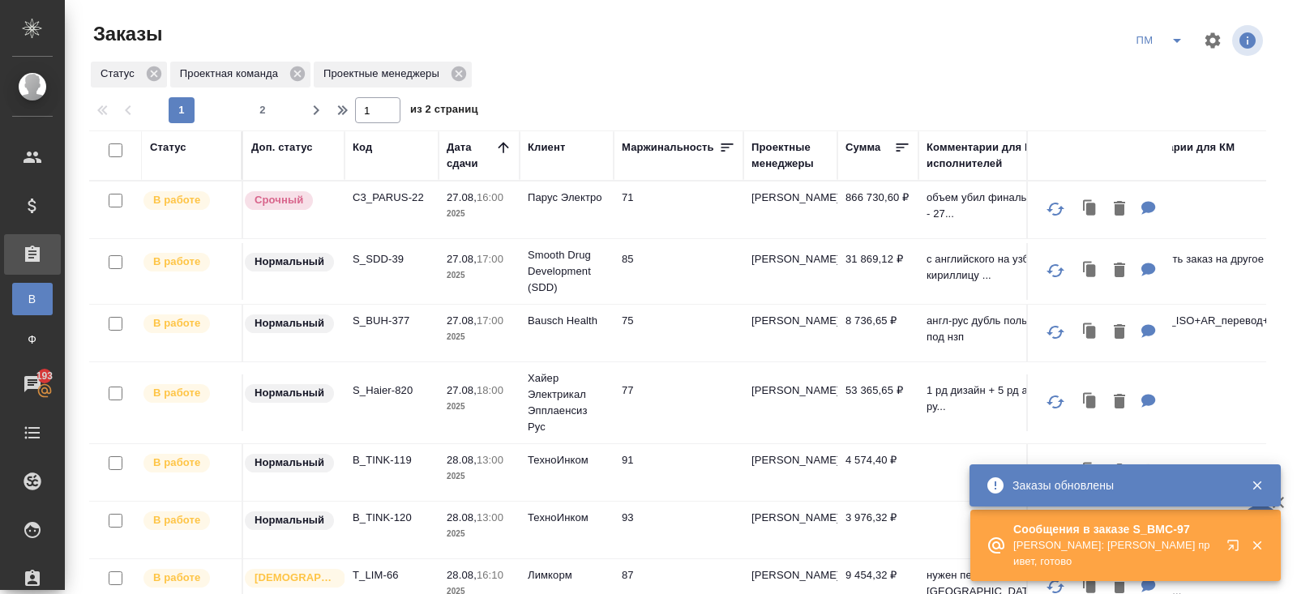
click at [1173, 45] on icon "split button" at bounding box center [1176, 40] width 19 height 19
click at [1172, 73] on li "В работу!" at bounding box center [1160, 73] width 82 height 26
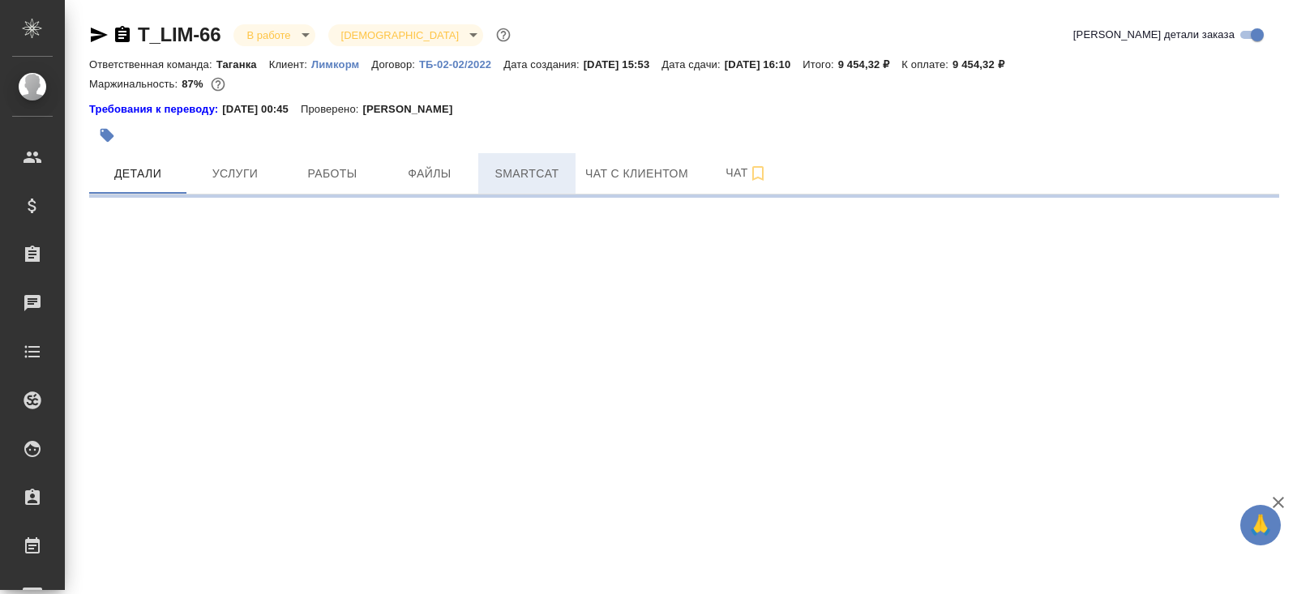
select select "RU"
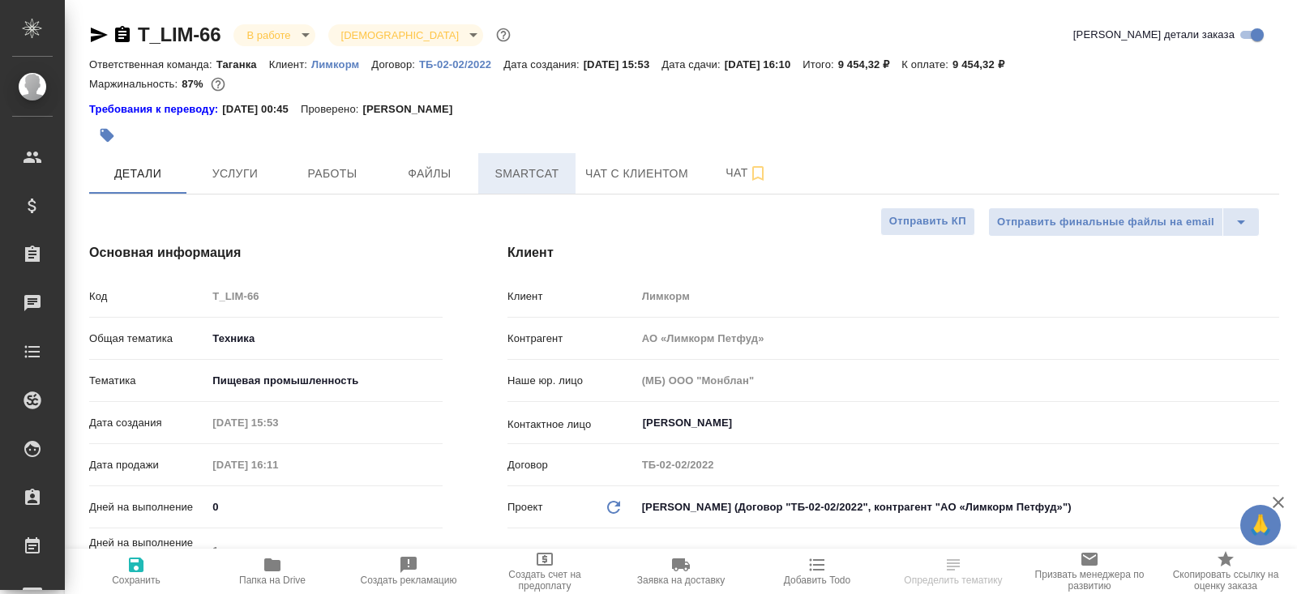
type textarea "x"
click at [540, 177] on span "Smartcat" at bounding box center [527, 174] width 78 height 20
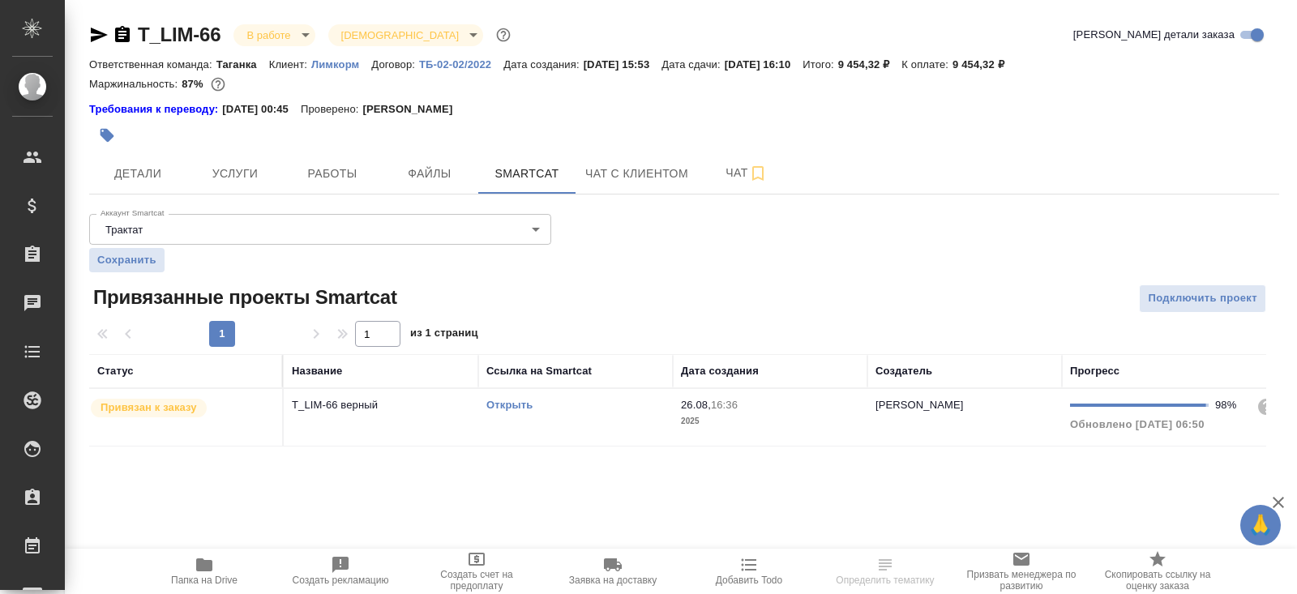
click at [516, 407] on link "Открыть" at bounding box center [509, 405] width 46 height 12
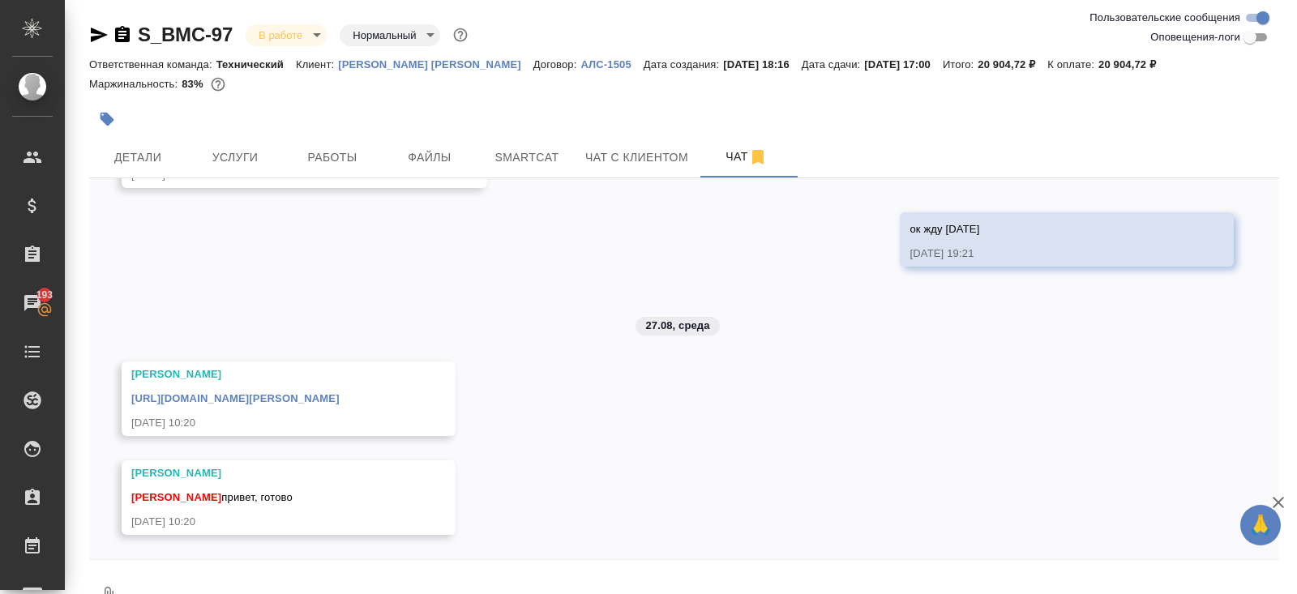
scroll to position [38, 0]
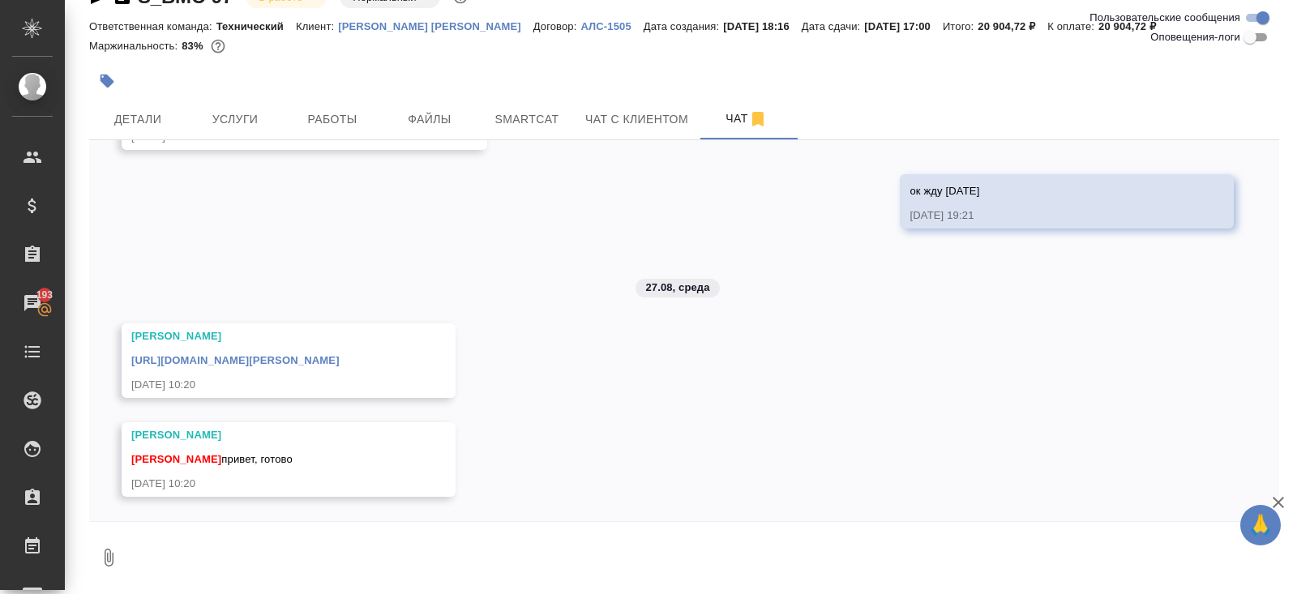
click at [439, 567] on textarea at bounding box center [703, 557] width 1151 height 55
type textarea "пасиба)"
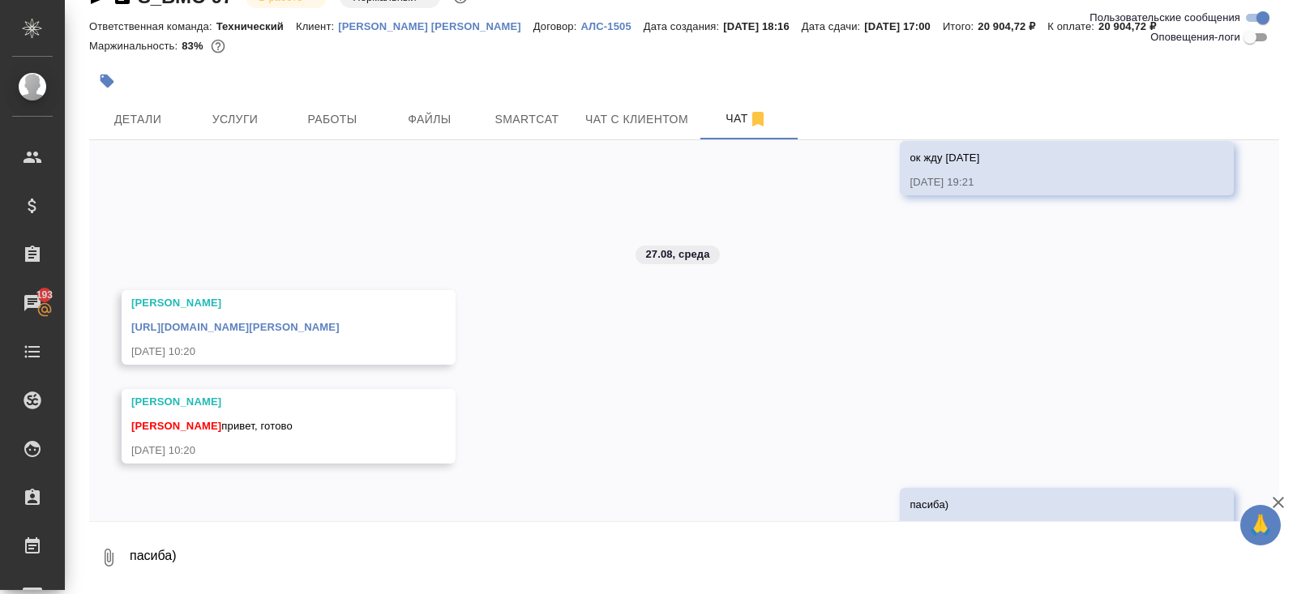
scroll to position [383, 0]
